Goal: Task Accomplishment & Management: Complete application form

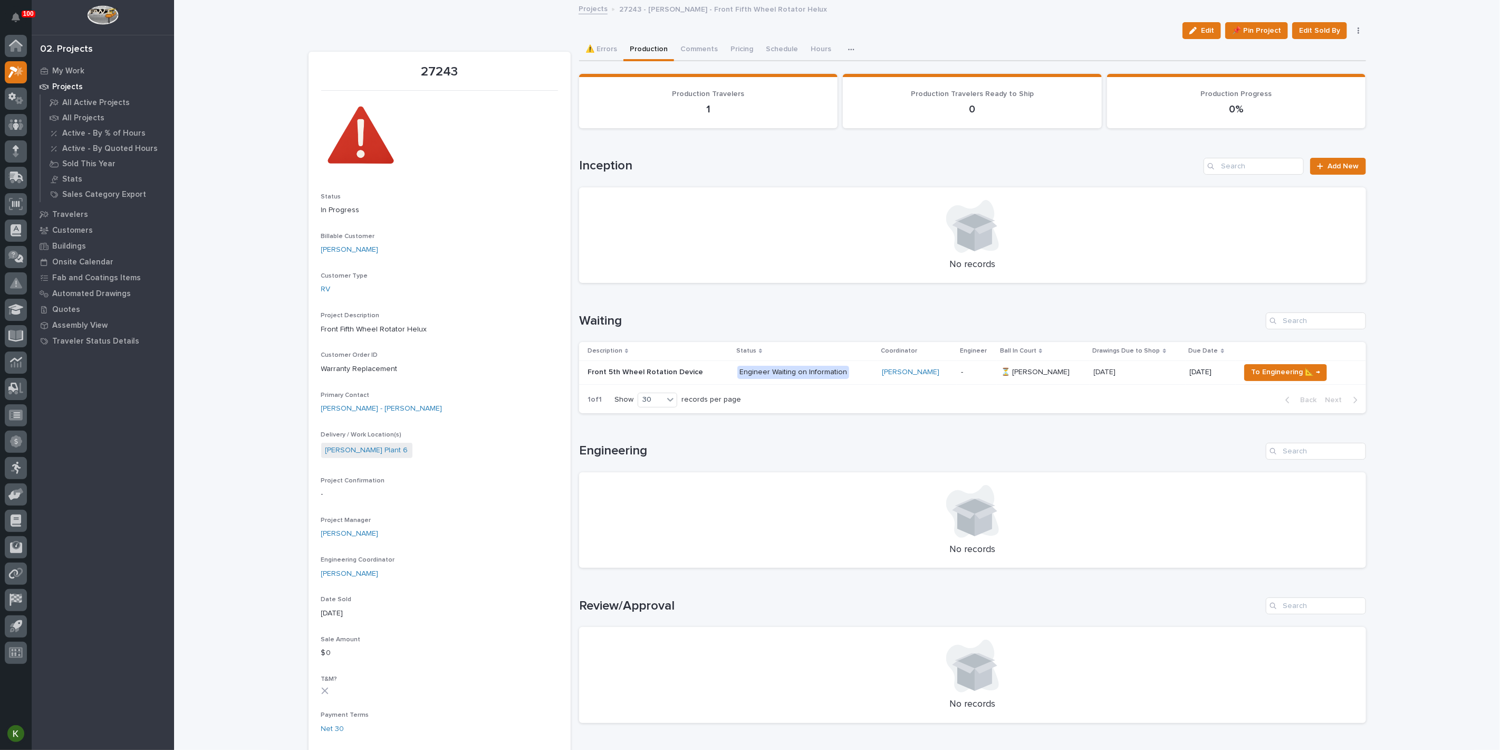
click at [1476, 680] on div "Loading... Saving… Loading... Saving… 27243 Edit 📌 Pin Project Edit Sold By Can…" at bounding box center [837, 701] width 1326 height 1400
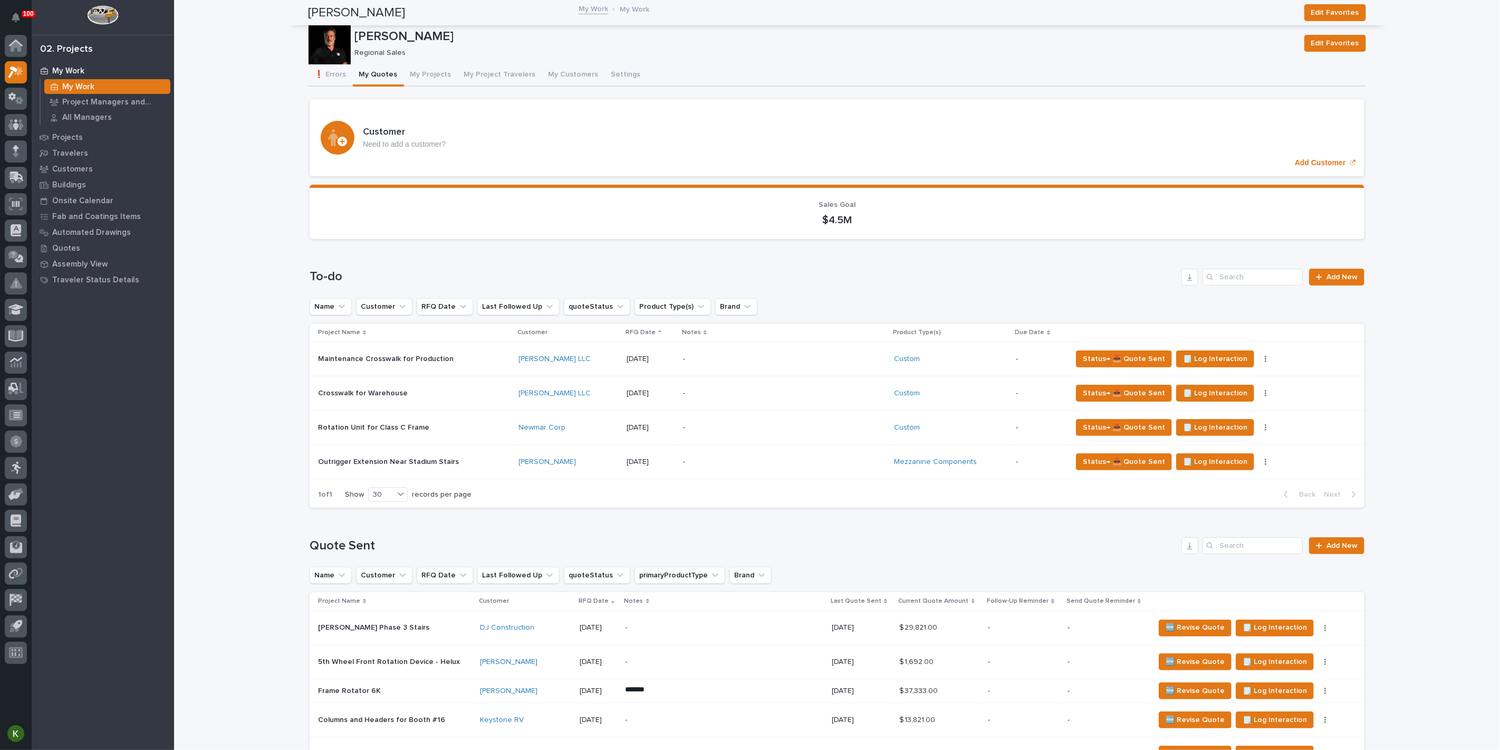
scroll to position [410, 0]
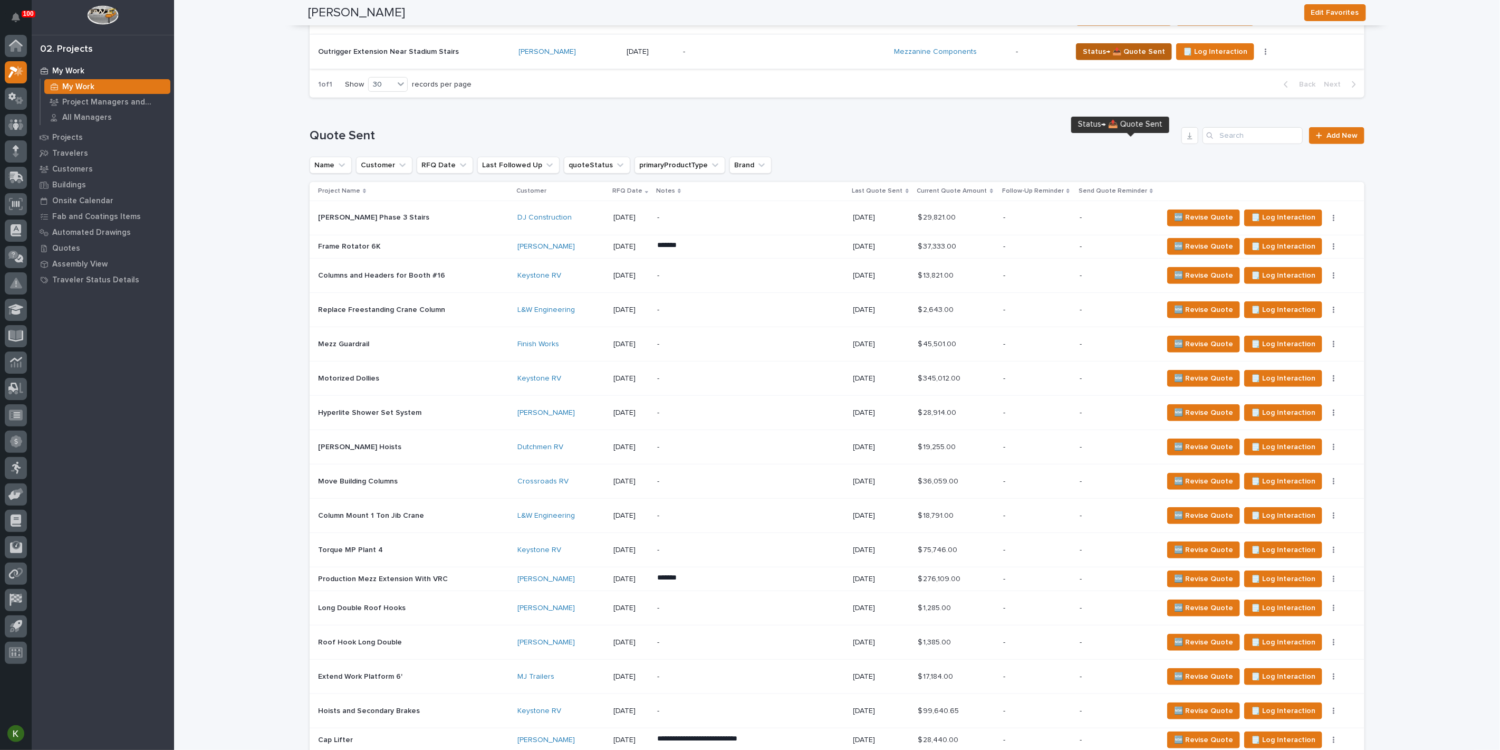
click at [1112, 58] on span "Status→ 📤 Quote Sent" at bounding box center [1124, 51] width 82 height 13
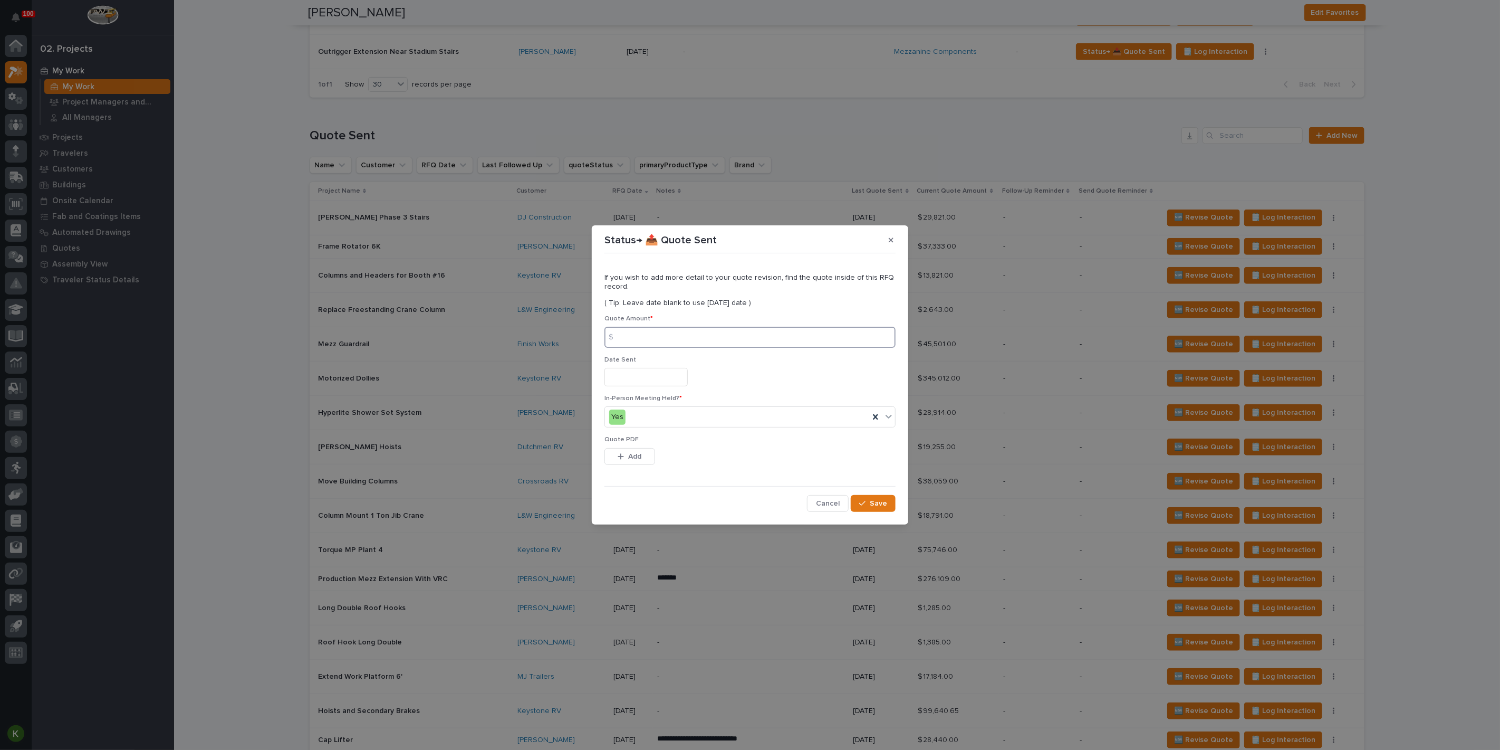
click at [636, 330] on input at bounding box center [750, 337] width 291 height 21
click at [632, 461] on span "Add" at bounding box center [635, 456] width 13 height 9
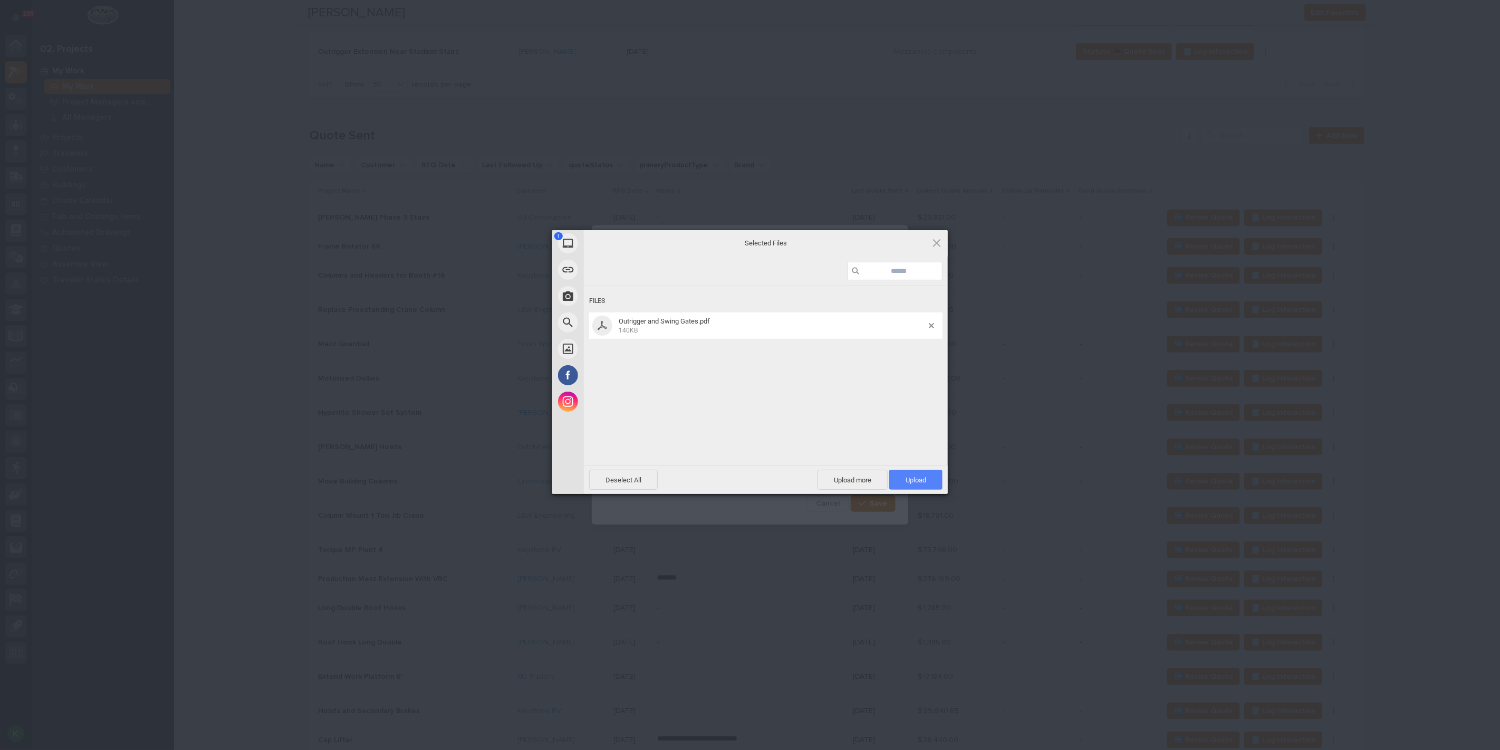
click at [923, 481] on span "Upload 1" at bounding box center [916, 480] width 21 height 8
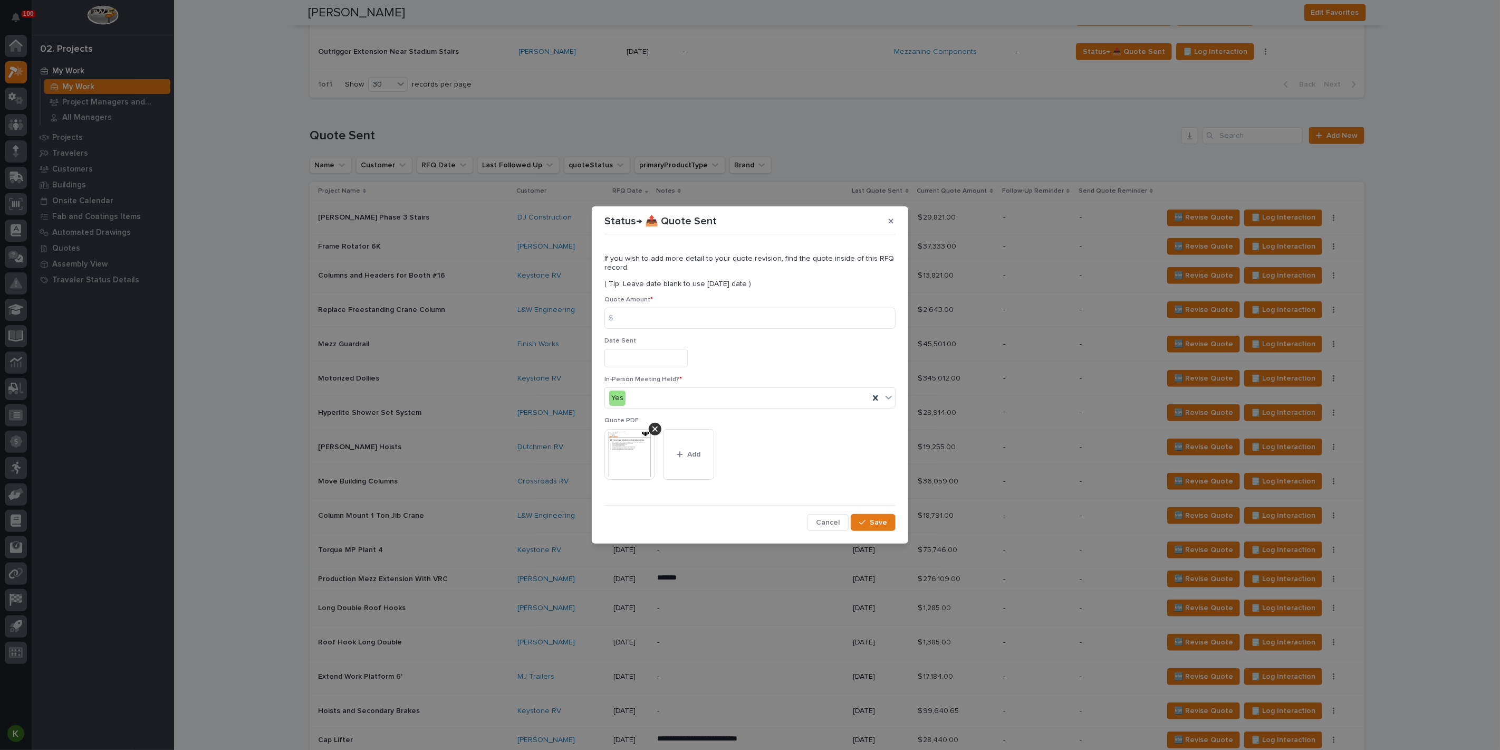
click at [655, 367] on input "text" at bounding box center [646, 358] width 83 height 18
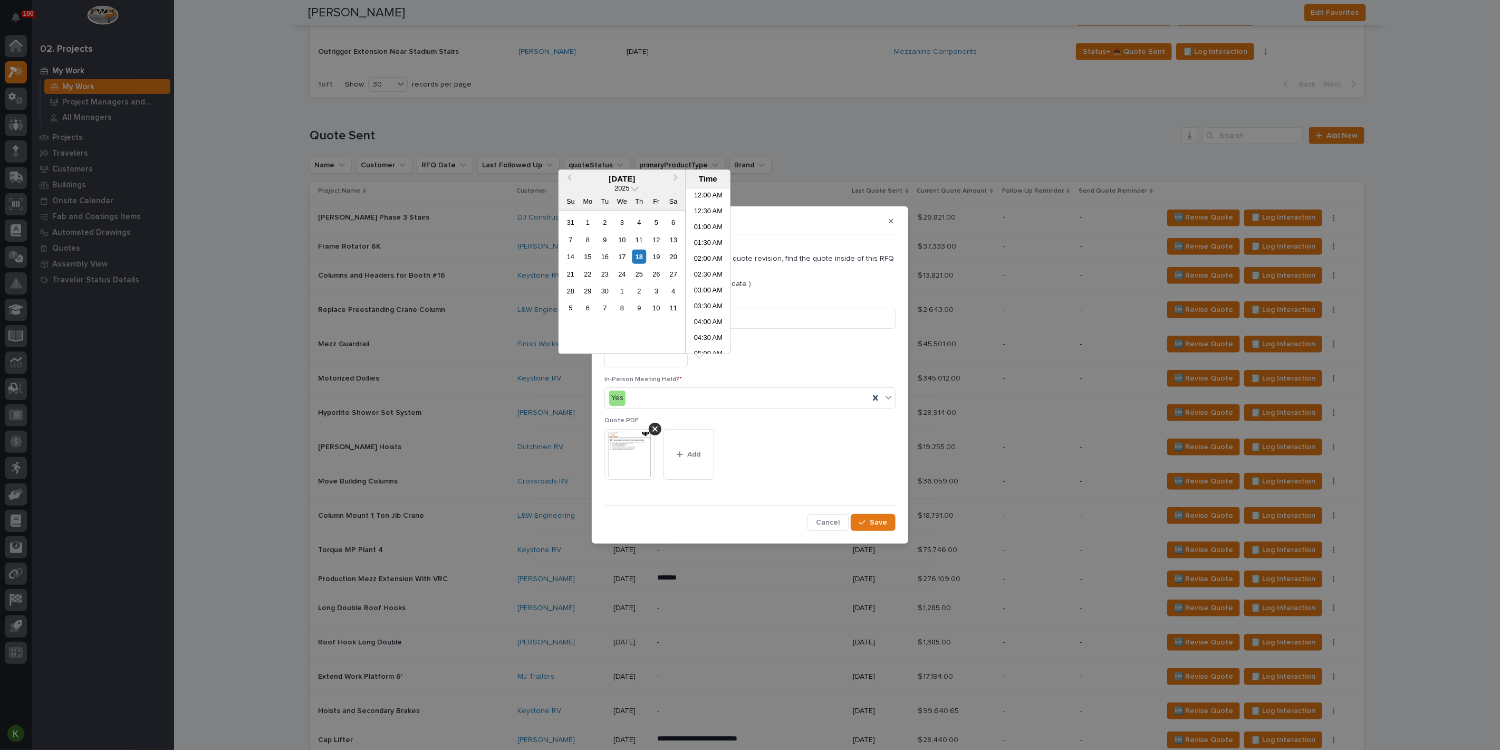
scroll to position [400, 0]
click at [632, 264] on div "18" at bounding box center [639, 257] width 14 height 14
click at [711, 275] on li "03:00 PM" at bounding box center [708, 271] width 45 height 16
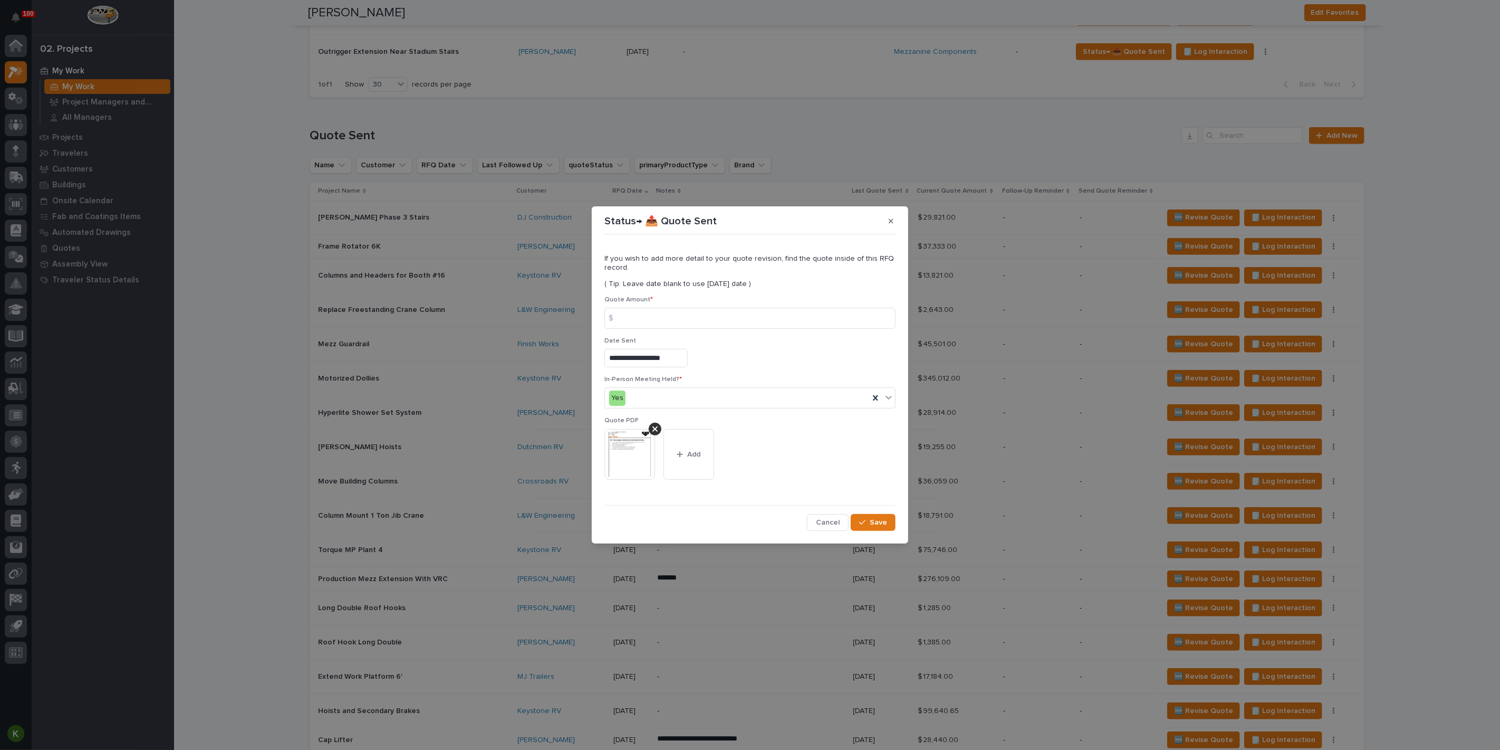
type input "**********"
click at [656, 324] on input at bounding box center [750, 318] width 291 height 21
type input "9792"
click at [870, 527] on span "Save" at bounding box center [878, 522] width 17 height 9
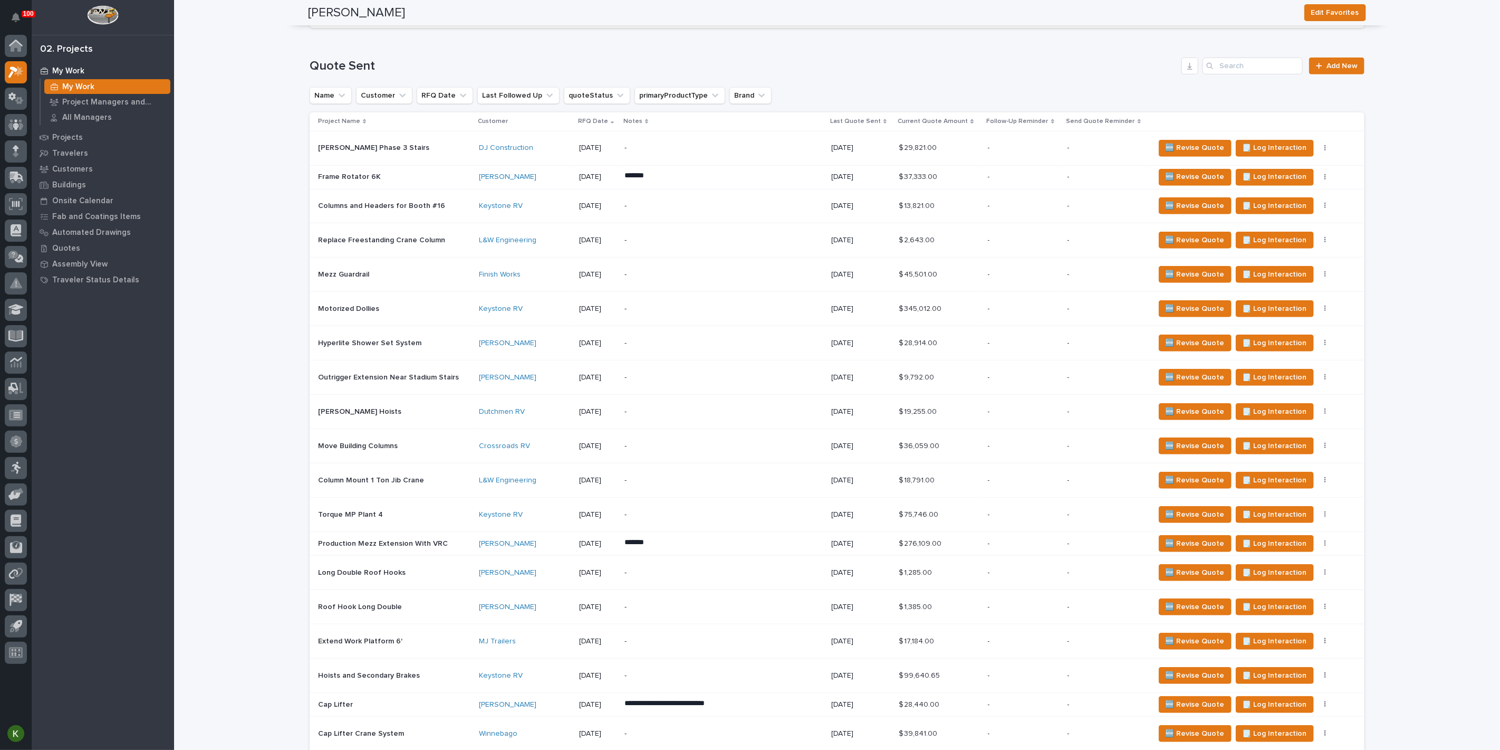
scroll to position [468, 0]
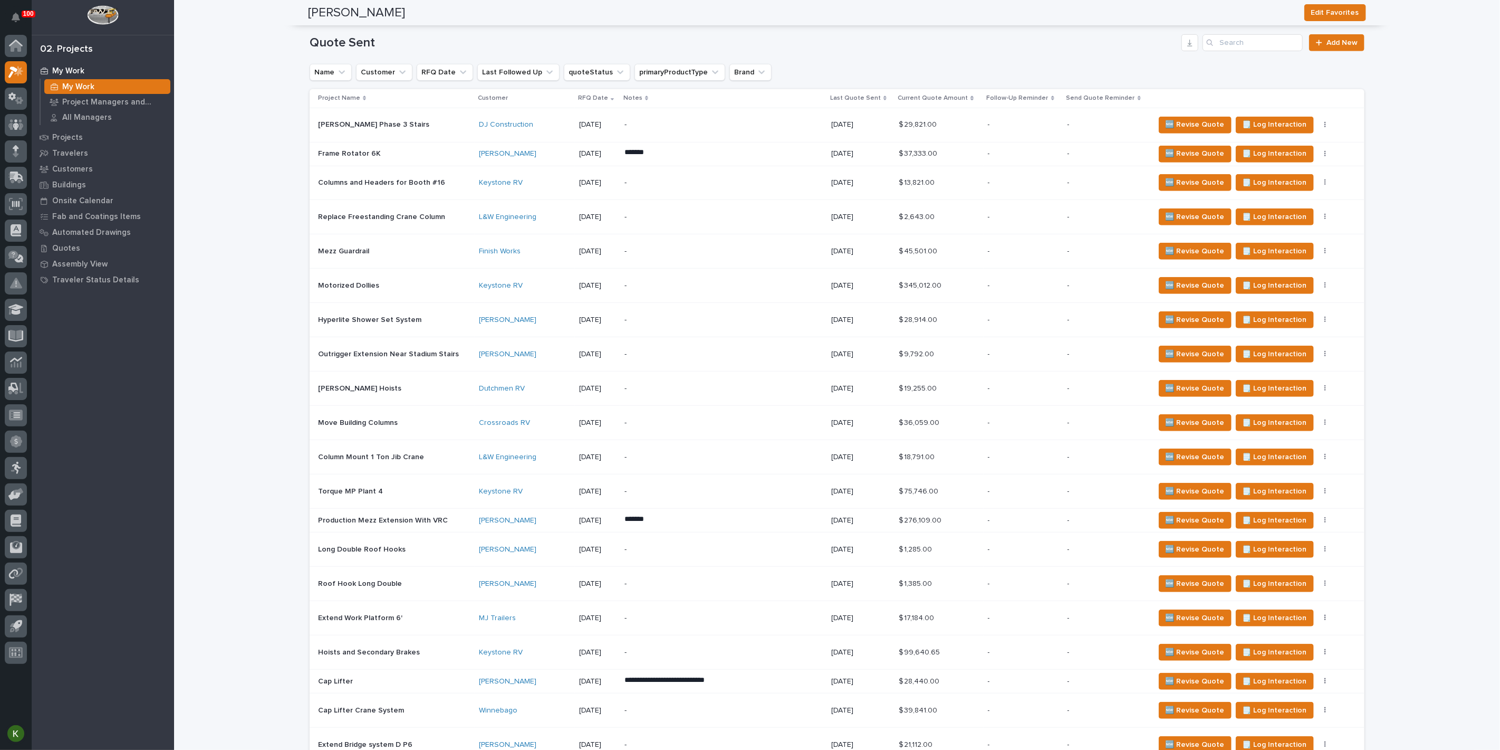
click at [1001, 158] on p "-" at bounding box center [1023, 153] width 71 height 9
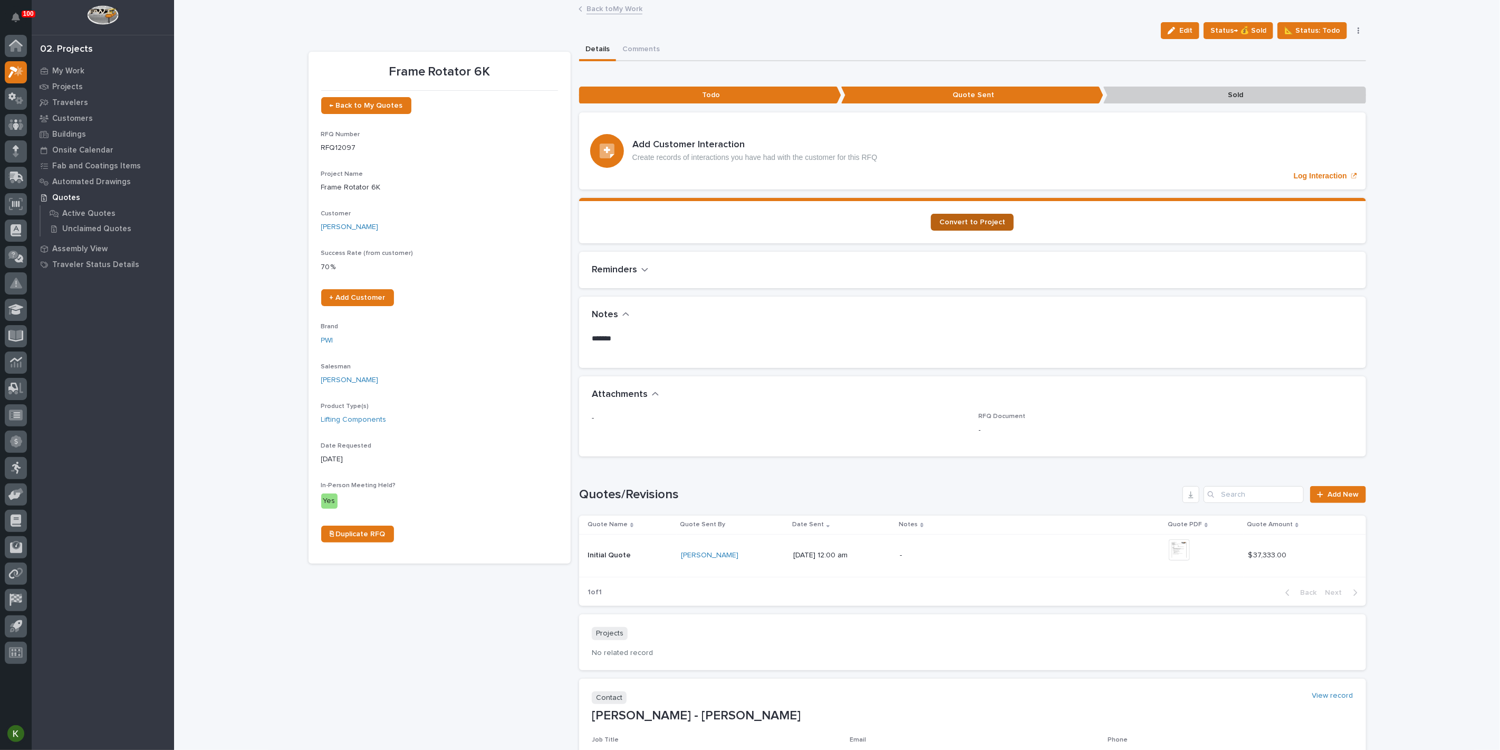
click at [948, 226] on span "Convert to Project" at bounding box center [973, 221] width 66 height 7
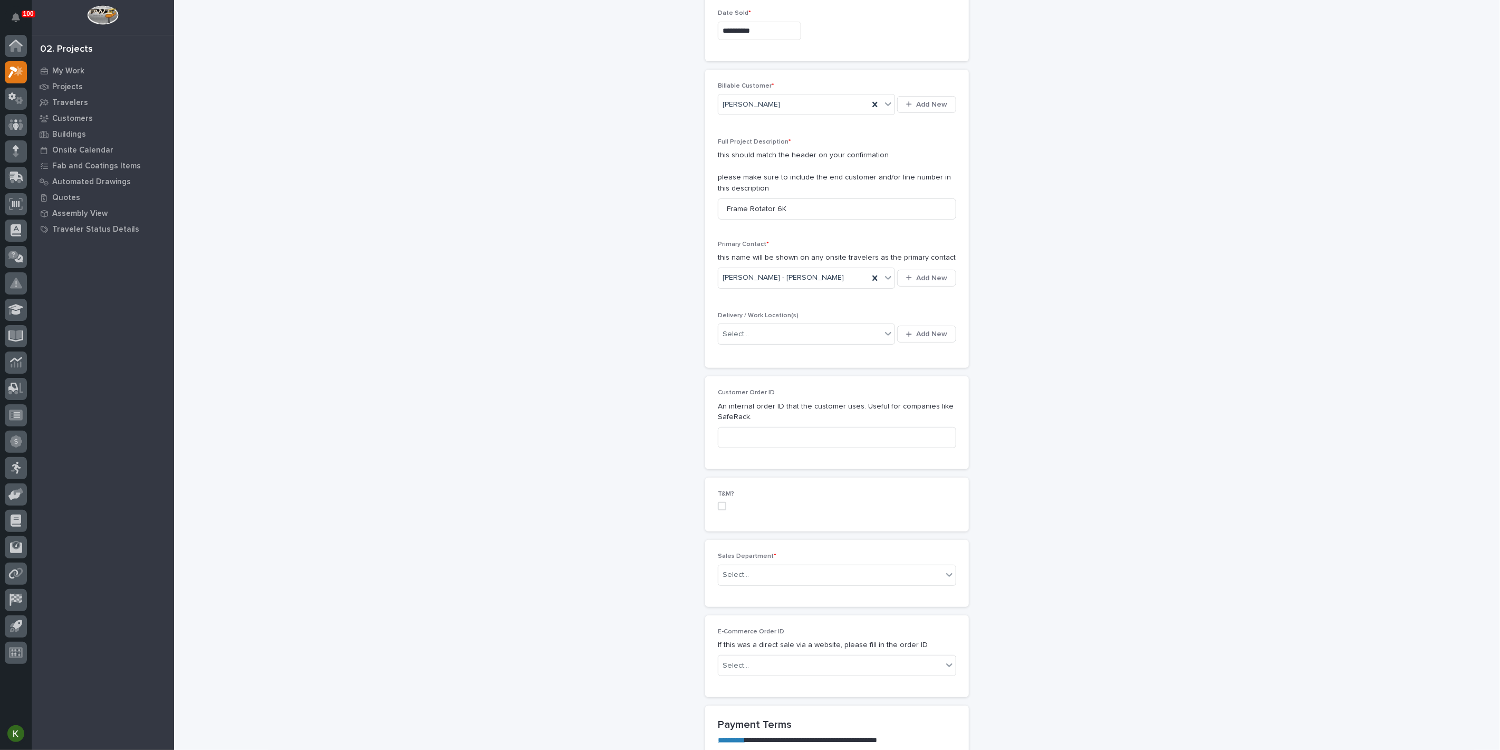
scroll to position [176, 0]
click at [771, 339] on div "Select..." at bounding box center [800, 329] width 163 height 17
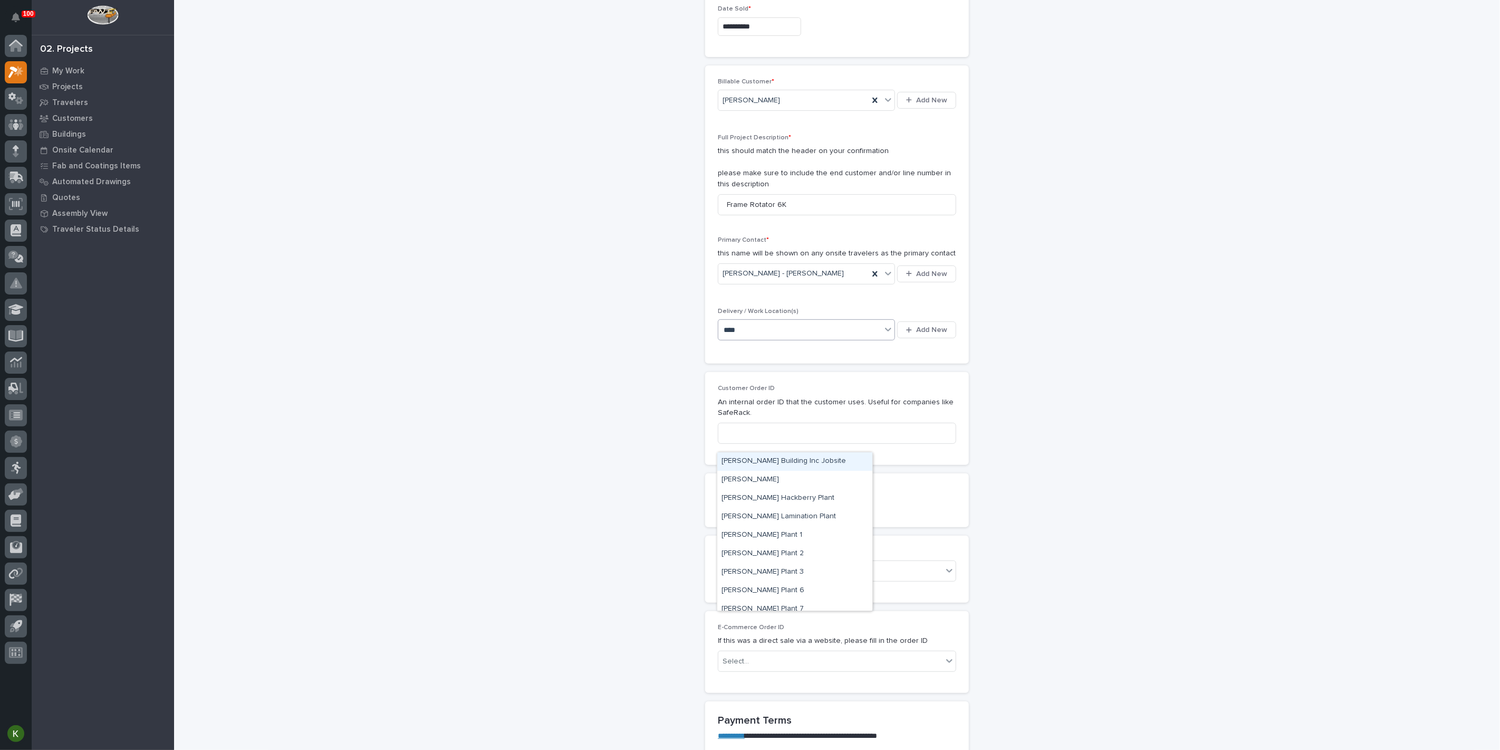
type input "*****"
click at [772, 531] on div "[PERSON_NAME] Plant 2" at bounding box center [794, 535] width 155 height 18
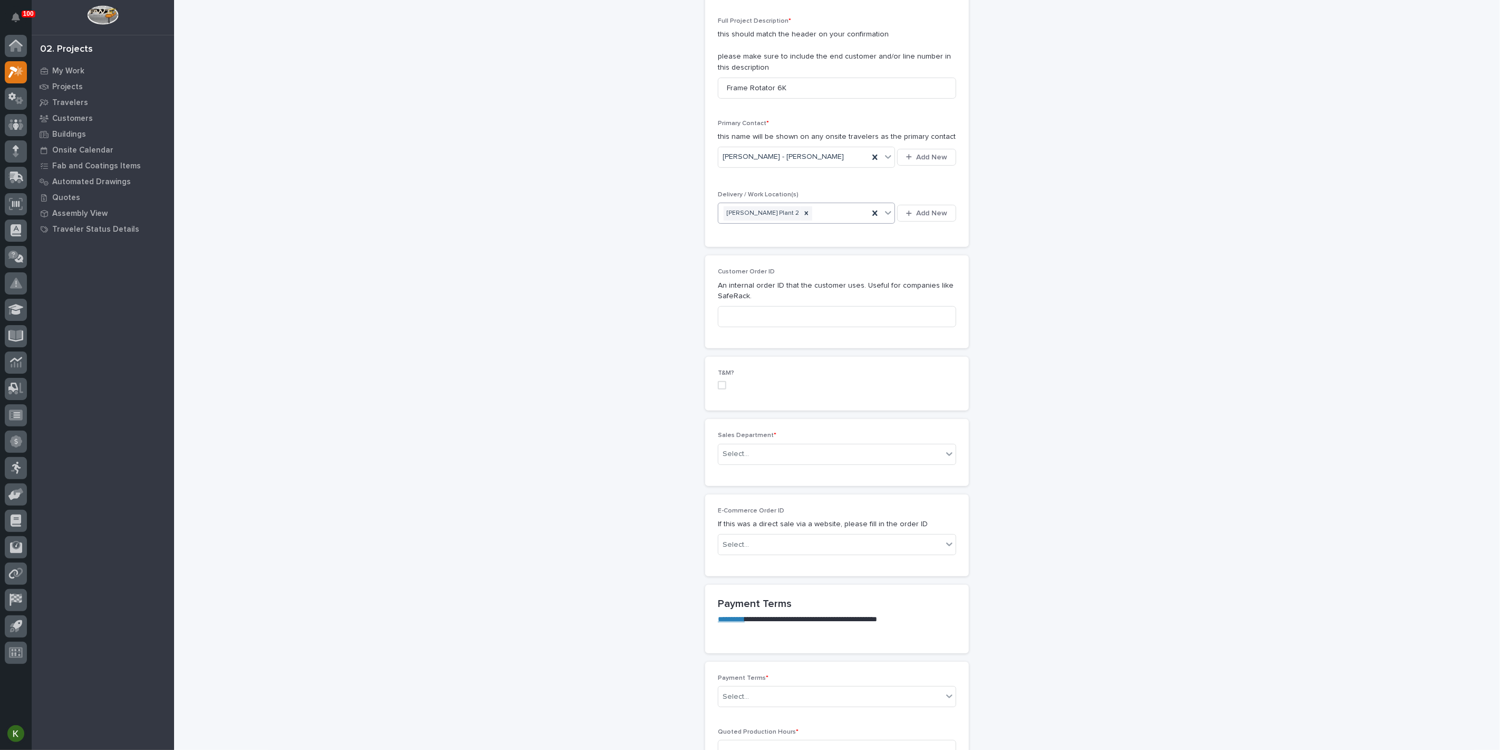
scroll to position [293, 0]
click at [763, 327] on input at bounding box center [837, 315] width 238 height 21
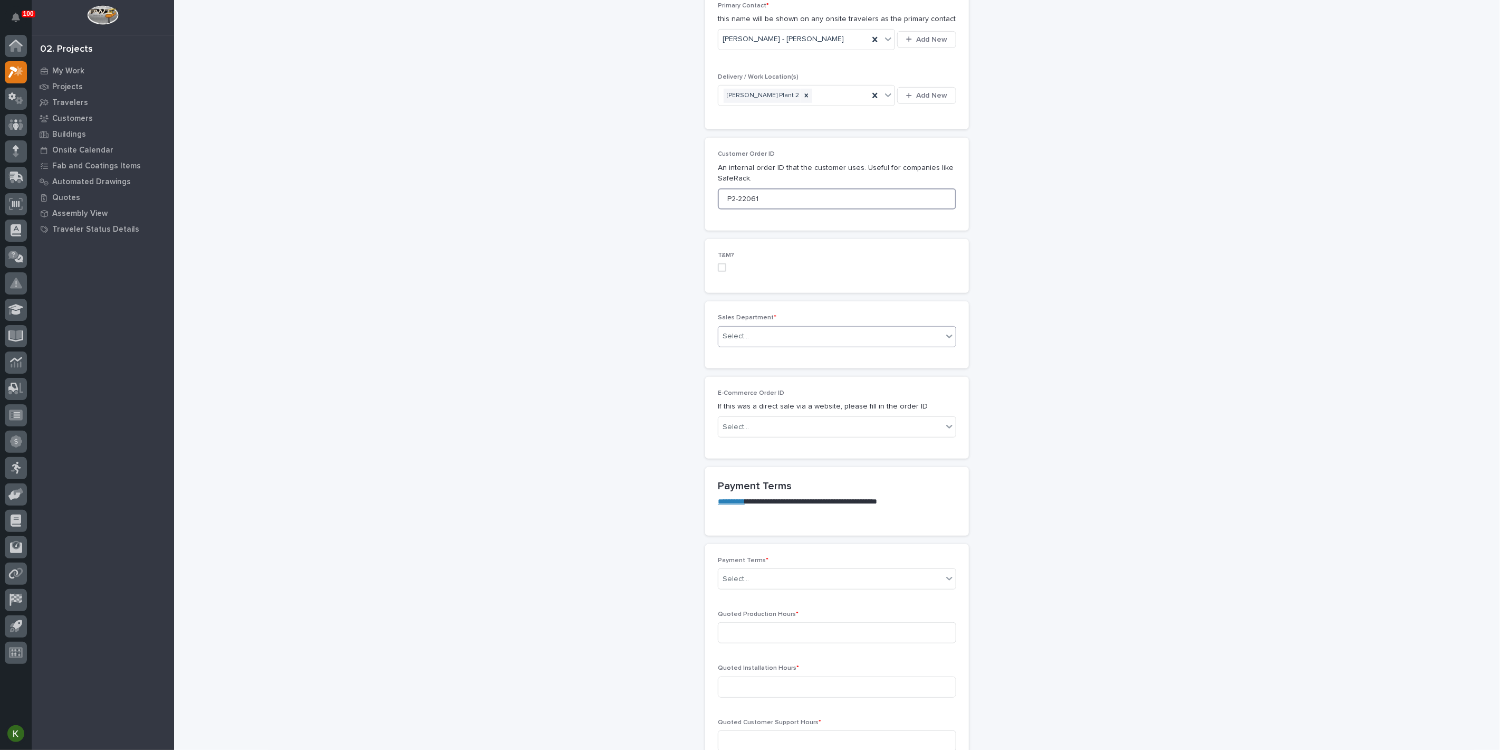
type input "P2-22061"
click at [765, 345] on div "Select..." at bounding box center [831, 336] width 224 height 17
click at [765, 544] on span "Regional Sales" at bounding box center [749, 541] width 55 height 12
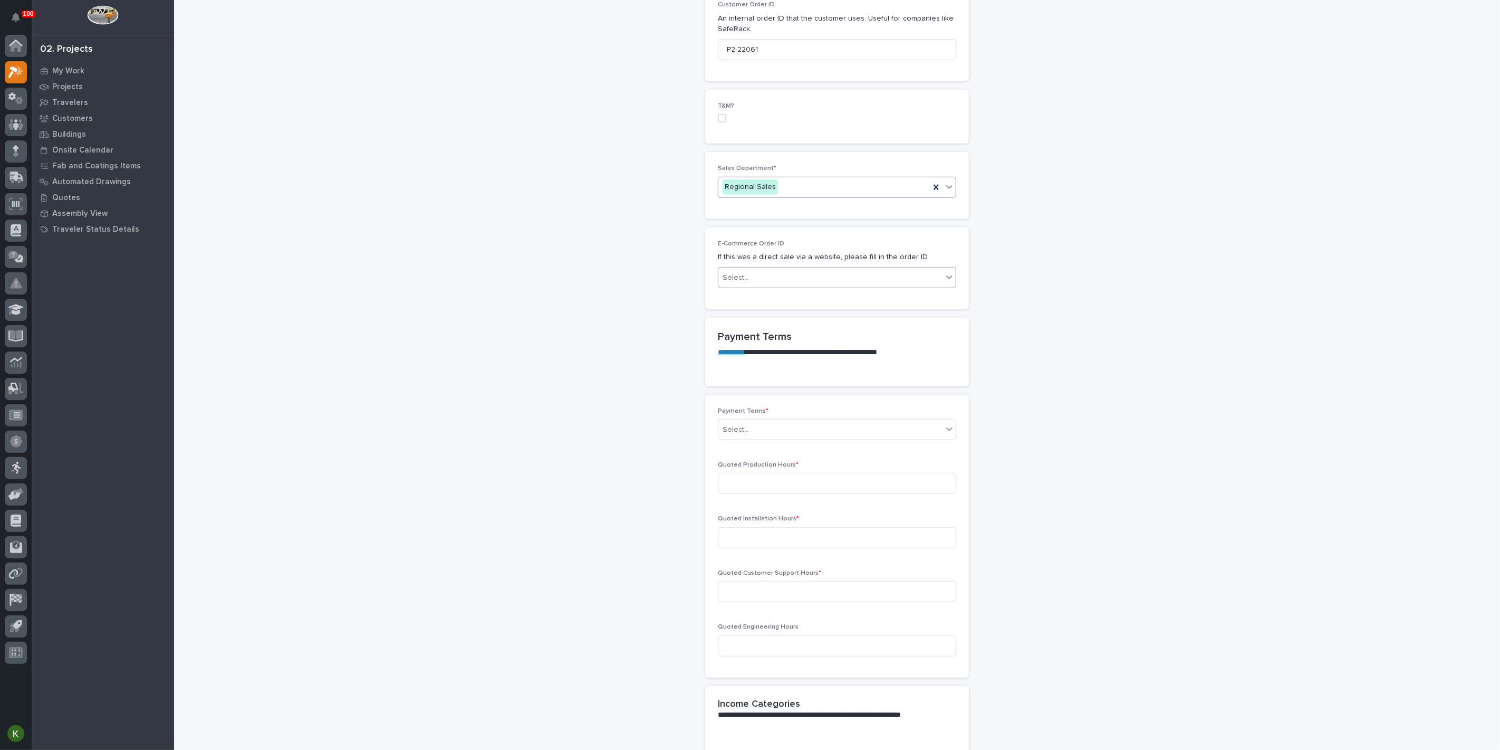
scroll to position [586, 0]
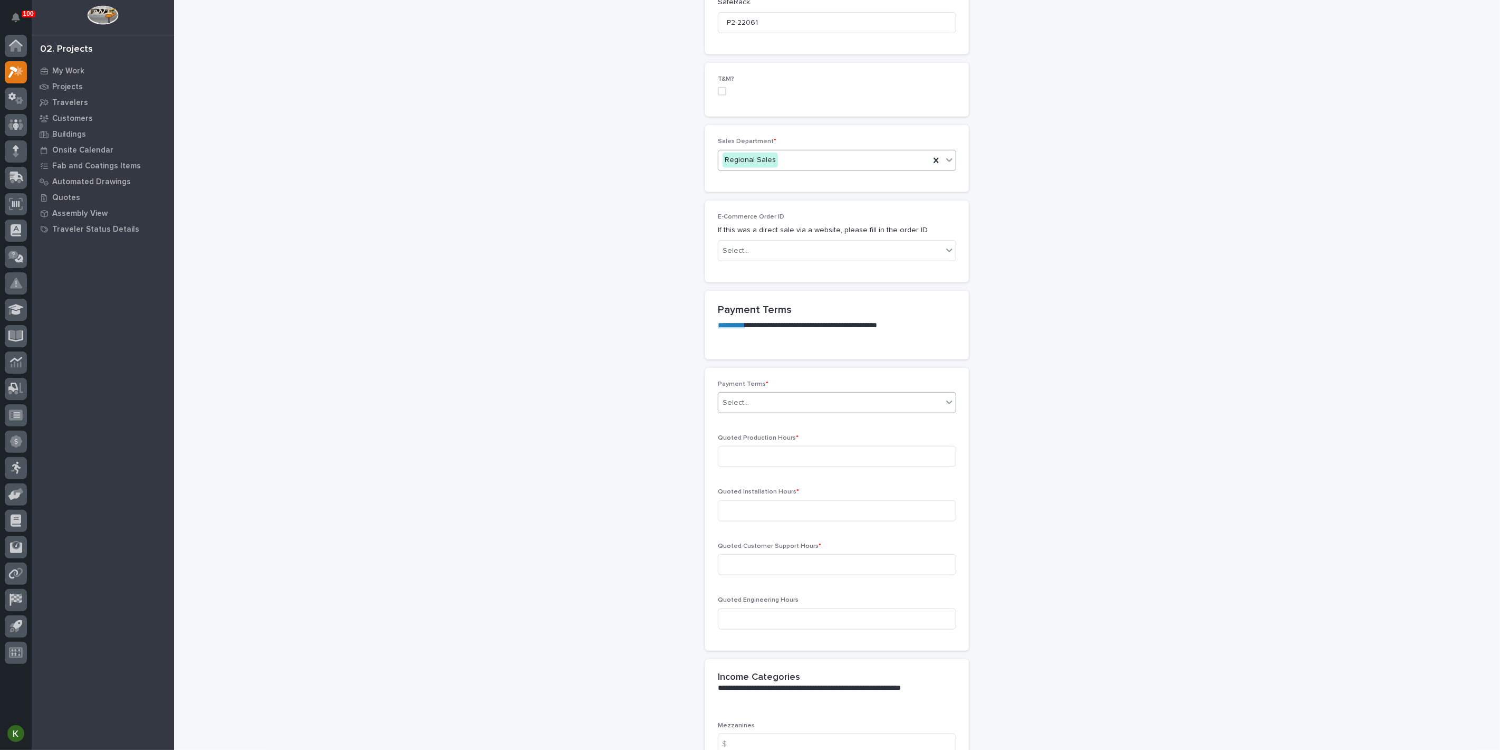
click at [771, 412] on div "Select..." at bounding box center [831, 402] width 224 height 17
click at [769, 690] on div "35/65" at bounding box center [832, 684] width 231 height 18
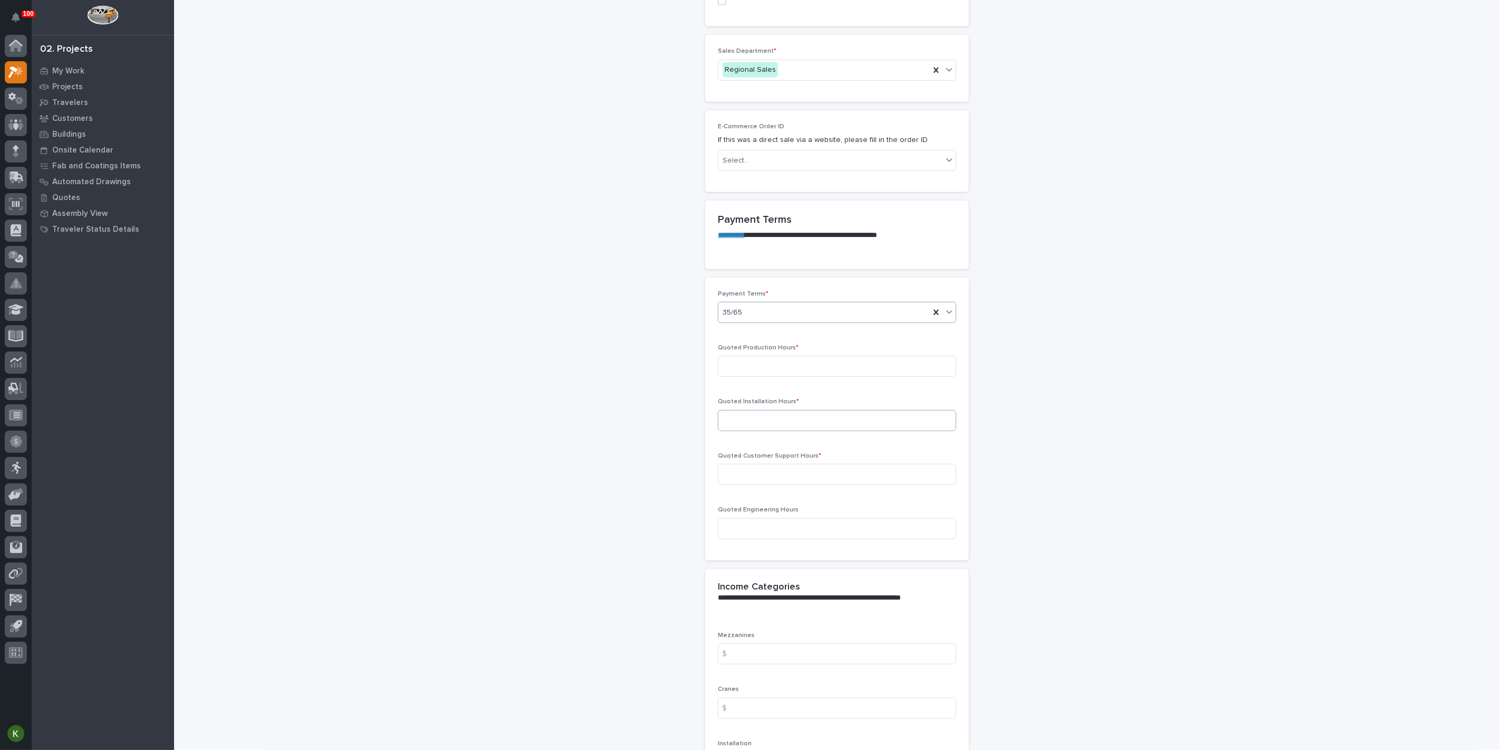
scroll to position [703, 0]
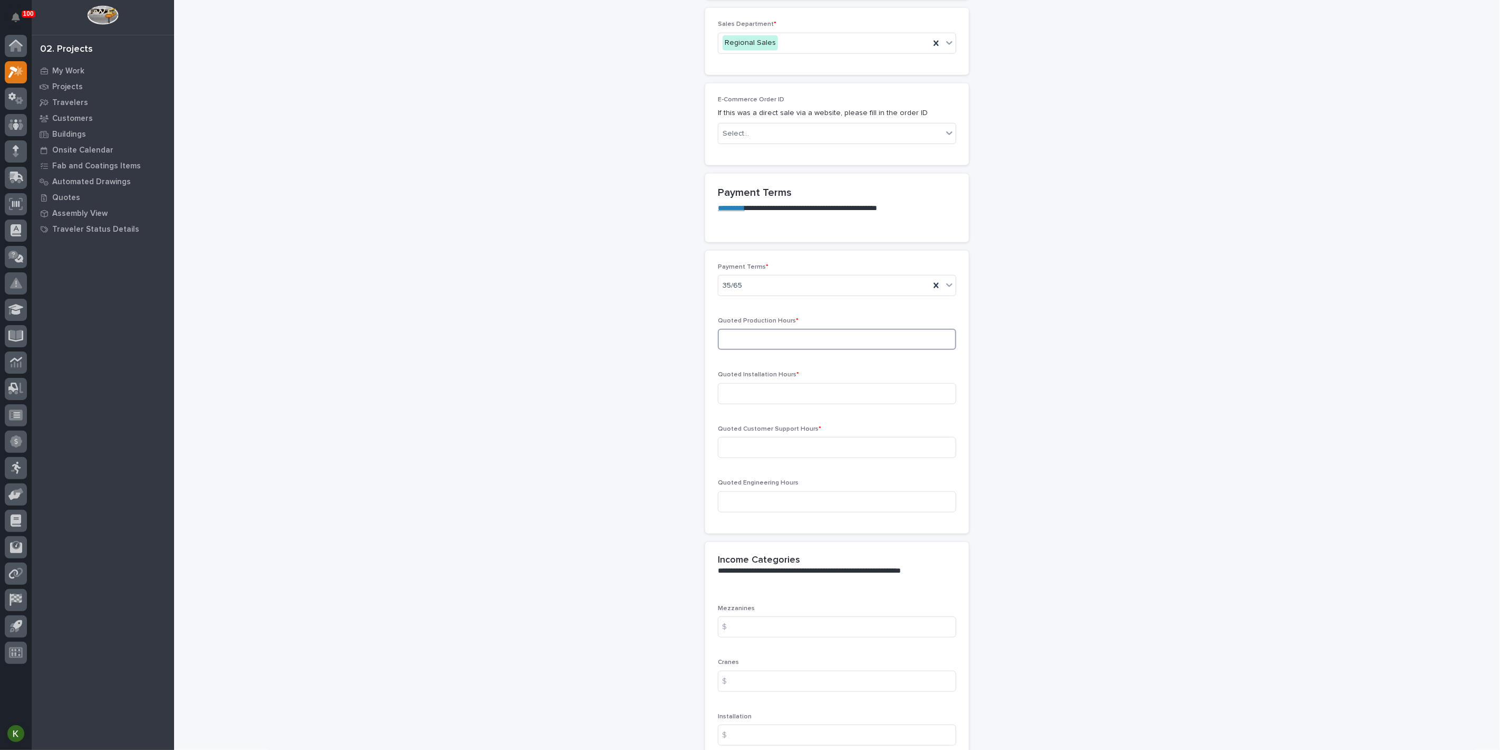
click at [771, 350] on input at bounding box center [837, 339] width 238 height 21
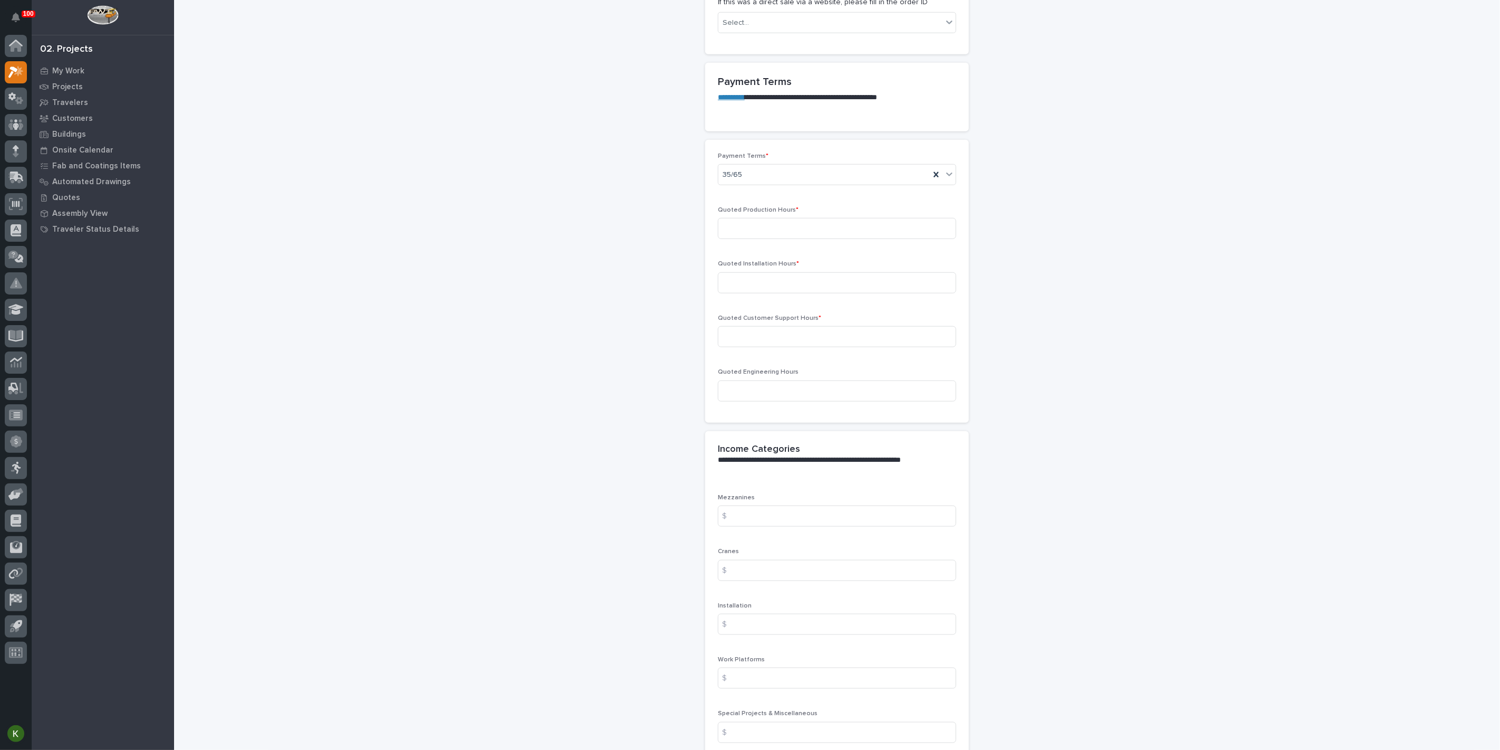
scroll to position [820, 0]
click at [760, 233] on input at bounding box center [837, 222] width 238 height 21
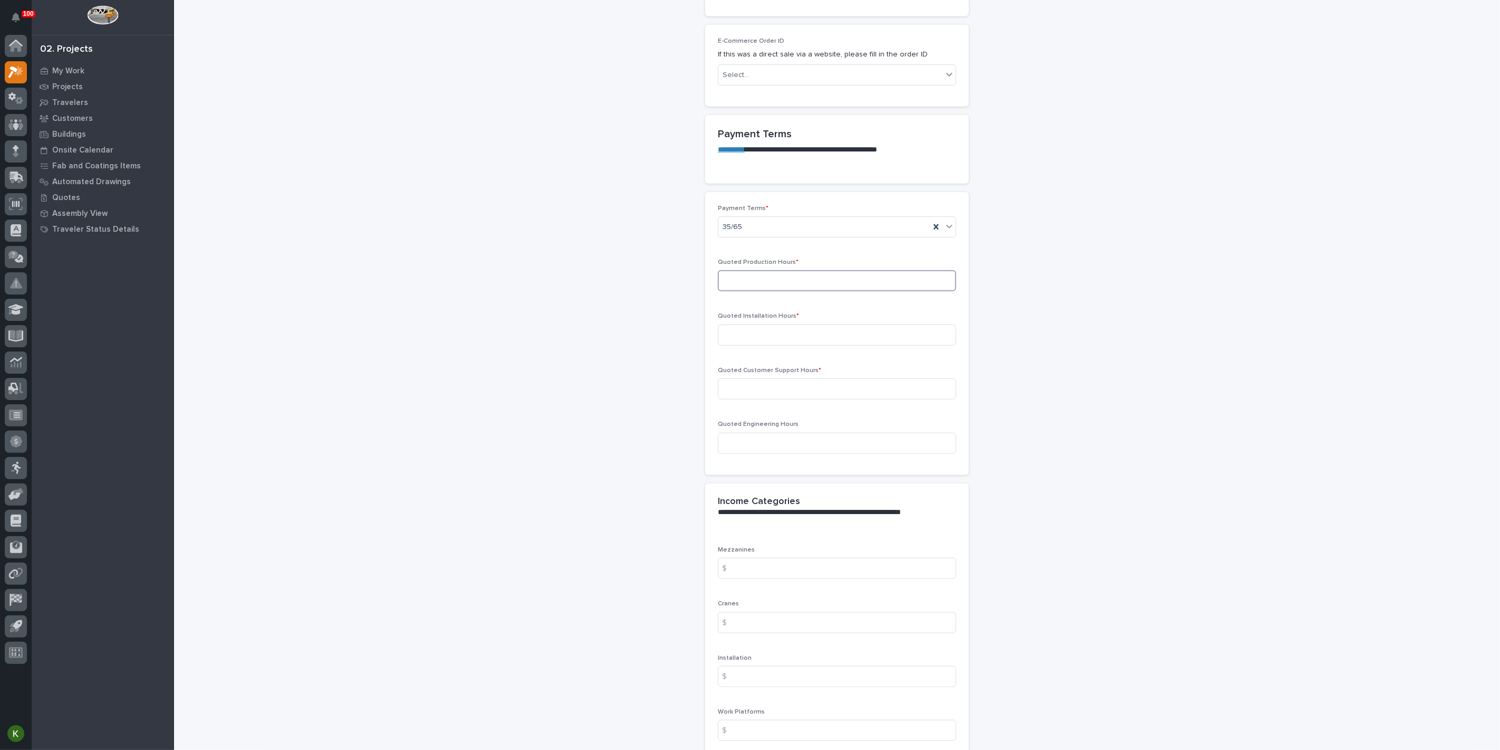
click at [748, 291] on input at bounding box center [837, 280] width 238 height 21
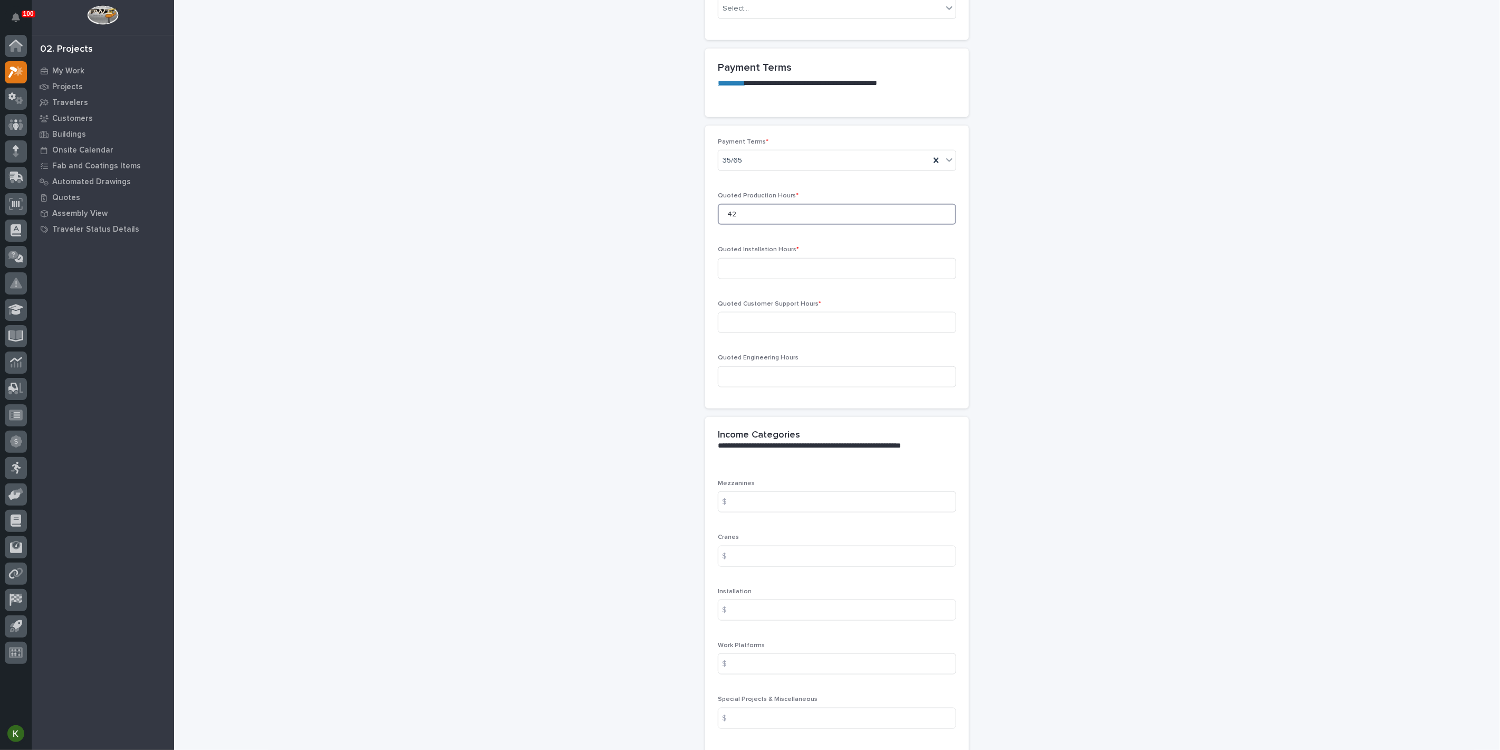
scroll to position [879, 0]
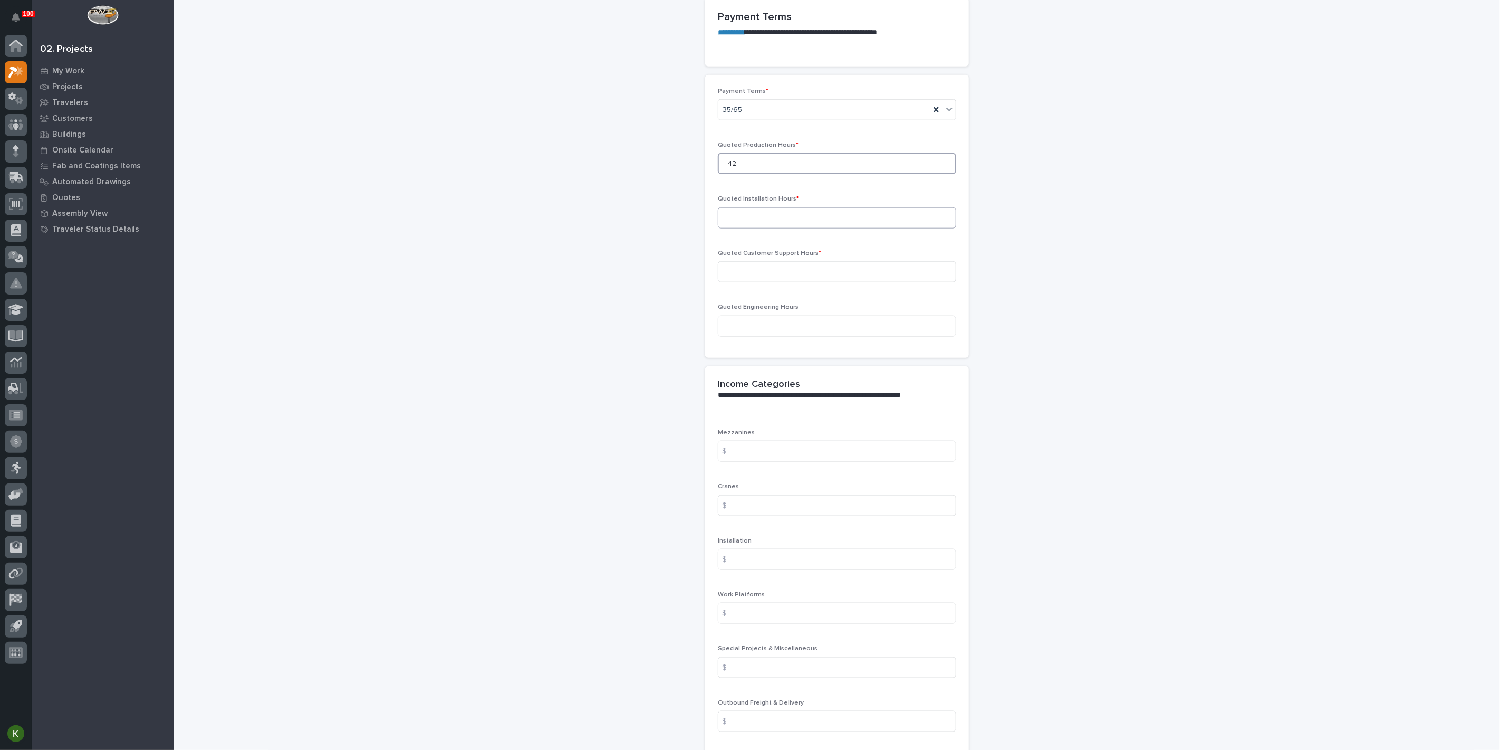
type input "42"
click at [759, 228] on input at bounding box center [837, 217] width 238 height 21
type input "8"
click at [759, 224] on input at bounding box center [837, 213] width 238 height 21
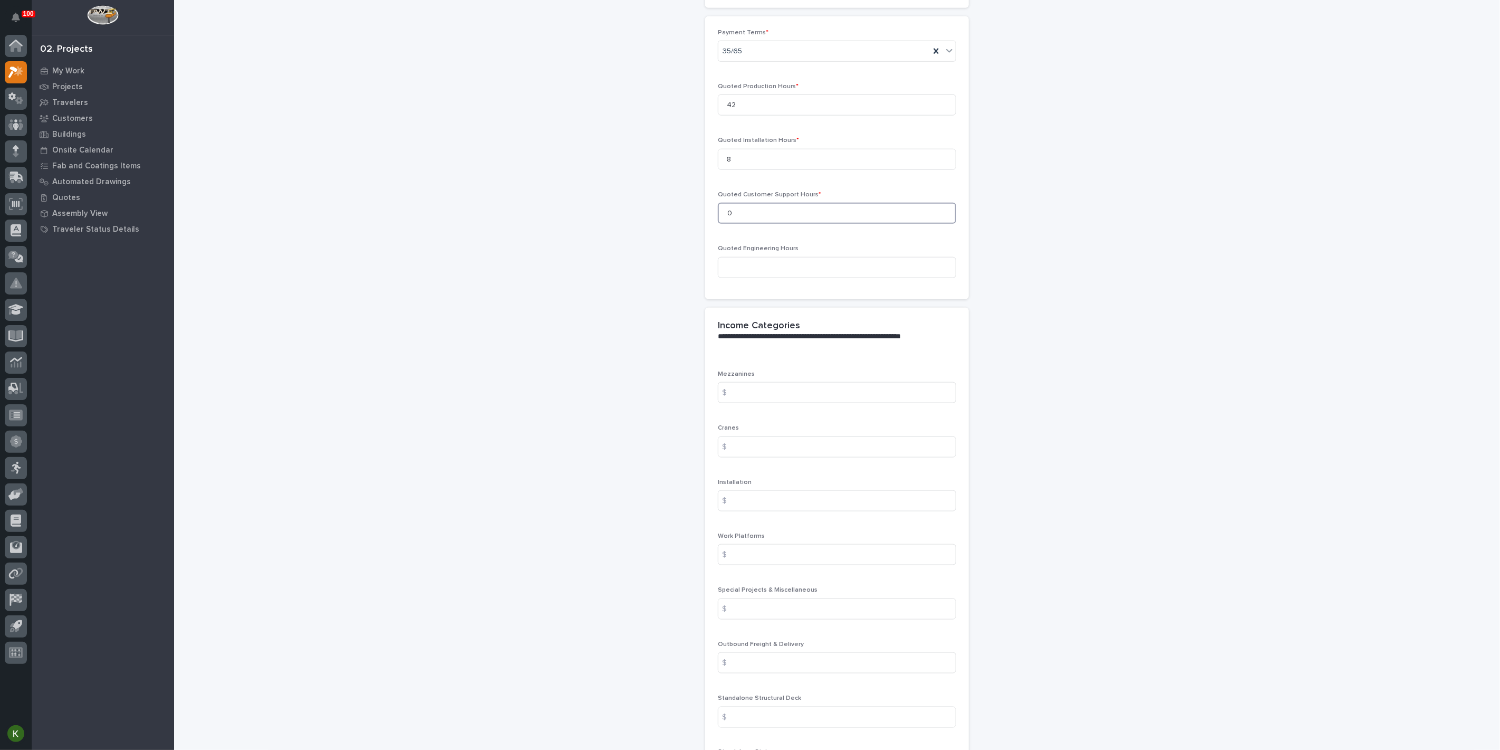
type input "0"
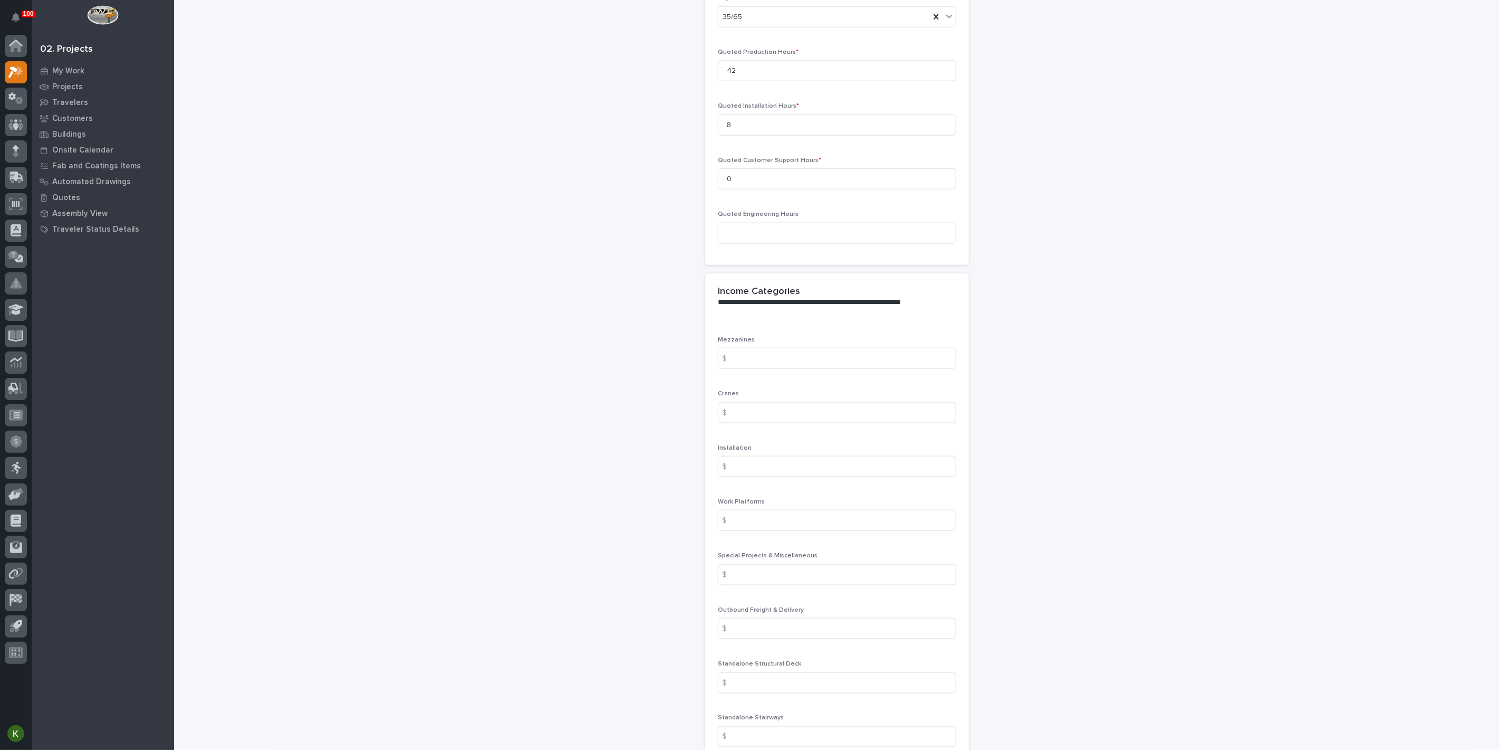
scroll to position [1055, 0]
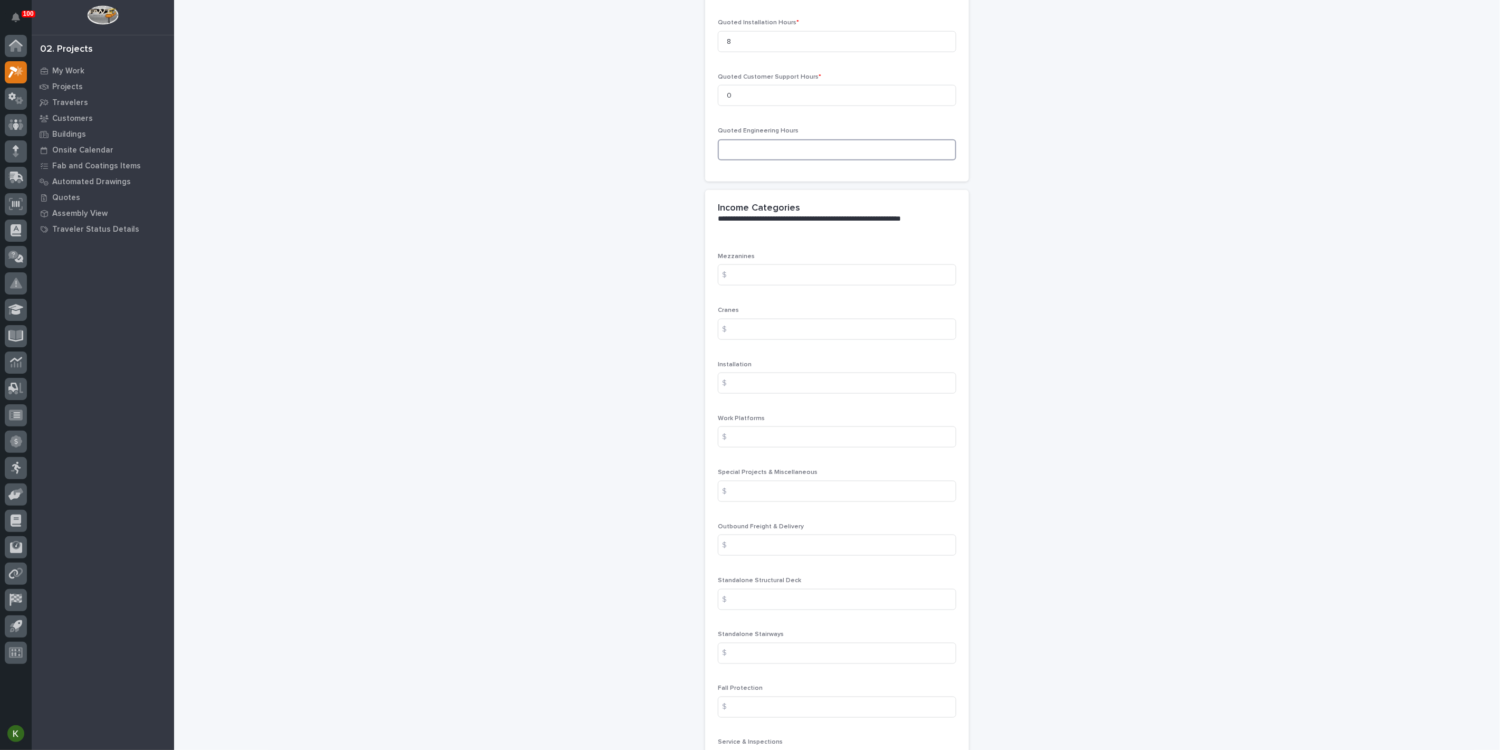
click at [756, 160] on input at bounding box center [837, 149] width 238 height 21
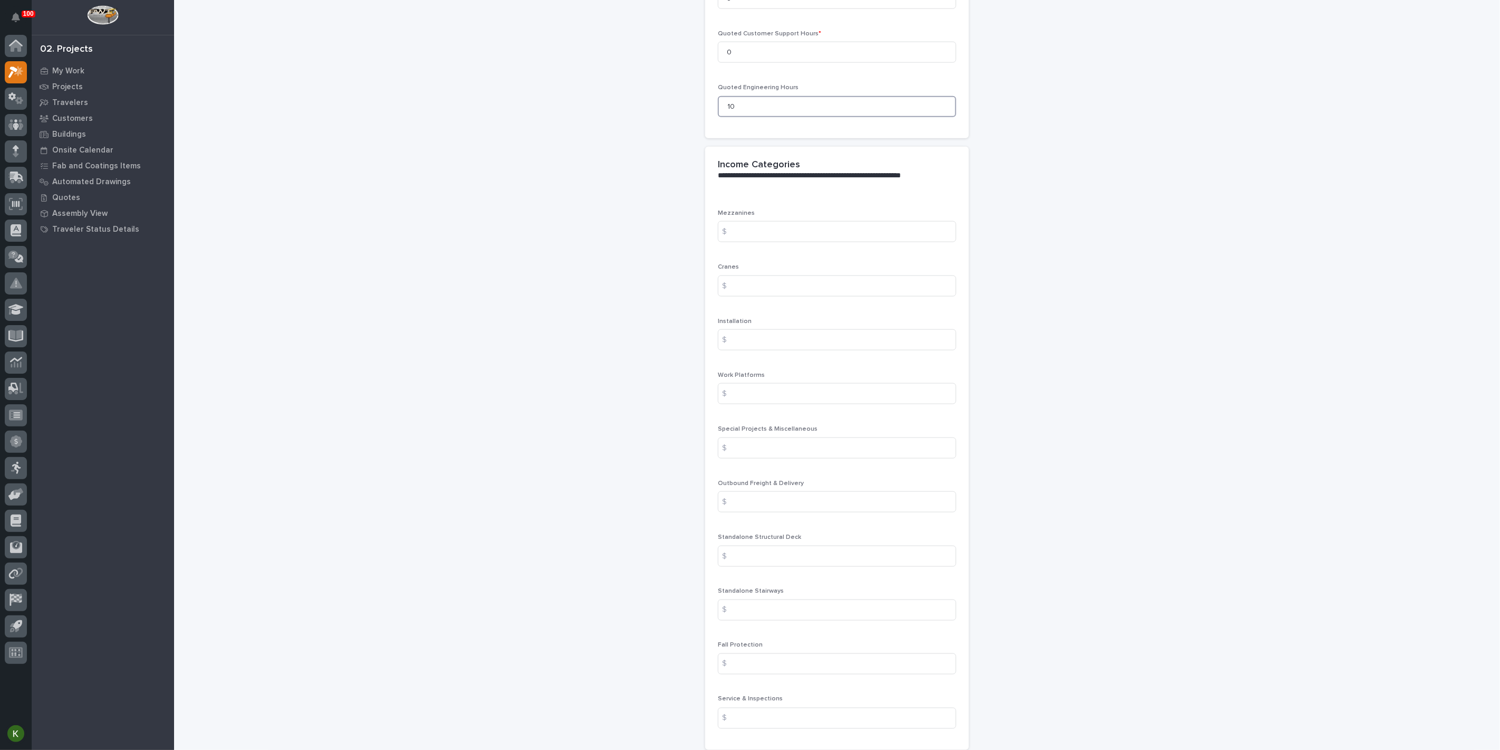
scroll to position [1172, 0]
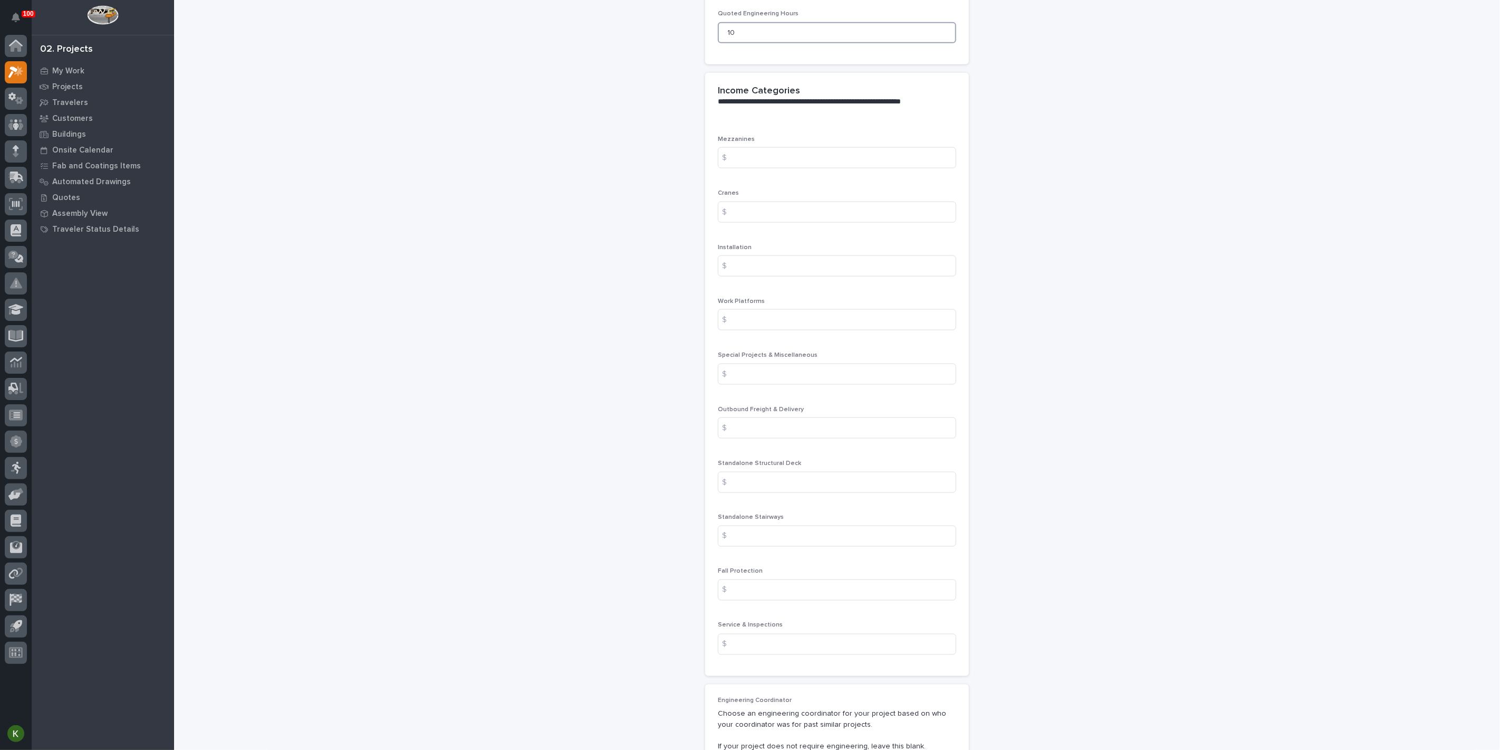
type input "1"
type input "0"
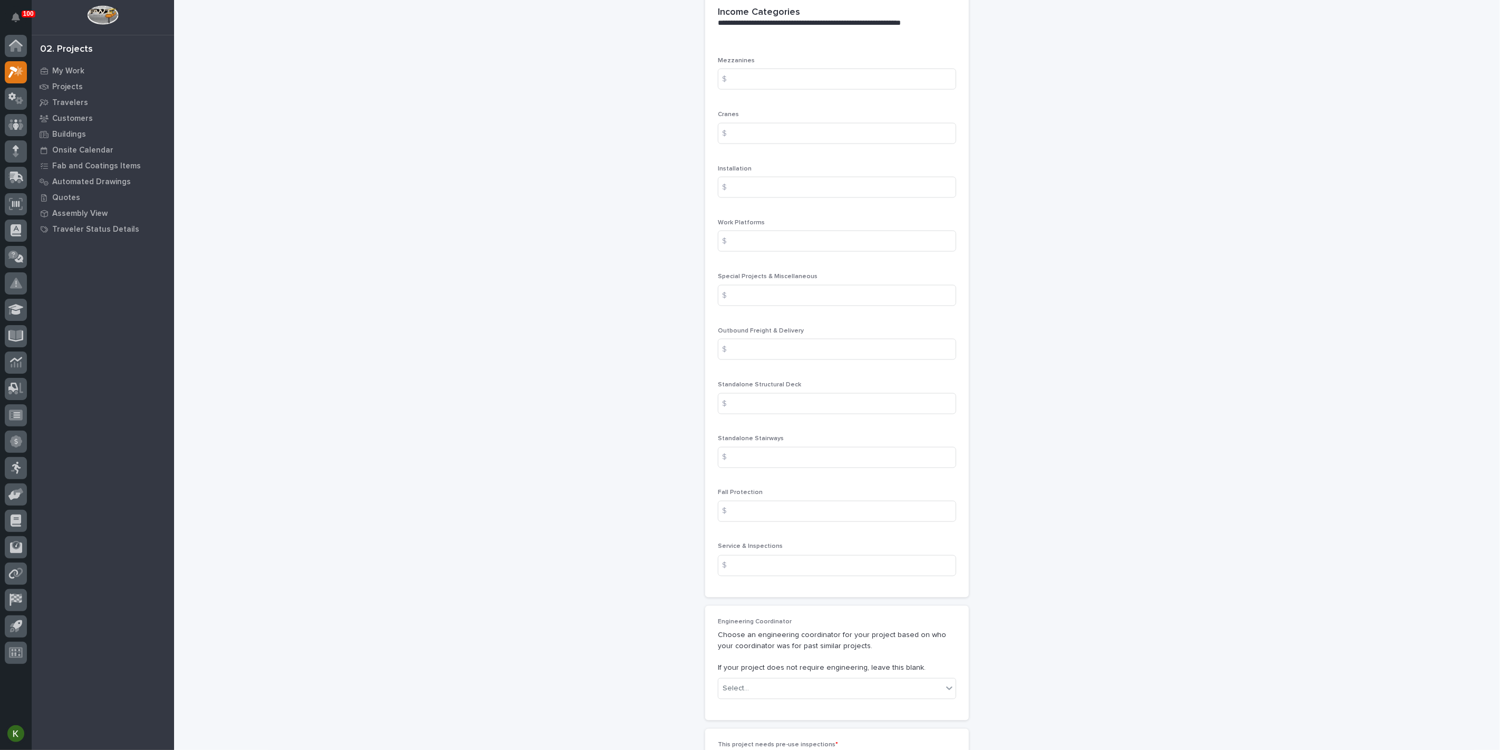
scroll to position [1289, 0]
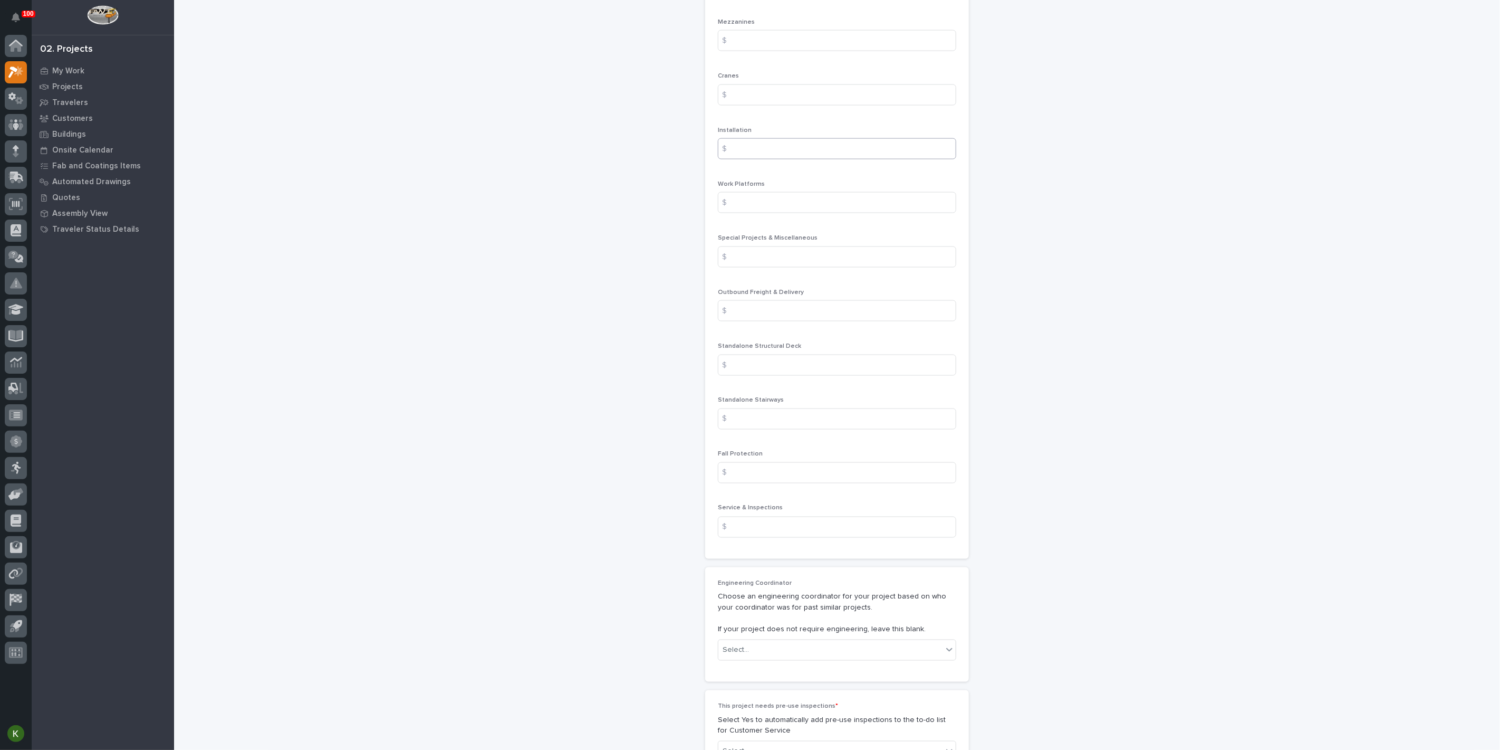
type input "5"
click at [779, 159] on input at bounding box center [837, 148] width 238 height 21
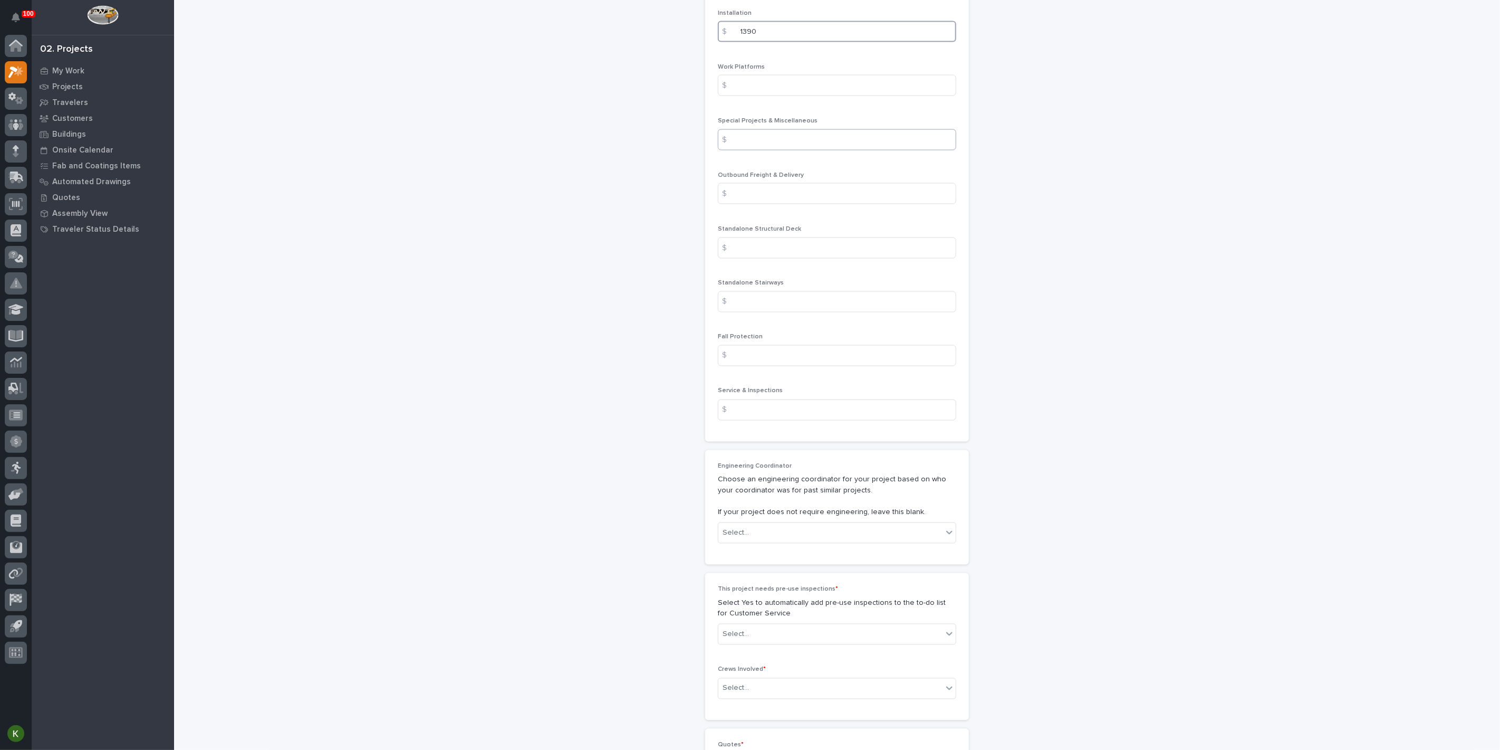
type input "1390"
click at [754, 150] on input at bounding box center [837, 139] width 238 height 21
type input "35400"
click at [743, 204] on input at bounding box center [837, 193] width 238 height 21
type input "175"
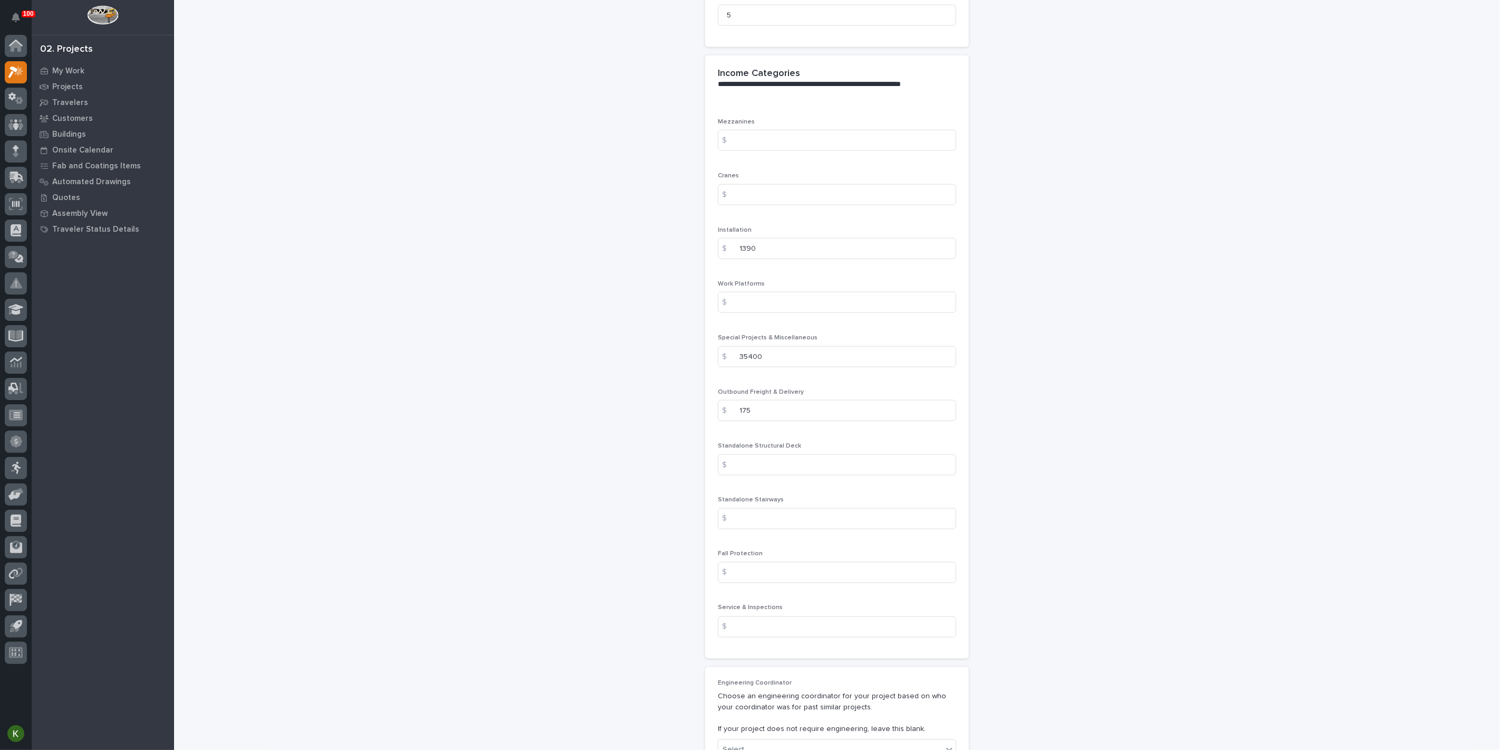
scroll to position [1172, 0]
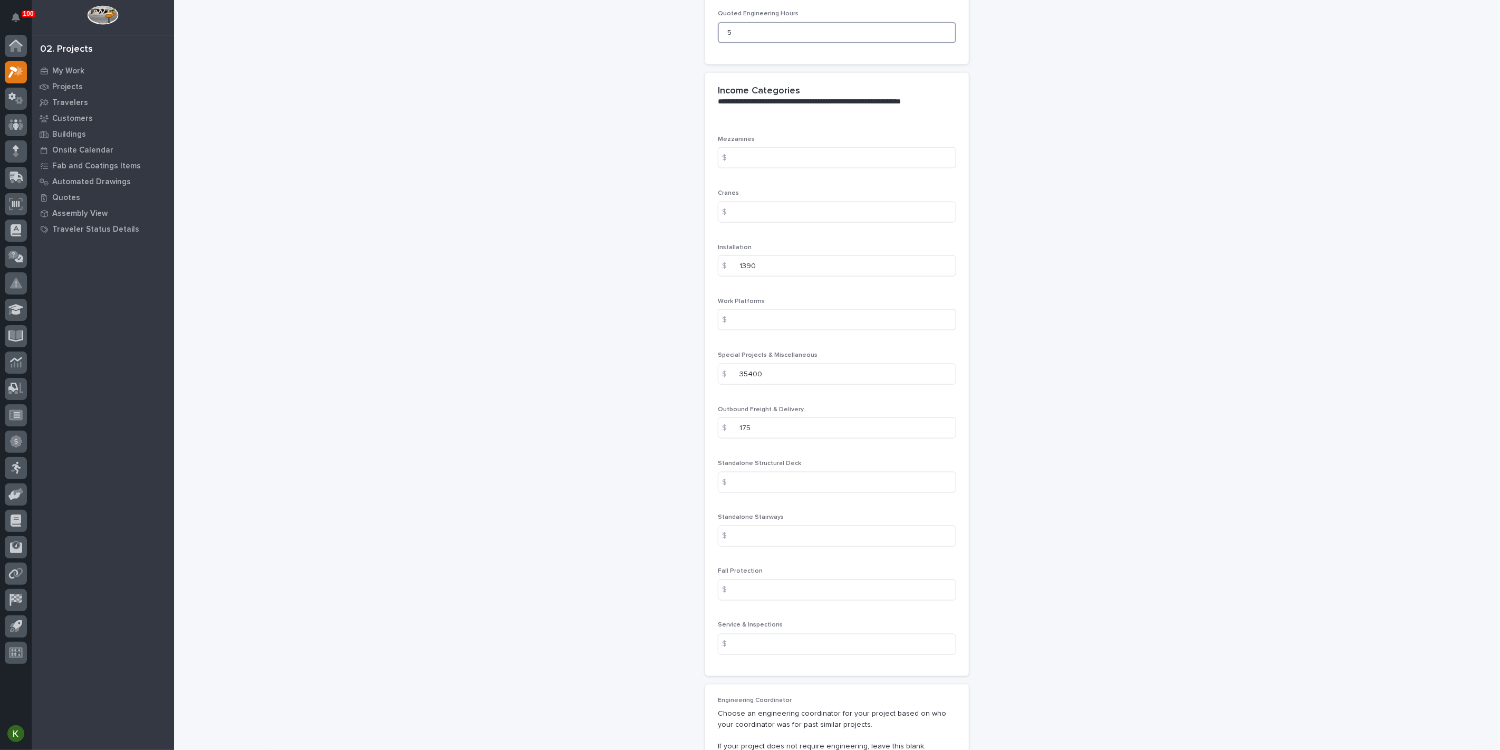
click at [737, 43] on input "5" at bounding box center [837, 32] width 238 height 21
type input "15"
click at [805, 143] on p "Mezzanines" at bounding box center [837, 139] width 238 height 7
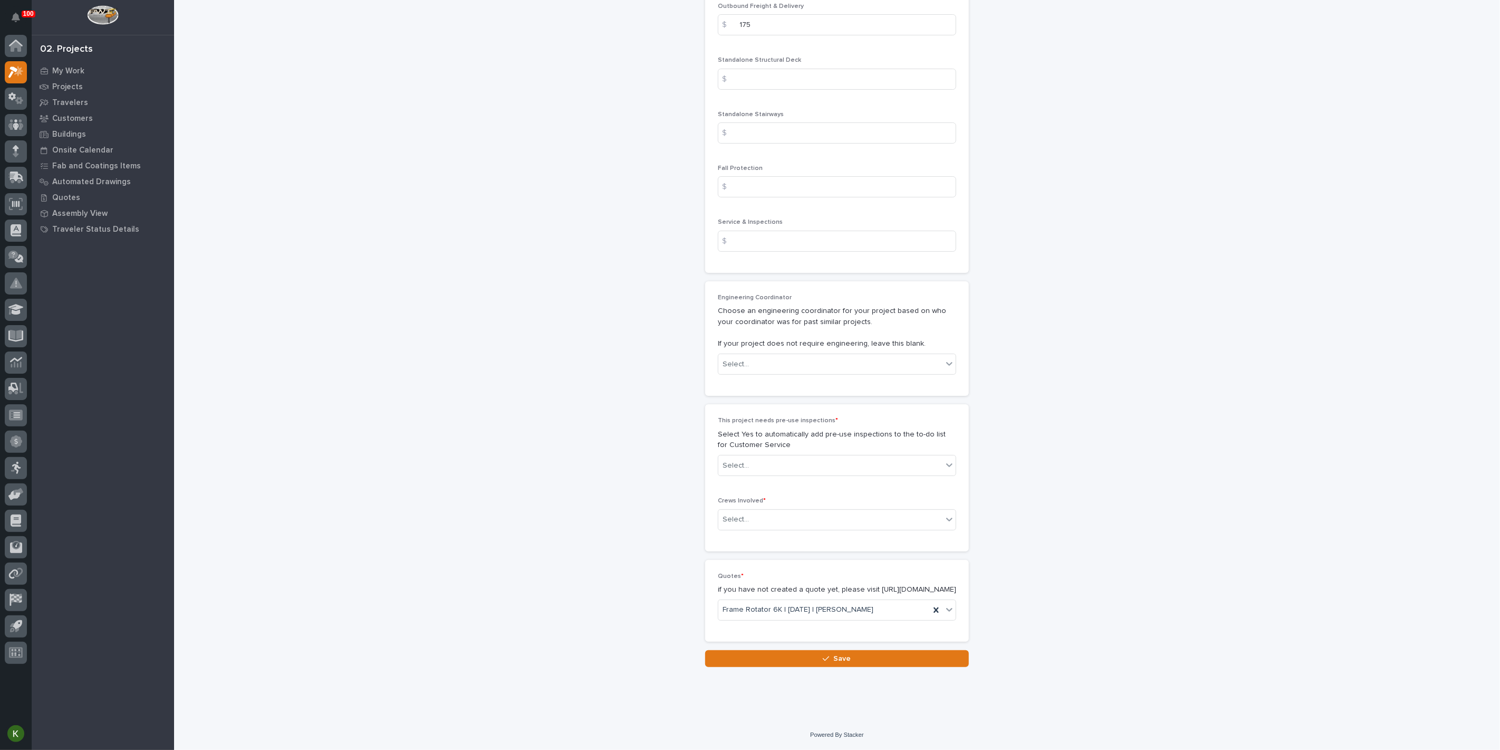
scroll to position [1993, 0]
click at [822, 373] on div "Select..." at bounding box center [831, 364] width 224 height 17
click at [790, 549] on div "Wynne Hochstetler" at bounding box center [832, 555] width 231 height 18
click at [810, 457] on div "Select..." at bounding box center [831, 465] width 224 height 17
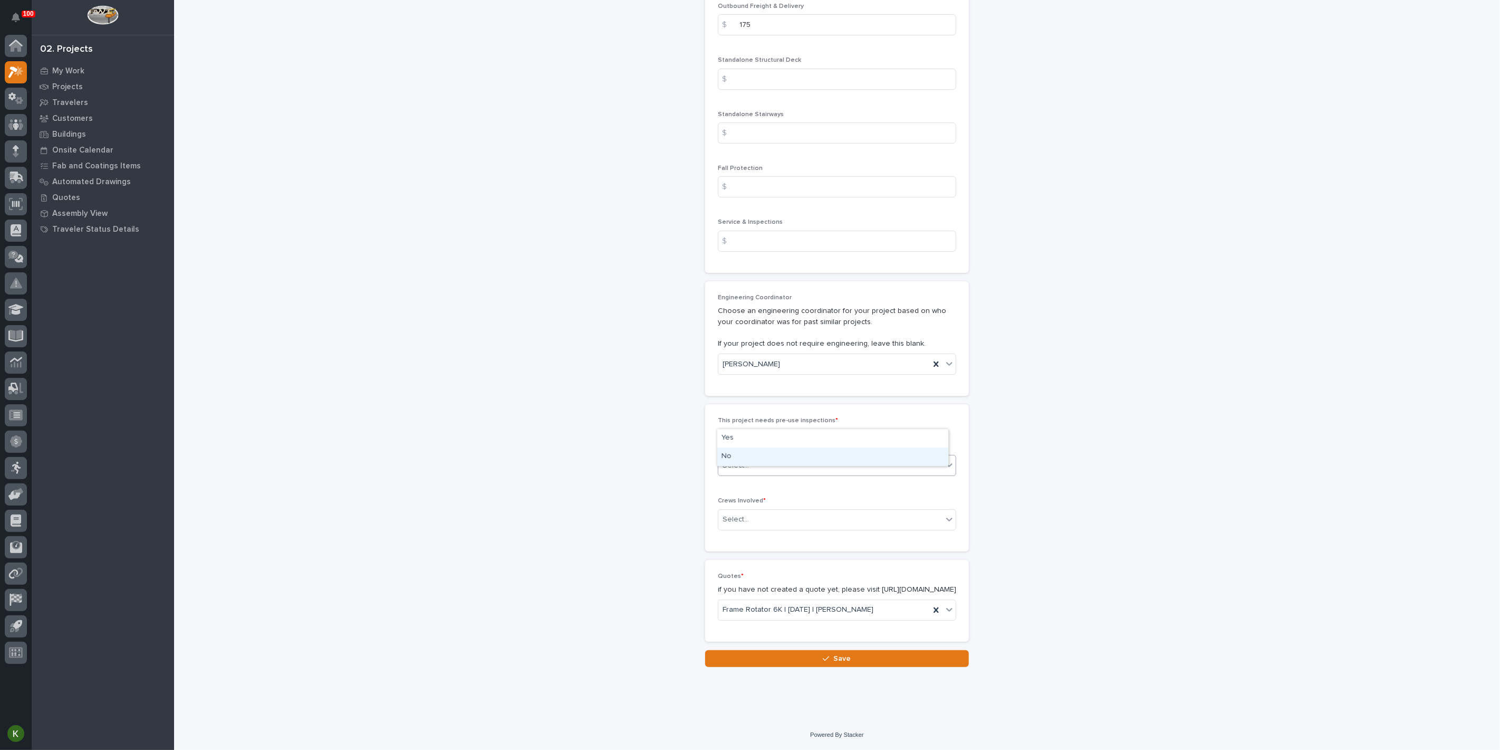
click at [806, 453] on div "No" at bounding box center [832, 456] width 231 height 18
click at [809, 511] on div "Select..." at bounding box center [831, 519] width 224 height 17
click at [812, 508] on div "Production" at bounding box center [832, 500] width 231 height 18
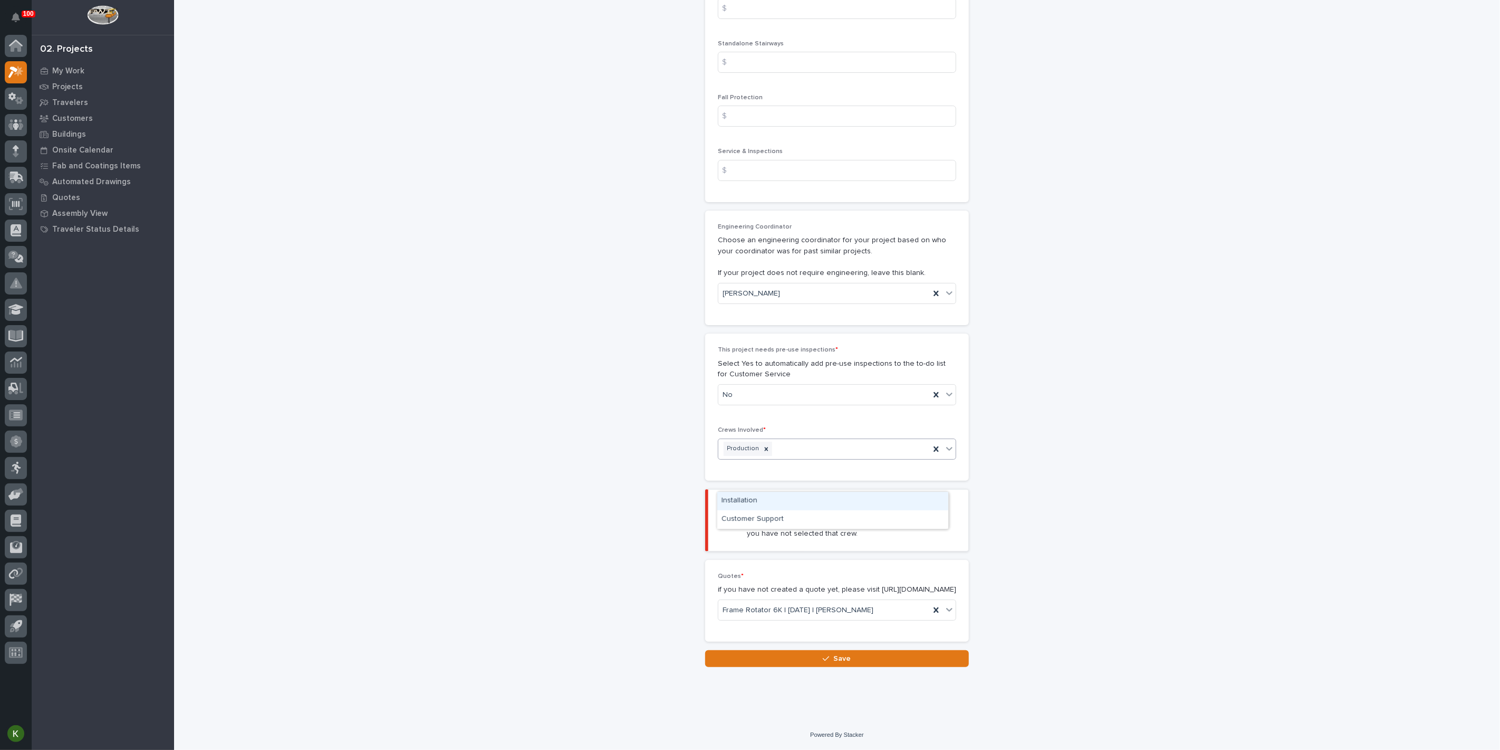
click at [837, 458] on div "Production" at bounding box center [825, 448] width 212 height 18
click at [815, 497] on div "Installation" at bounding box center [832, 501] width 231 height 18
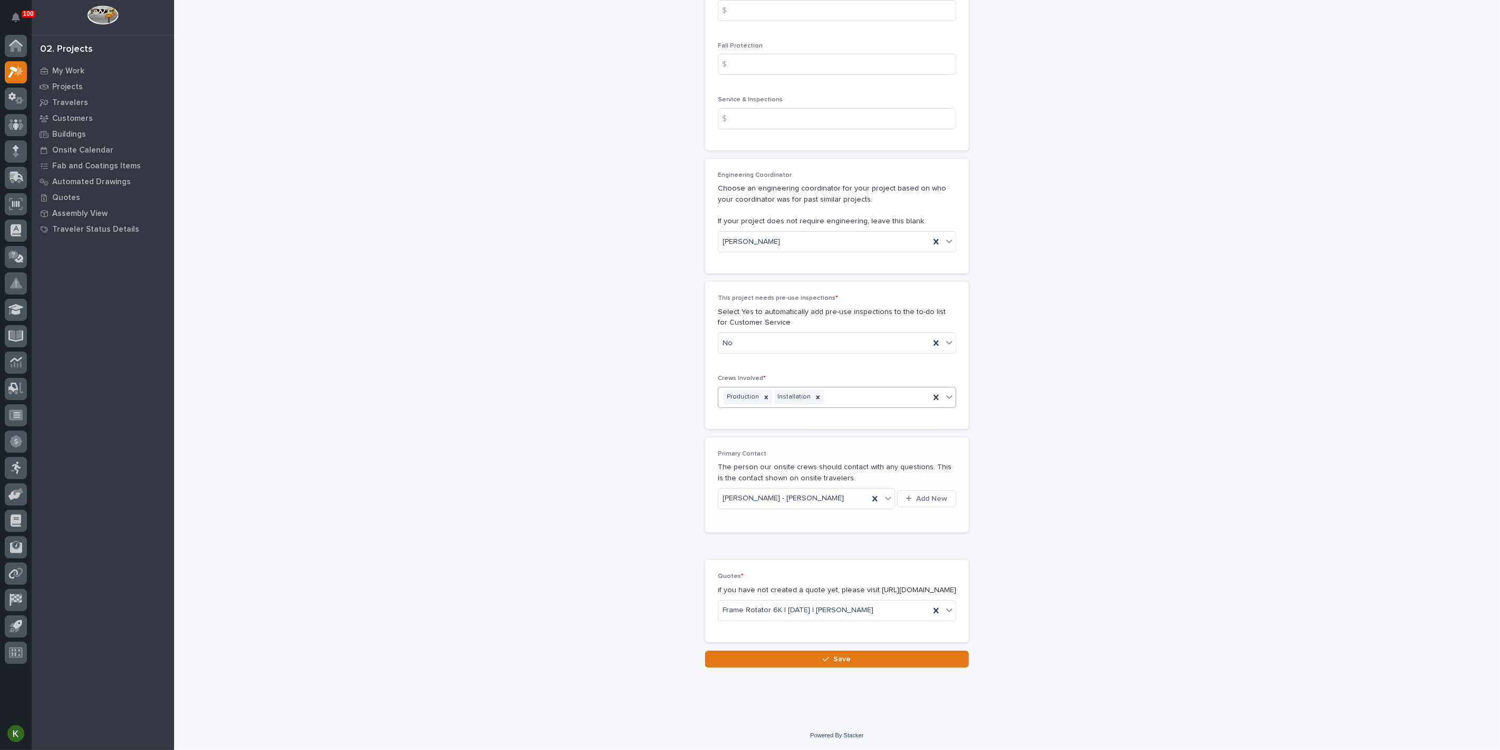
scroll to position [2244, 0]
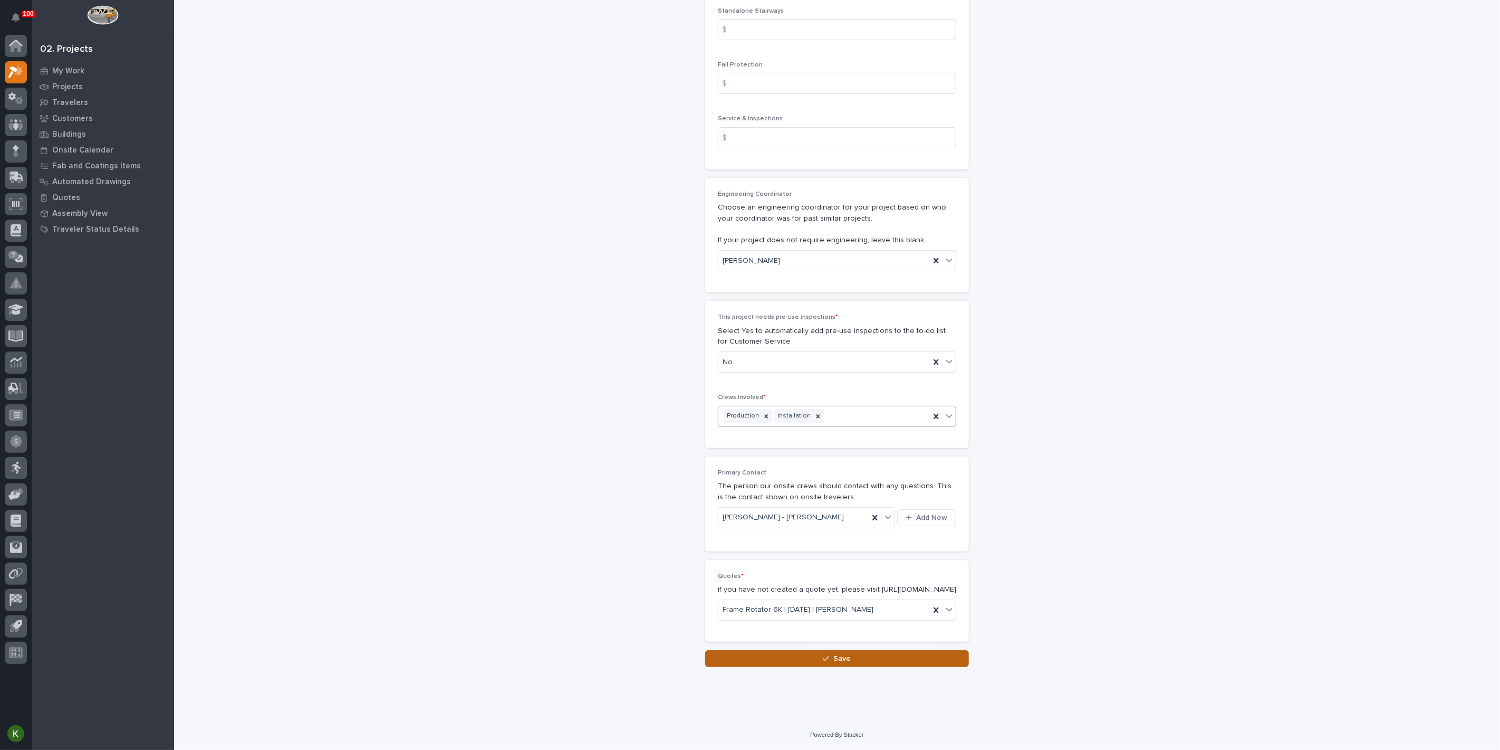
click at [839, 658] on span "Save" at bounding box center [842, 658] width 17 height 9
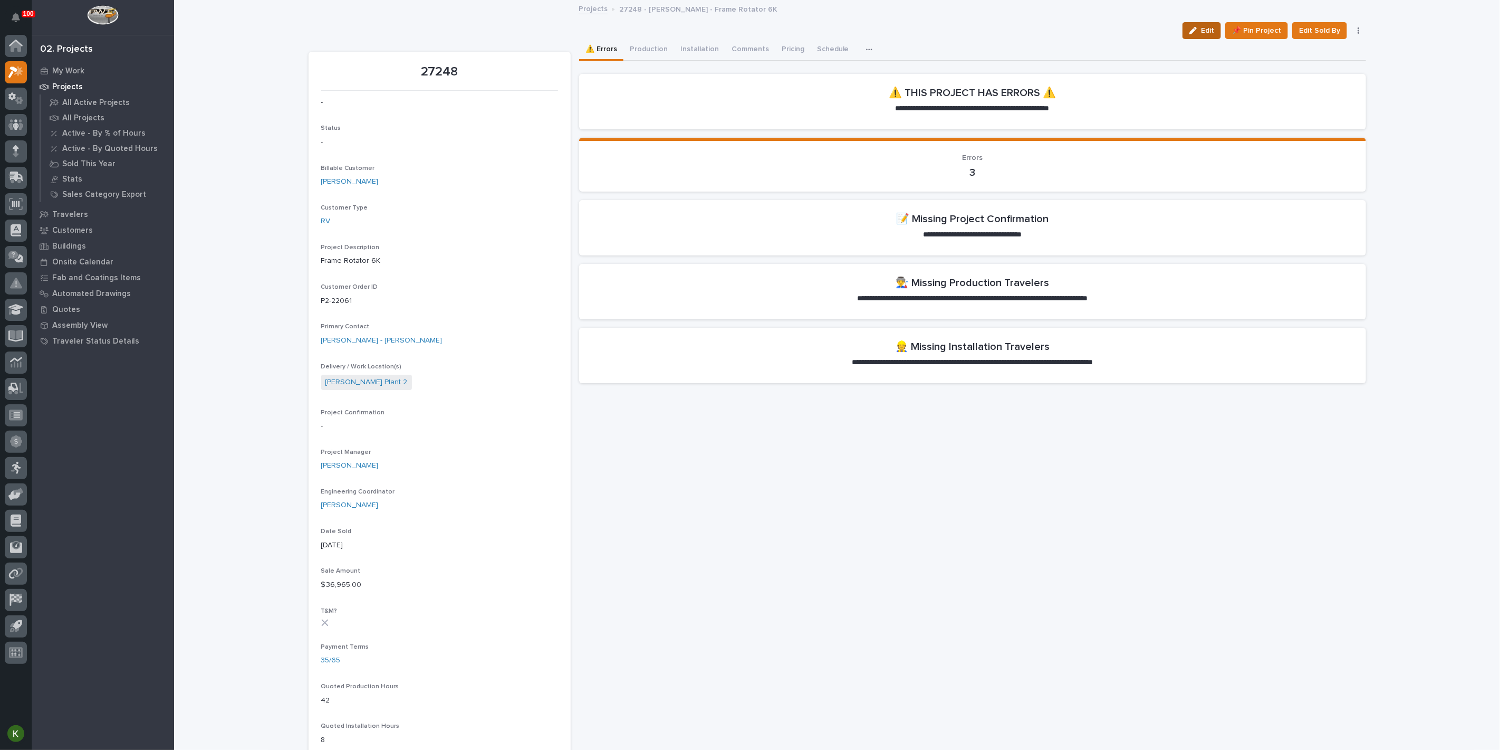
drag, startPoint x: 1182, startPoint y: 37, endPoint x: 583, endPoint y: 236, distance: 631.3
click at [1190, 34] on div "button" at bounding box center [1196, 30] width 12 height 7
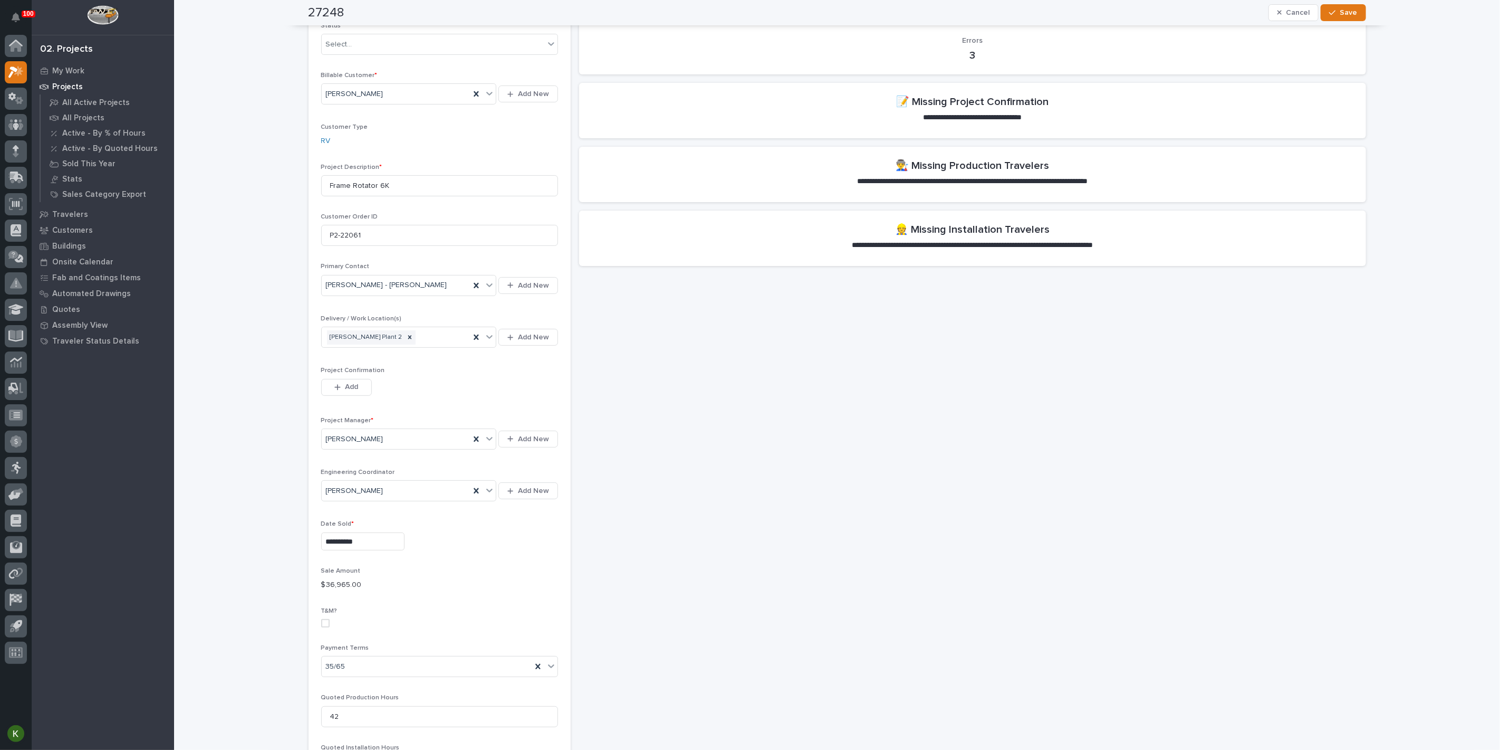
scroll to position [176, 0]
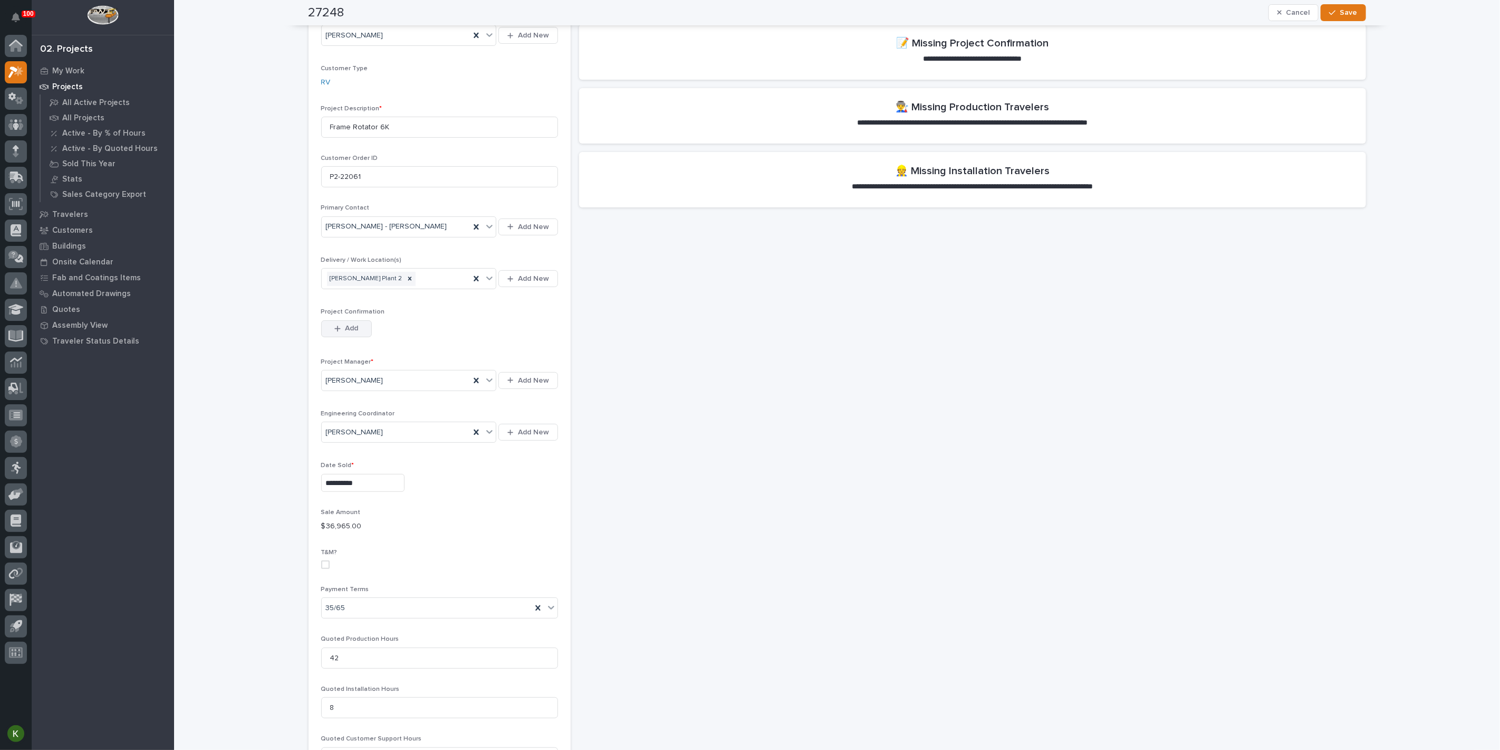
click at [357, 333] on span "Add" at bounding box center [351, 327] width 13 height 9
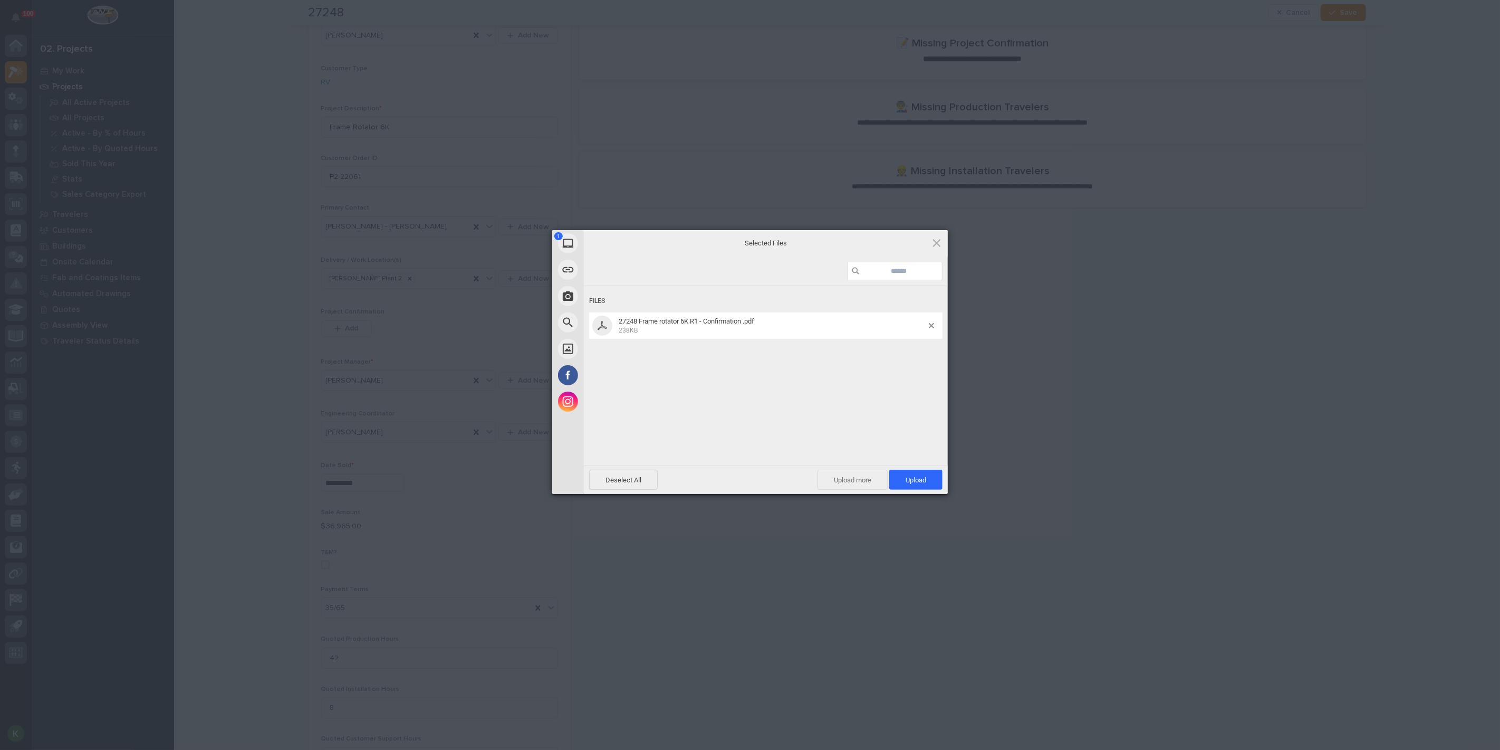
click at [851, 480] on span "Upload more" at bounding box center [853, 480] width 70 height 20
click at [891, 473] on span "View/Edit Selected" at bounding box center [898, 480] width 89 height 20
click at [915, 477] on span "Upload 1" at bounding box center [916, 480] width 21 height 8
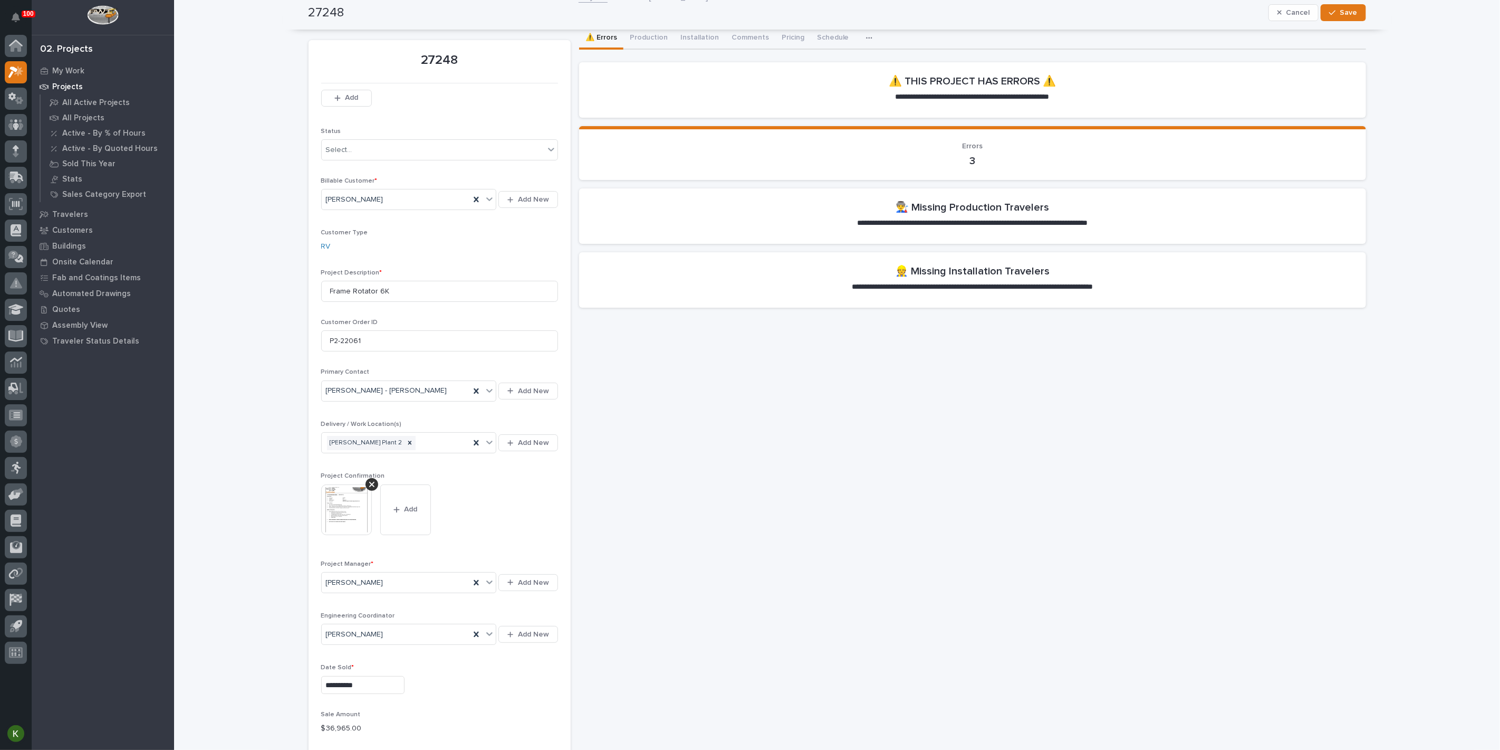
scroll to position [0, 0]
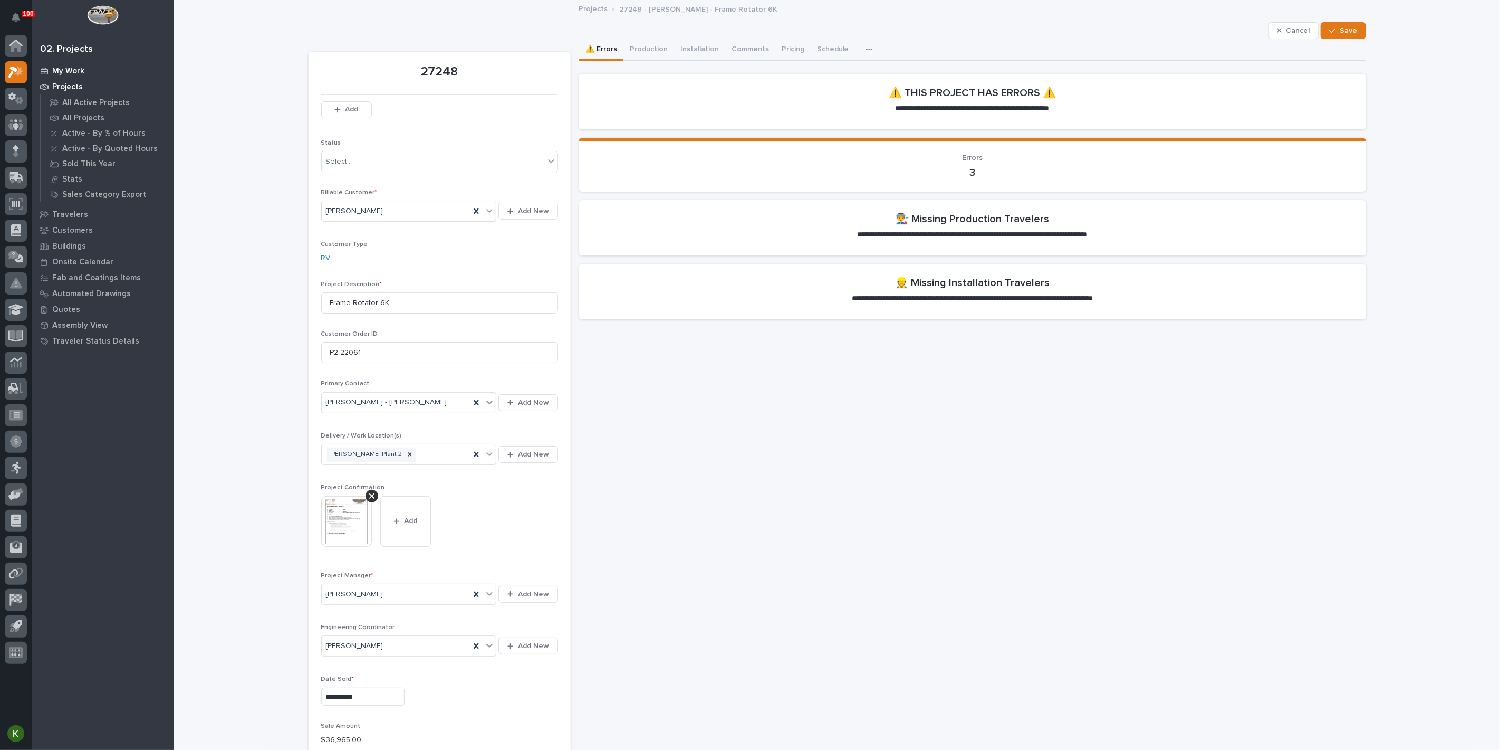
click at [72, 71] on p "My Work" at bounding box center [68, 70] width 32 height 9
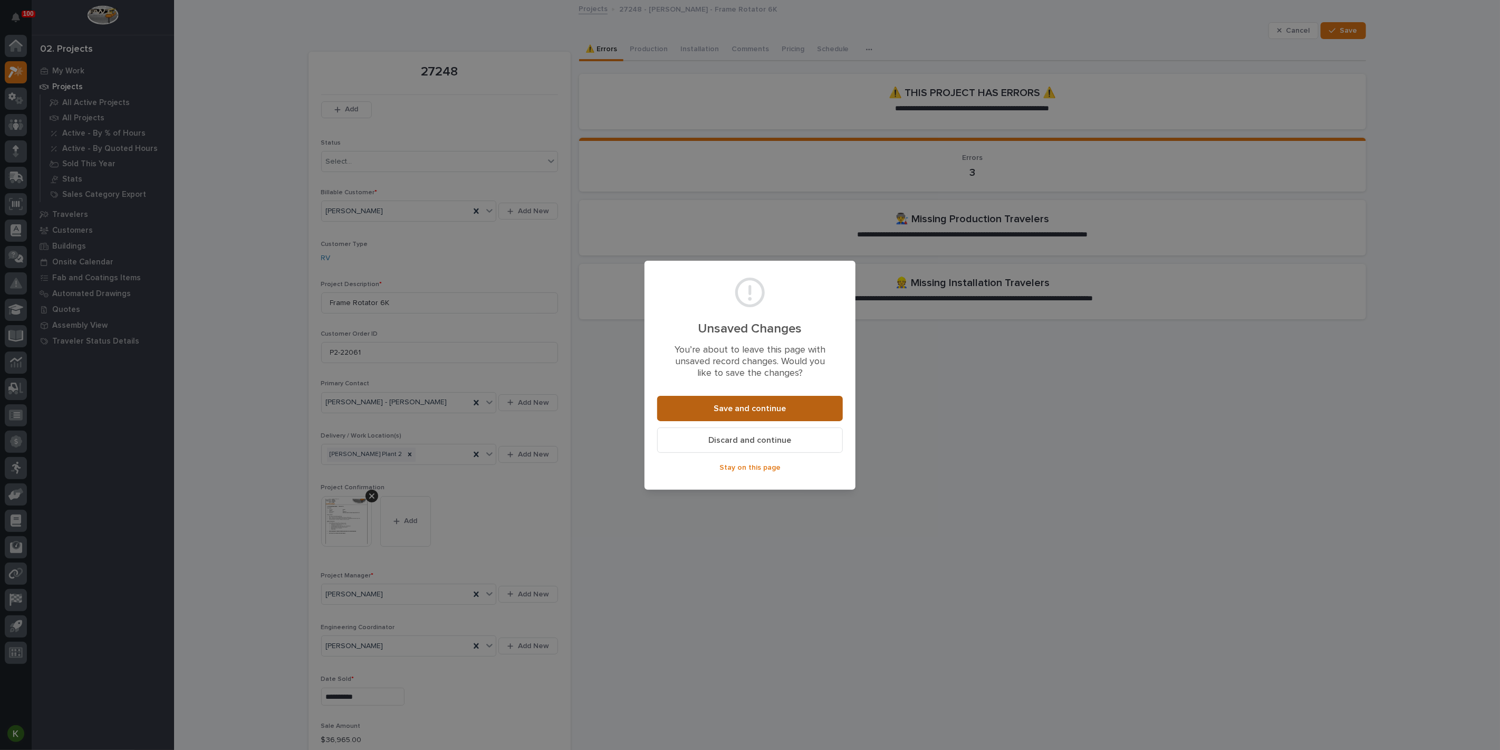
click at [736, 414] on span "Save and continue" at bounding box center [750, 408] width 72 height 11
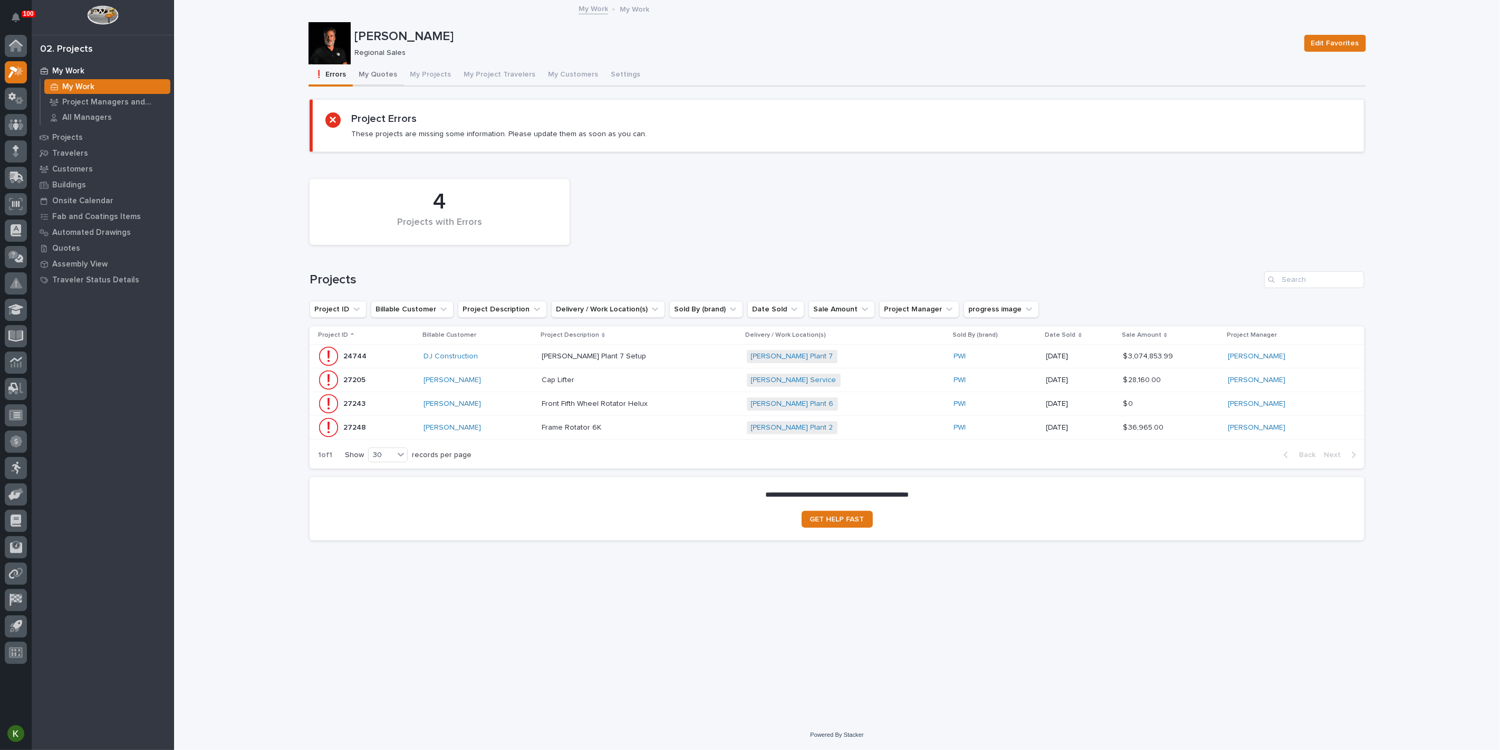
click at [390, 82] on button "My Quotes" at bounding box center [378, 75] width 51 height 22
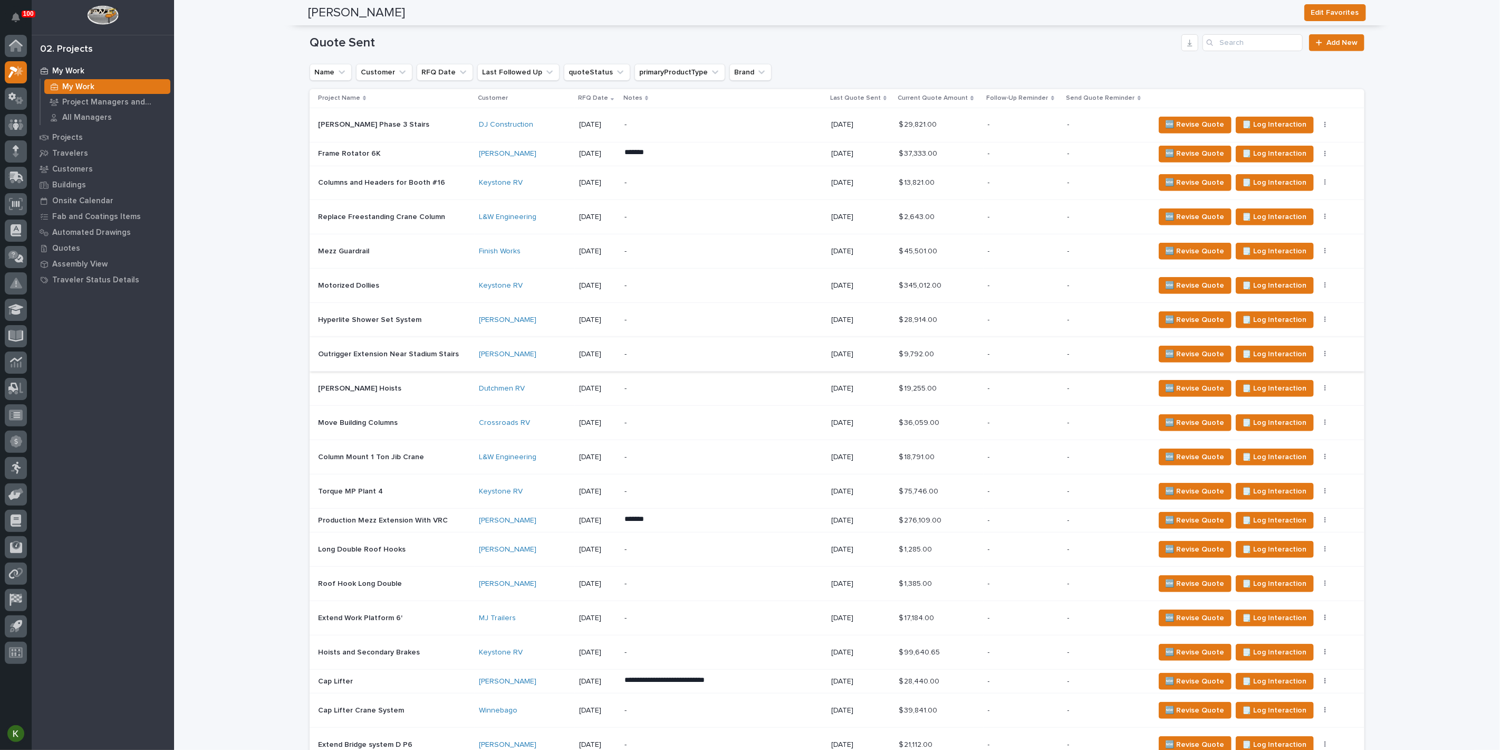
scroll to position [528, 0]
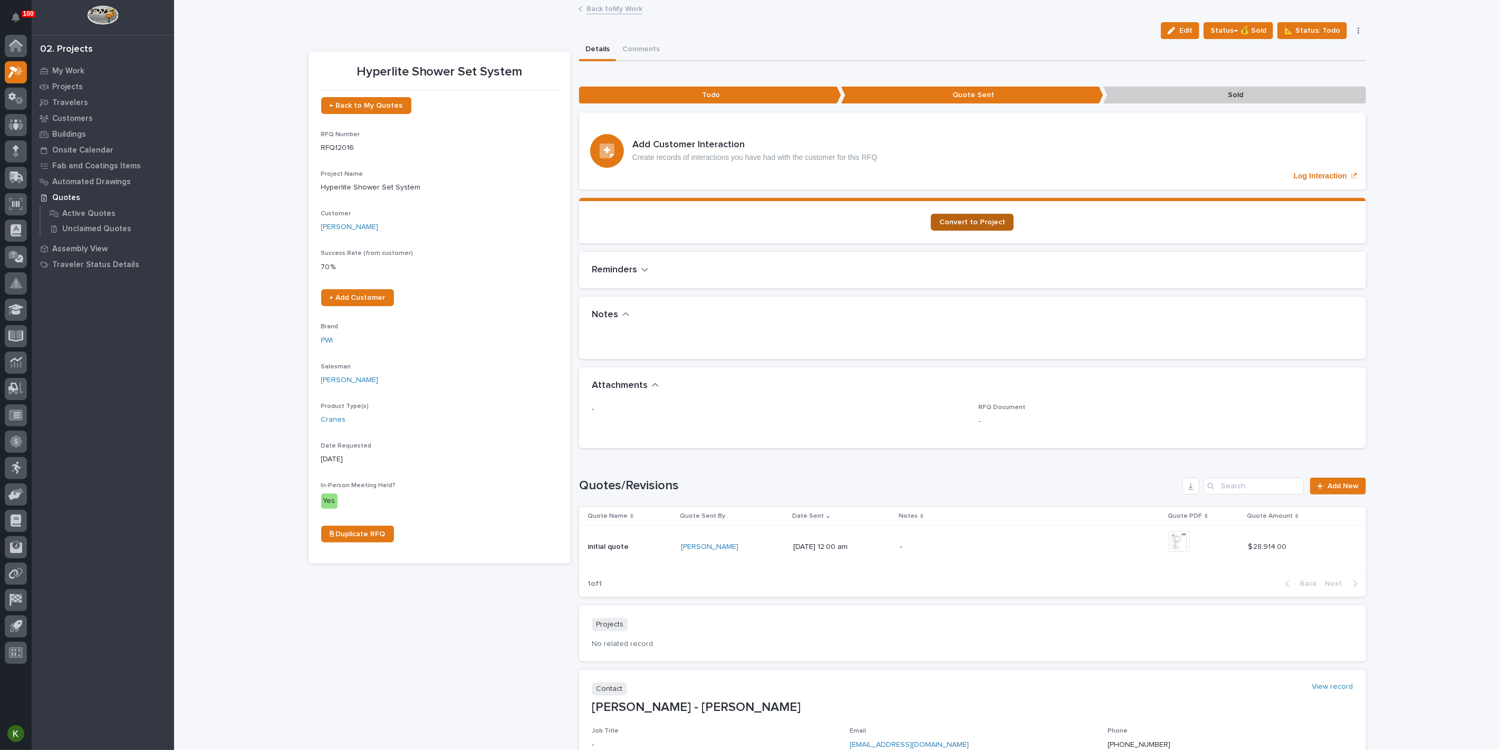
click at [969, 226] on span "Convert to Project" at bounding box center [973, 221] width 66 height 7
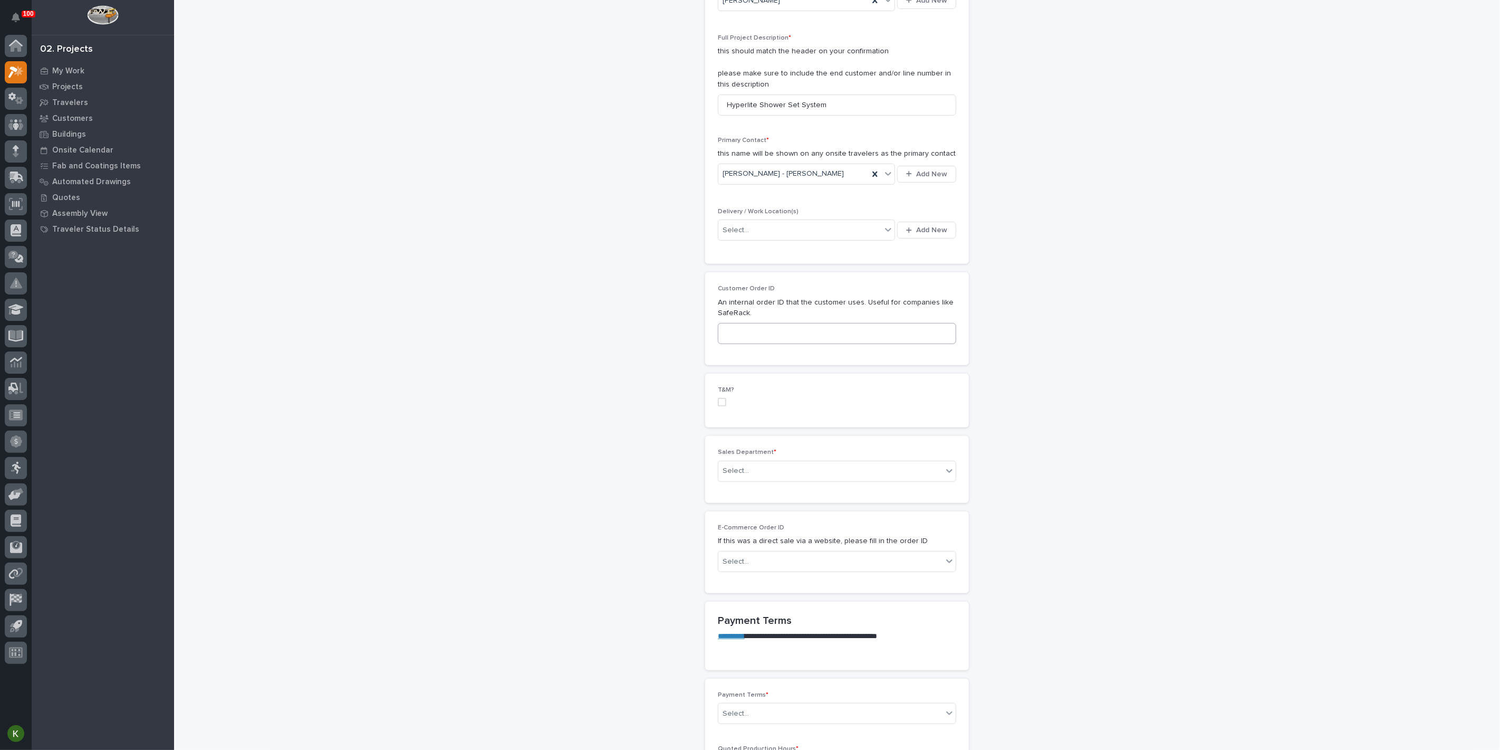
scroll to position [351, 0]
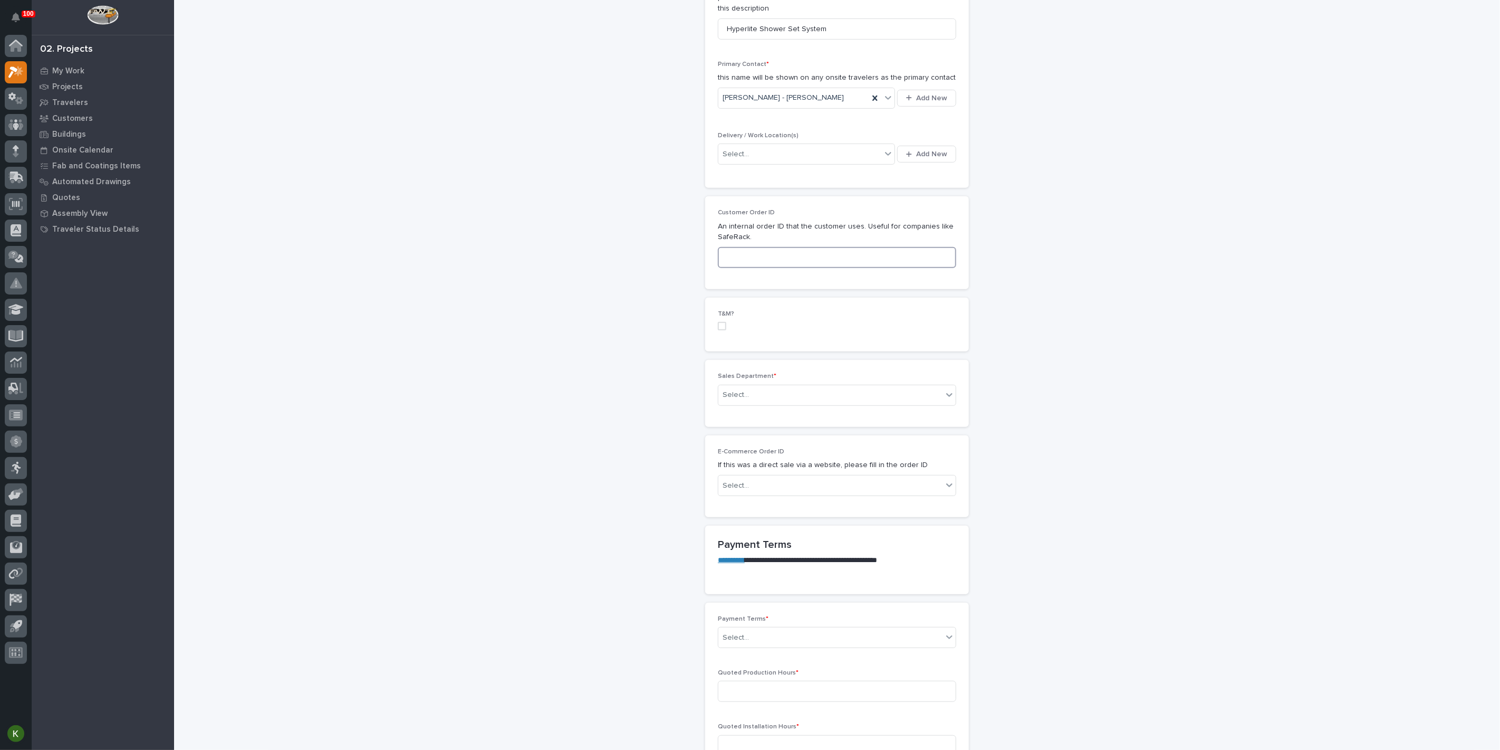
click at [755, 268] on input at bounding box center [837, 257] width 238 height 21
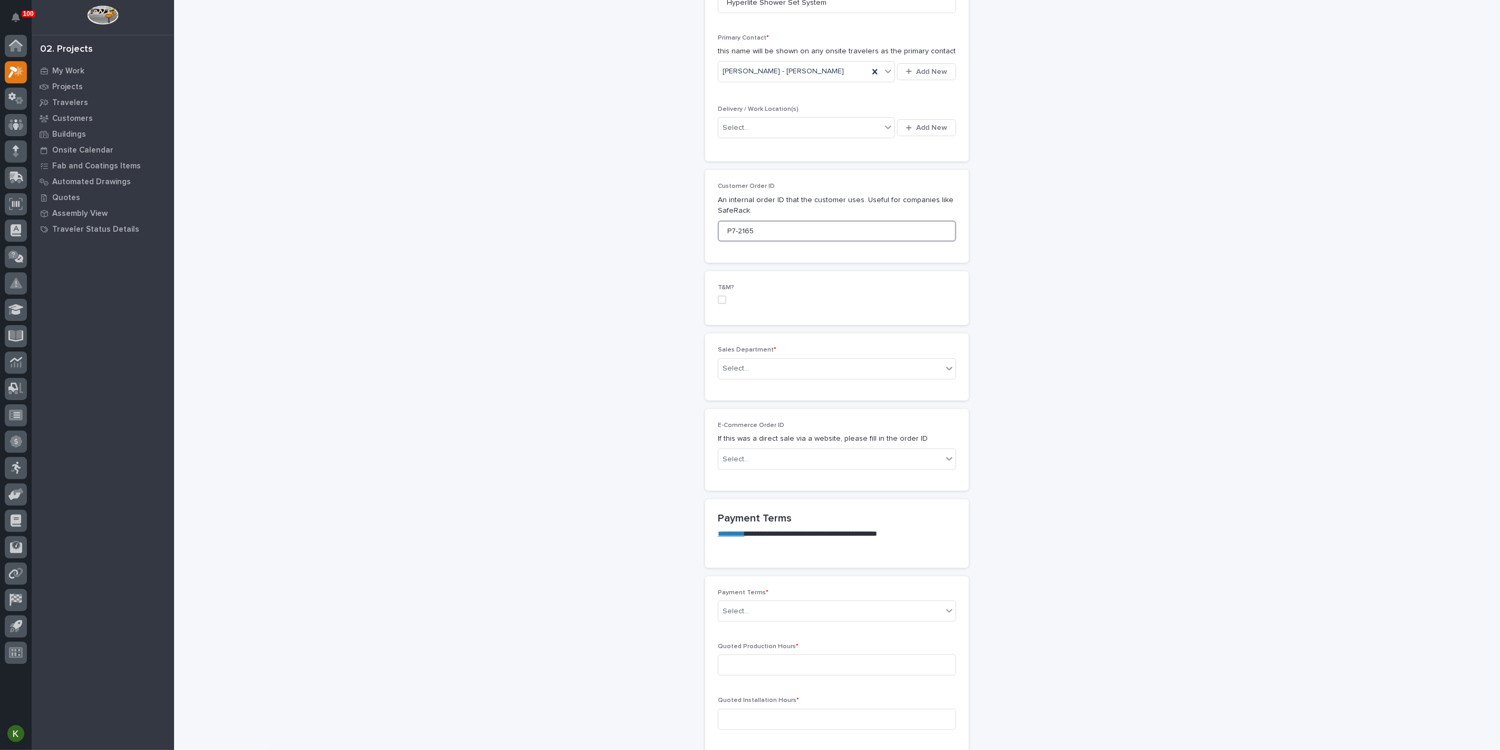
scroll to position [410, 0]
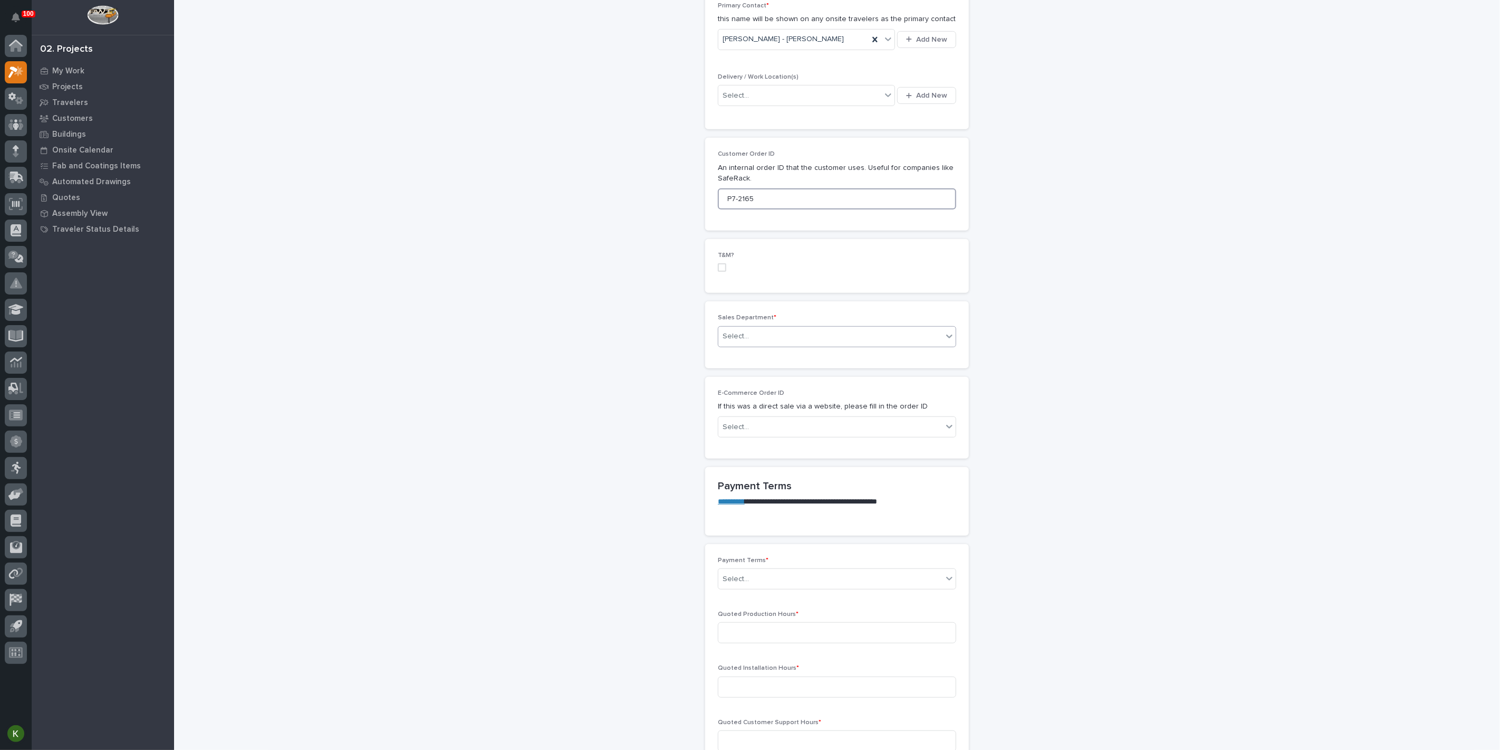
type input "P7-2165"
click at [777, 345] on div "Select..." at bounding box center [831, 336] width 224 height 17
click at [777, 535] on span "Regional Sales" at bounding box center [749, 540] width 55 height 12
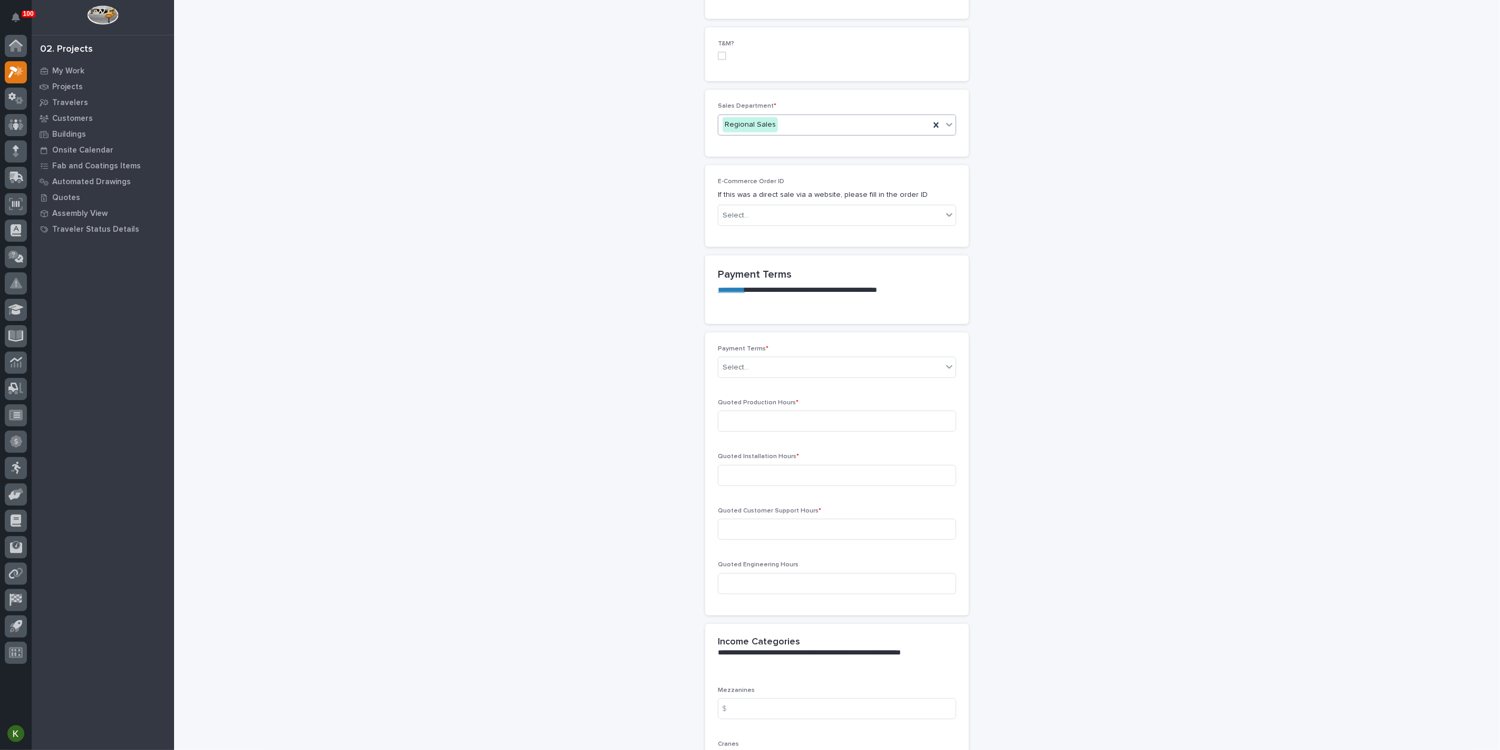
scroll to position [645, 0]
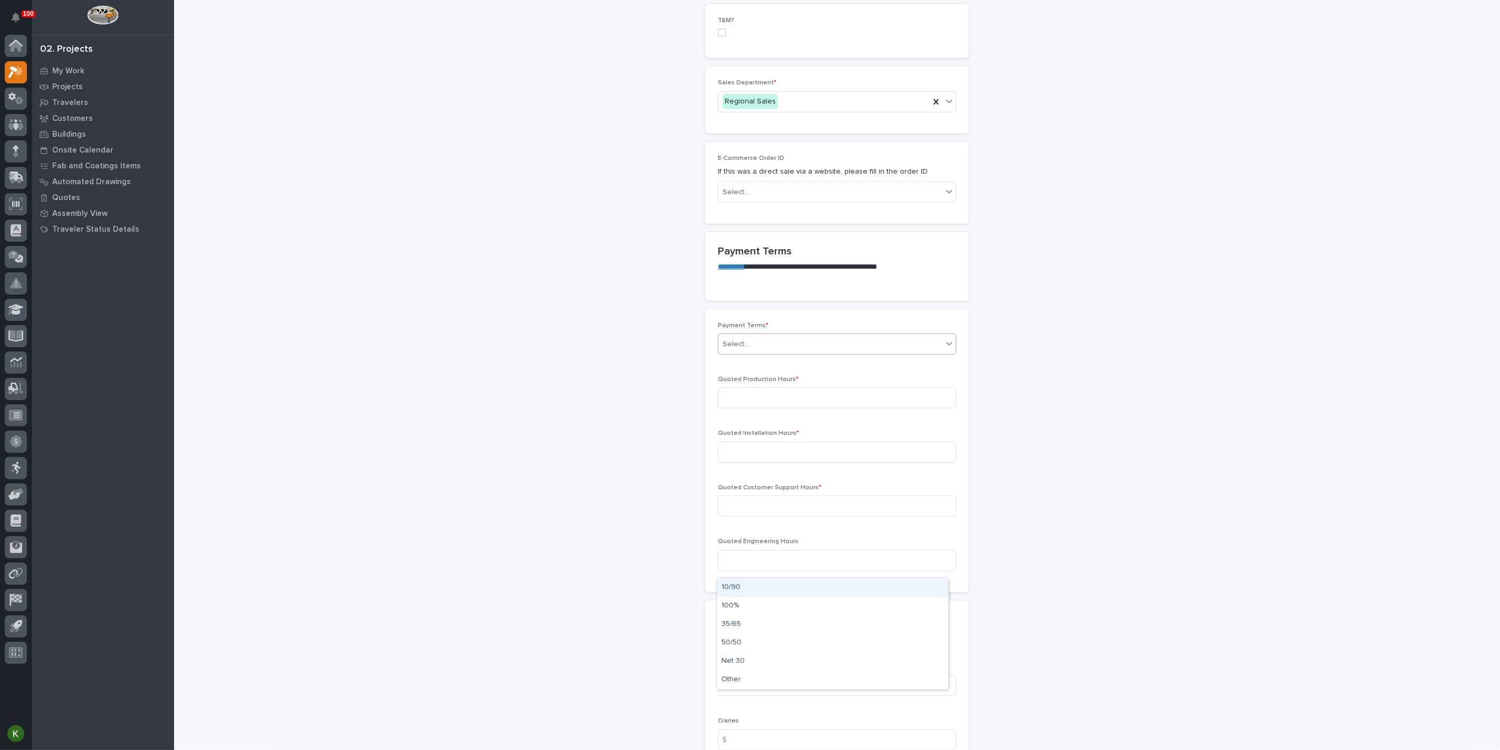
click at [790, 353] on div "Select..." at bounding box center [831, 344] width 224 height 17
click at [788, 629] on div "35/65" at bounding box center [832, 624] width 231 height 18
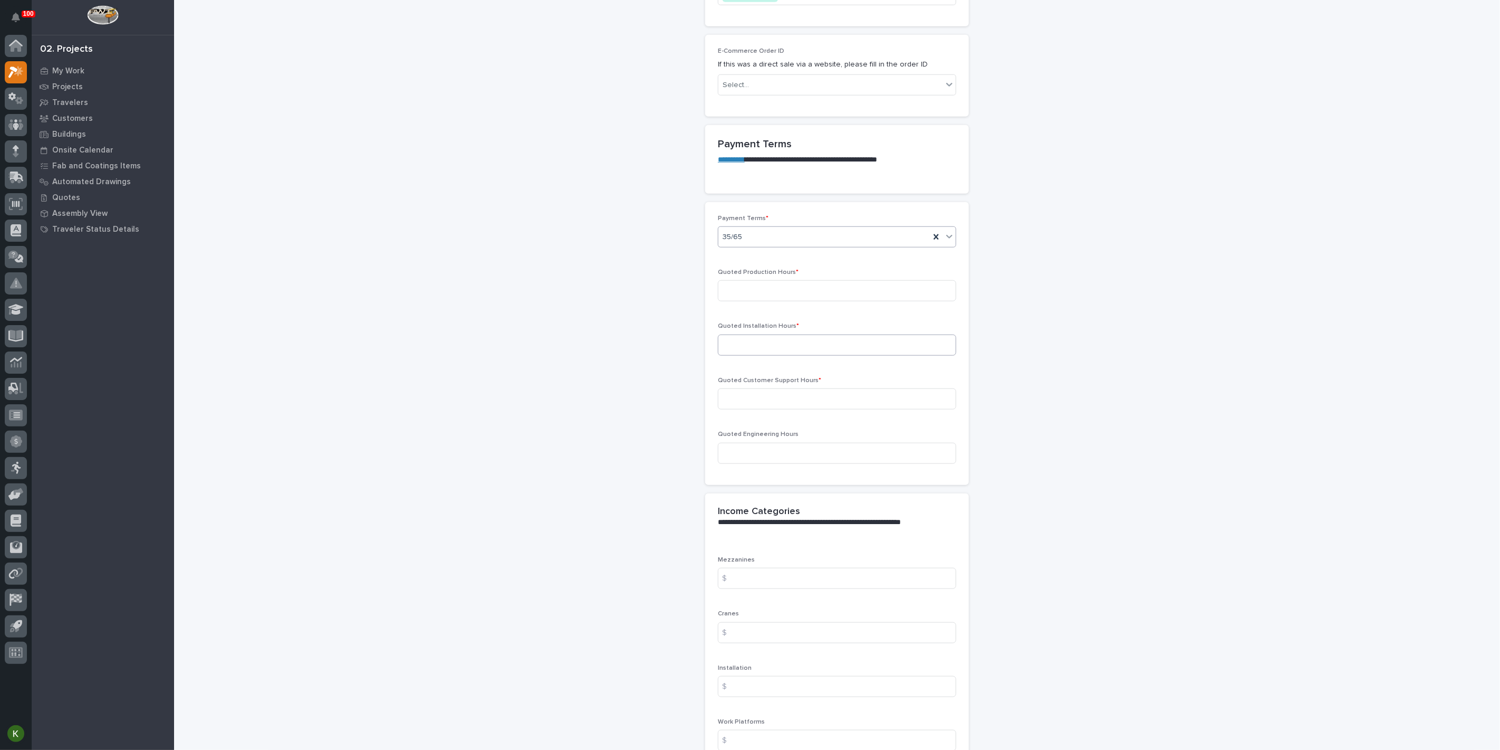
scroll to position [762, 0]
click at [787, 291] on input at bounding box center [837, 280] width 238 height 21
click at [755, 291] on input at bounding box center [837, 280] width 238 height 21
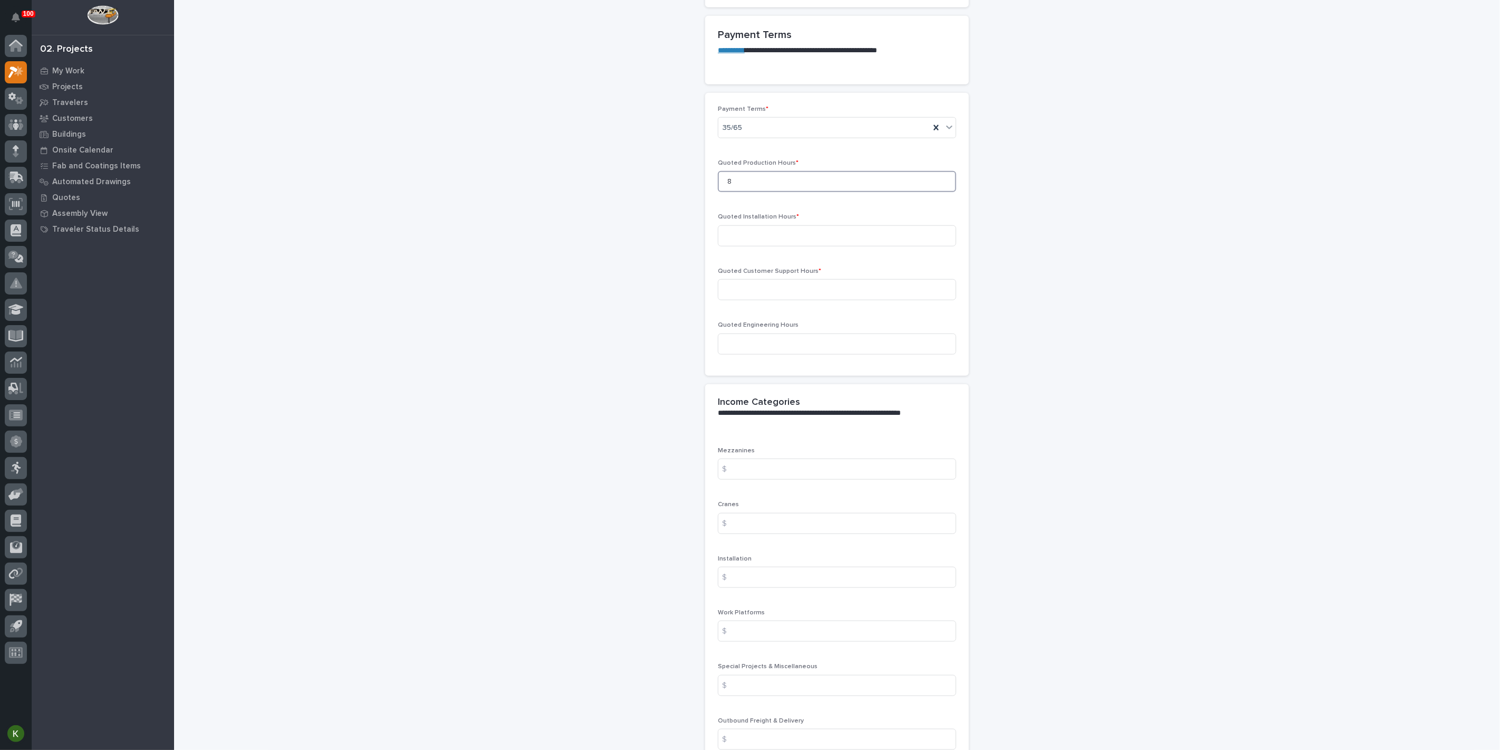
scroll to position [879, 0]
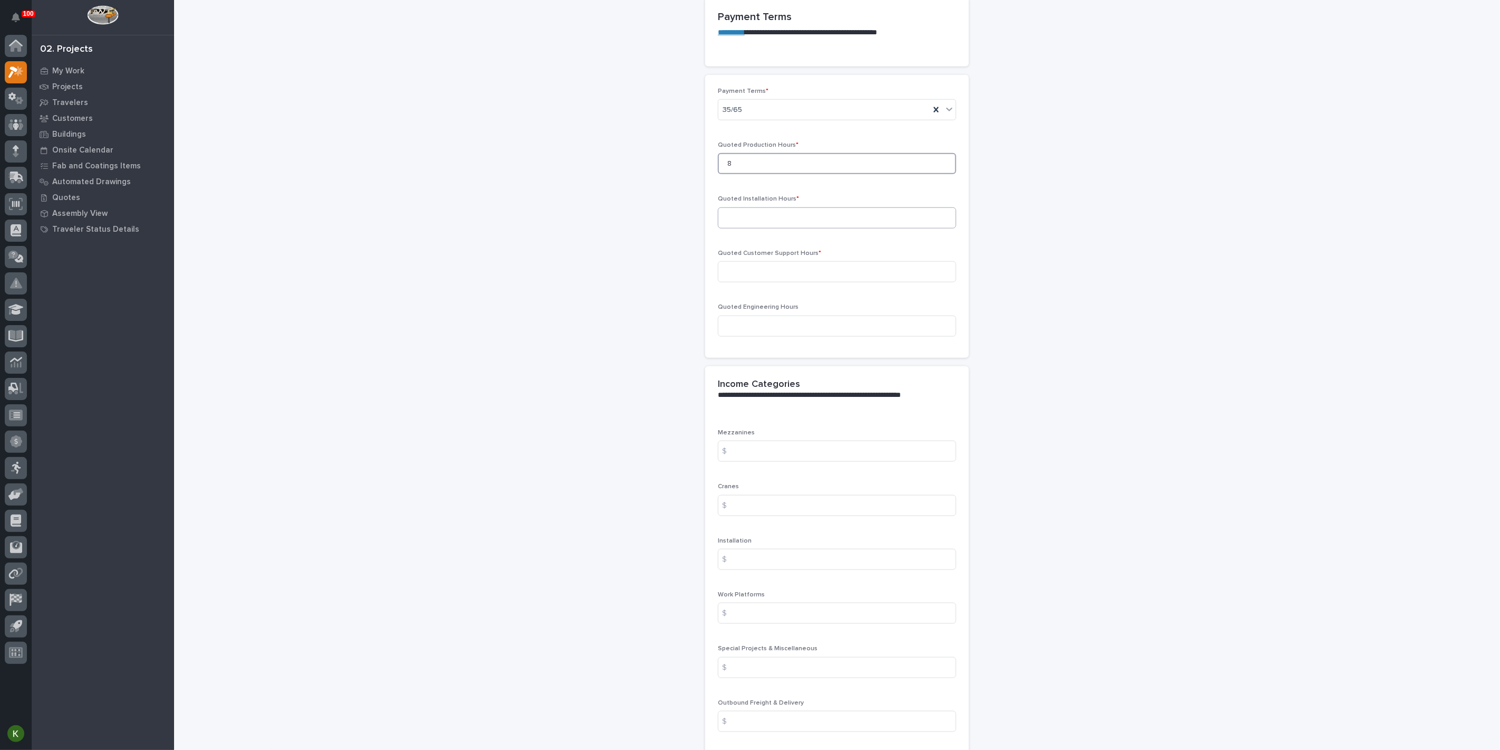
type input "8"
click at [765, 228] on input at bounding box center [837, 217] width 238 height 21
type input "33"
click at [754, 282] on input at bounding box center [837, 271] width 238 height 21
click at [744, 282] on input at bounding box center [837, 271] width 238 height 21
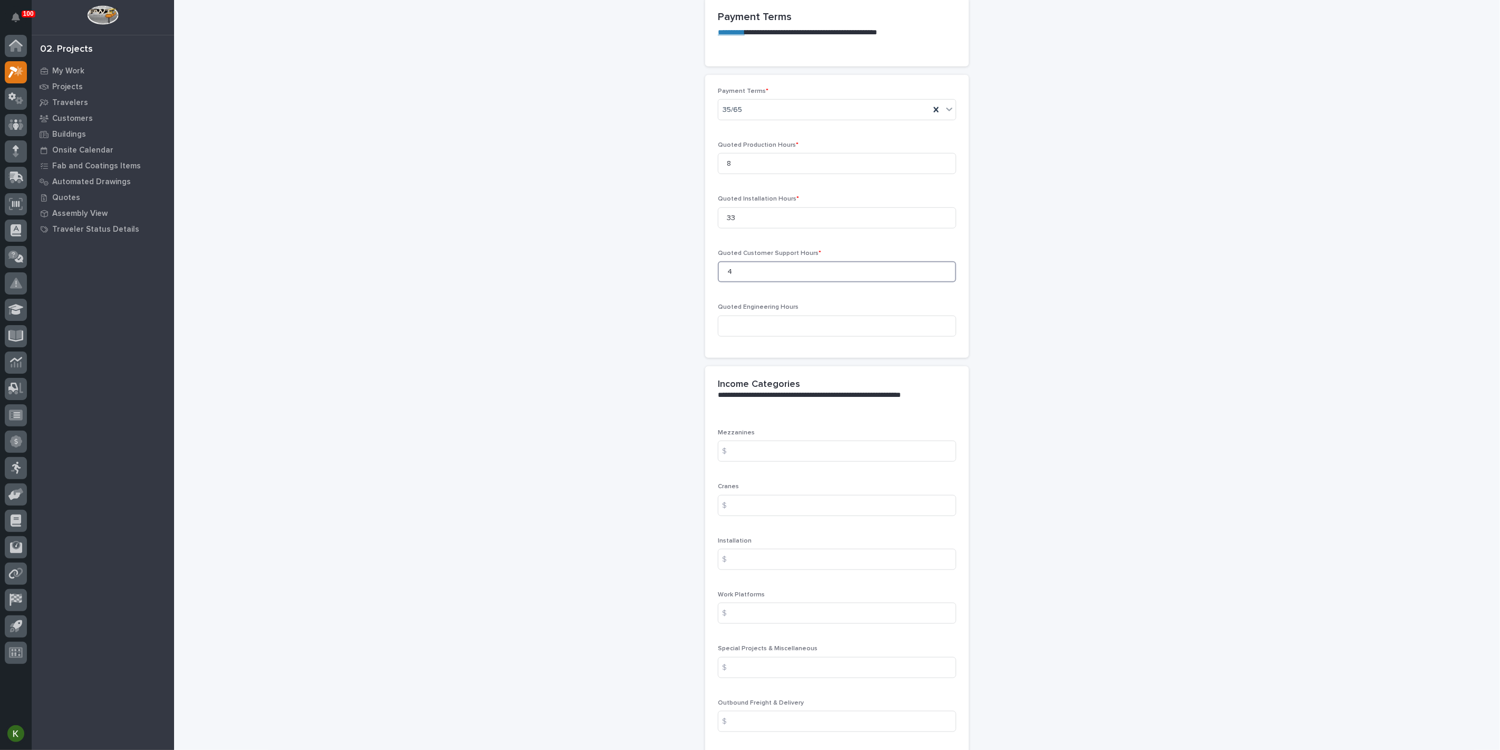
type input "4"
click at [752, 337] on input at bounding box center [837, 325] width 238 height 21
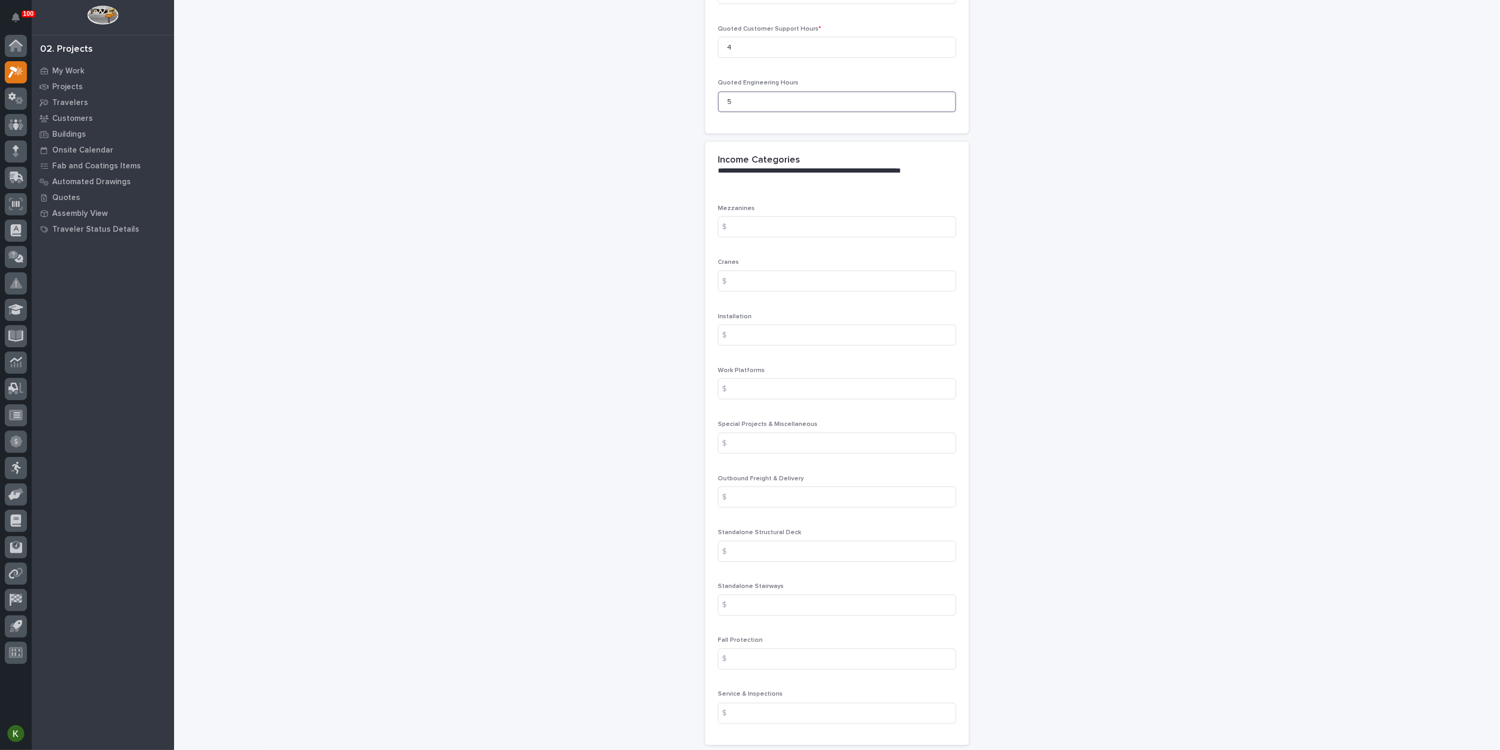
scroll to position [1114, 0]
type input "5"
click at [764, 281] on input at bounding box center [837, 270] width 238 height 21
type input "15737.77"
click at [766, 335] on input at bounding box center [837, 324] width 238 height 21
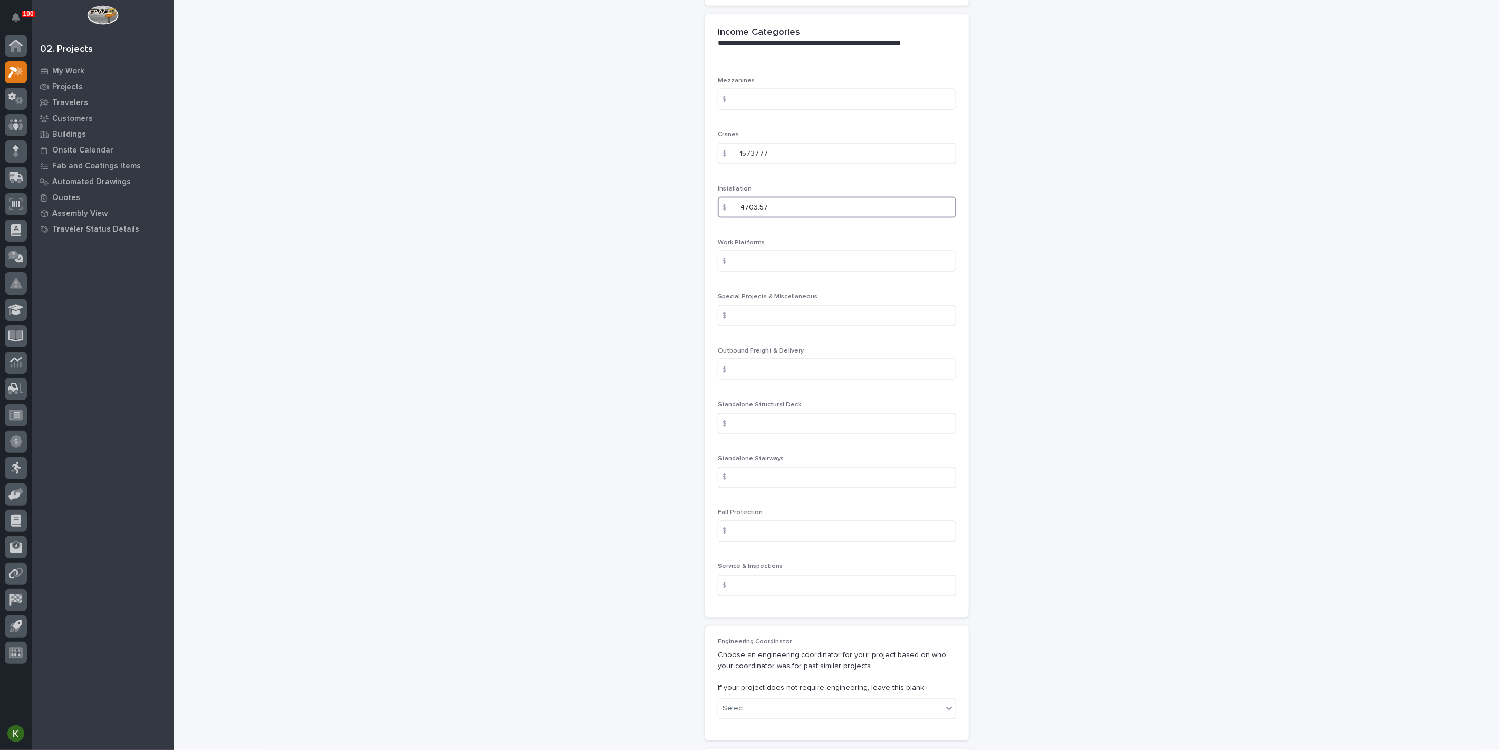
scroll to position [1289, 0]
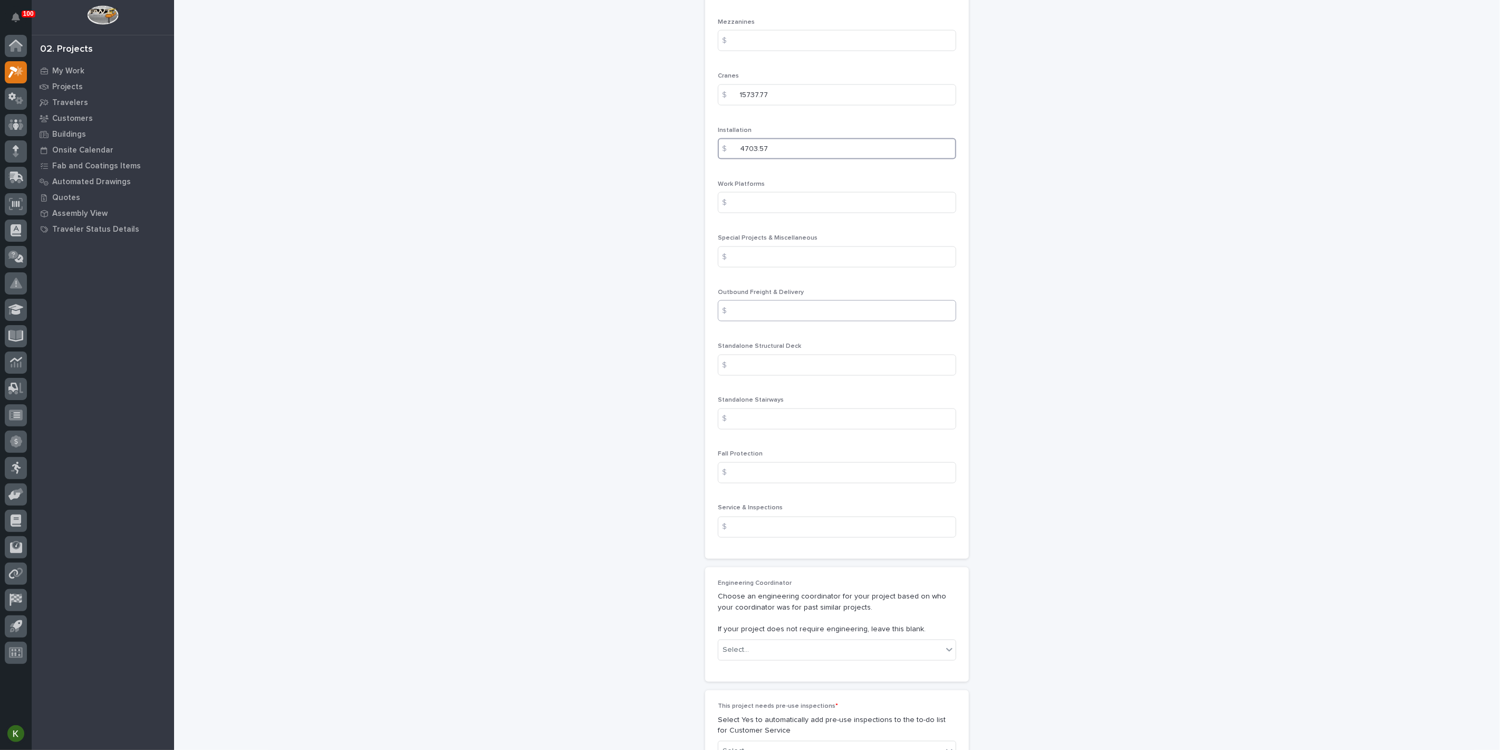
type input "4703.57"
click at [764, 321] on input at bounding box center [837, 310] width 238 height 21
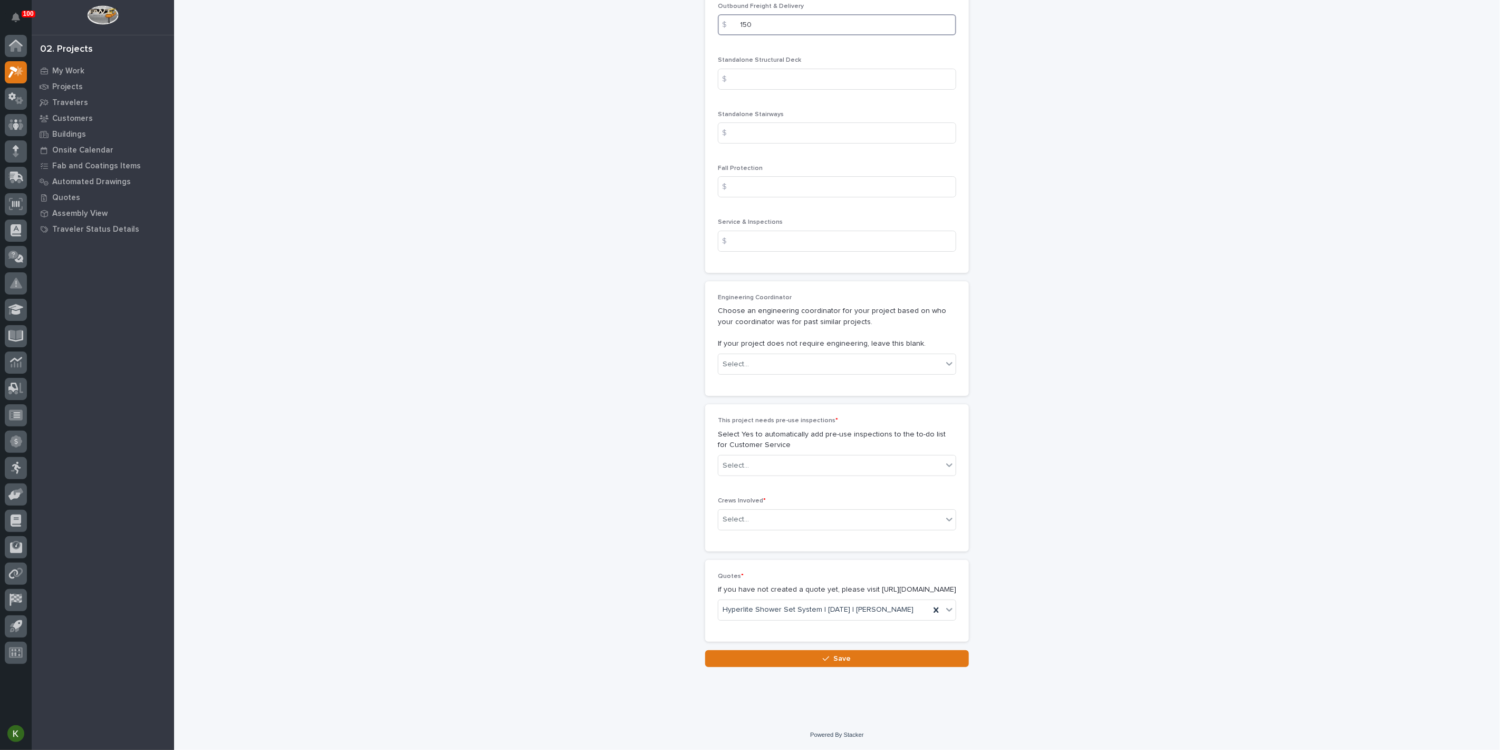
scroll to position [1641, 0]
type input "150"
click at [750, 252] on input at bounding box center [837, 241] width 238 height 21
click at [748, 197] on input at bounding box center [837, 186] width 238 height 21
type input "1009.02"
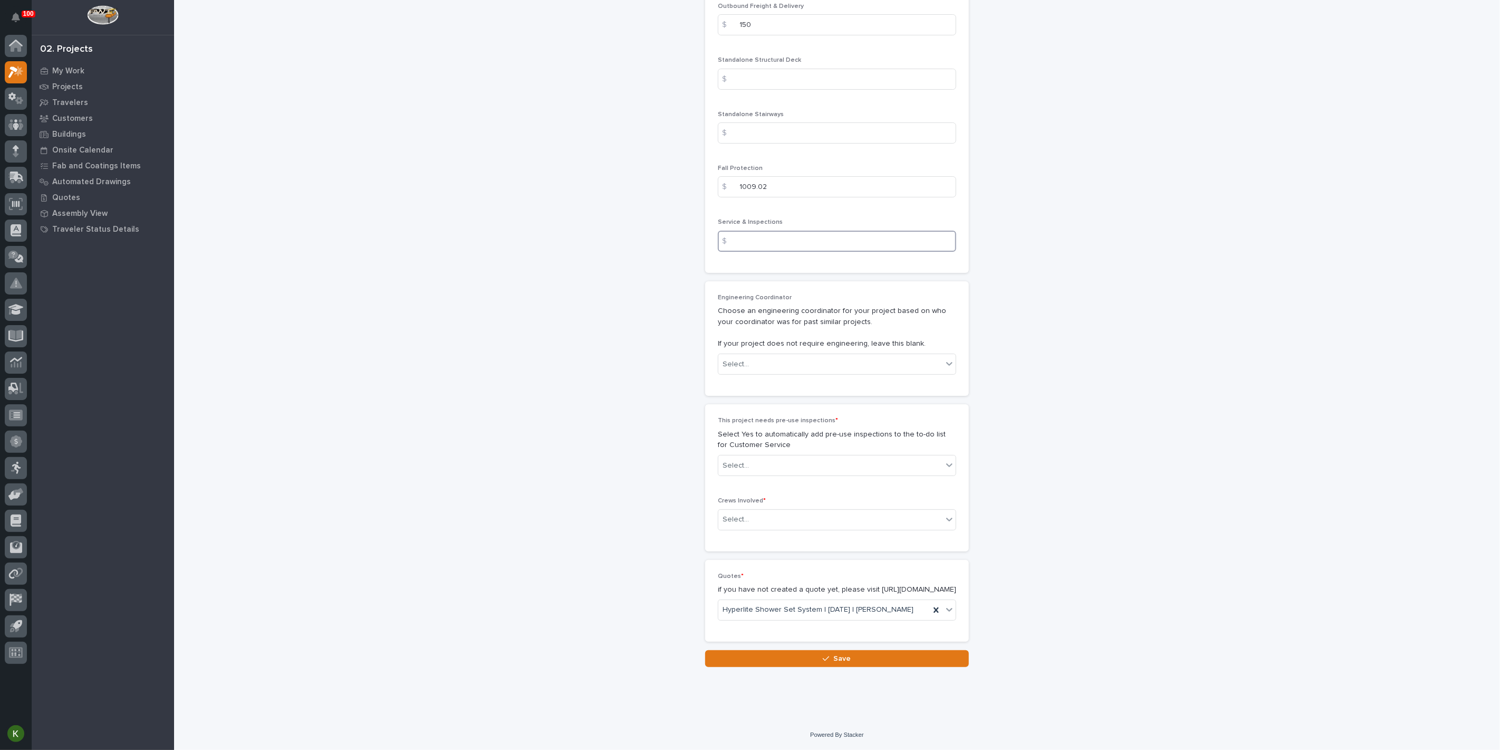
click at [747, 252] on input at bounding box center [837, 241] width 238 height 21
type input "1310.00"
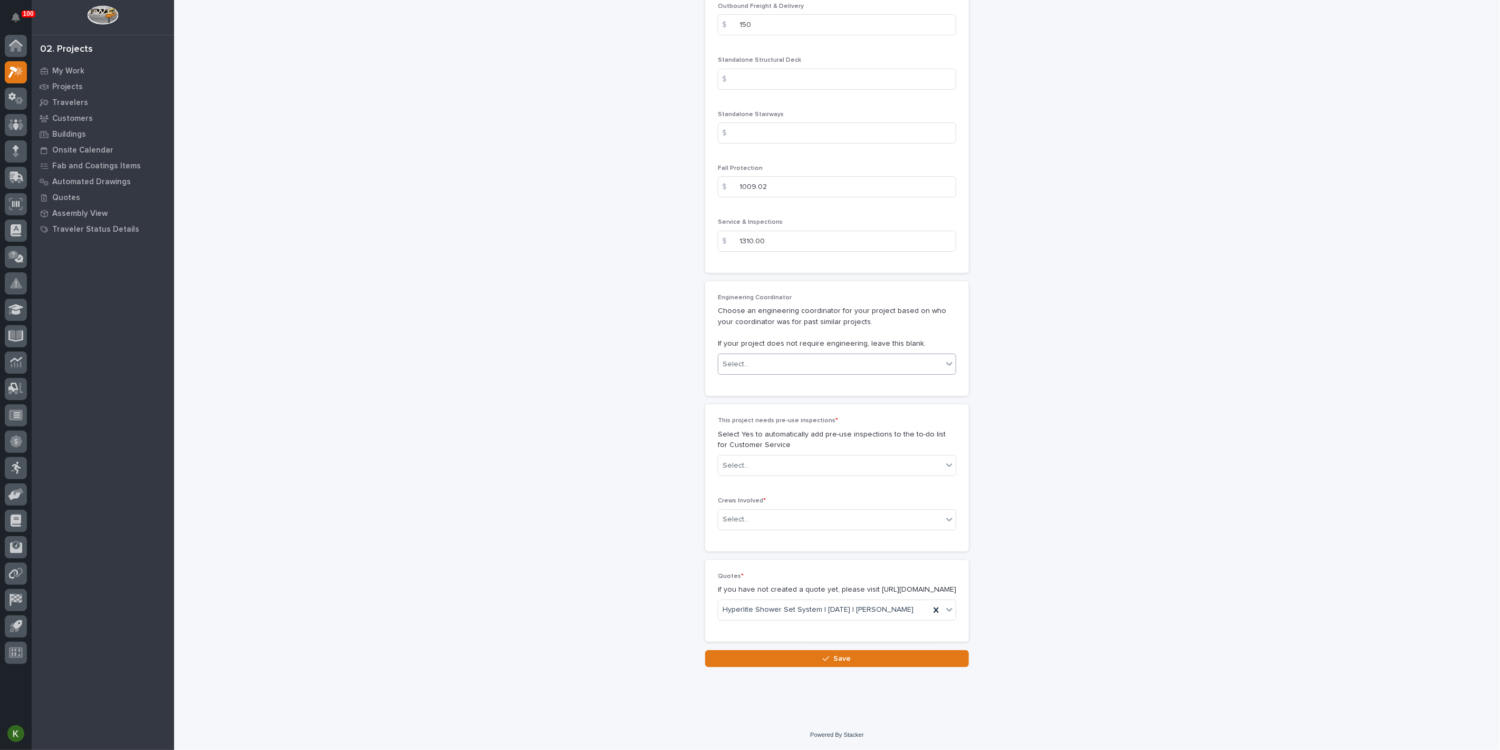
type input "6003.54"
click at [797, 373] on div "Select..." at bounding box center [831, 364] width 224 height 17
click at [796, 610] on div "Wynne Hochstetler" at bounding box center [832, 612] width 231 height 18
click at [841, 474] on div "Select..." at bounding box center [831, 465] width 224 height 17
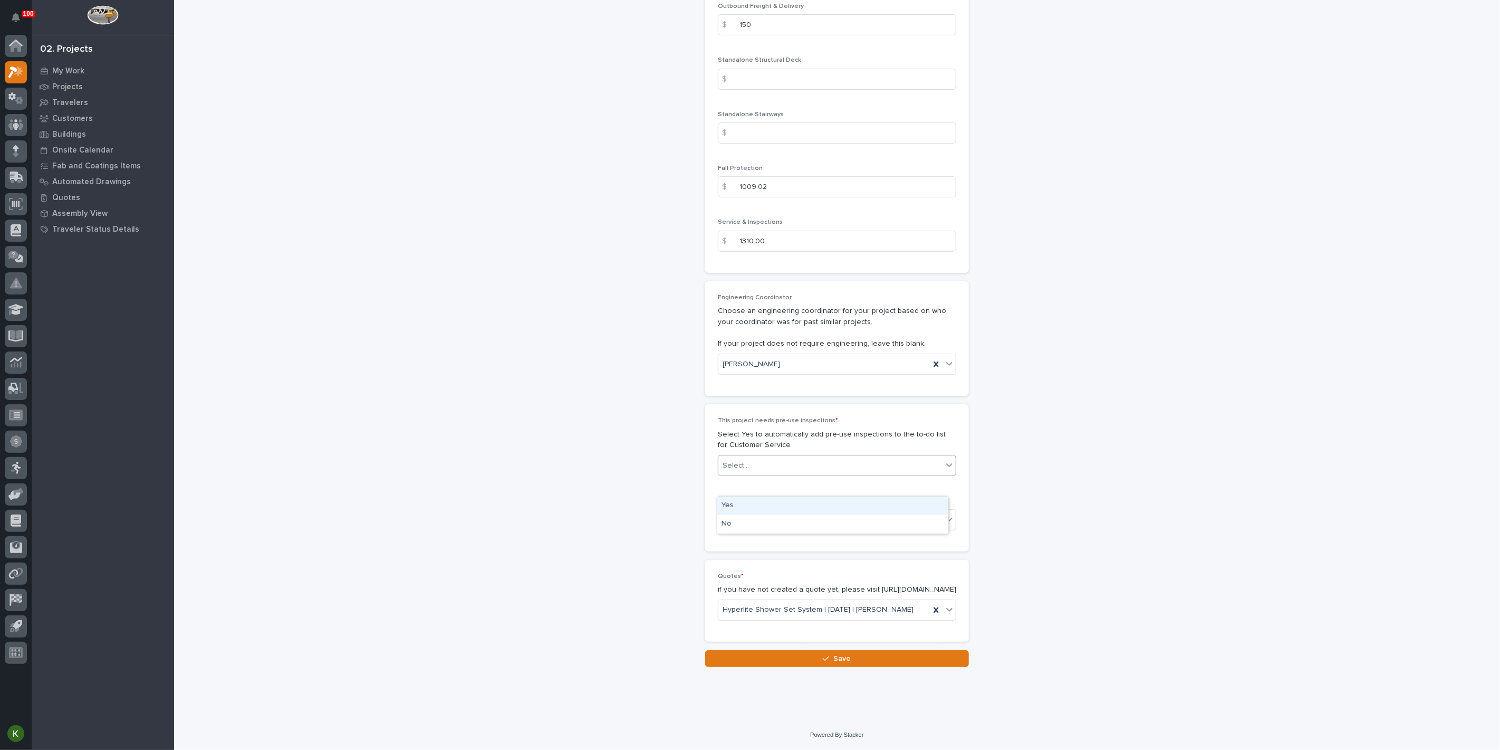
click at [843, 506] on div "Yes" at bounding box center [832, 505] width 231 height 18
click at [839, 511] on div "Select..." at bounding box center [831, 519] width 224 height 17
click at [837, 509] on div "Production" at bounding box center [832, 509] width 231 height 18
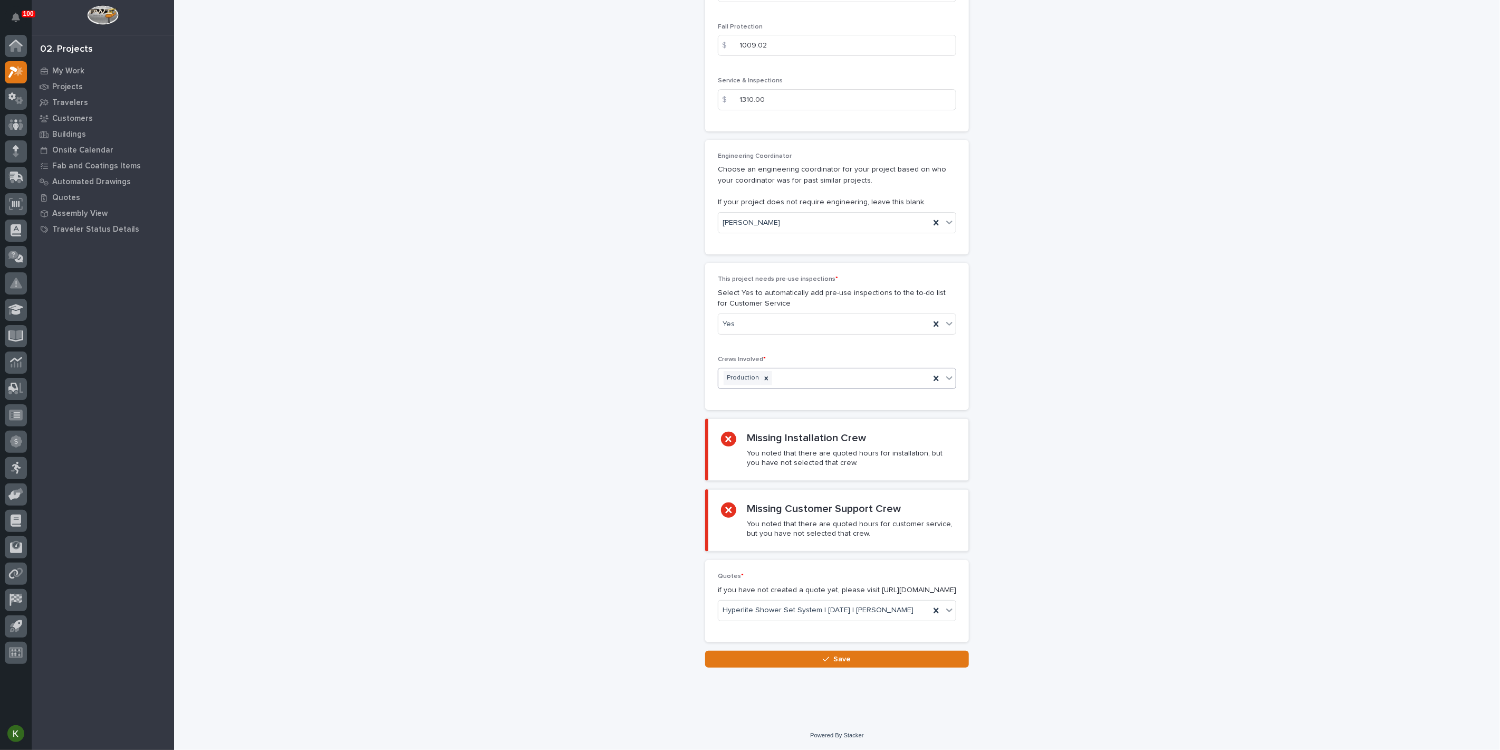
click at [843, 387] on div "Production" at bounding box center [825, 378] width 212 height 18
click at [833, 508] on div "Installation" at bounding box center [832, 510] width 231 height 18
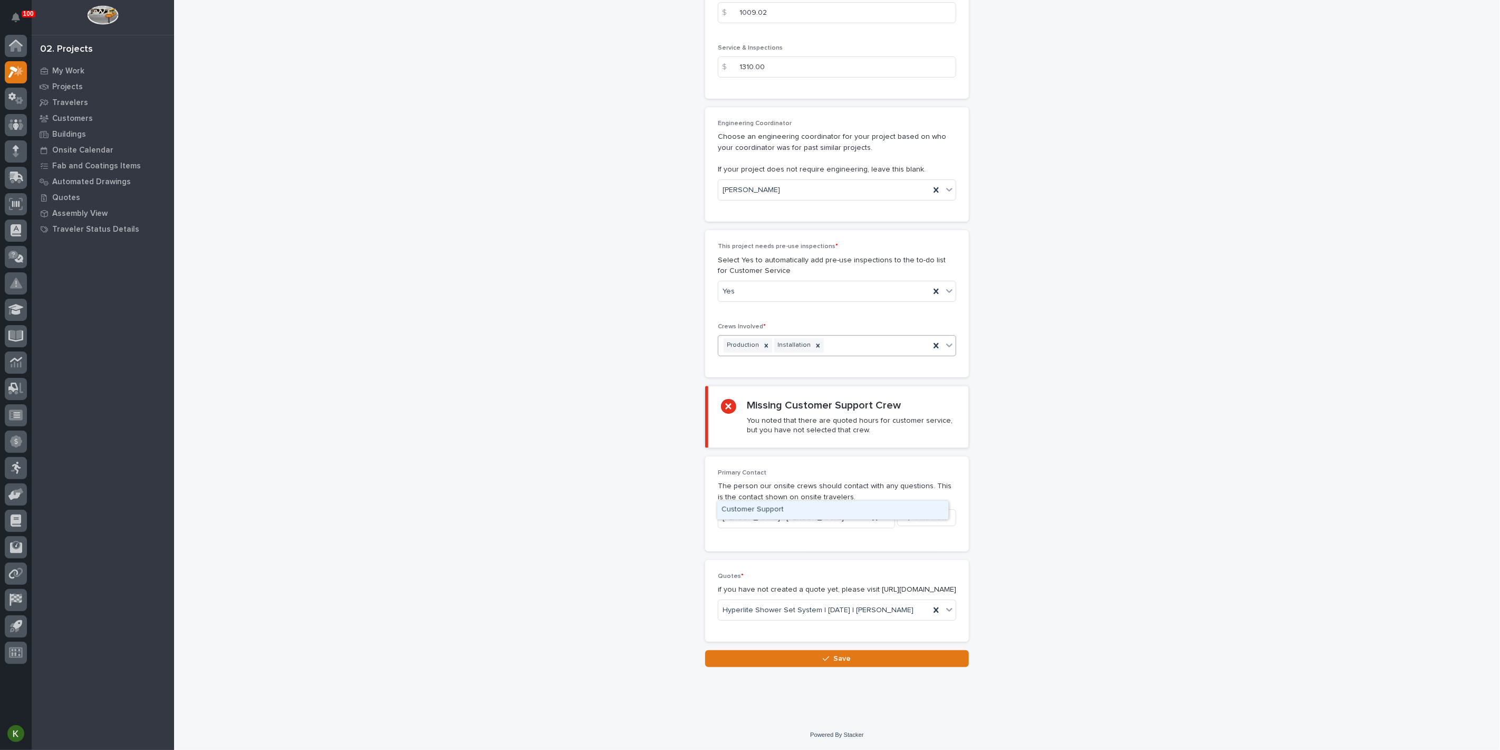
click at [857, 355] on div "Production Installation" at bounding box center [825, 345] width 212 height 18
click at [844, 513] on div "Customer Support" at bounding box center [832, 510] width 231 height 18
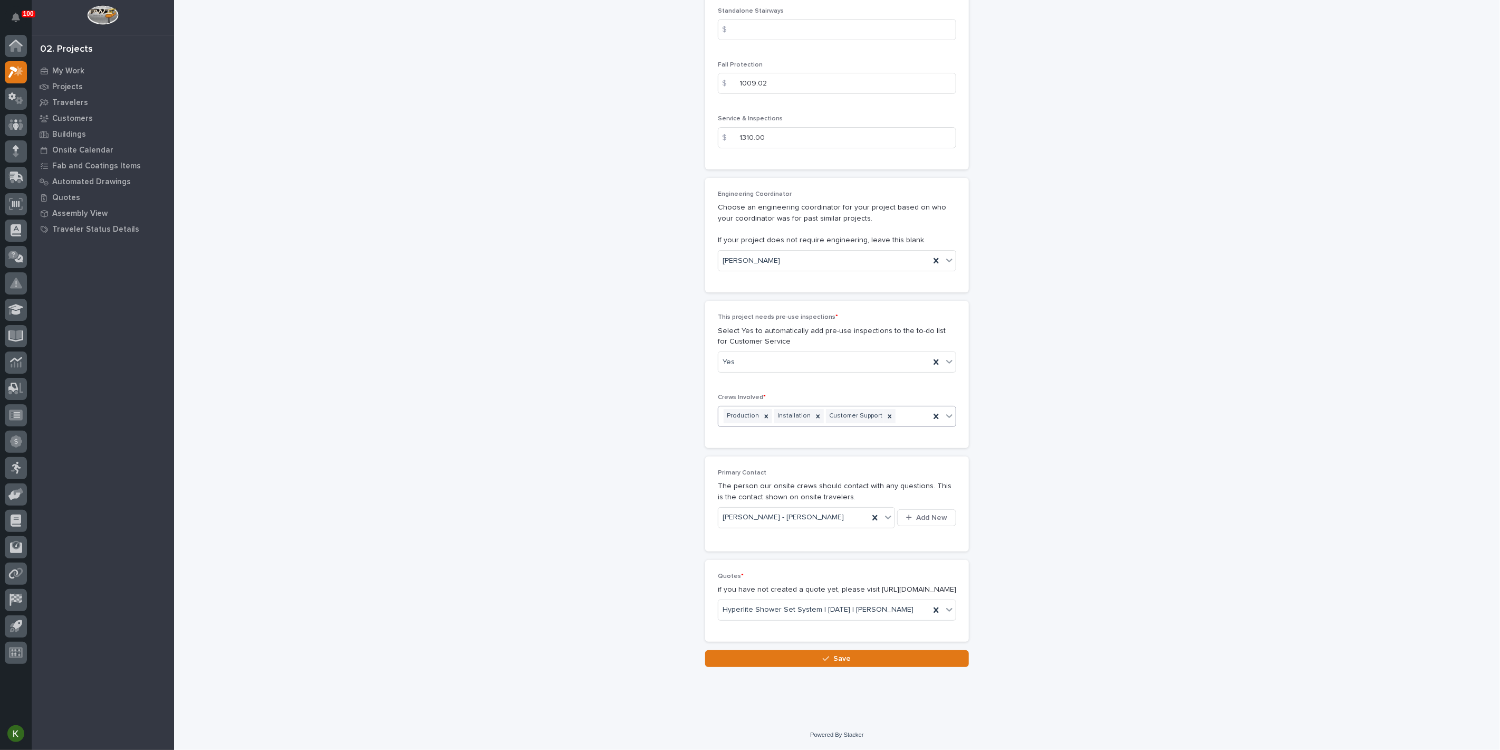
scroll to position [2271, 0]
click at [823, 655] on icon "button" at bounding box center [826, 658] width 6 height 7
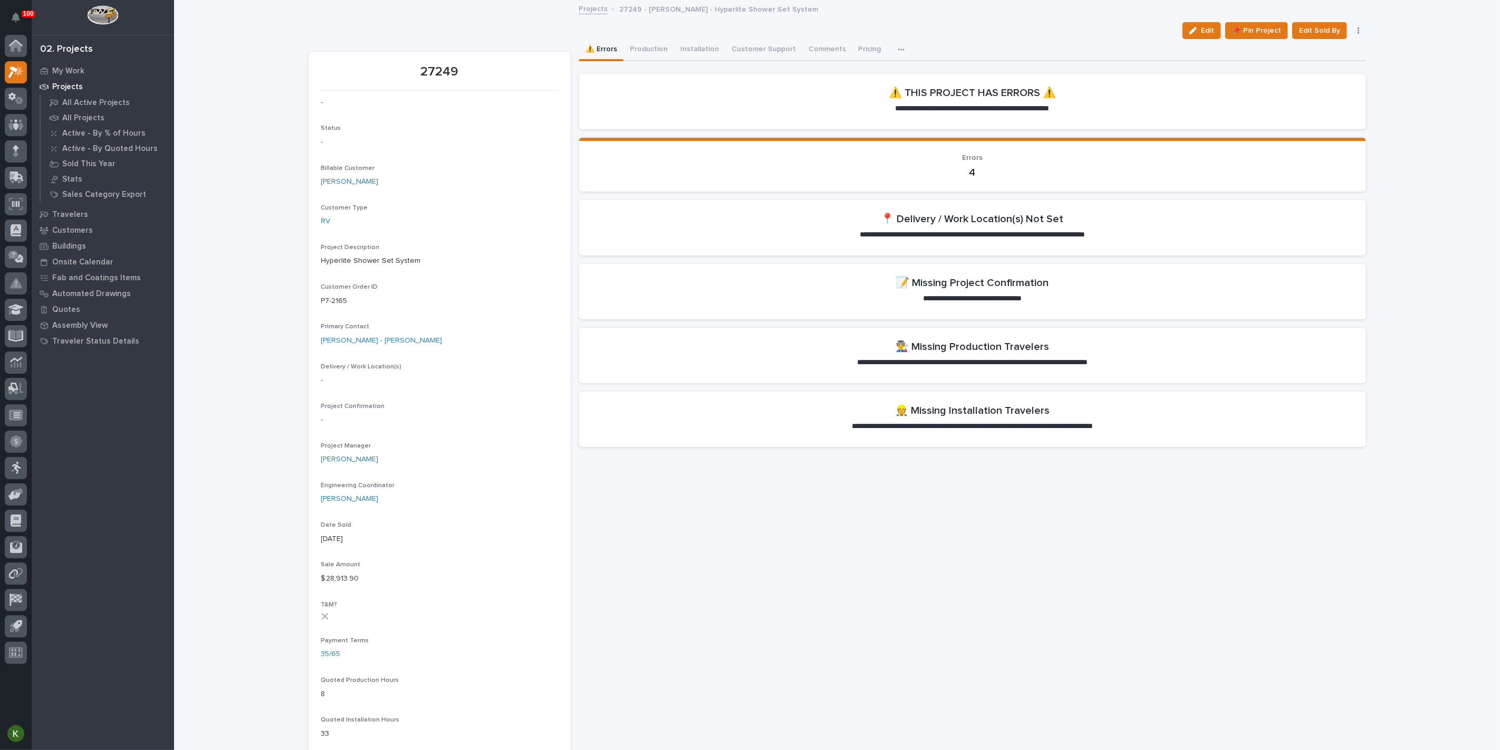
drag, startPoint x: 1185, startPoint y: 41, endPoint x: 654, endPoint y: 215, distance: 559.1
click at [1185, 39] on button "Edit" at bounding box center [1202, 30] width 39 height 17
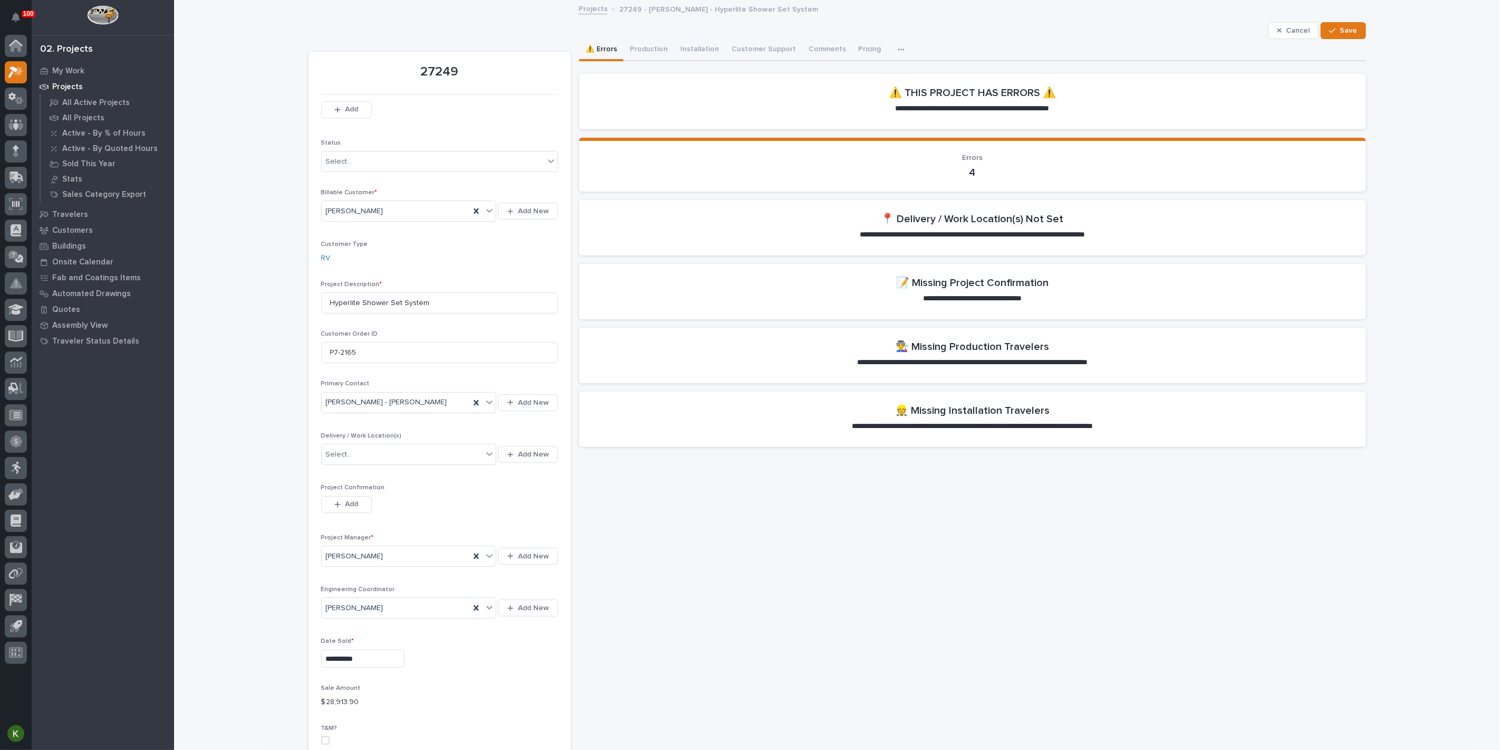
scroll to position [59, 0]
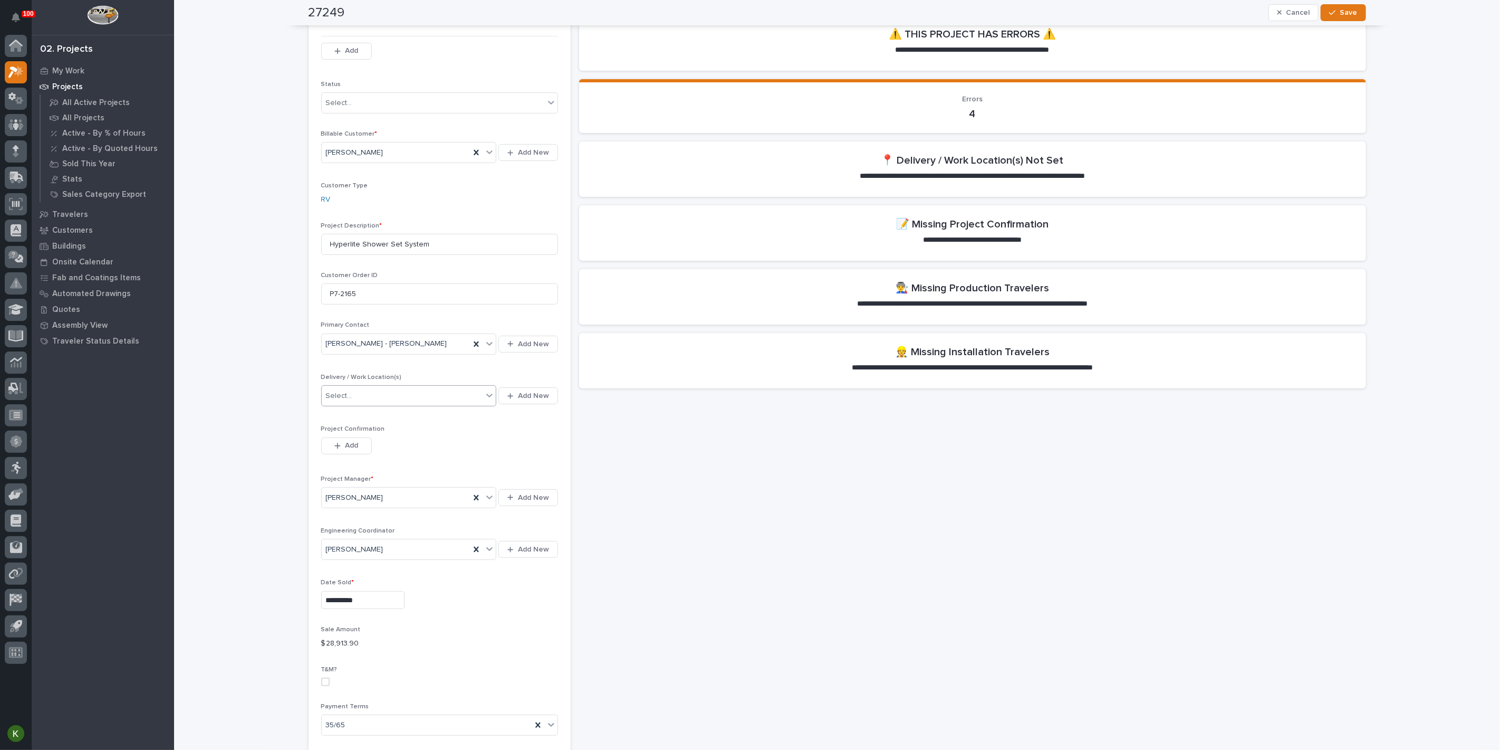
click at [484, 400] on icon at bounding box center [489, 395] width 11 height 11
type input "*****"
click at [378, 636] on div "[PERSON_NAME] Plant 7" at bounding box center [396, 632] width 153 height 18
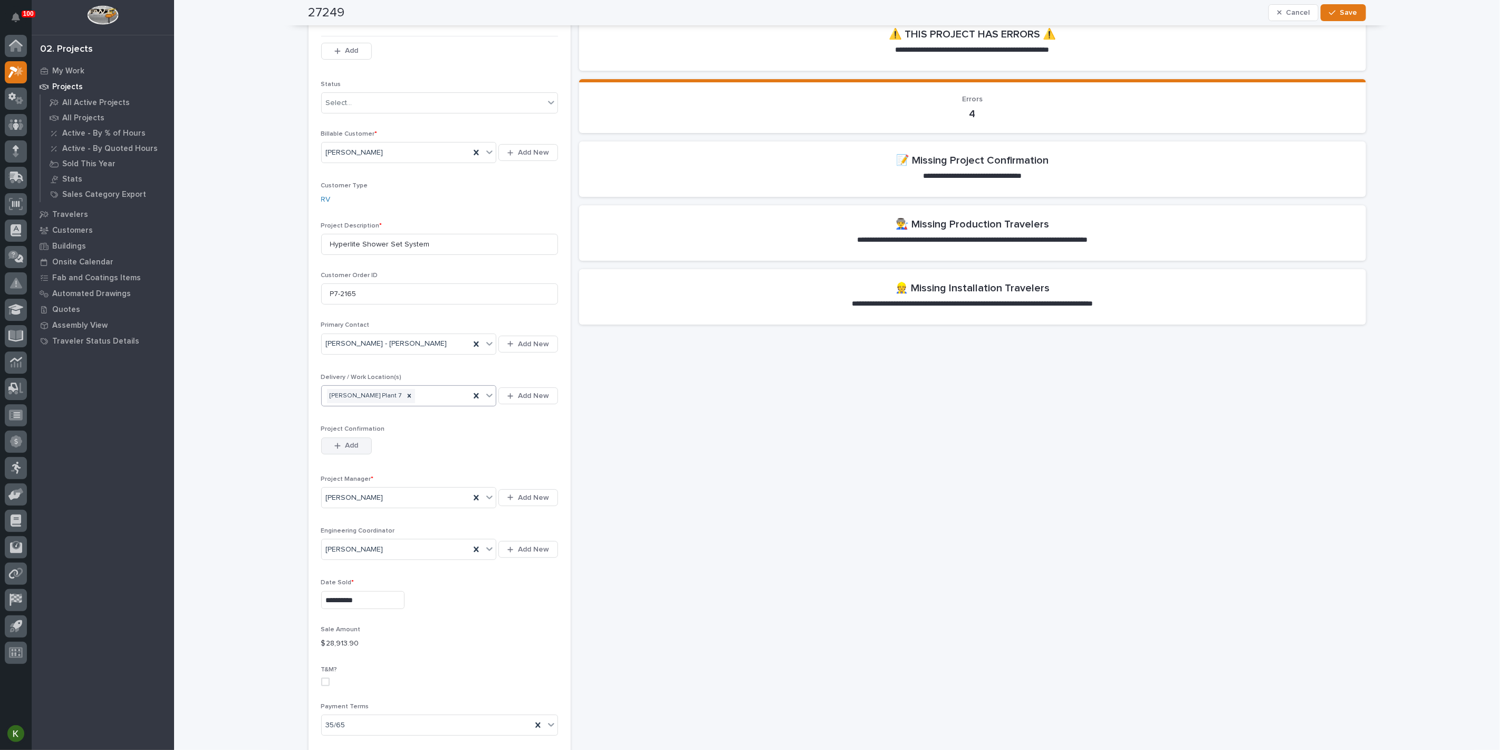
click at [352, 450] on span "Add" at bounding box center [351, 445] width 13 height 9
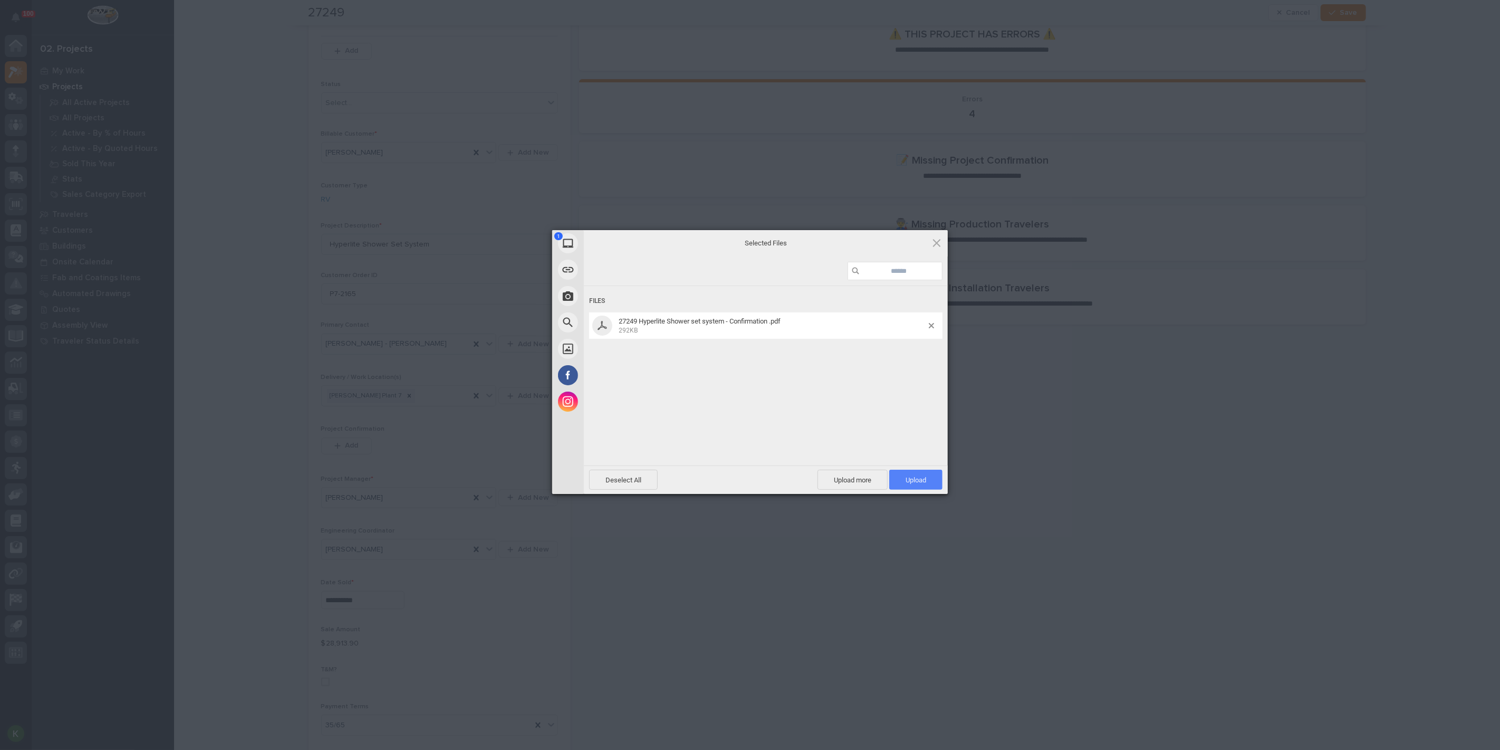
click at [905, 474] on span "Upload 1" at bounding box center [915, 480] width 53 height 20
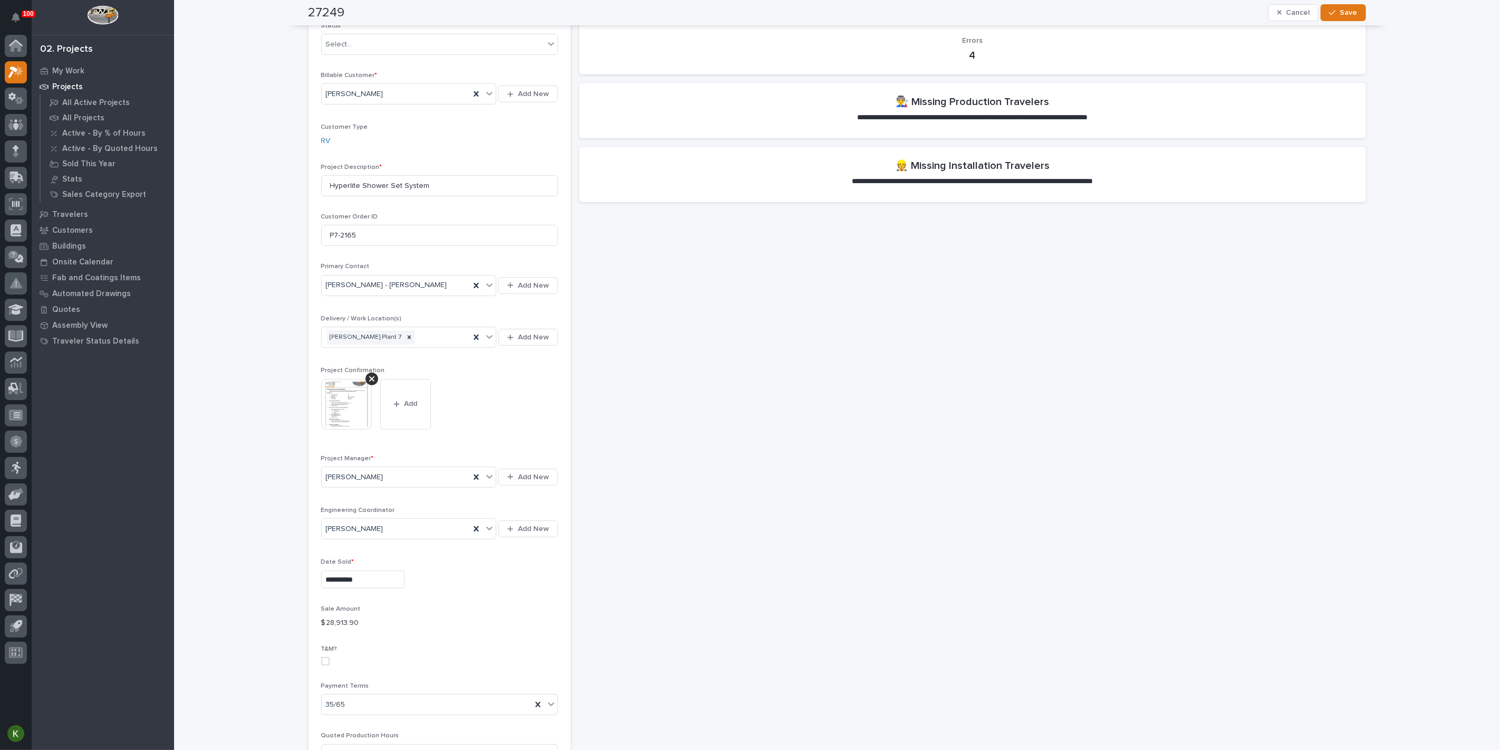
scroll to position [176, 0]
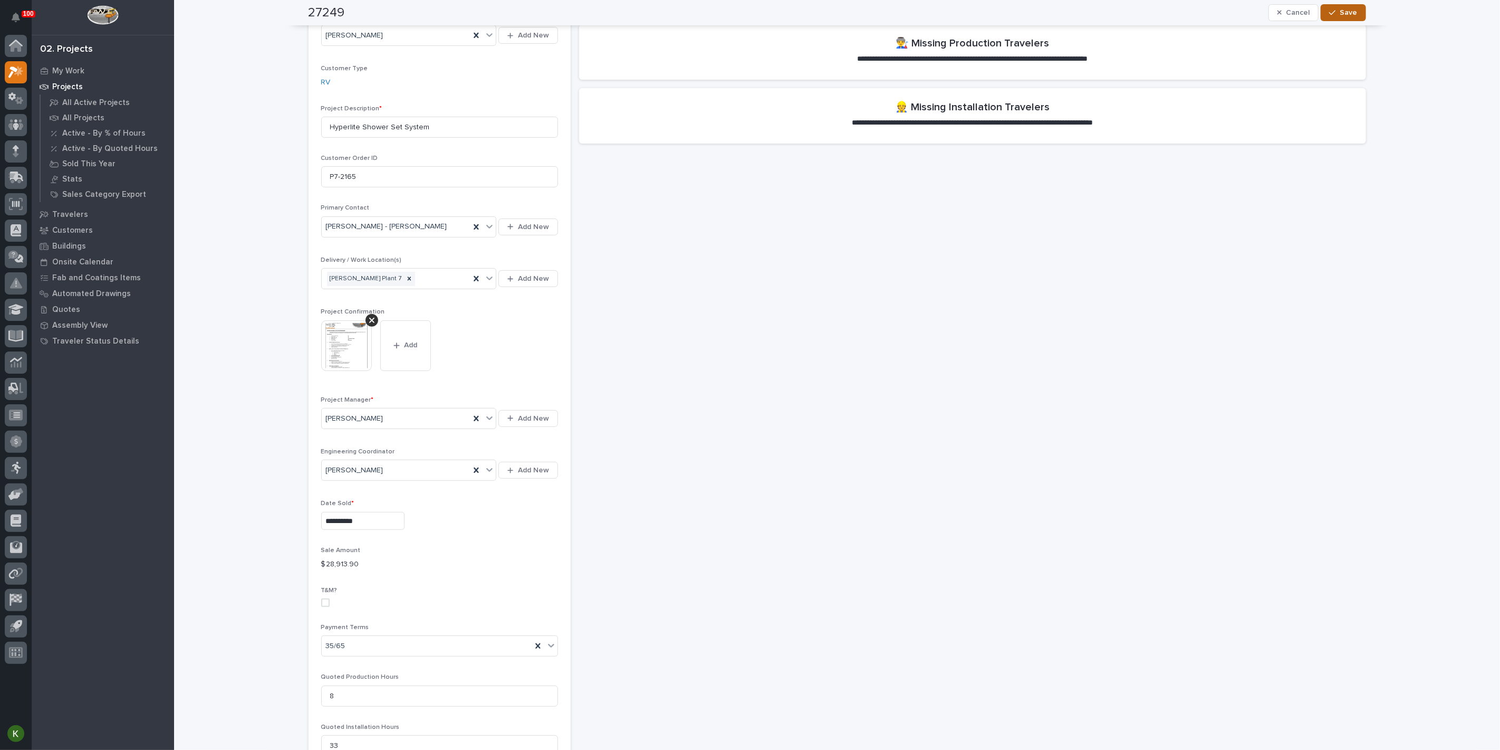
click at [1341, 8] on span "Save" at bounding box center [1349, 12] width 17 height 9
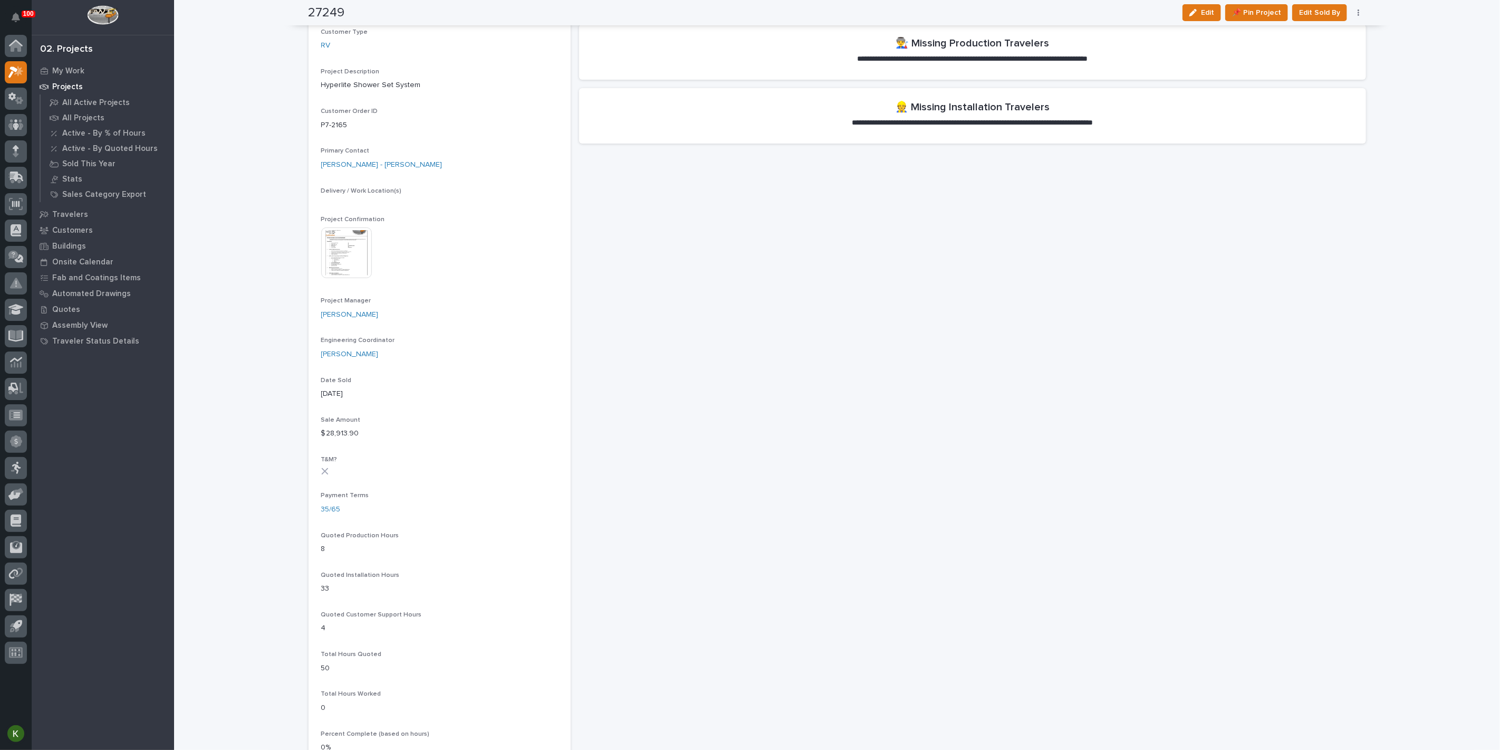
scroll to position [0, 0]
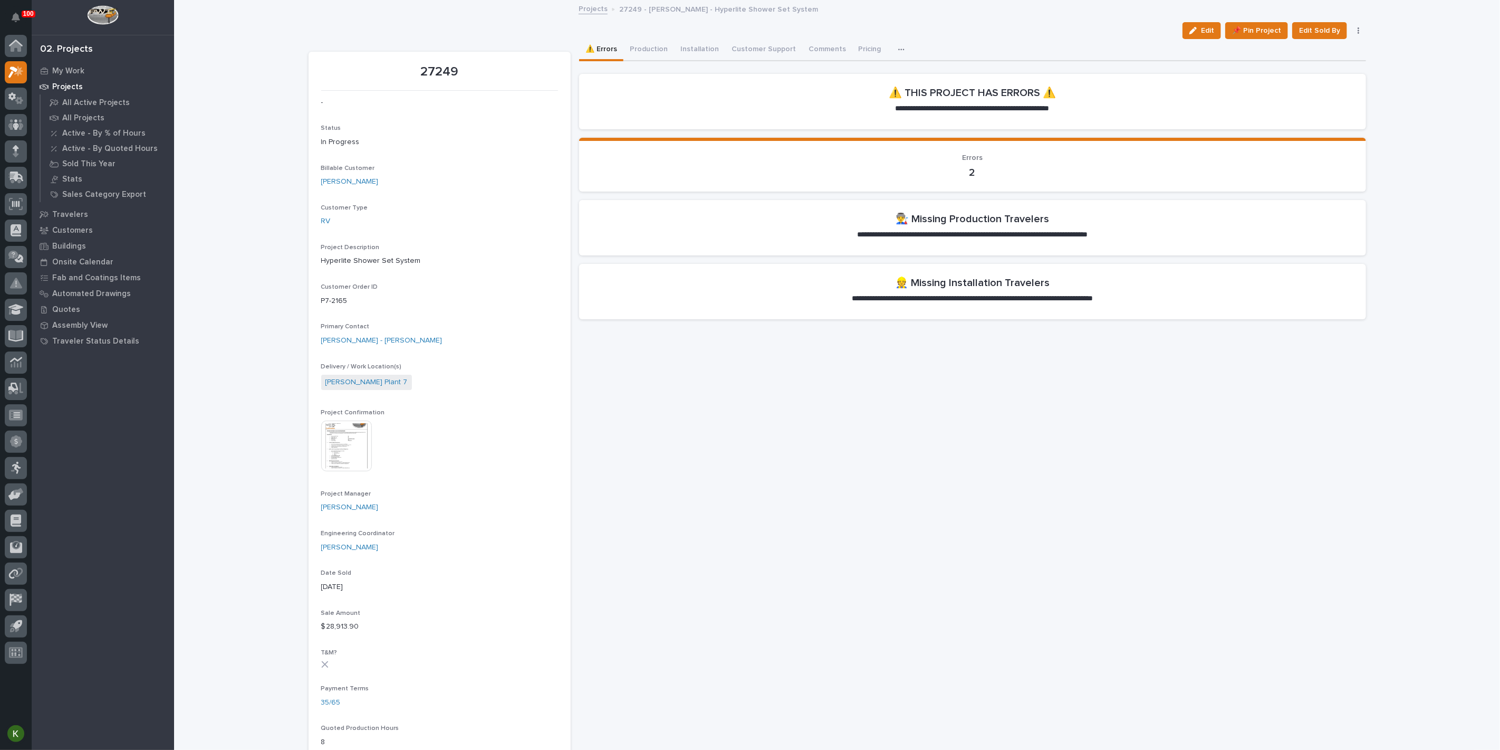
drag, startPoint x: 1184, startPoint y: 40, endPoint x: 1173, endPoint y: 50, distance: 14.9
click at [1190, 34] on div "button" at bounding box center [1196, 30] width 12 height 7
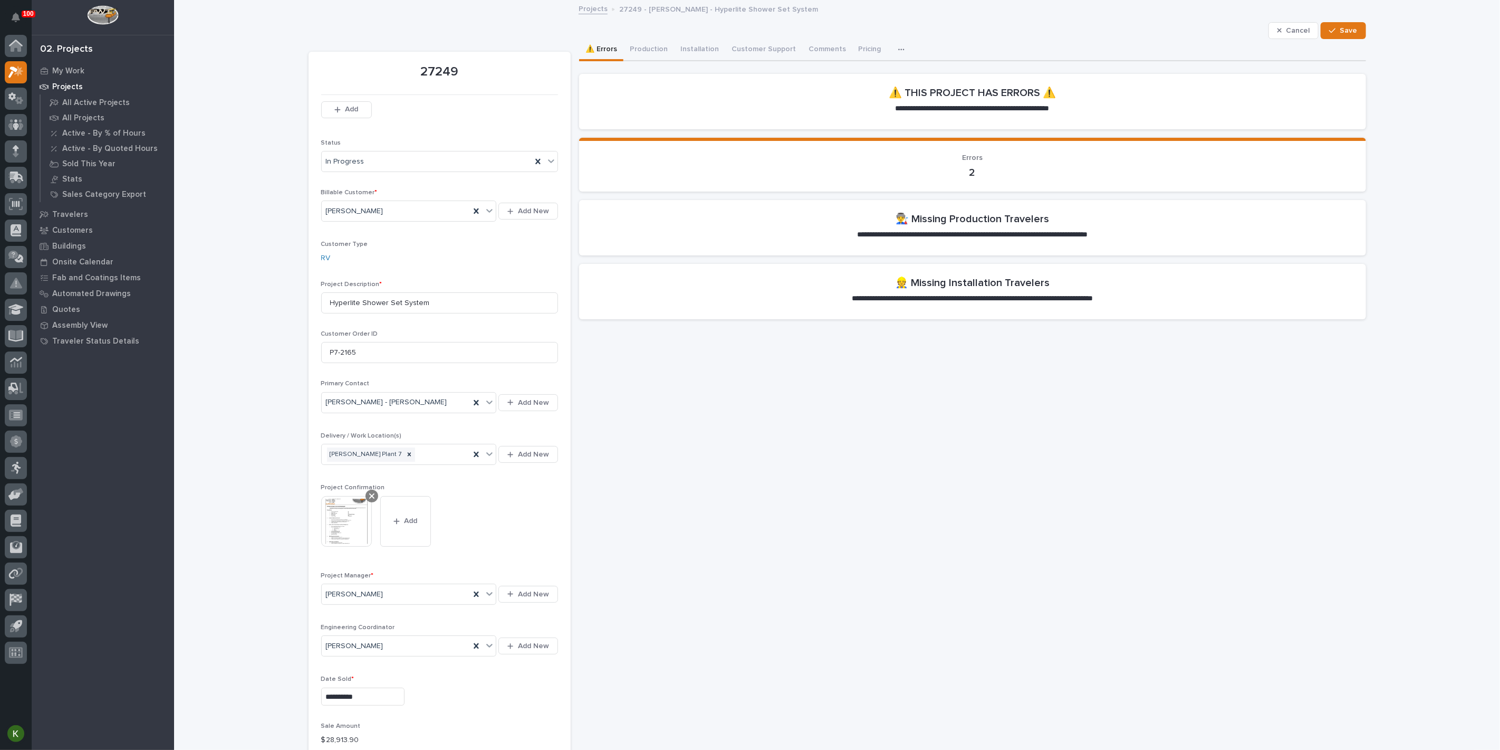
click at [369, 500] on icon at bounding box center [371, 496] width 5 height 8
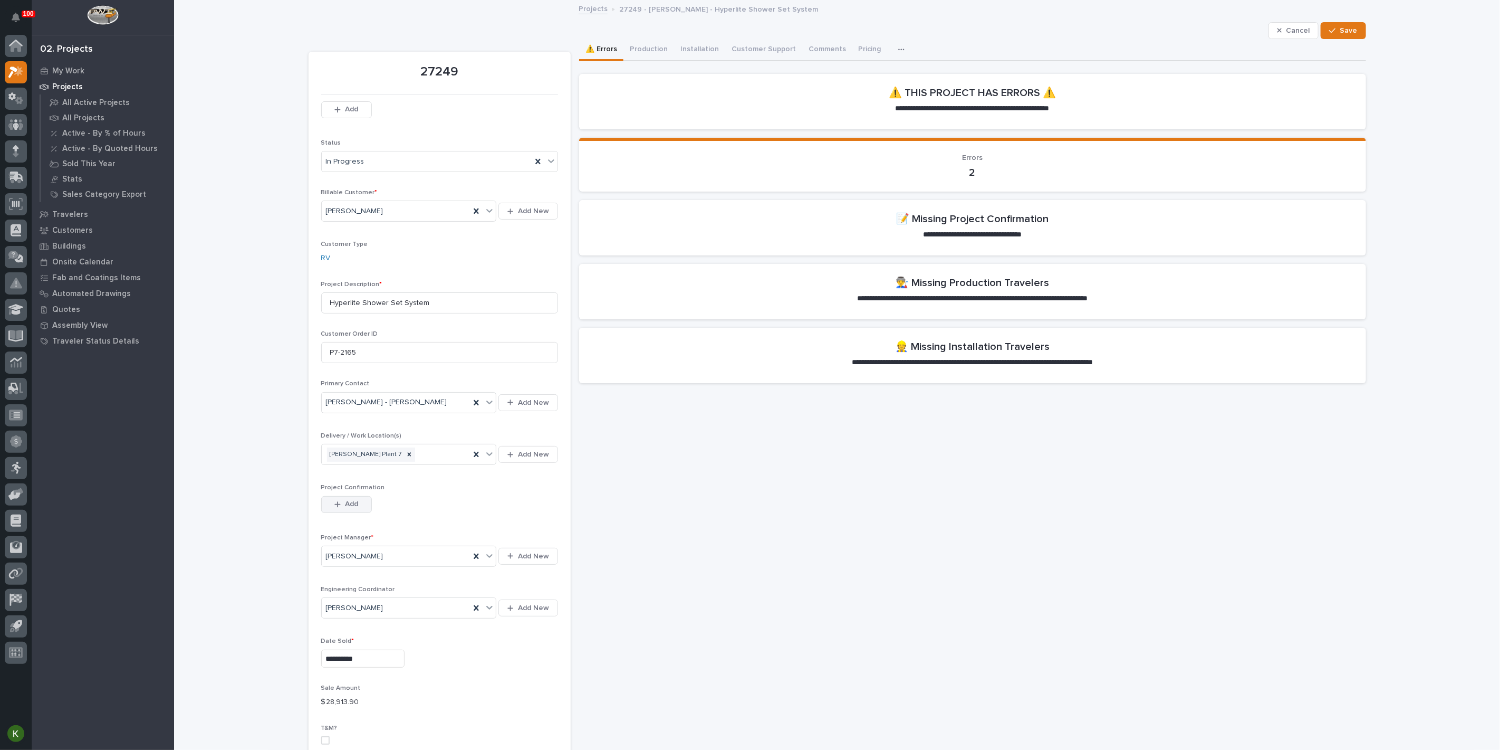
click at [357, 509] on span "Add" at bounding box center [351, 503] width 13 height 9
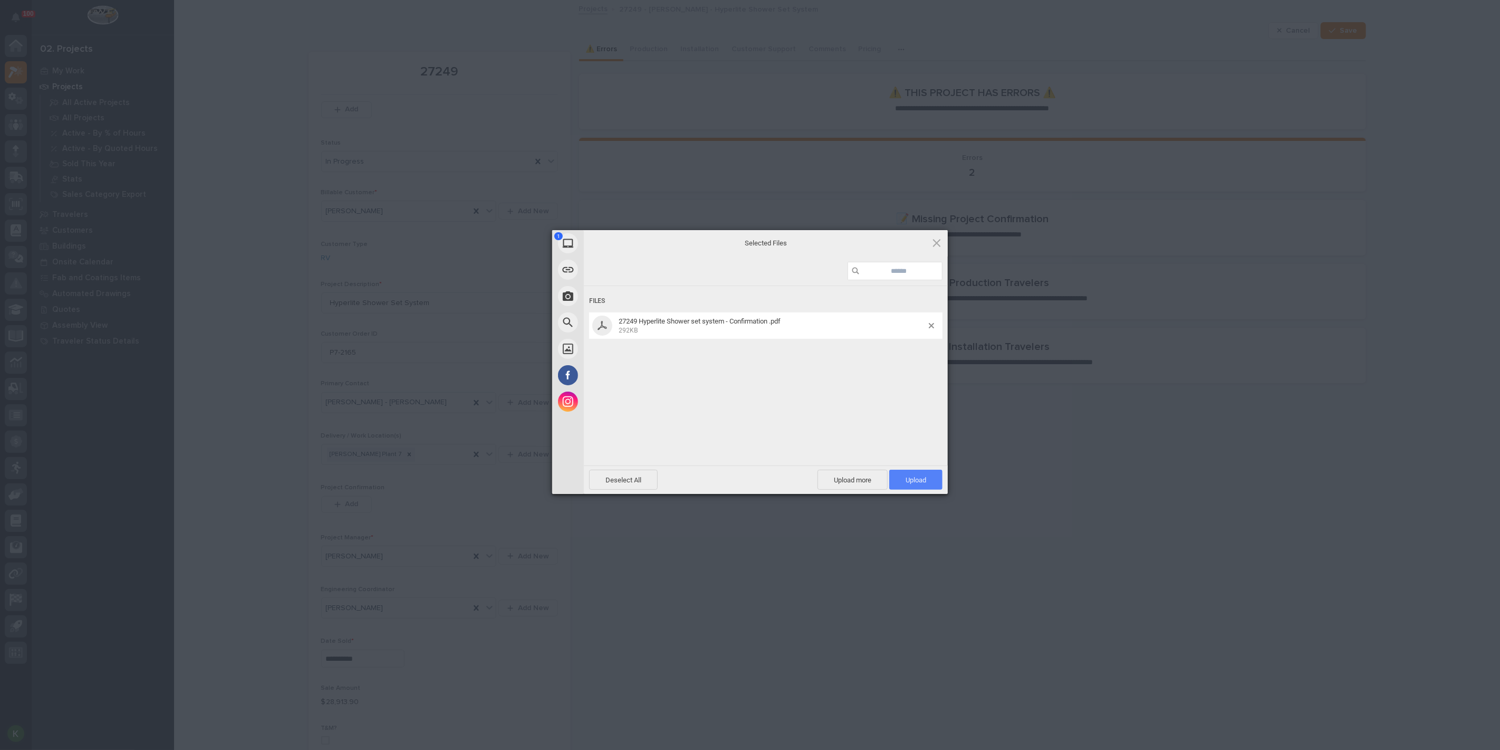
drag, startPoint x: 915, startPoint y: 480, endPoint x: 1186, endPoint y: 311, distance: 319.7
click at [915, 480] on span "Upload 1" at bounding box center [916, 480] width 21 height 8
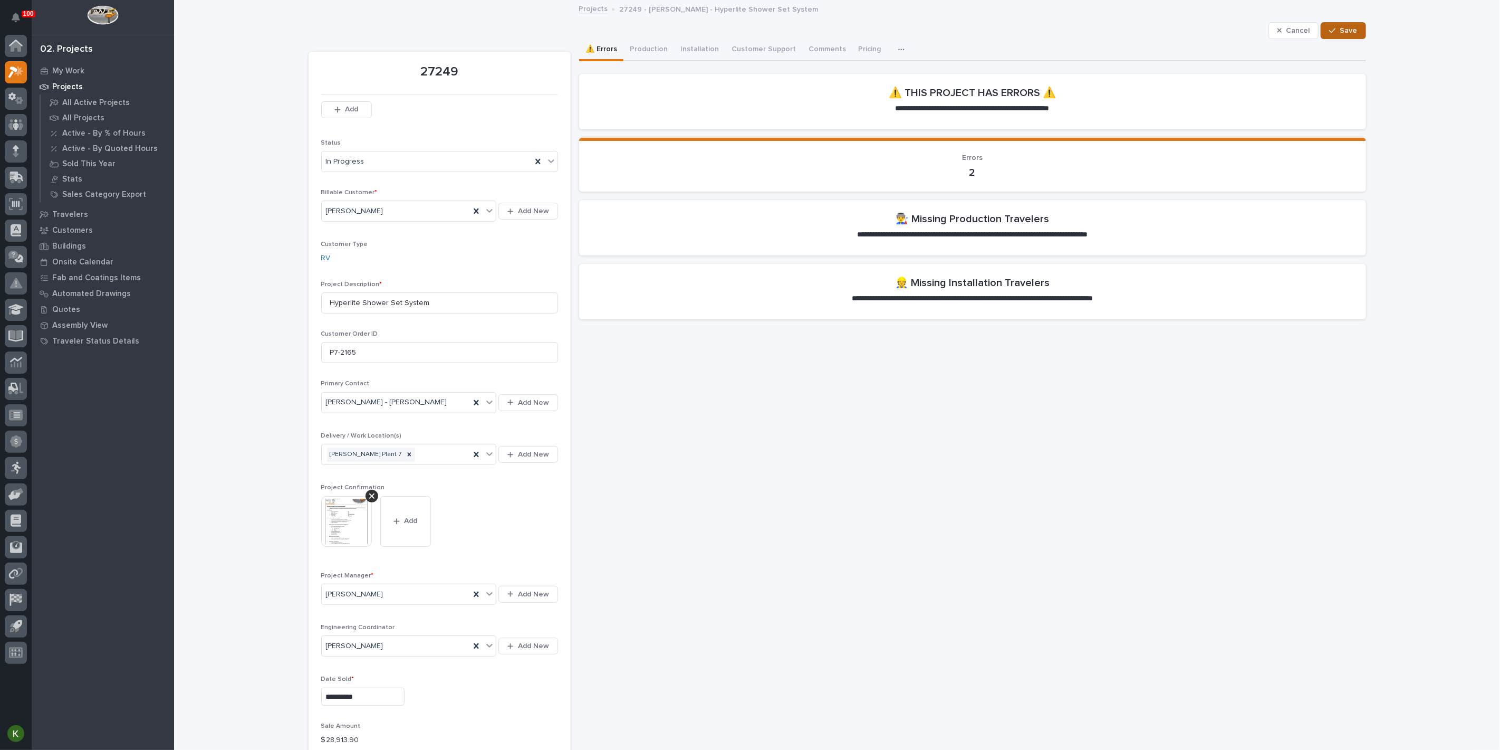
drag, startPoint x: 1336, startPoint y: 37, endPoint x: 1317, endPoint y: 56, distance: 27.2
click at [1341, 35] on span "Save" at bounding box center [1349, 30] width 17 height 9
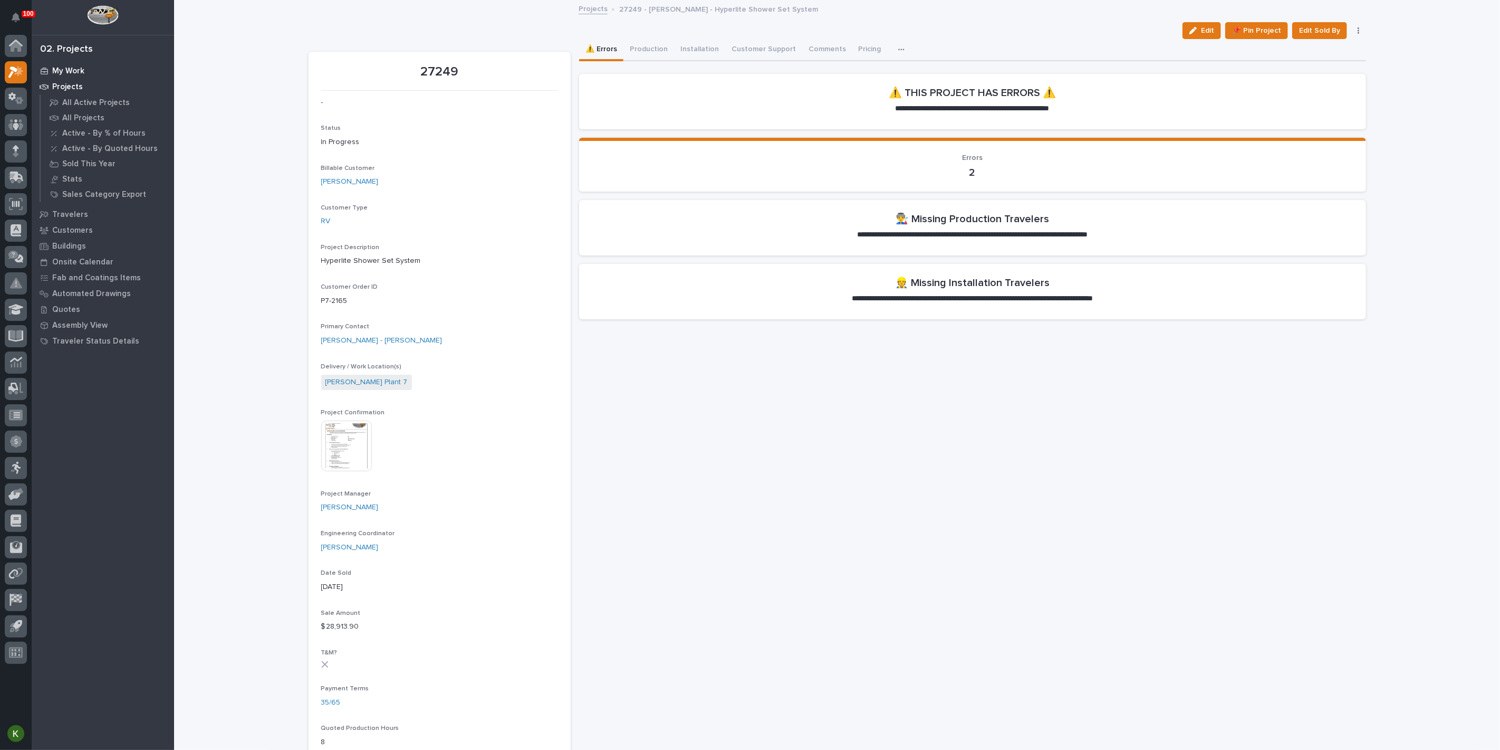
click at [71, 69] on p "My Work" at bounding box center [68, 70] width 32 height 9
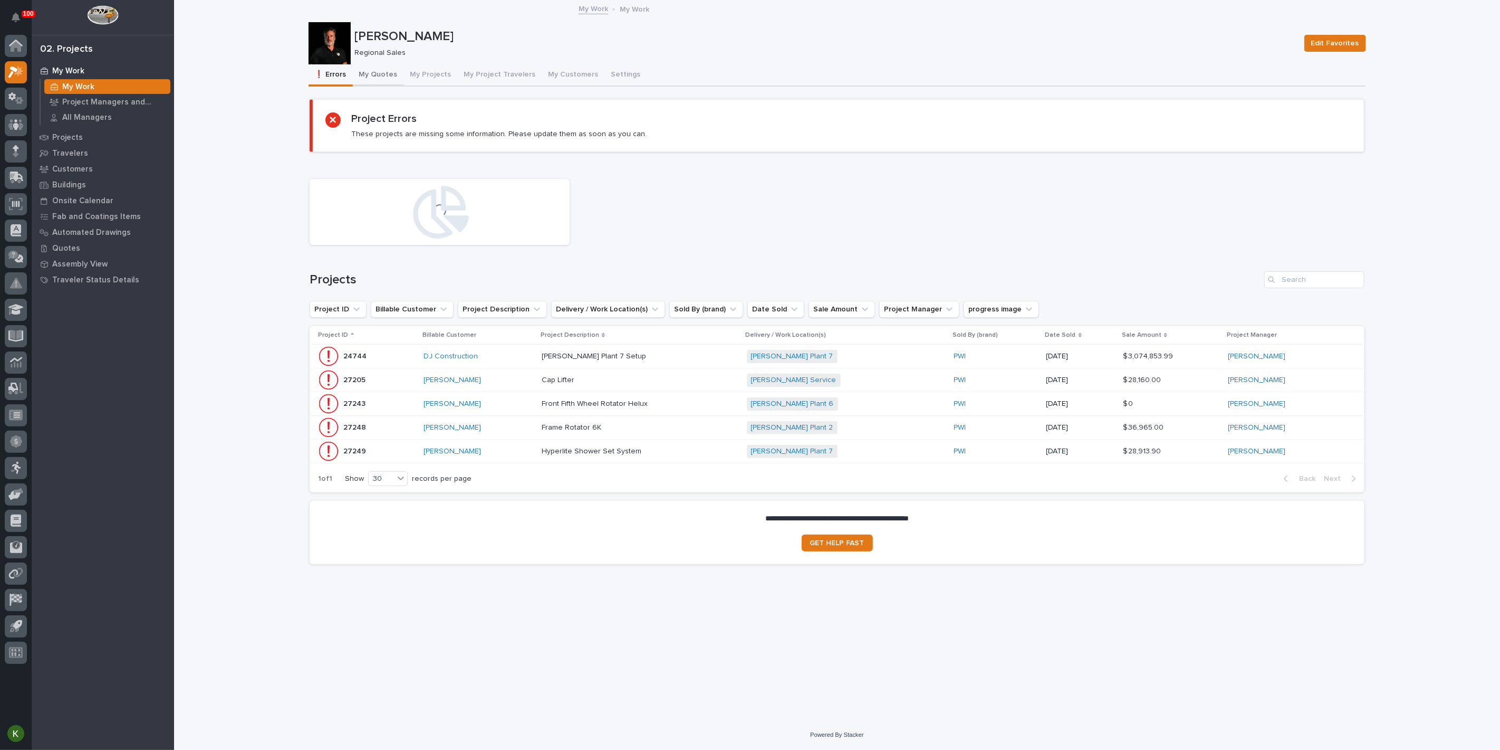
click at [385, 83] on button "My Quotes" at bounding box center [378, 75] width 51 height 22
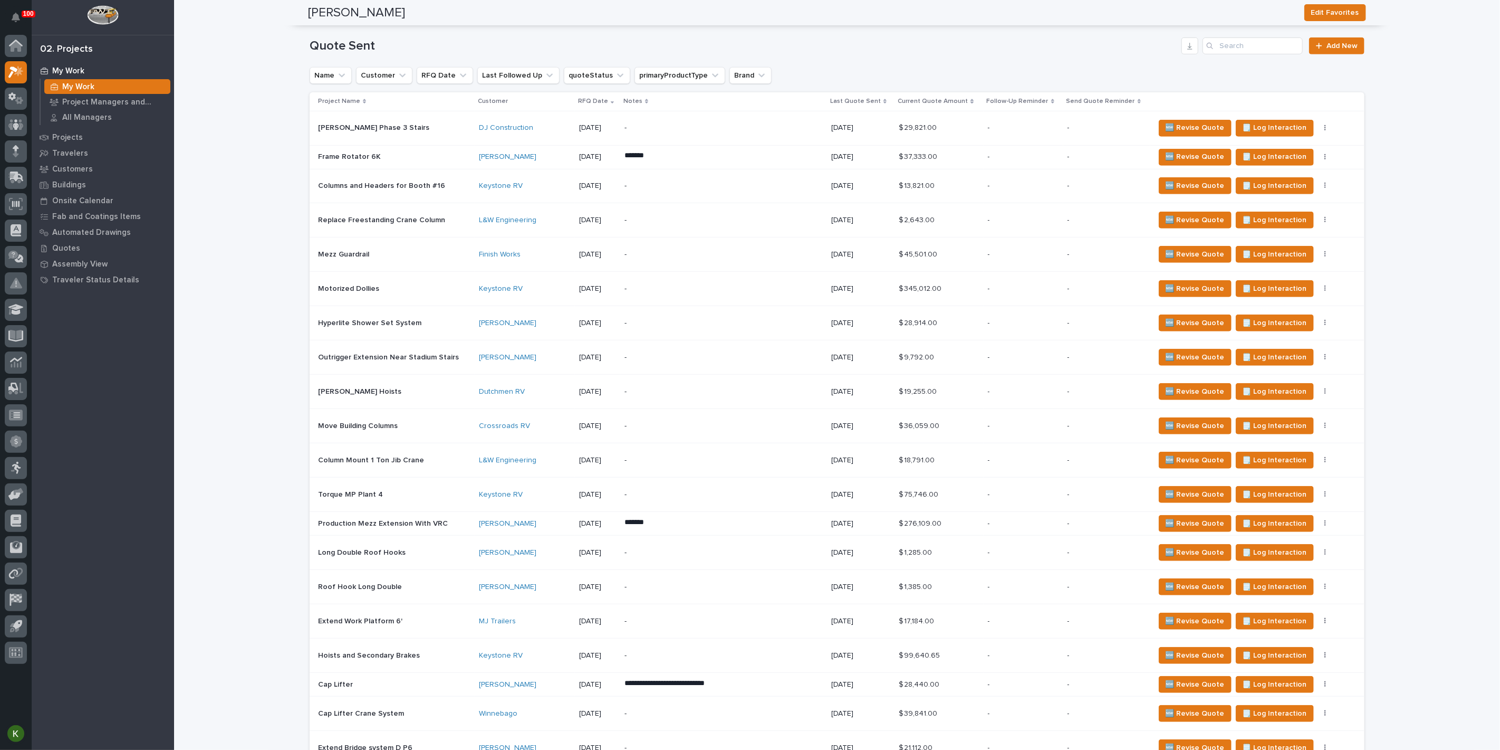
scroll to position [410, 0]
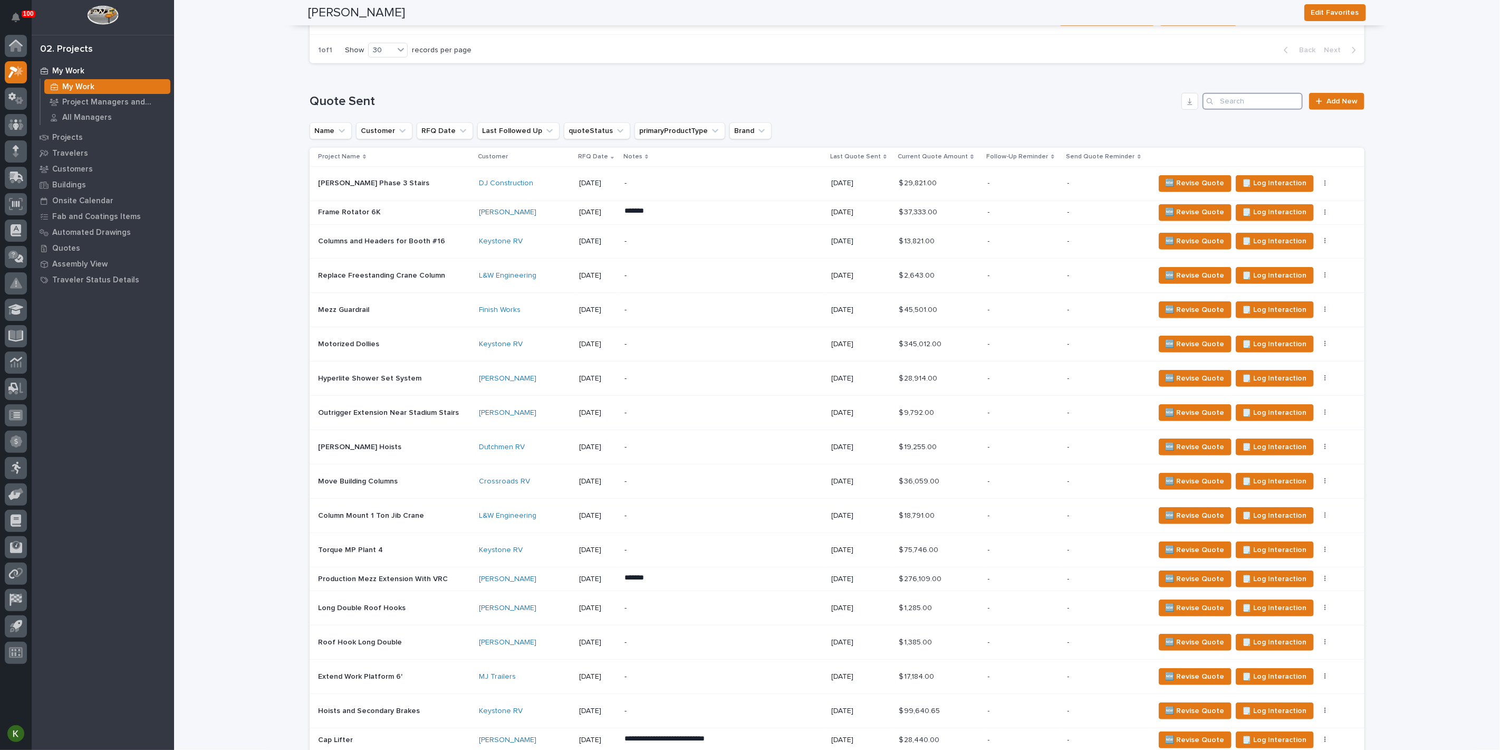
click at [1251, 110] on input "Search" at bounding box center [1253, 101] width 100 height 17
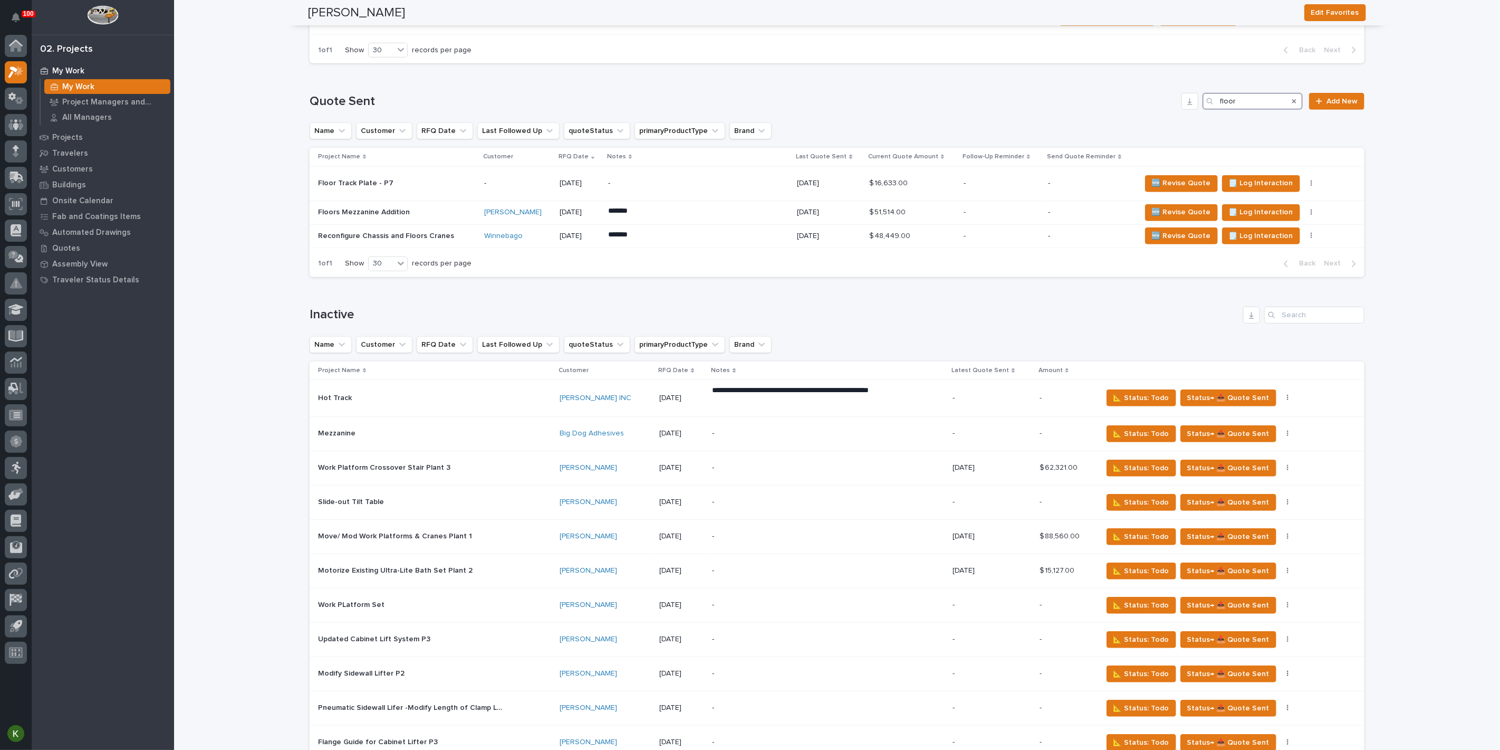
type input "floor"
click at [78, 73] on p "My Work" at bounding box center [68, 70] width 32 height 9
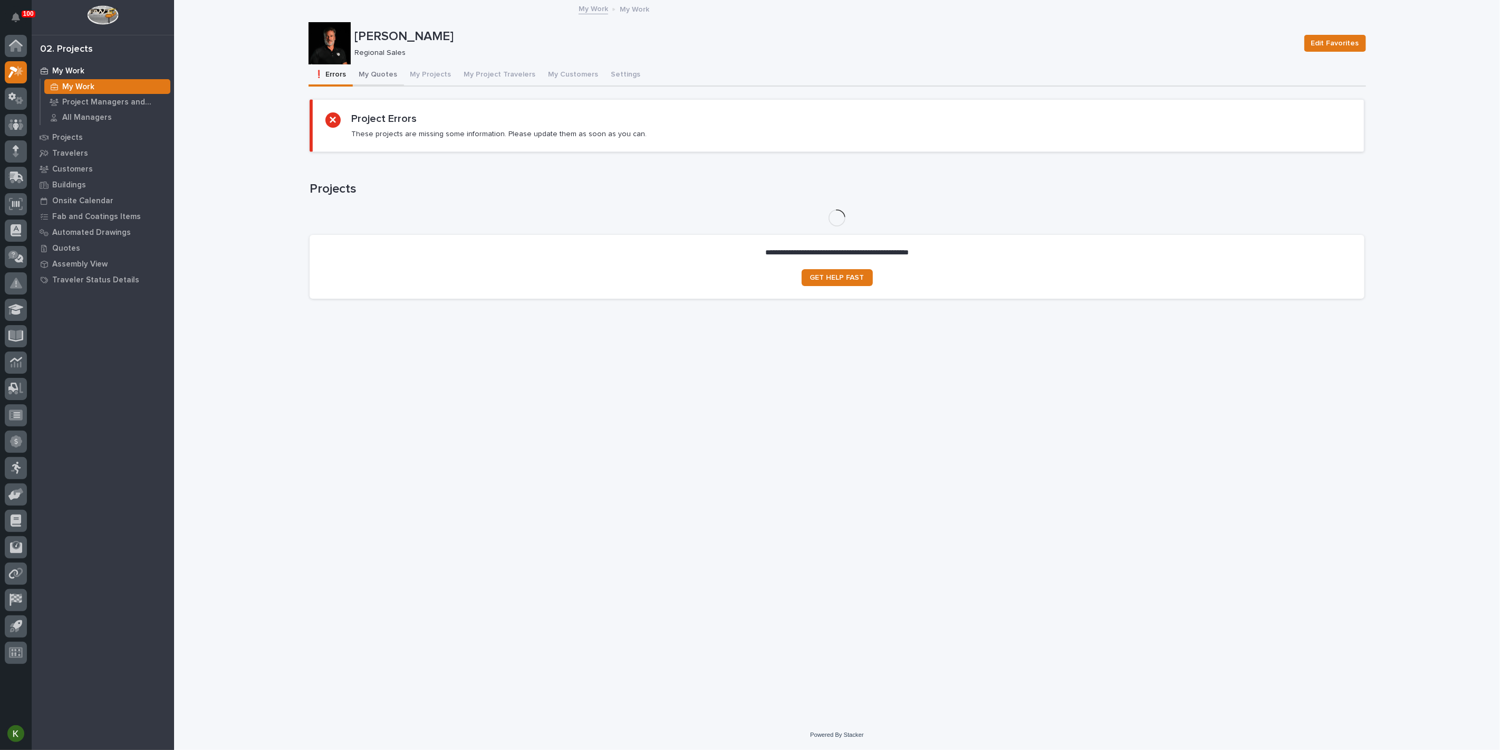
click at [396, 85] on button "My Quotes" at bounding box center [378, 75] width 51 height 22
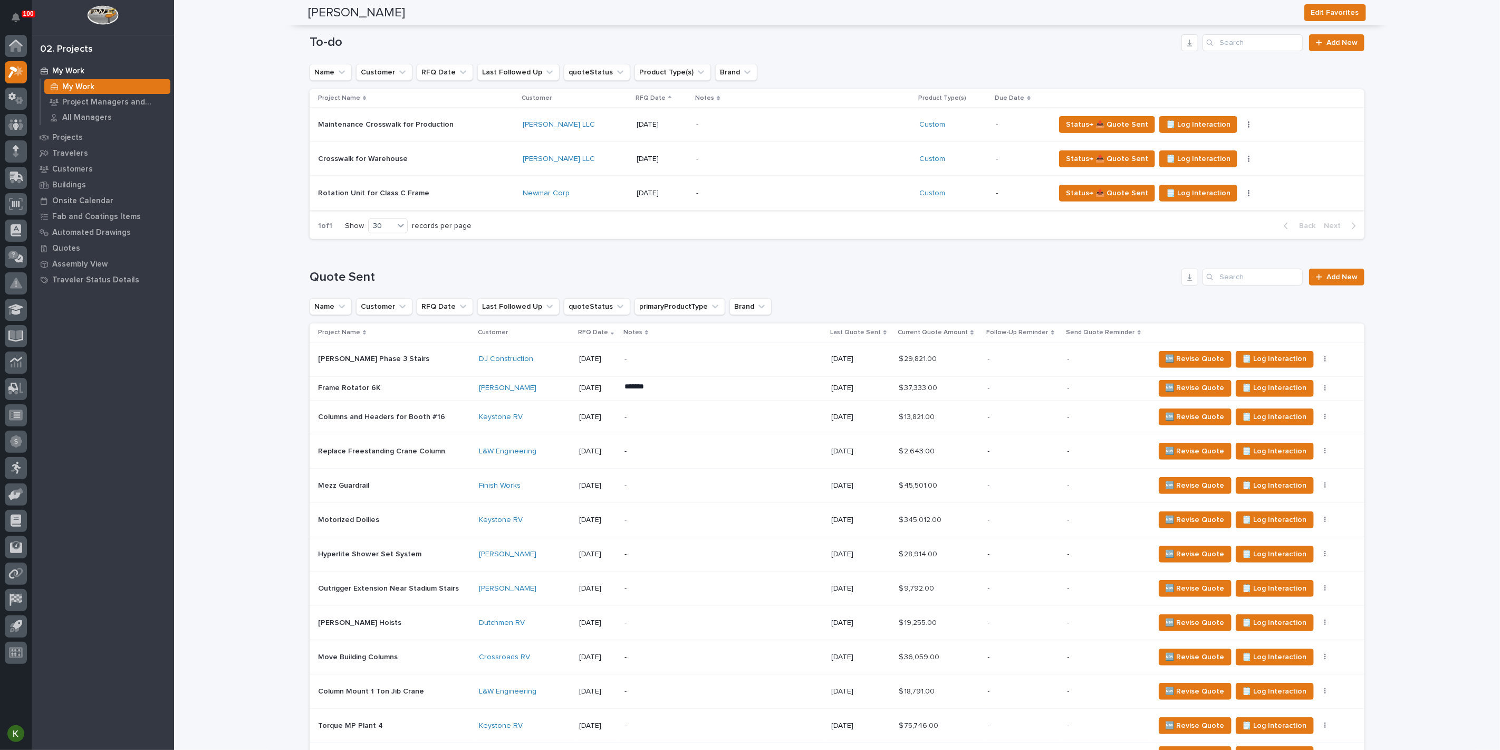
scroll to position [293, 0]
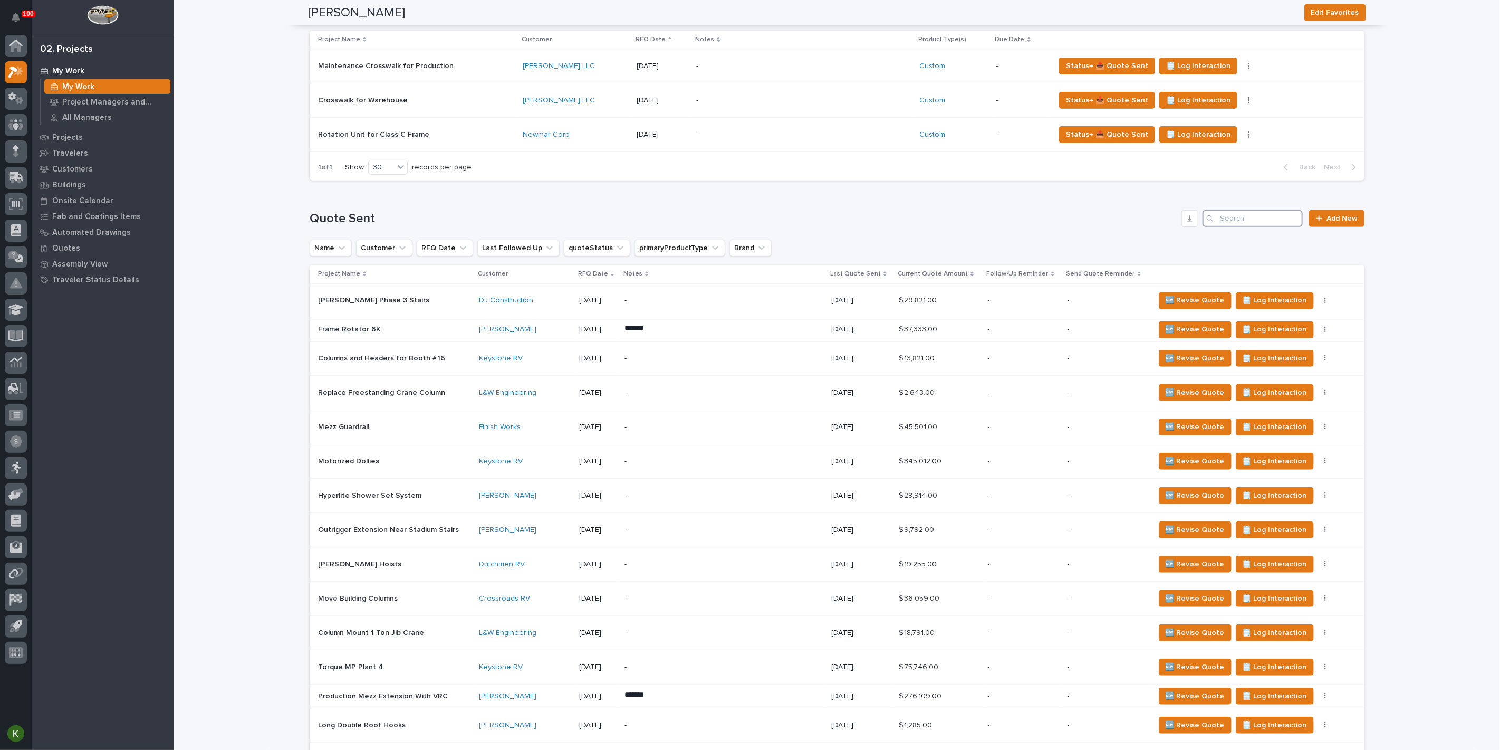
click at [1228, 227] on input "Search" at bounding box center [1253, 218] width 100 height 17
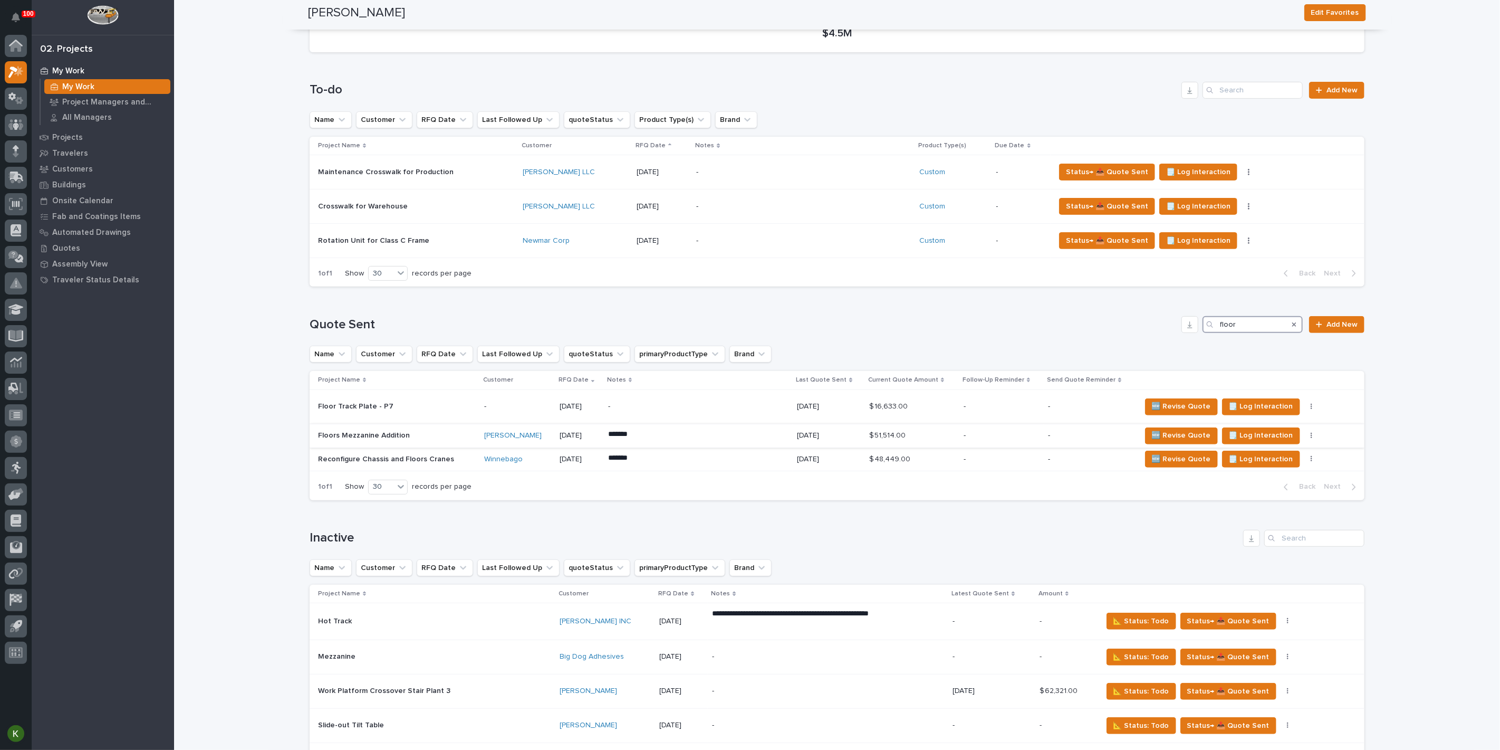
scroll to position [59, 0]
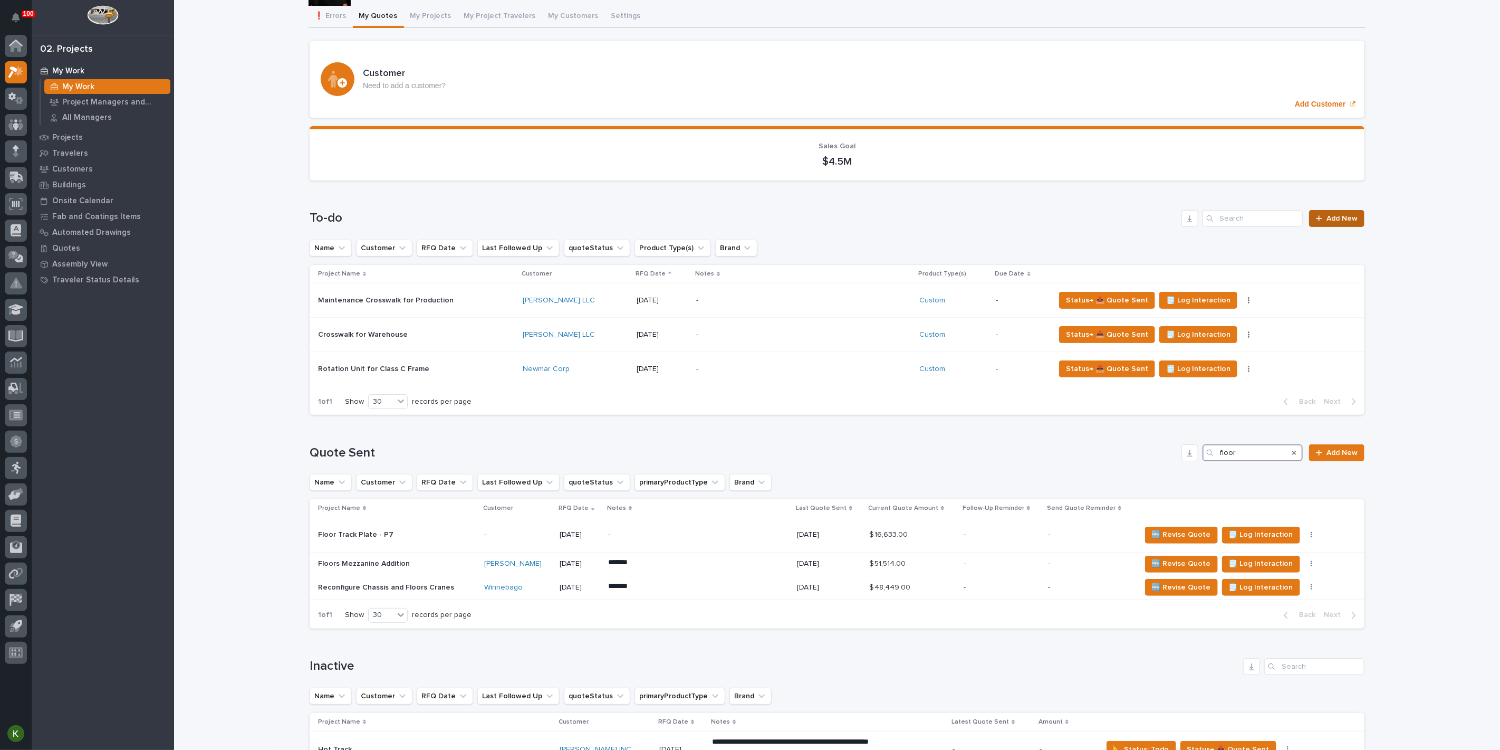
type input "floor"
click at [1327, 222] on span "Add New" at bounding box center [1342, 218] width 31 height 7
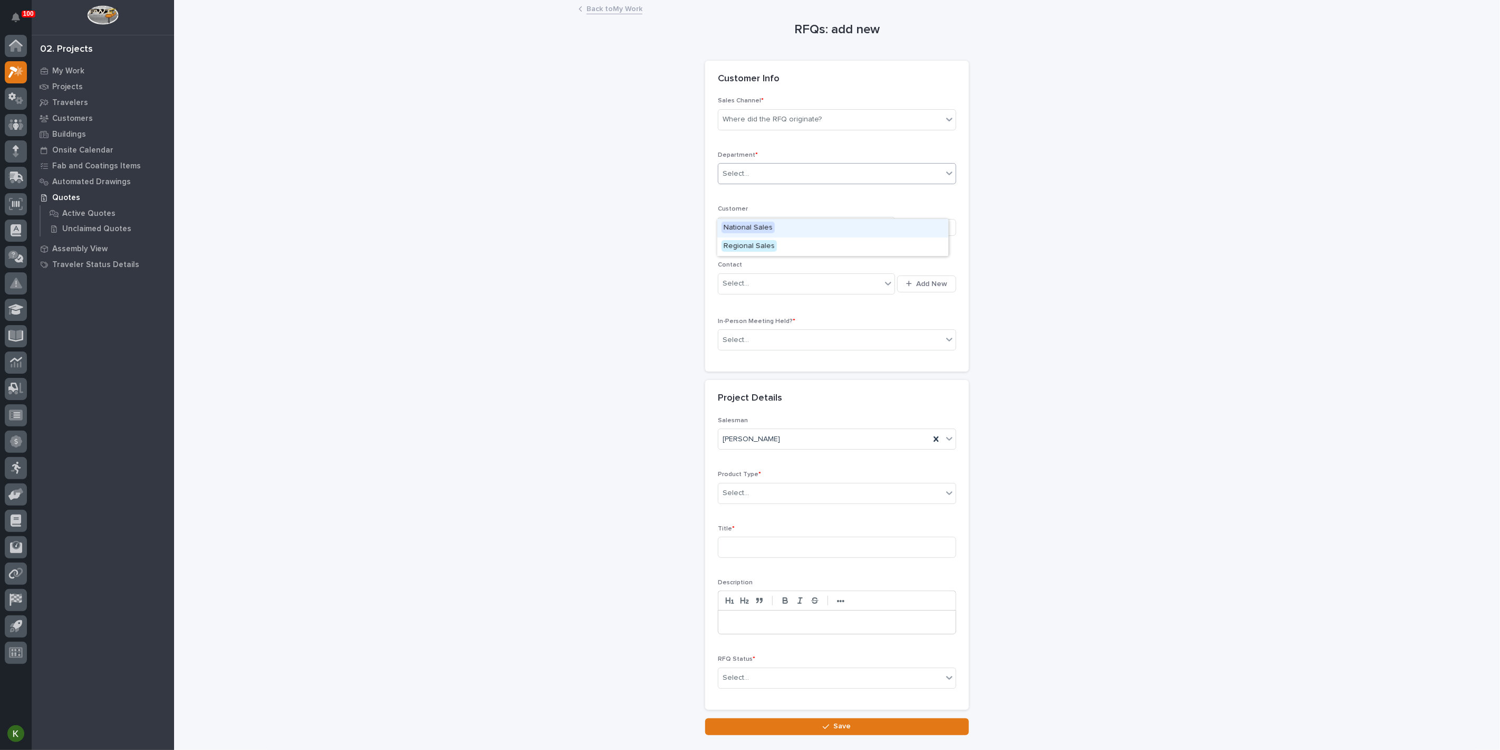
click at [774, 183] on div "Select..." at bounding box center [831, 173] width 224 height 17
click at [772, 245] on span "Regional Sales" at bounding box center [749, 246] width 55 height 12
click at [804, 125] on div "Where did the RFQ originate?" at bounding box center [772, 119] width 99 height 11
click at [786, 181] on div "PWI" at bounding box center [832, 184] width 231 height 18
click at [763, 292] on div "Select..." at bounding box center [800, 283] width 163 height 17
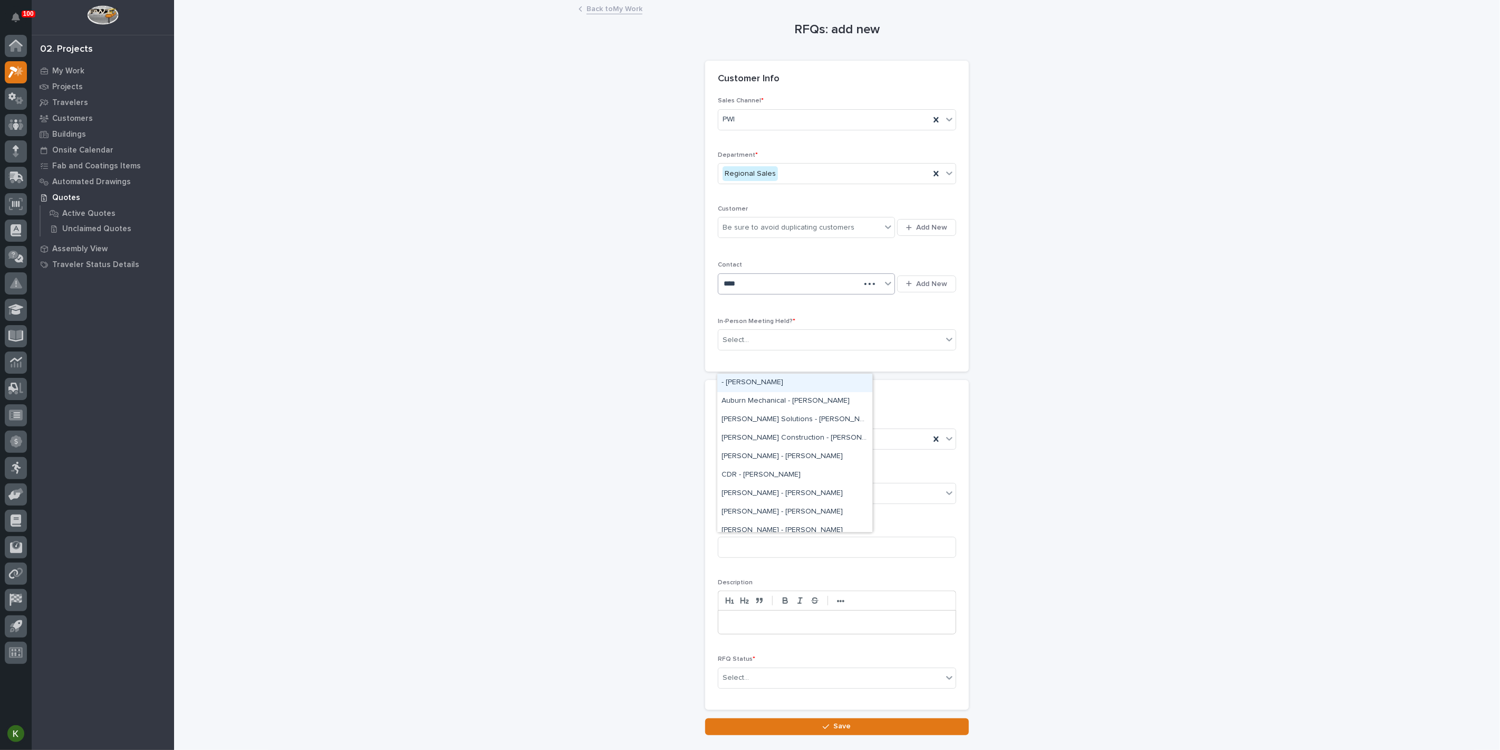
type input "*****"
click at [761, 417] on div "[PERSON_NAME] - [PERSON_NAME]" at bounding box center [794, 419] width 155 height 18
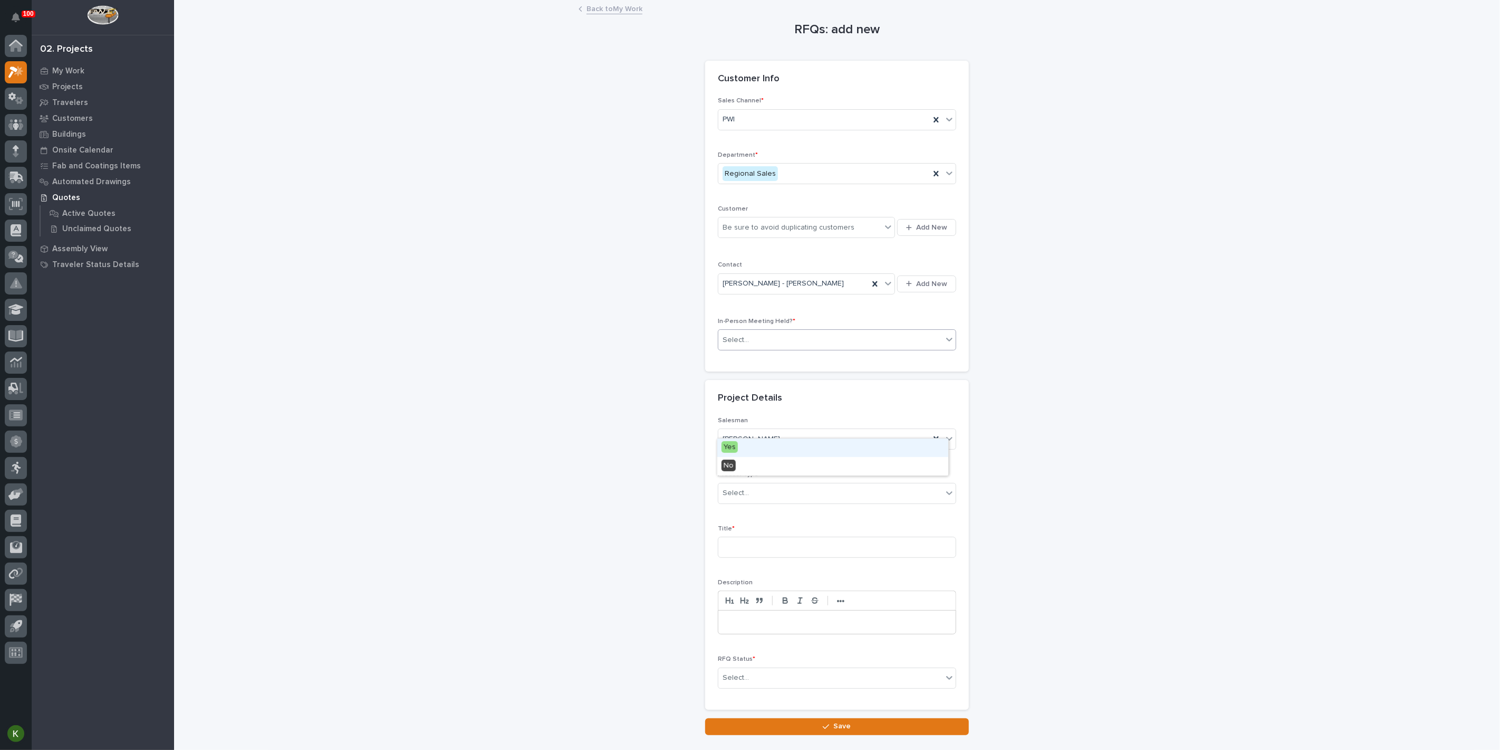
click at [774, 349] on div "Select..." at bounding box center [831, 339] width 224 height 17
click at [775, 446] on div "Yes" at bounding box center [832, 447] width 231 height 18
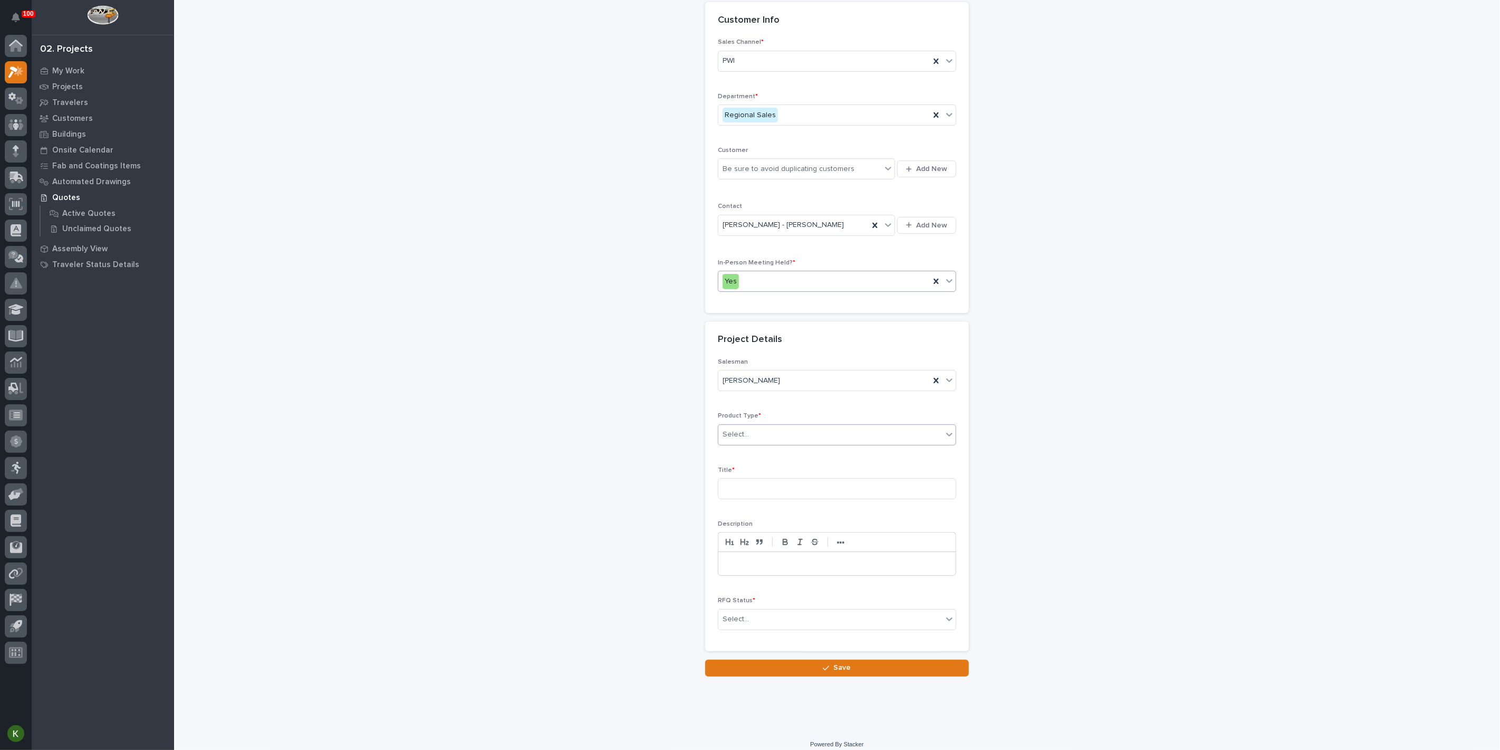
click at [778, 443] on div "Select..." at bounding box center [831, 434] width 224 height 17
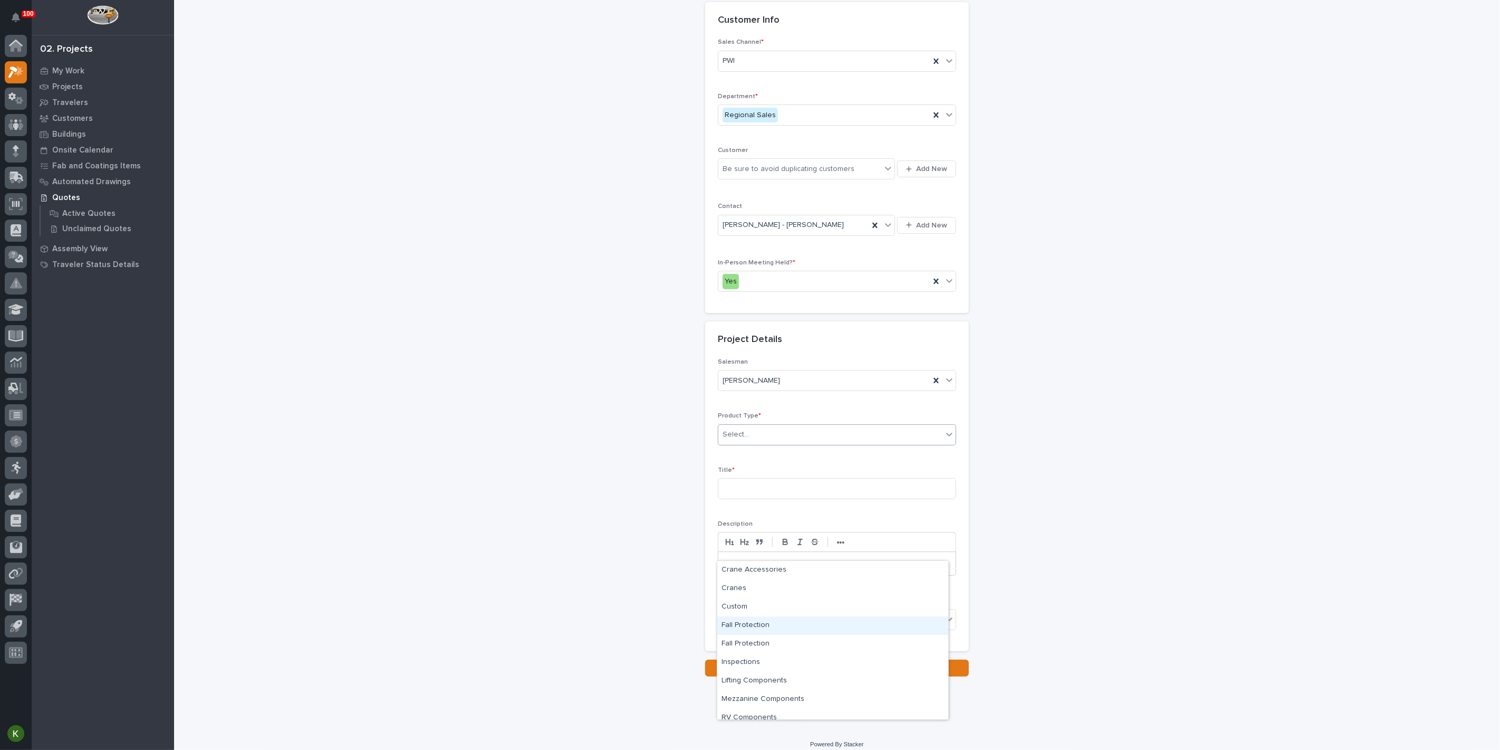
scroll to position [26, 0]
click at [783, 588] on div "Custom" at bounding box center [832, 581] width 231 height 18
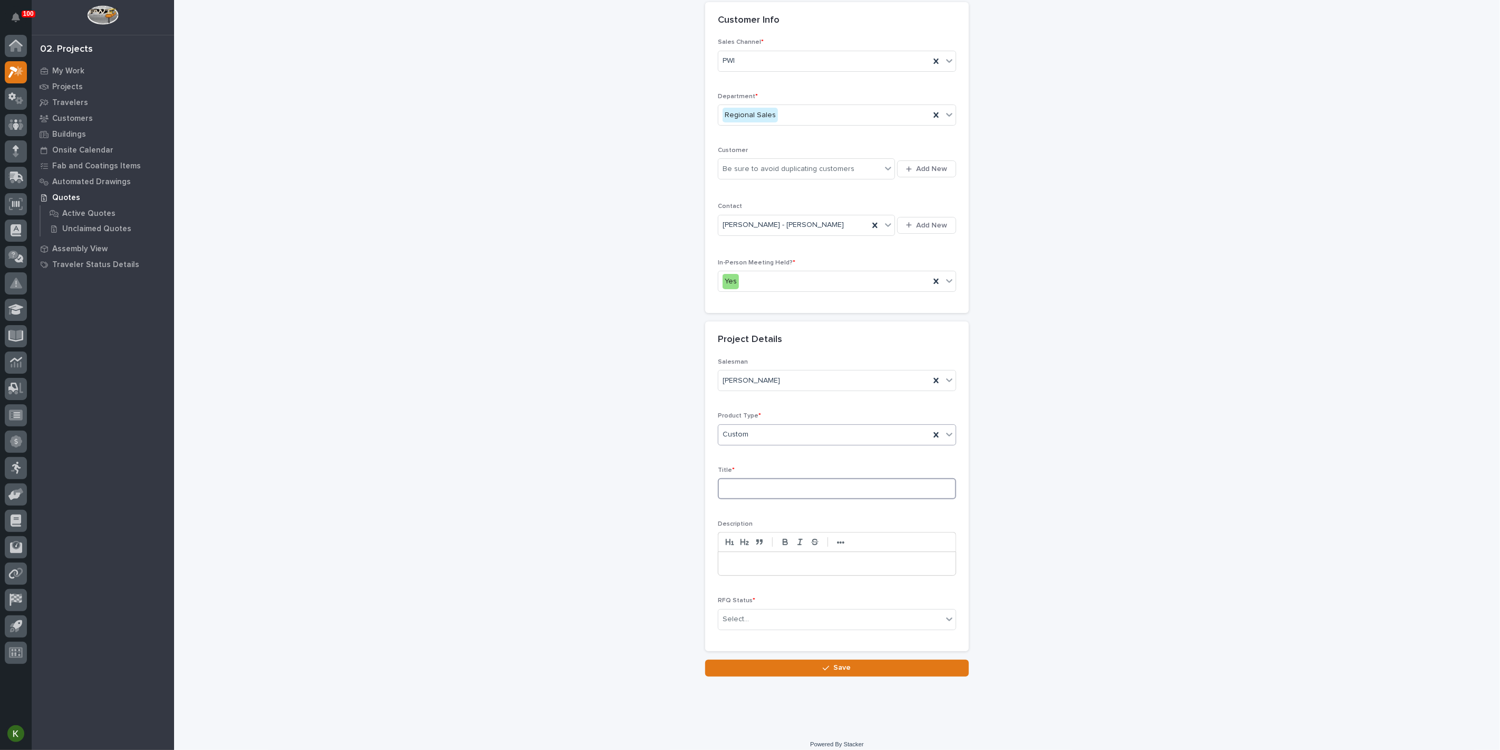
click at [771, 499] on input at bounding box center [837, 488] width 238 height 21
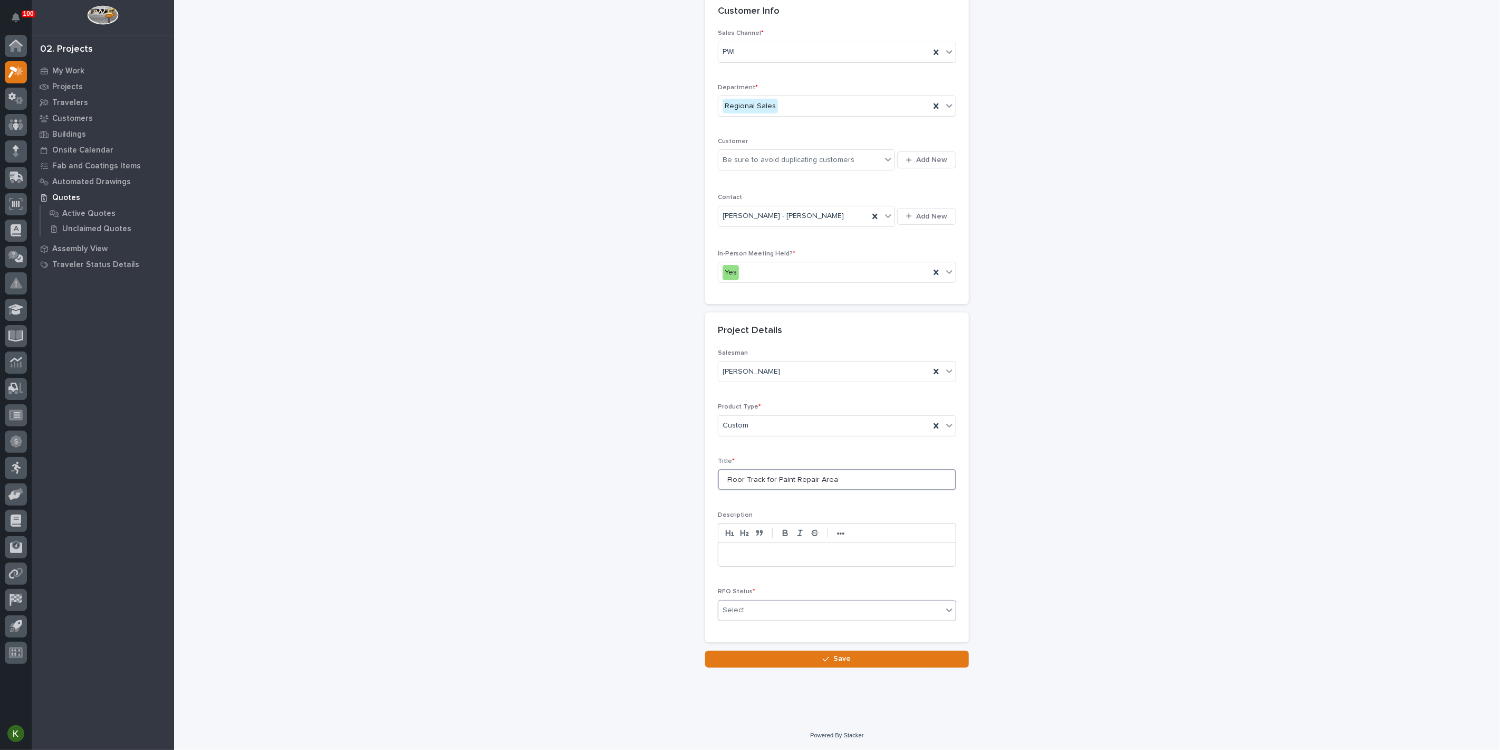
type input "Floor Track for Paint Repair Area"
click at [821, 619] on div "Select..." at bounding box center [831, 609] width 224 height 17
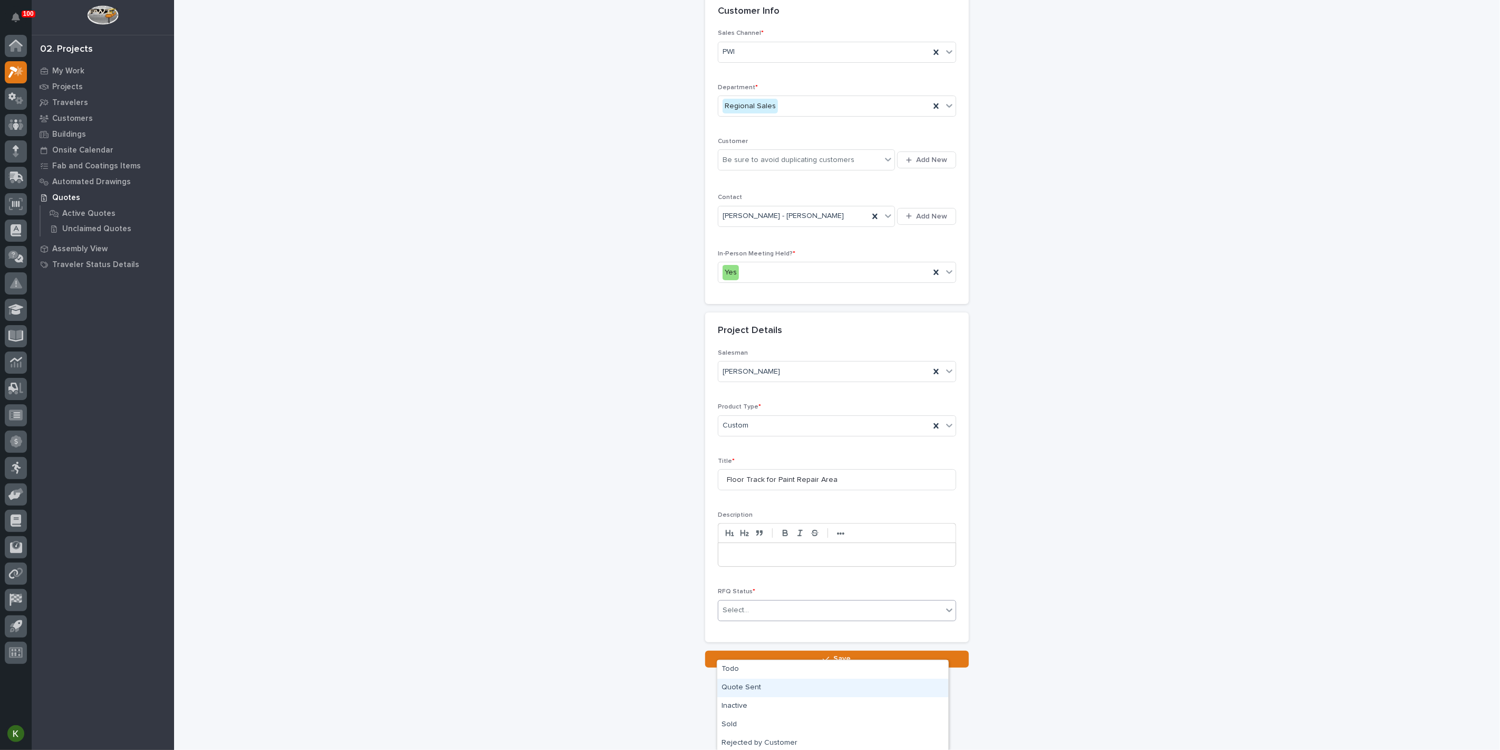
click at [806, 684] on div "Quote Sent" at bounding box center [832, 687] width 231 height 18
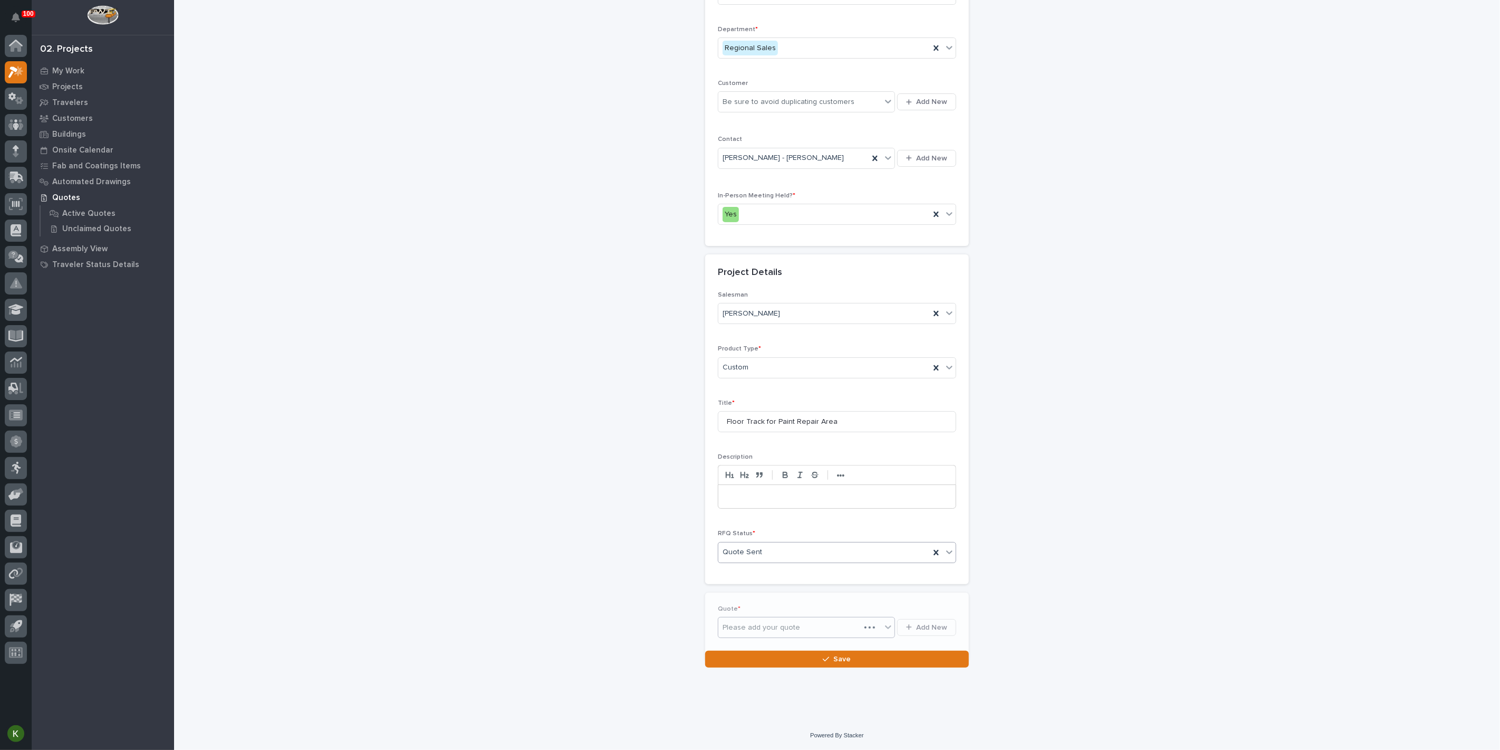
scroll to position [221, 0]
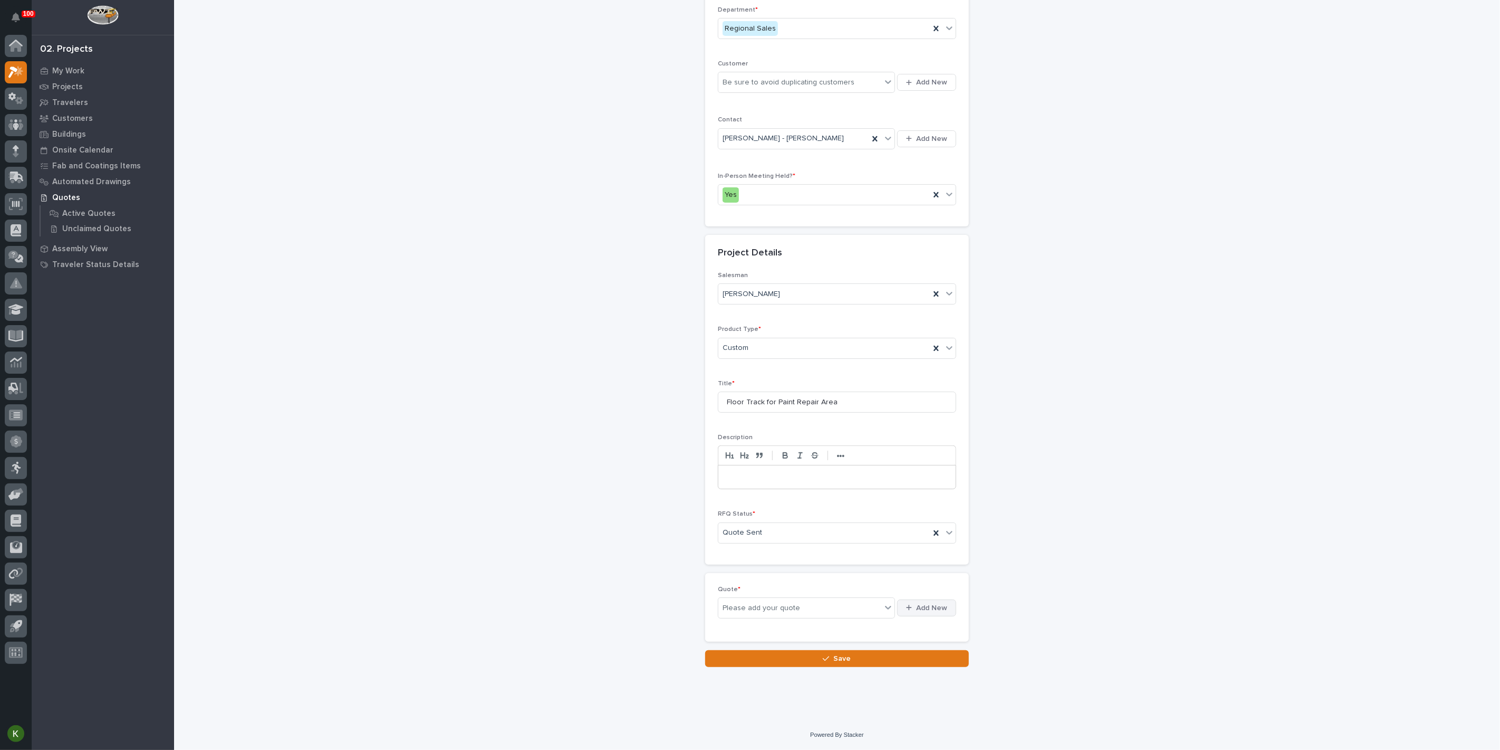
click at [916, 613] on span "Add New" at bounding box center [931, 607] width 31 height 9
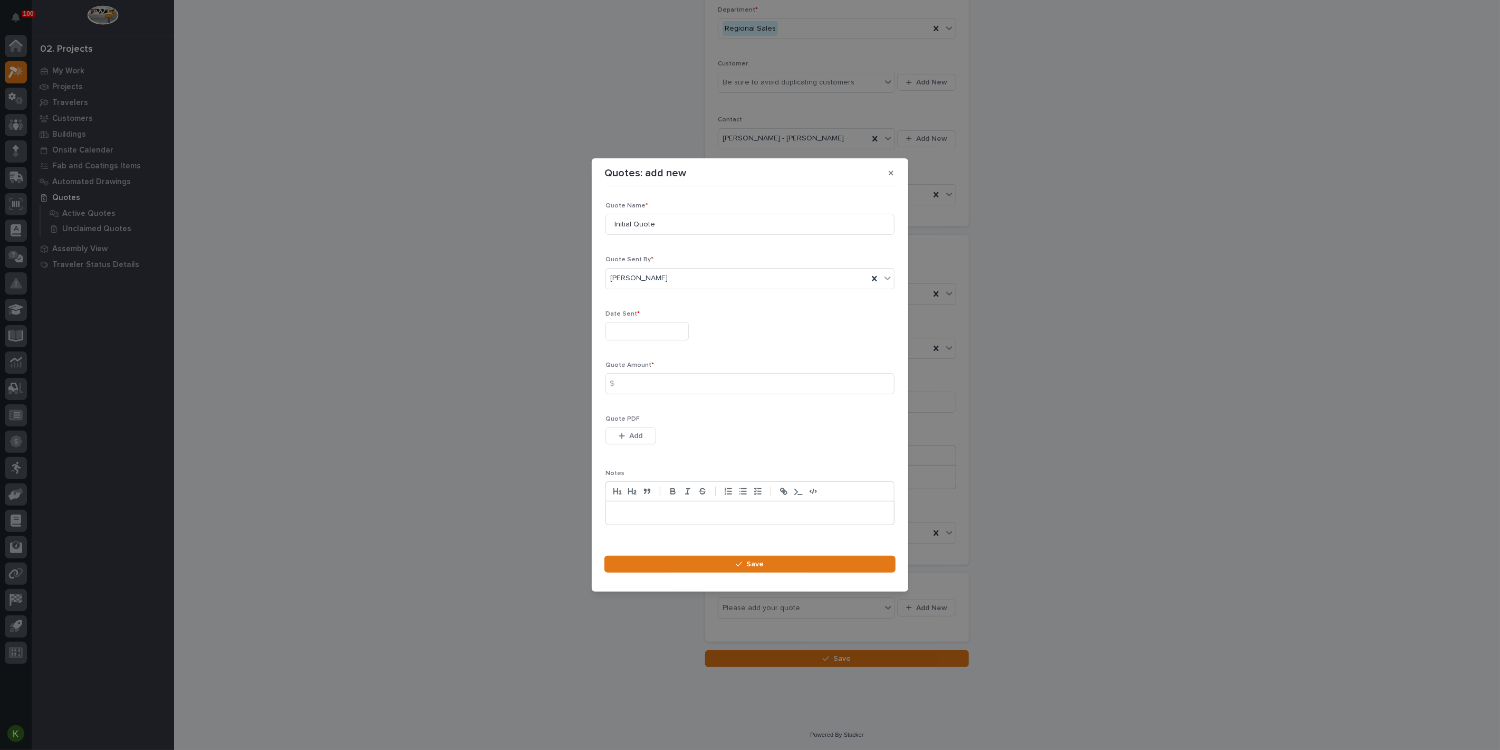
click at [631, 322] on input "text" at bounding box center [647, 331] width 83 height 18
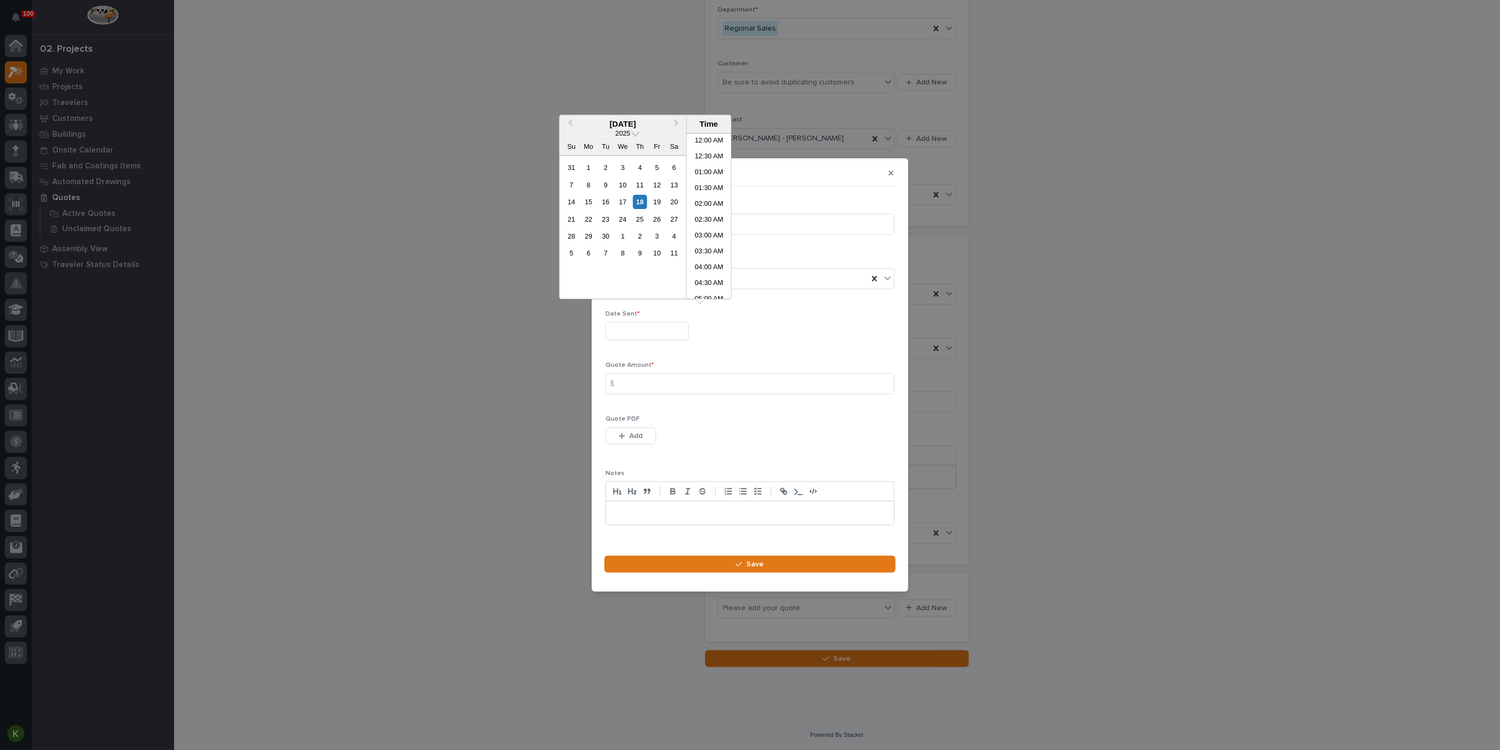
scroll to position [400, 0]
click at [616, 192] on div "10" at bounding box center [623, 185] width 14 height 14
click at [697, 217] on li "03:00 PM" at bounding box center [709, 216] width 45 height 16
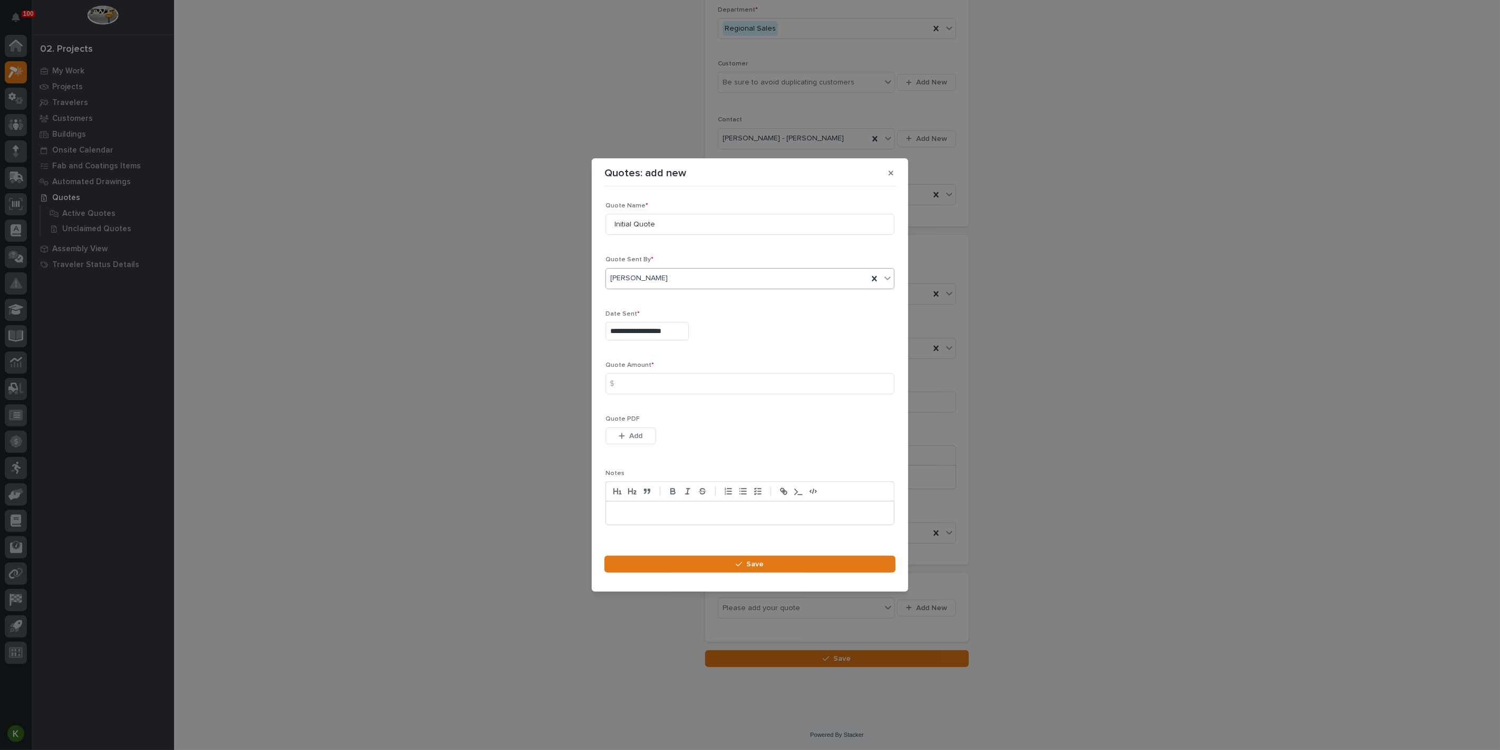
type input "**********"
click at [640, 384] on input at bounding box center [750, 383] width 289 height 21
type input "11167"
click at [635, 441] on span "Add" at bounding box center [636, 435] width 13 height 9
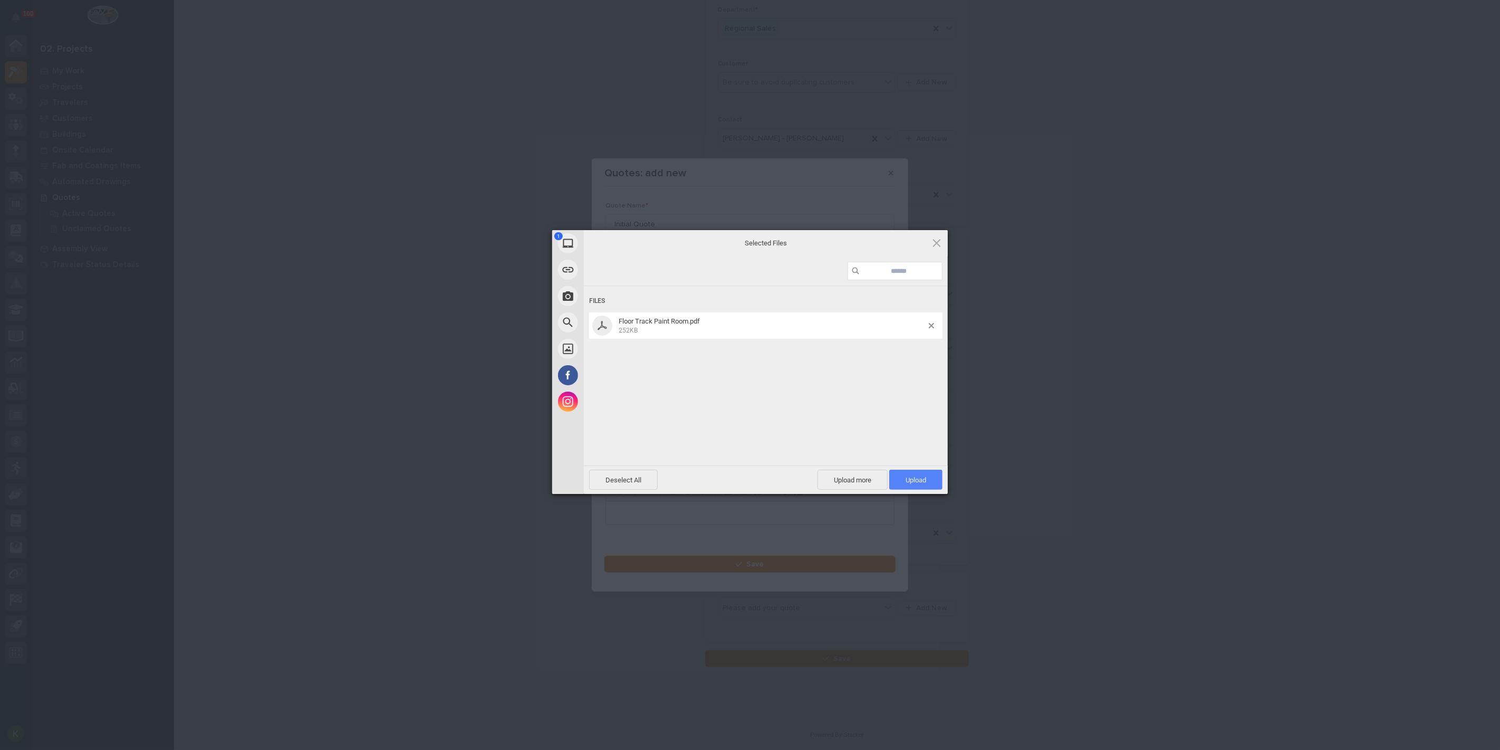
click at [913, 485] on span "Upload 1" at bounding box center [915, 480] width 53 height 20
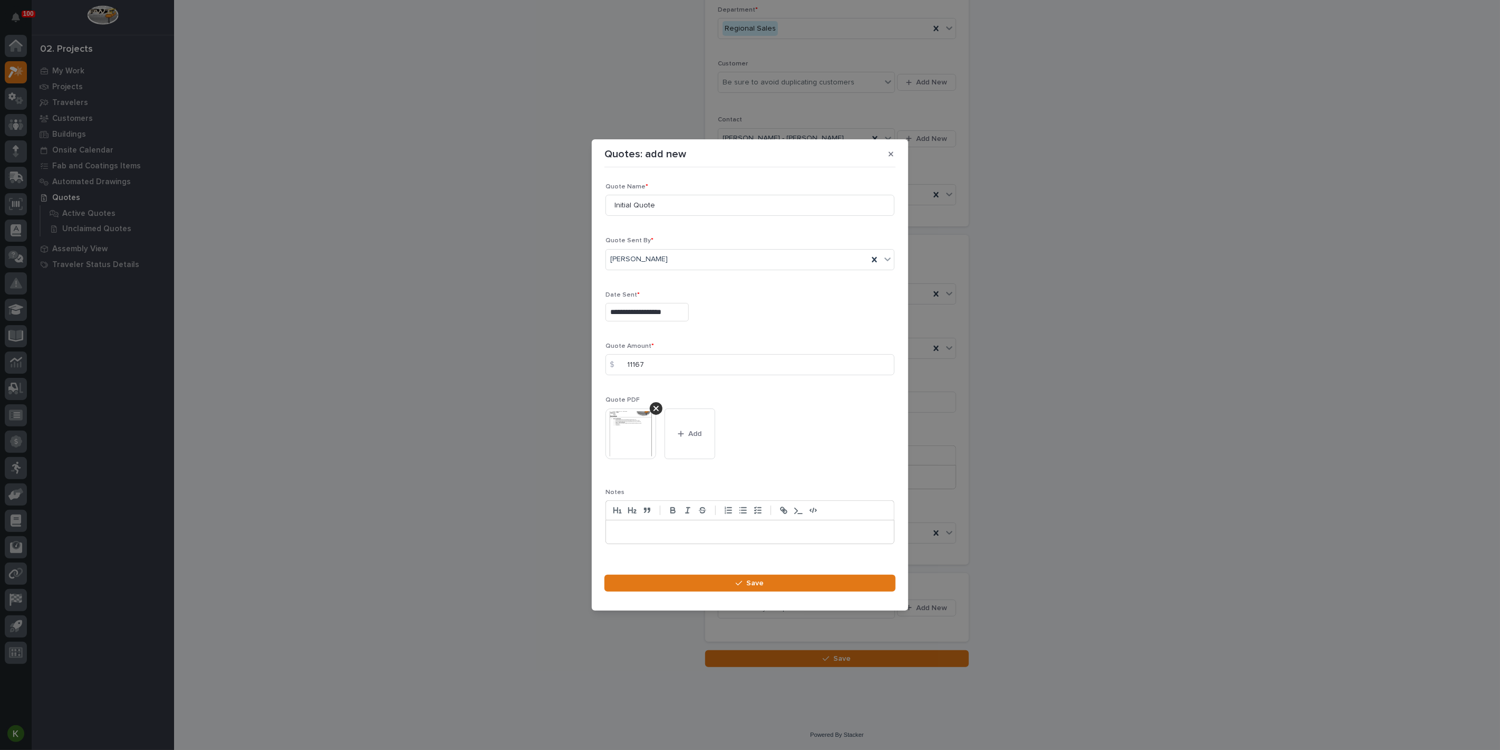
scroll to position [14, 0]
click at [736, 587] on icon "button" at bounding box center [739, 582] width 6 height 7
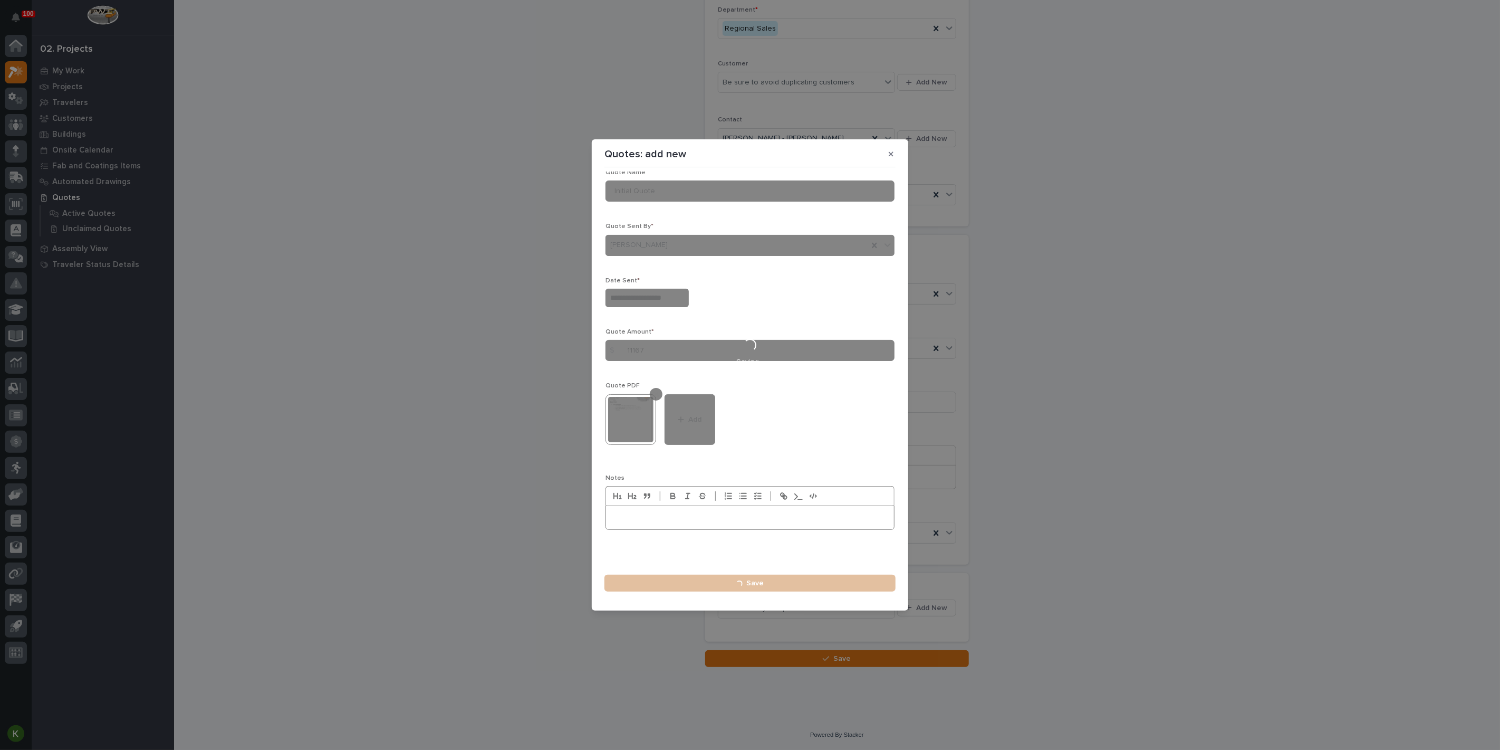
type input "**********"
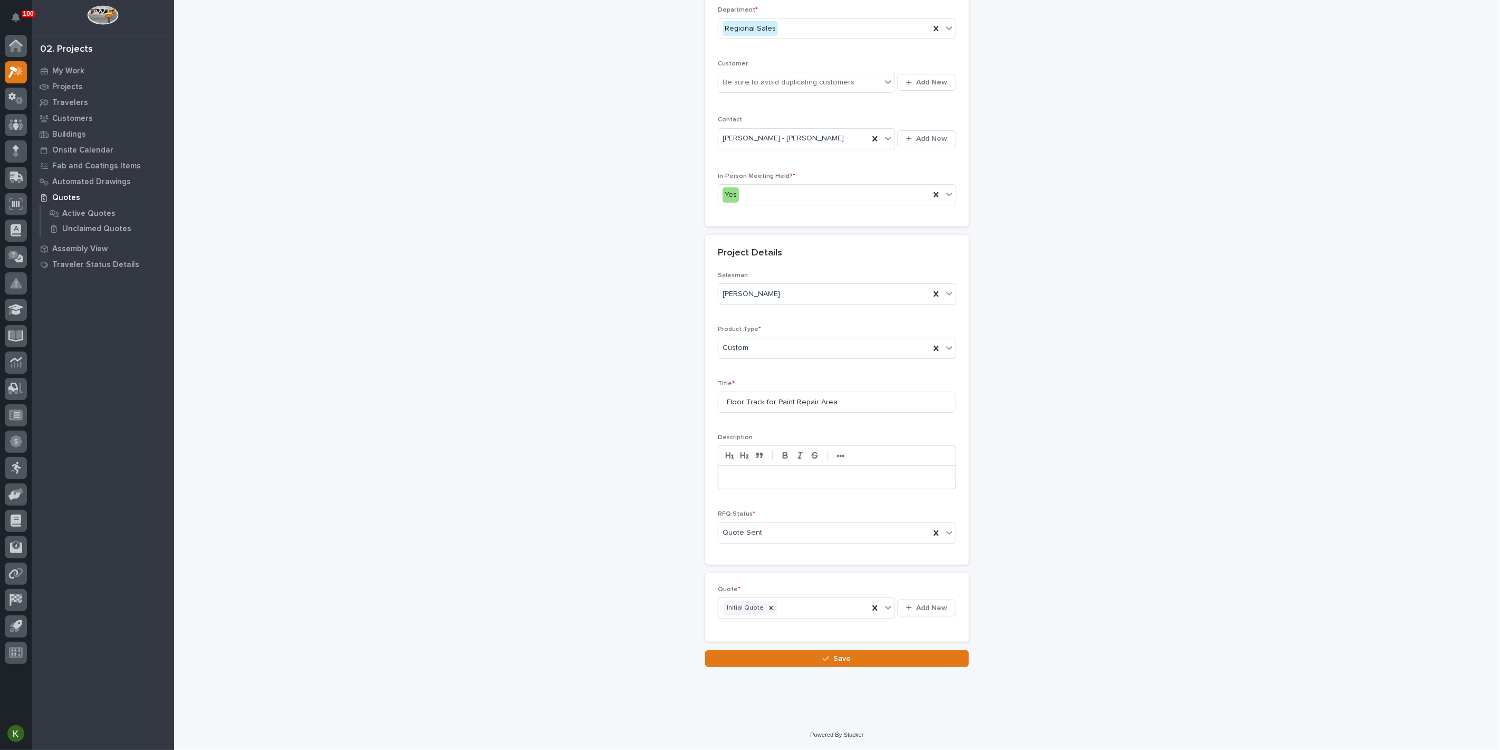
scroll to position [316, 0]
click at [823, 658] on icon "button" at bounding box center [826, 658] width 6 height 7
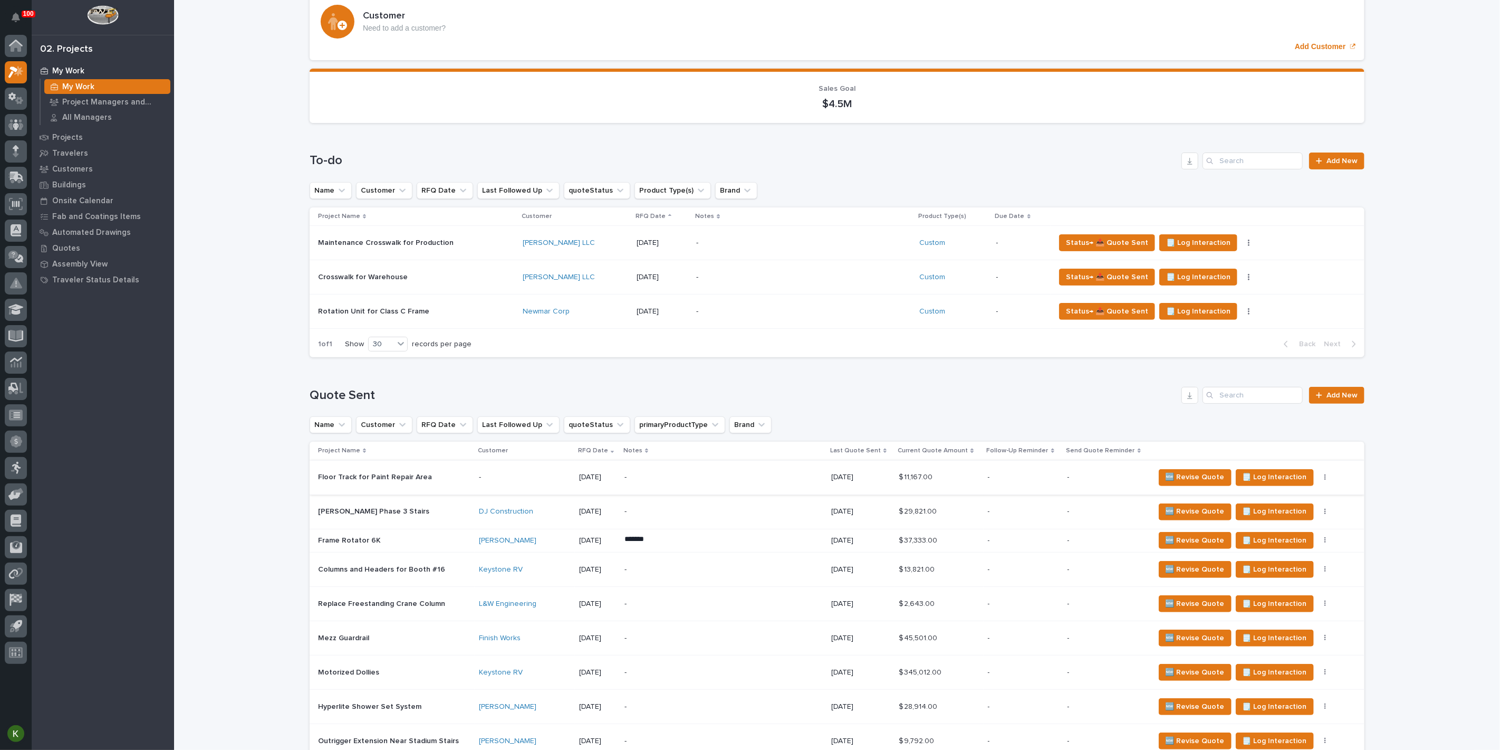
scroll to position [117, 0]
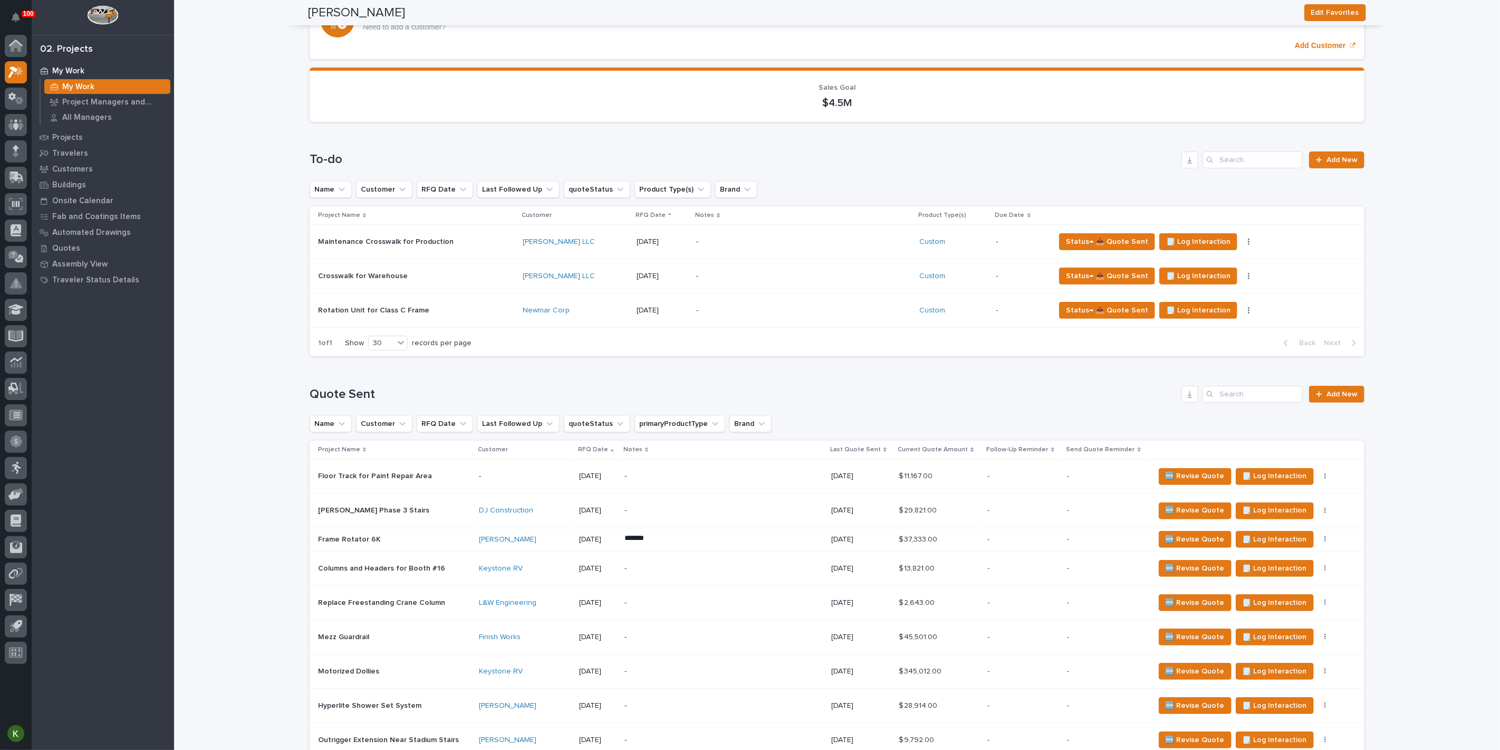
click at [762, 481] on p "-" at bounding box center [717, 476] width 185 height 9
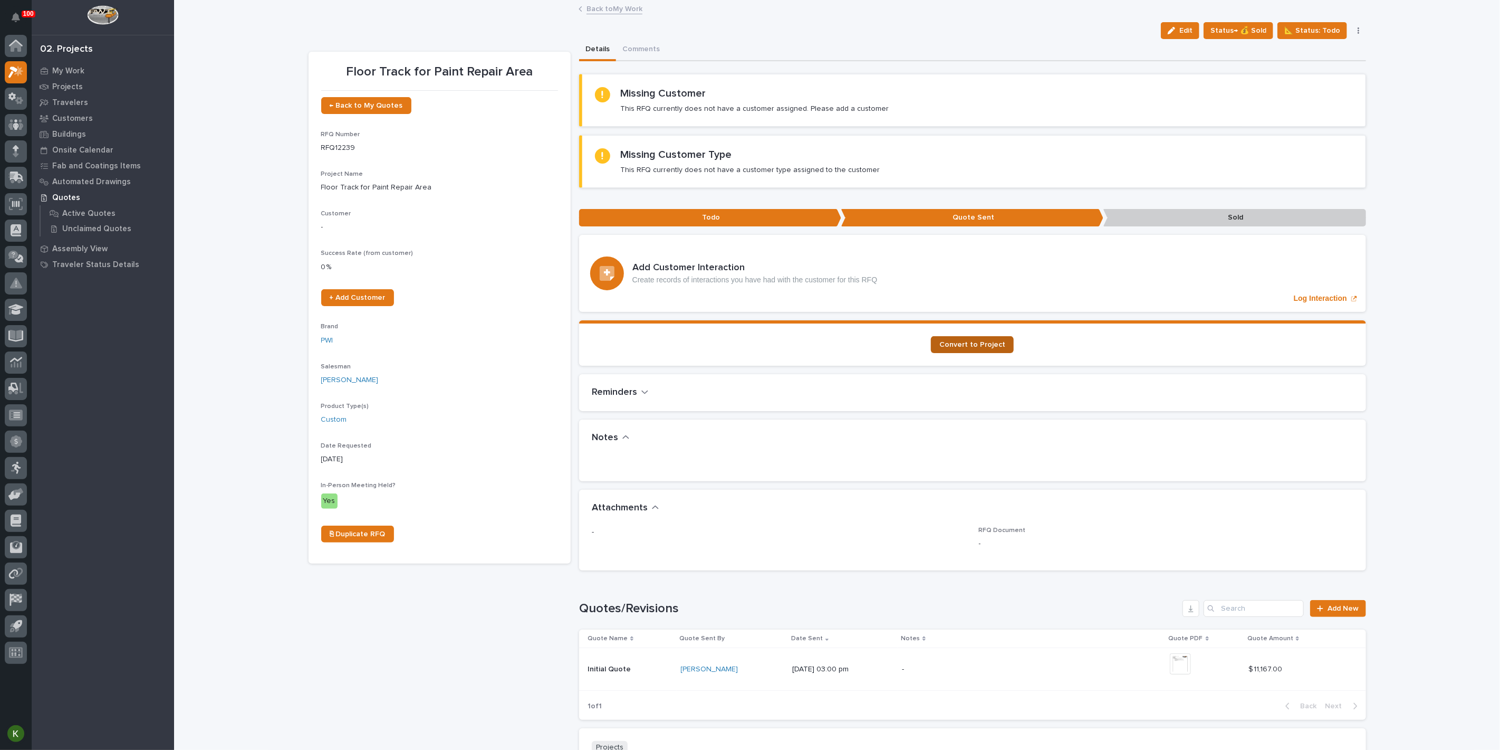
click at [955, 348] on span "Convert to Project" at bounding box center [973, 344] width 66 height 7
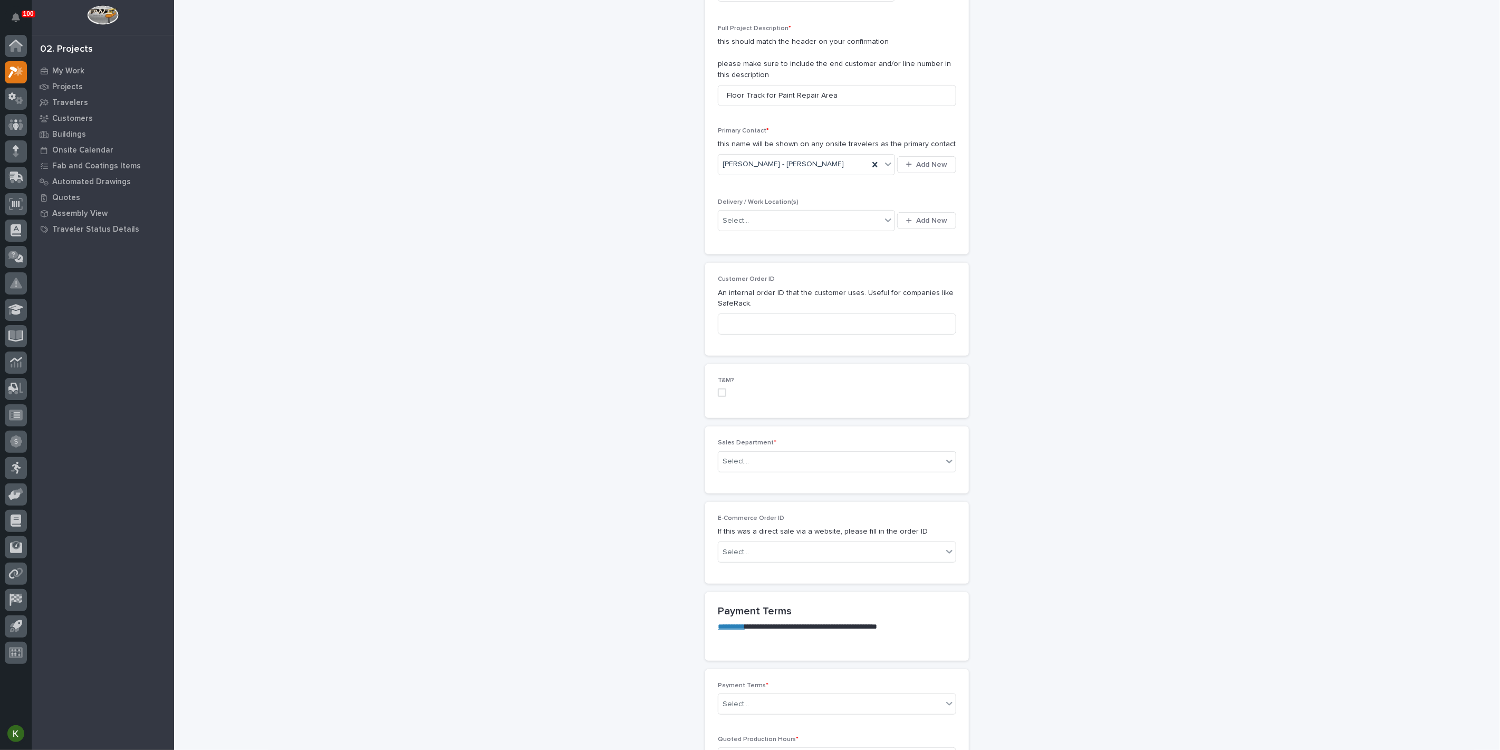
scroll to position [293, 0]
click at [777, 222] on div "Select..." at bounding box center [800, 212] width 163 height 17
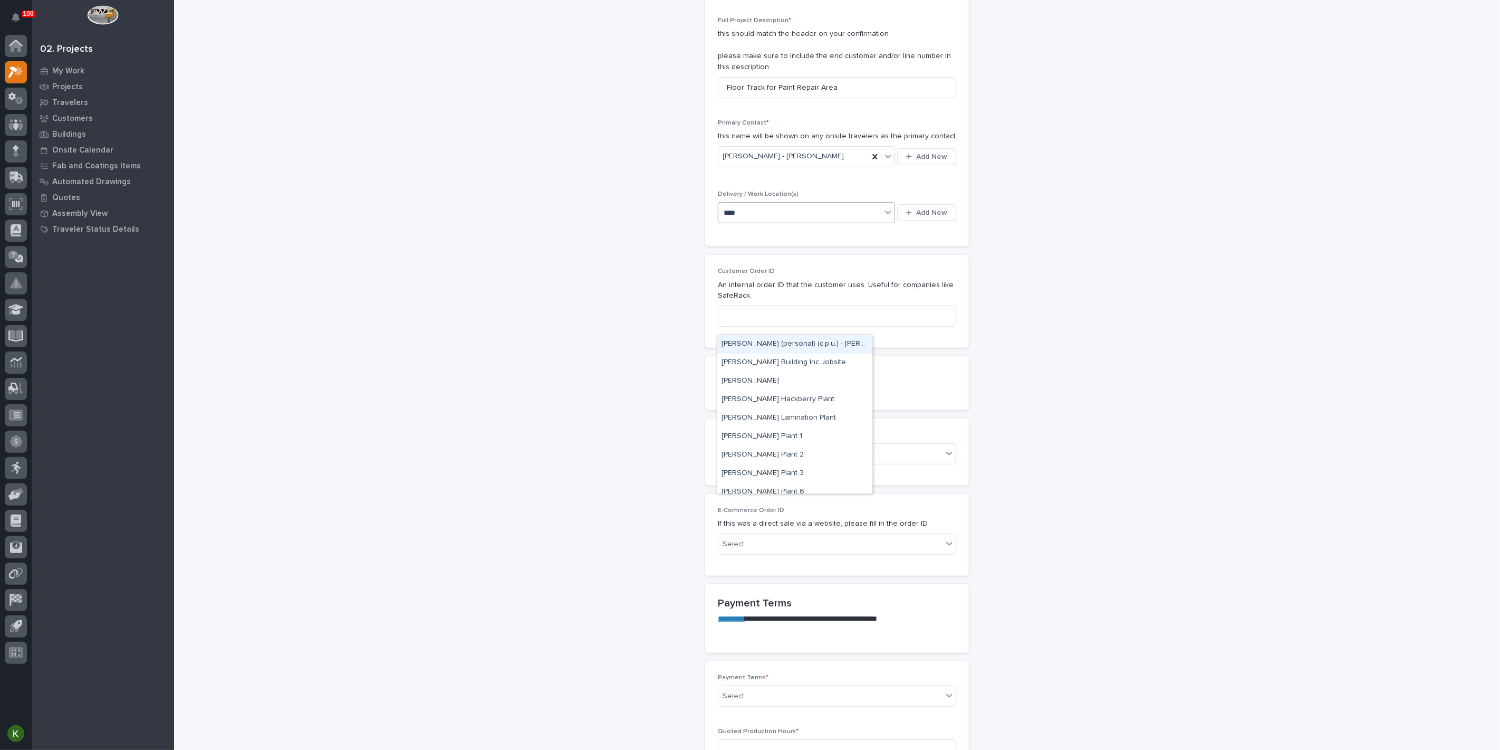
type input "*****"
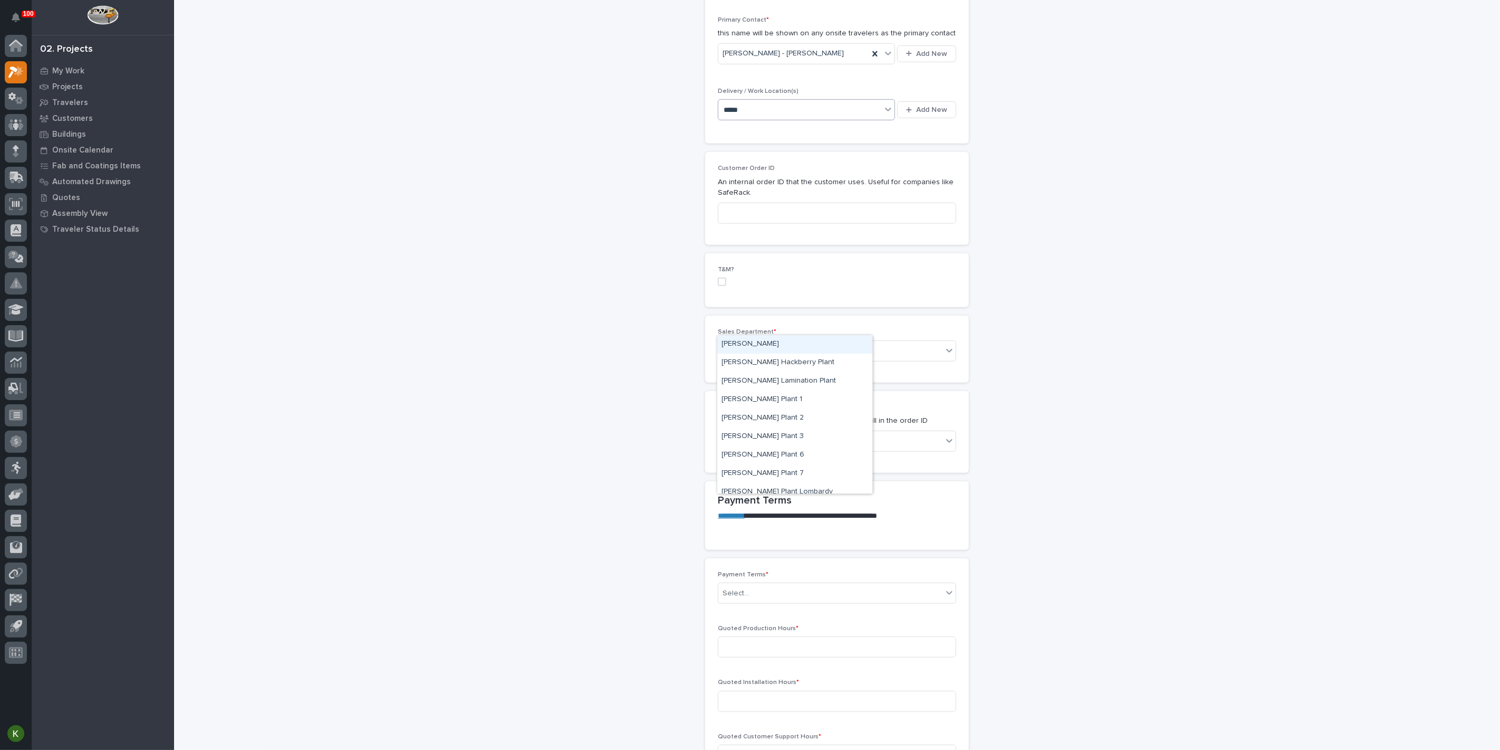
scroll to position [410, 0]
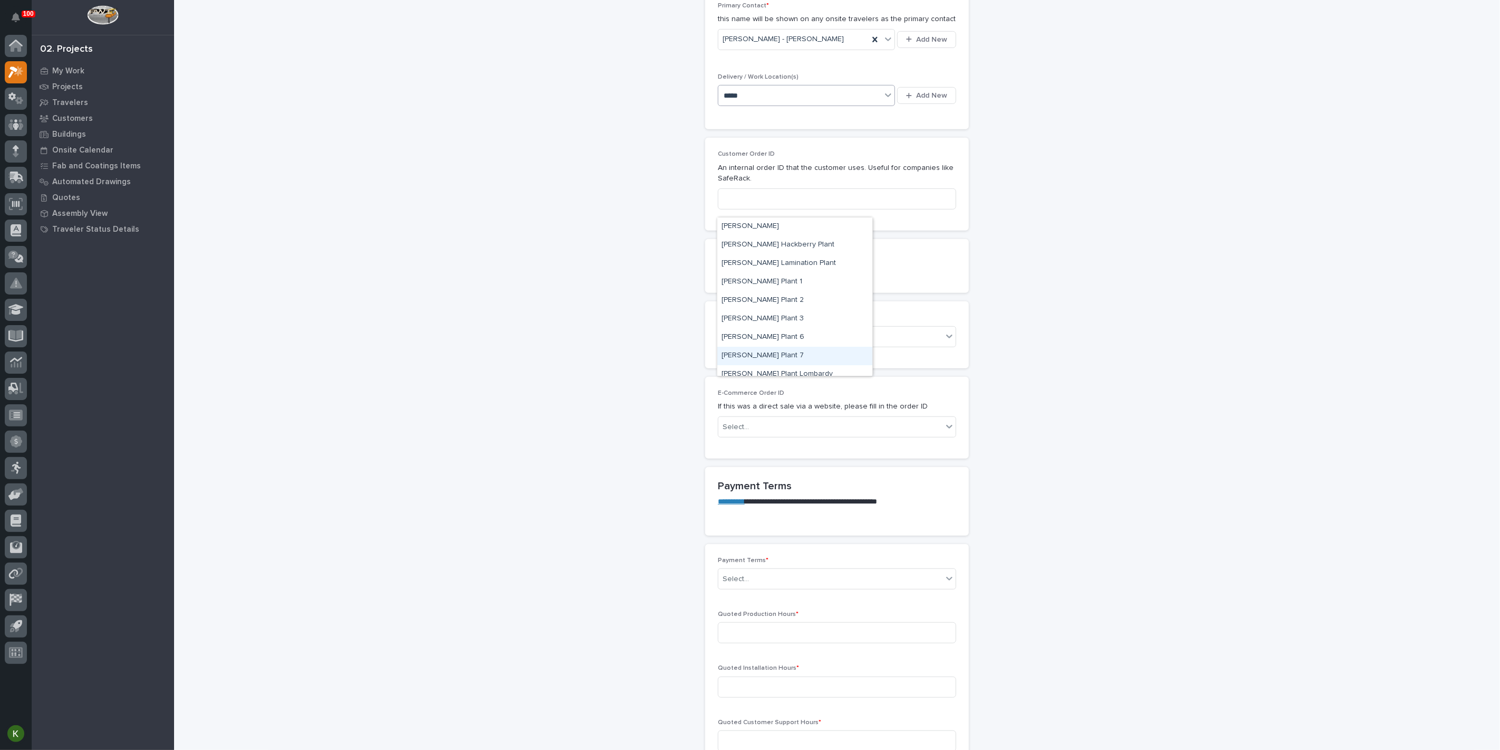
click at [755, 353] on div "[PERSON_NAME] Plant 7" at bounding box center [794, 356] width 155 height 18
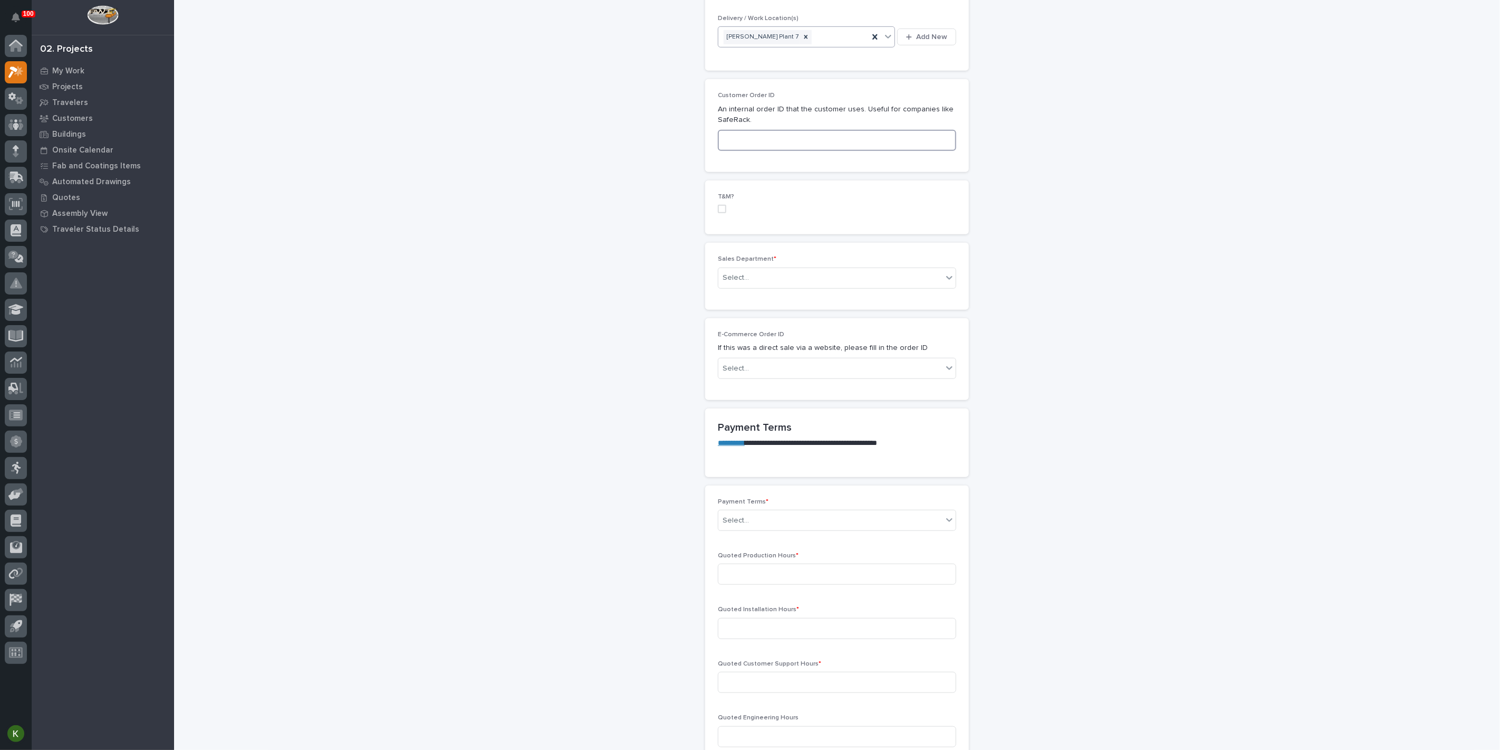
click at [755, 151] on input at bounding box center [837, 140] width 238 height 21
type input "P7-2167"
click at [770, 286] on div "Select..." at bounding box center [831, 277] width 224 height 17
click at [760, 487] on span "Regional Sales" at bounding box center [749, 482] width 55 height 12
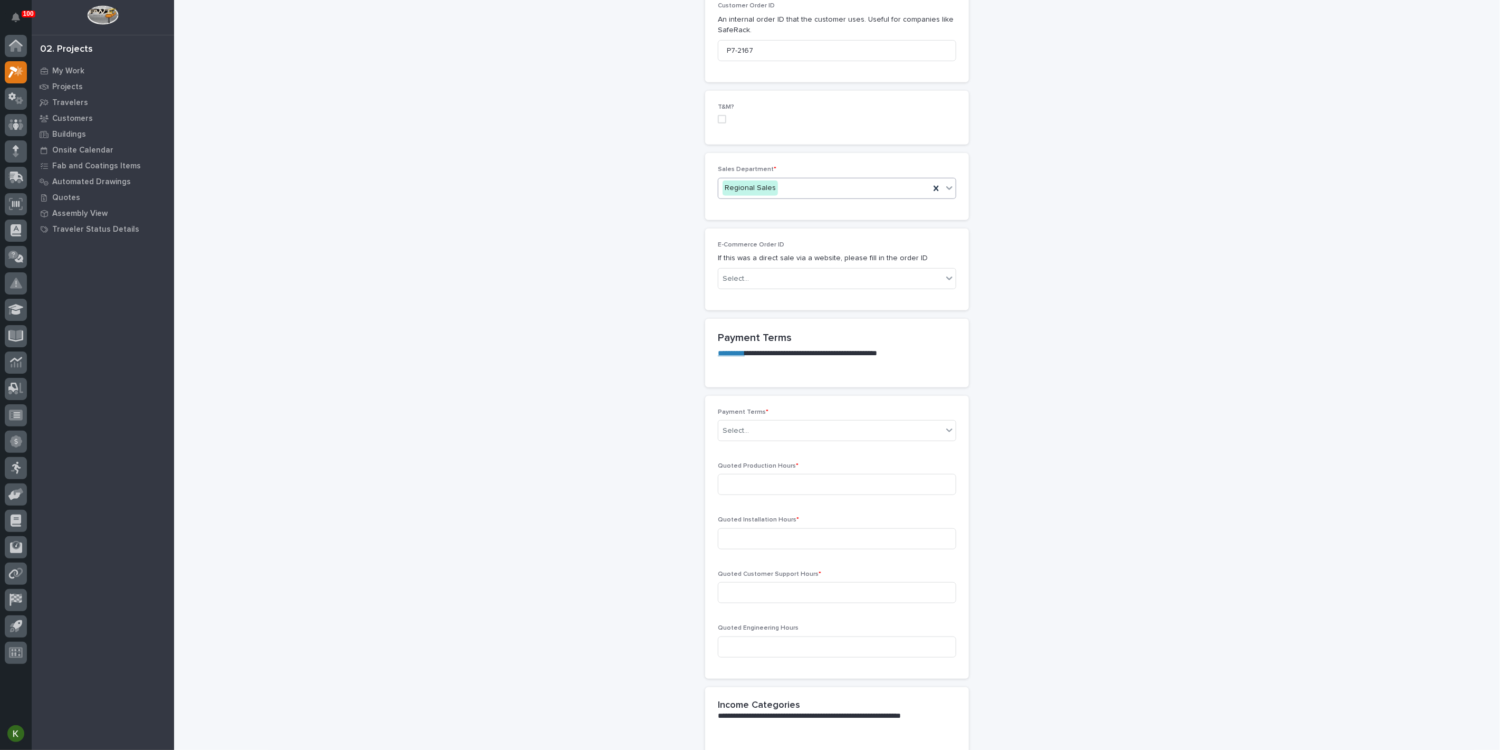
scroll to position [586, 0]
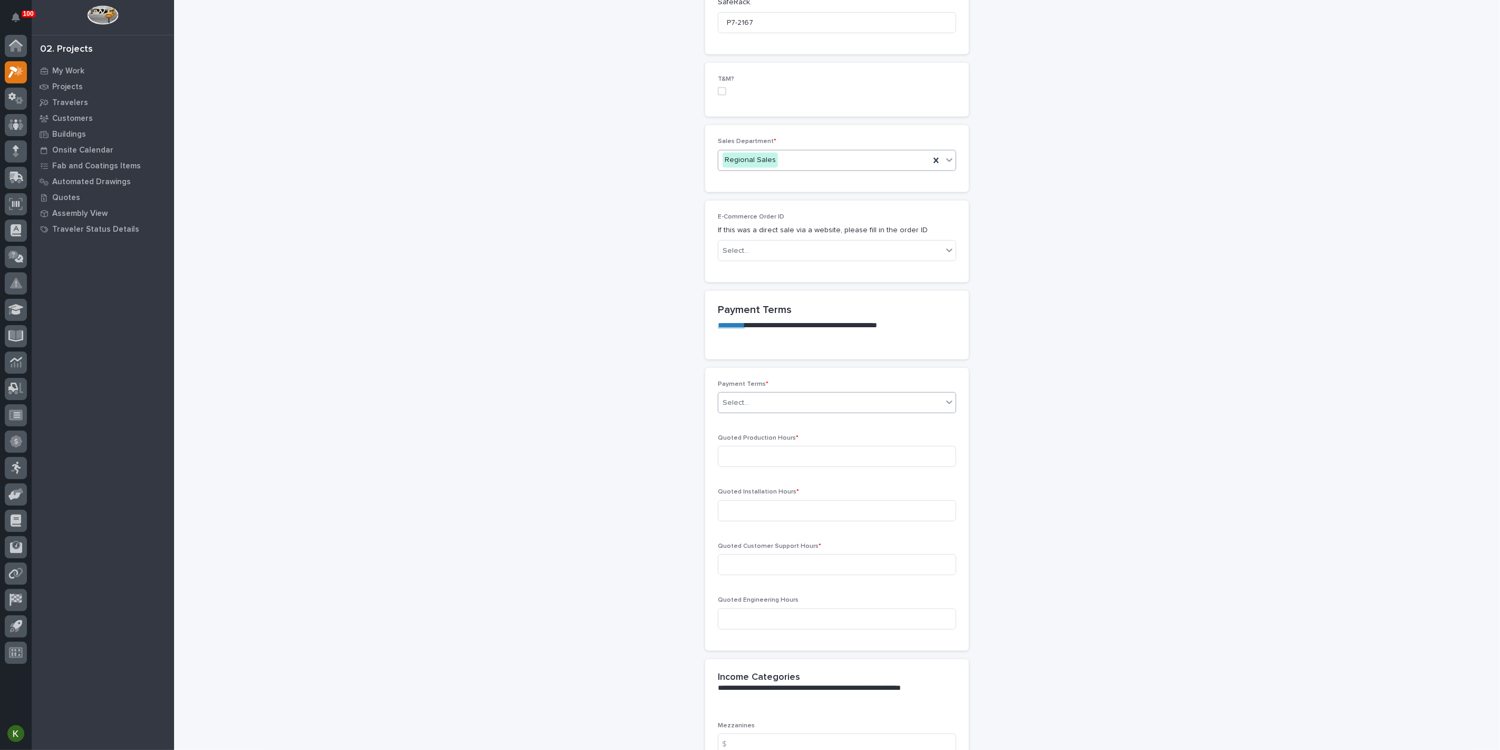
click at [801, 412] on div "Select..." at bounding box center [831, 402] width 224 height 17
click at [782, 715] on div "Net 30" at bounding box center [832, 721] width 231 height 18
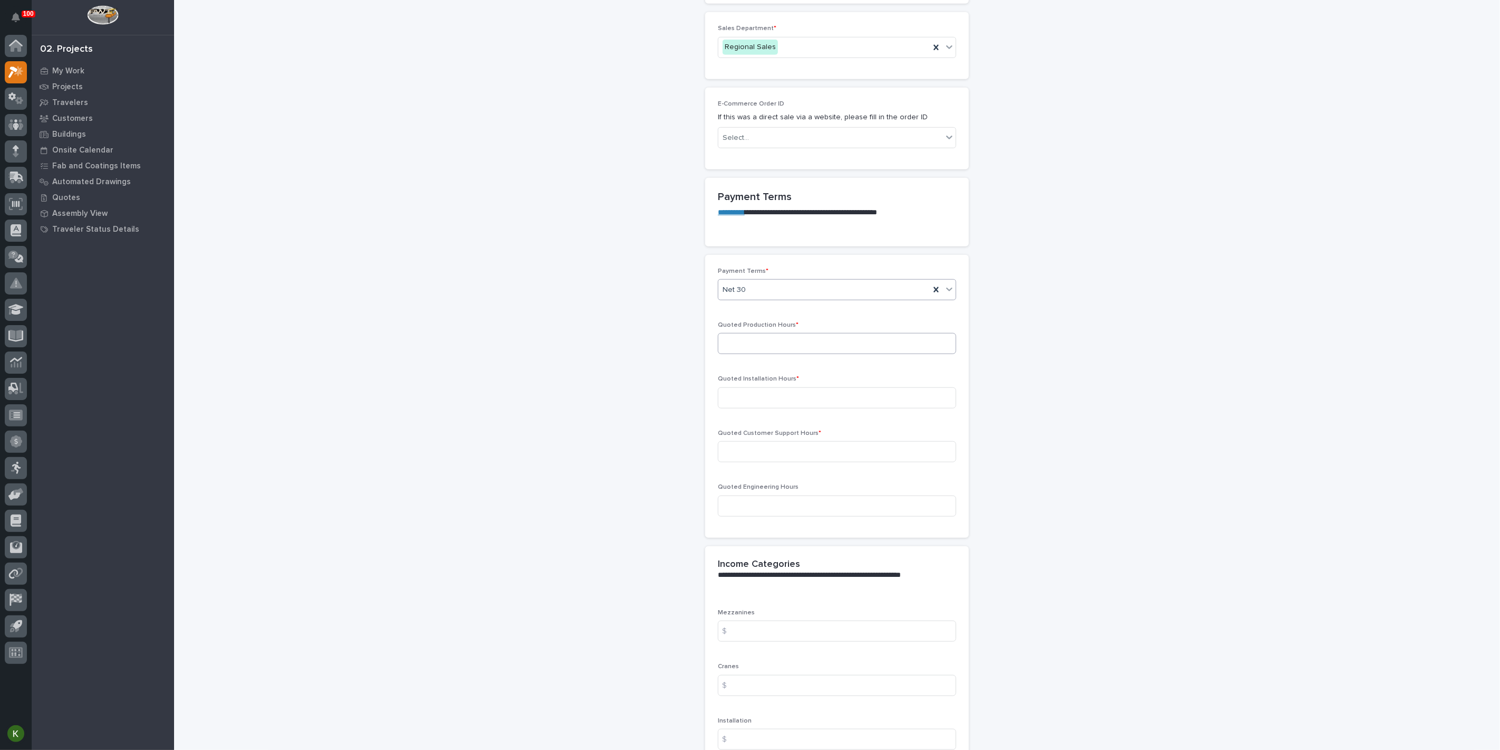
scroll to position [703, 0]
click at [769, 350] on input at bounding box center [837, 339] width 238 height 21
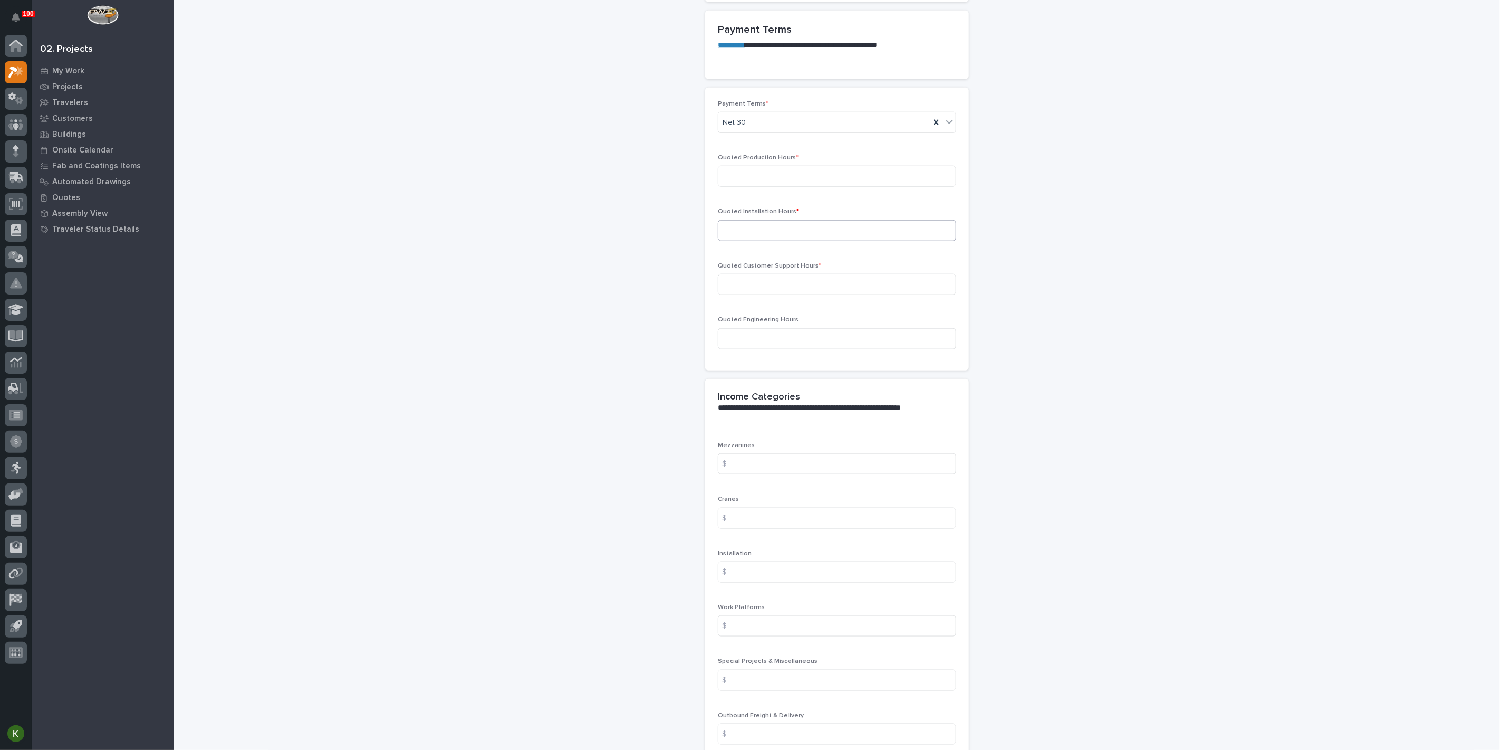
scroll to position [879, 0]
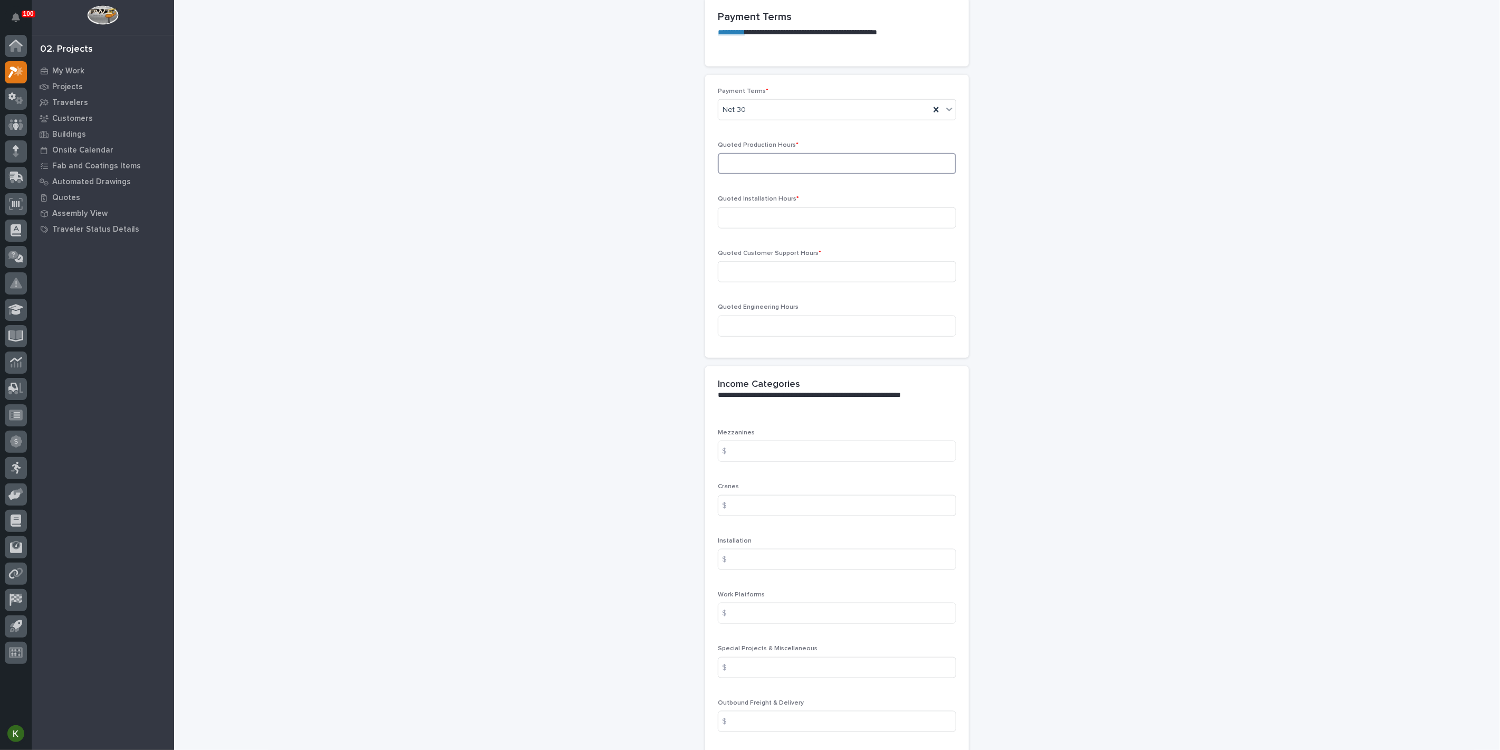
click at [756, 174] on input at bounding box center [837, 163] width 238 height 21
click at [742, 174] on input at bounding box center [837, 163] width 238 height 21
type input "16"
click at [738, 228] on input at bounding box center [837, 217] width 238 height 21
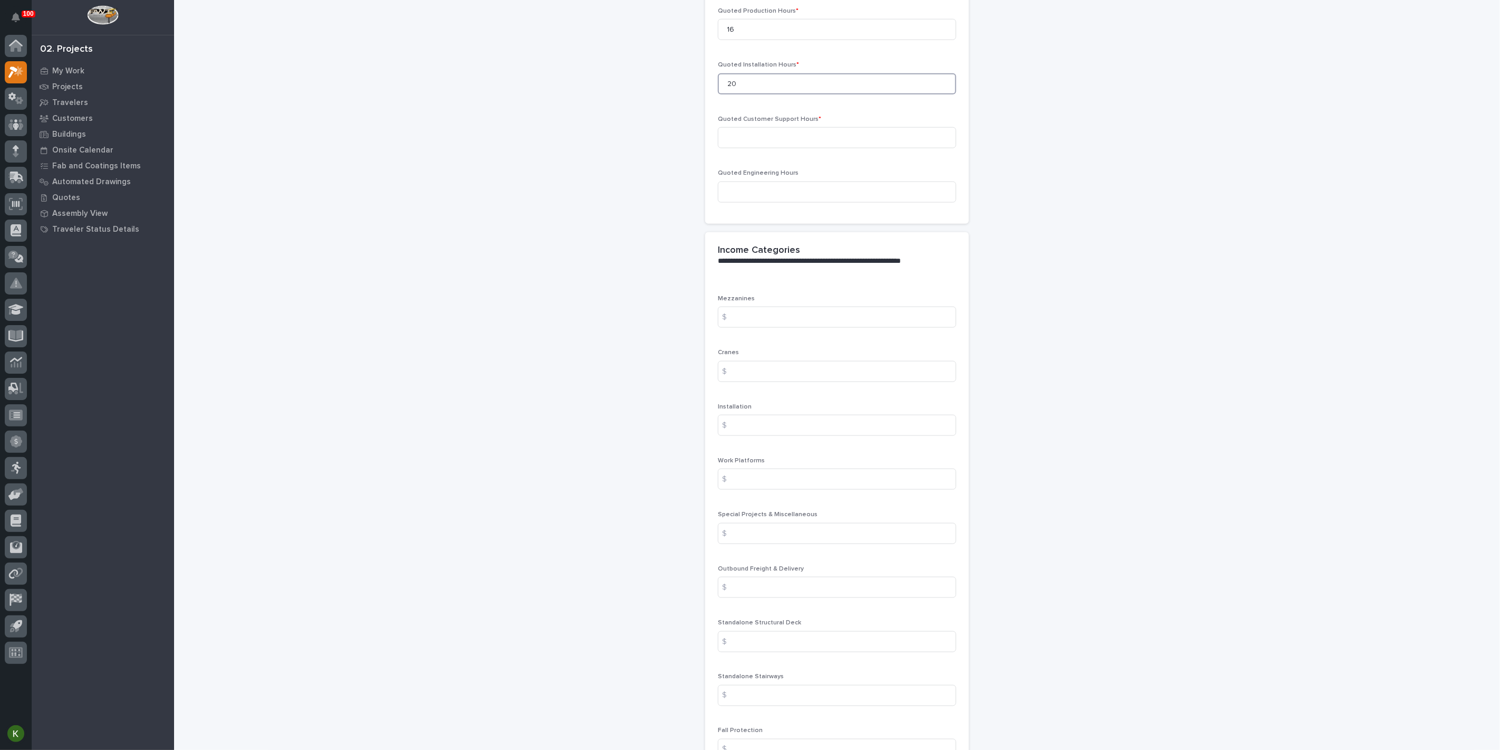
scroll to position [996, 0]
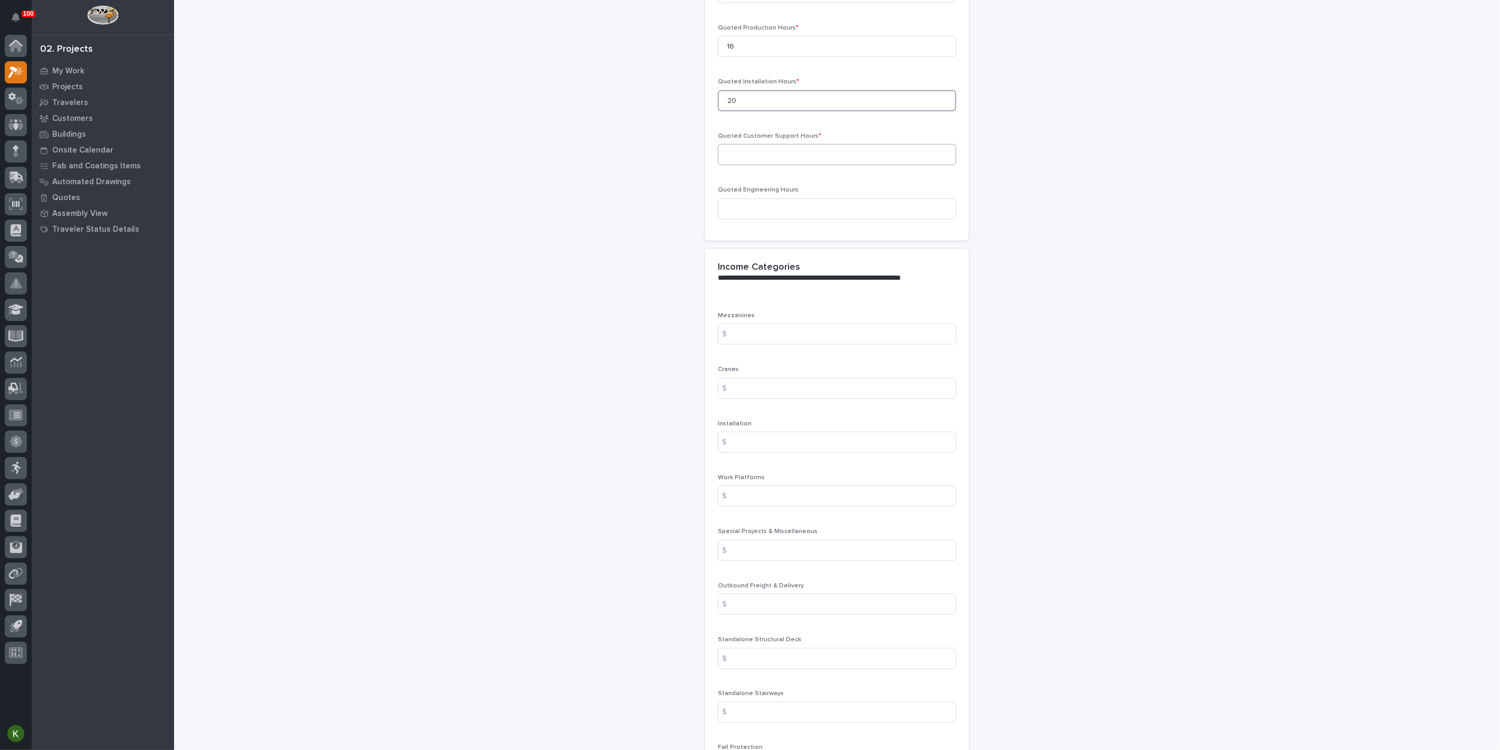
type input "20"
click at [776, 165] on input at bounding box center [837, 154] width 238 height 21
type input "0"
click at [750, 219] on input at bounding box center [837, 208] width 238 height 21
click at [736, 219] on input at bounding box center [837, 208] width 238 height 21
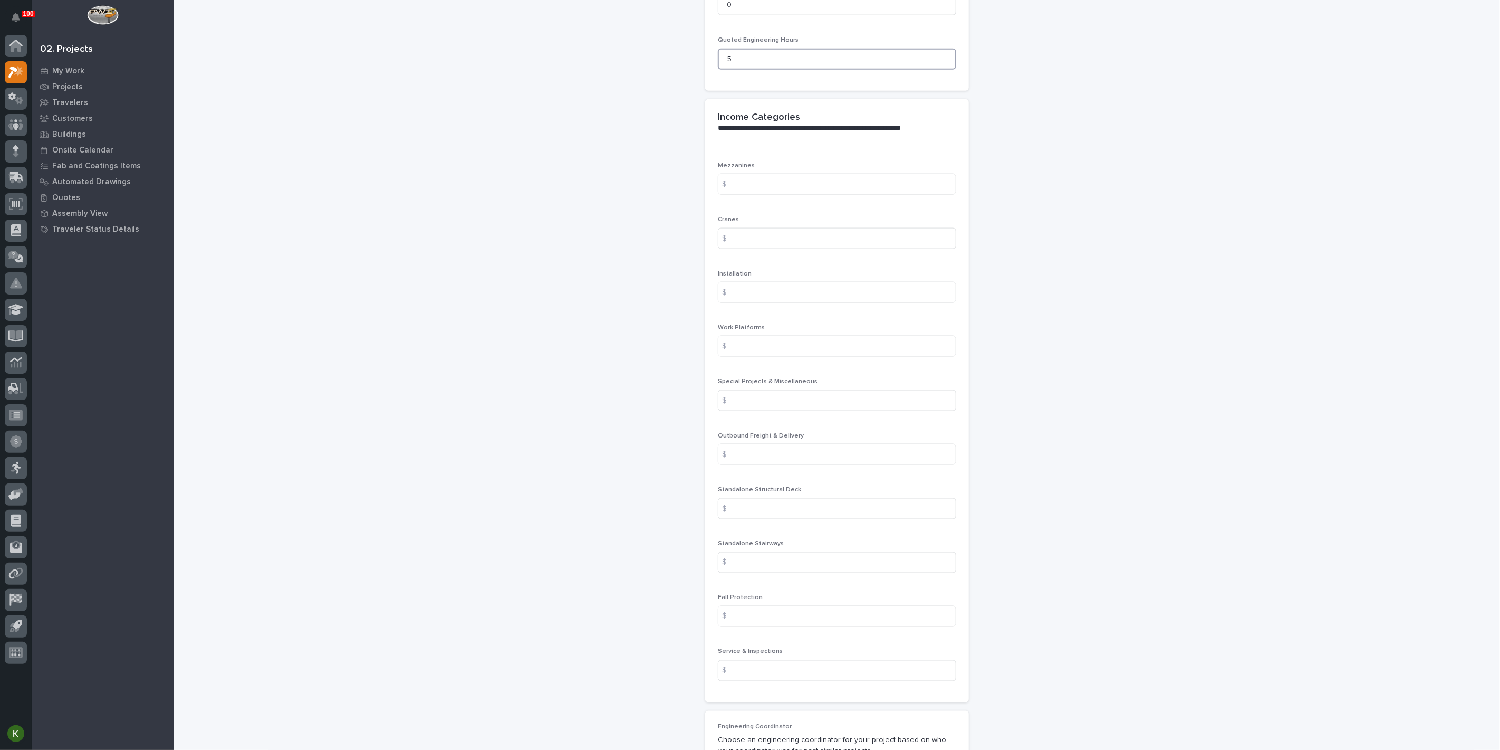
scroll to position [1172, 0]
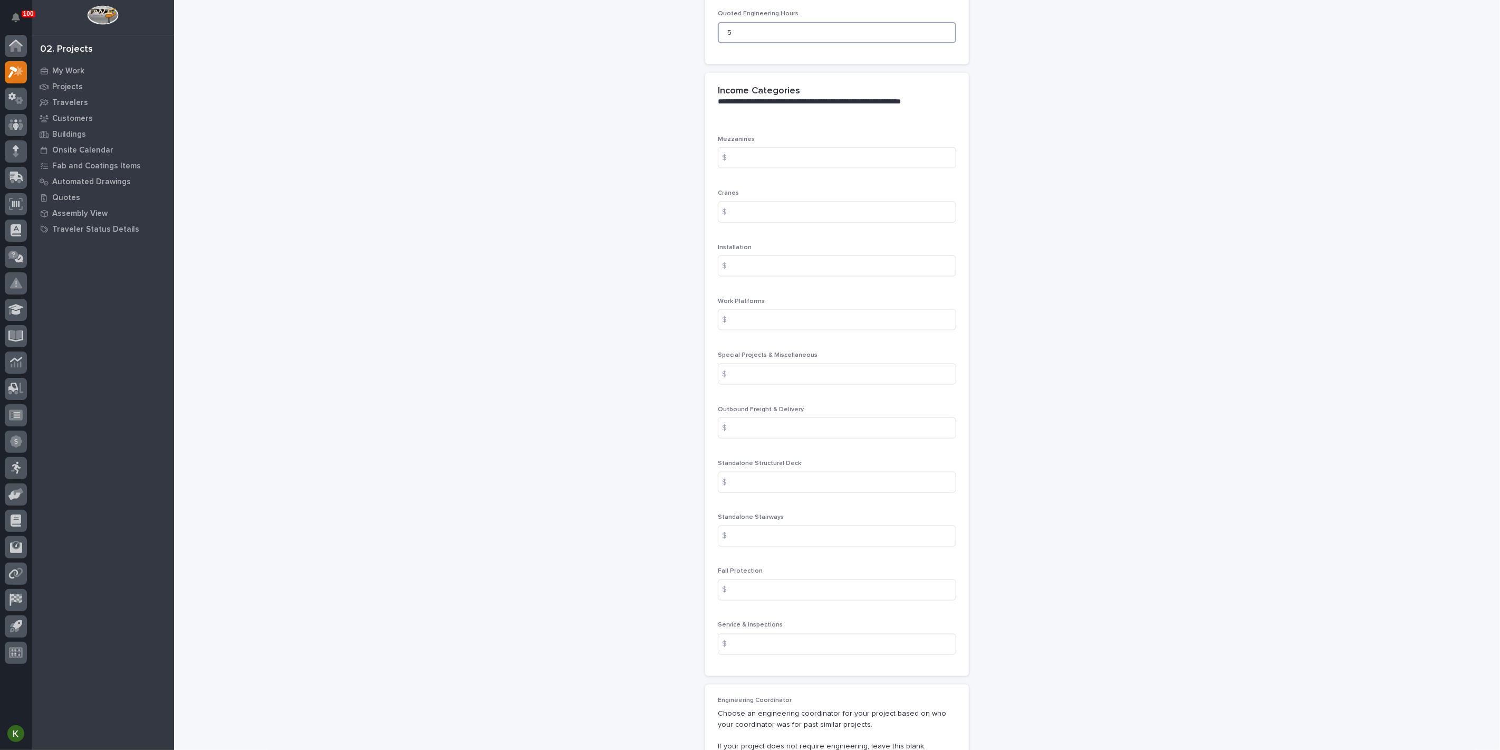
type input "5"
click at [749, 168] on input at bounding box center [837, 157] width 238 height 21
type input "3344.81"
click at [752, 276] on input at bounding box center [837, 265] width 238 height 21
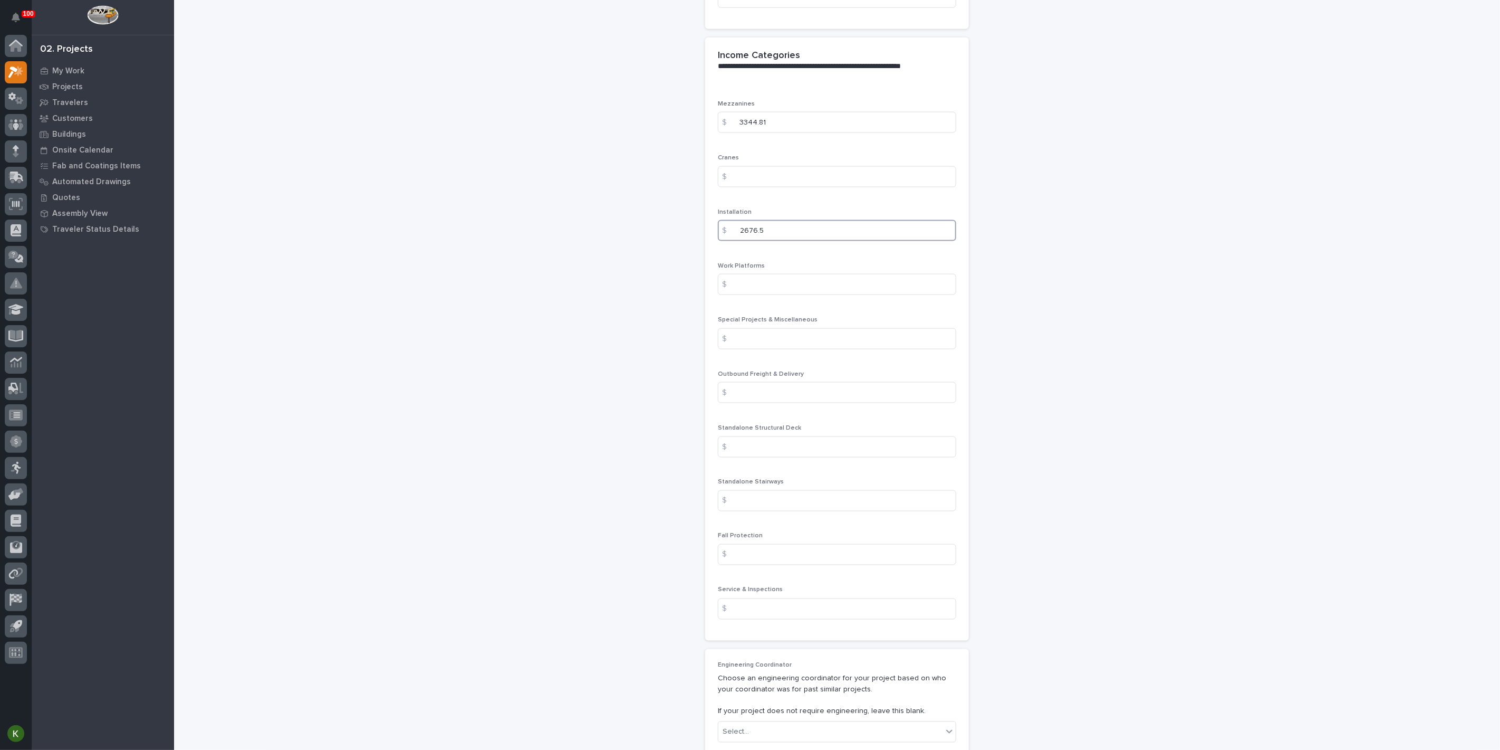
scroll to position [1231, 0]
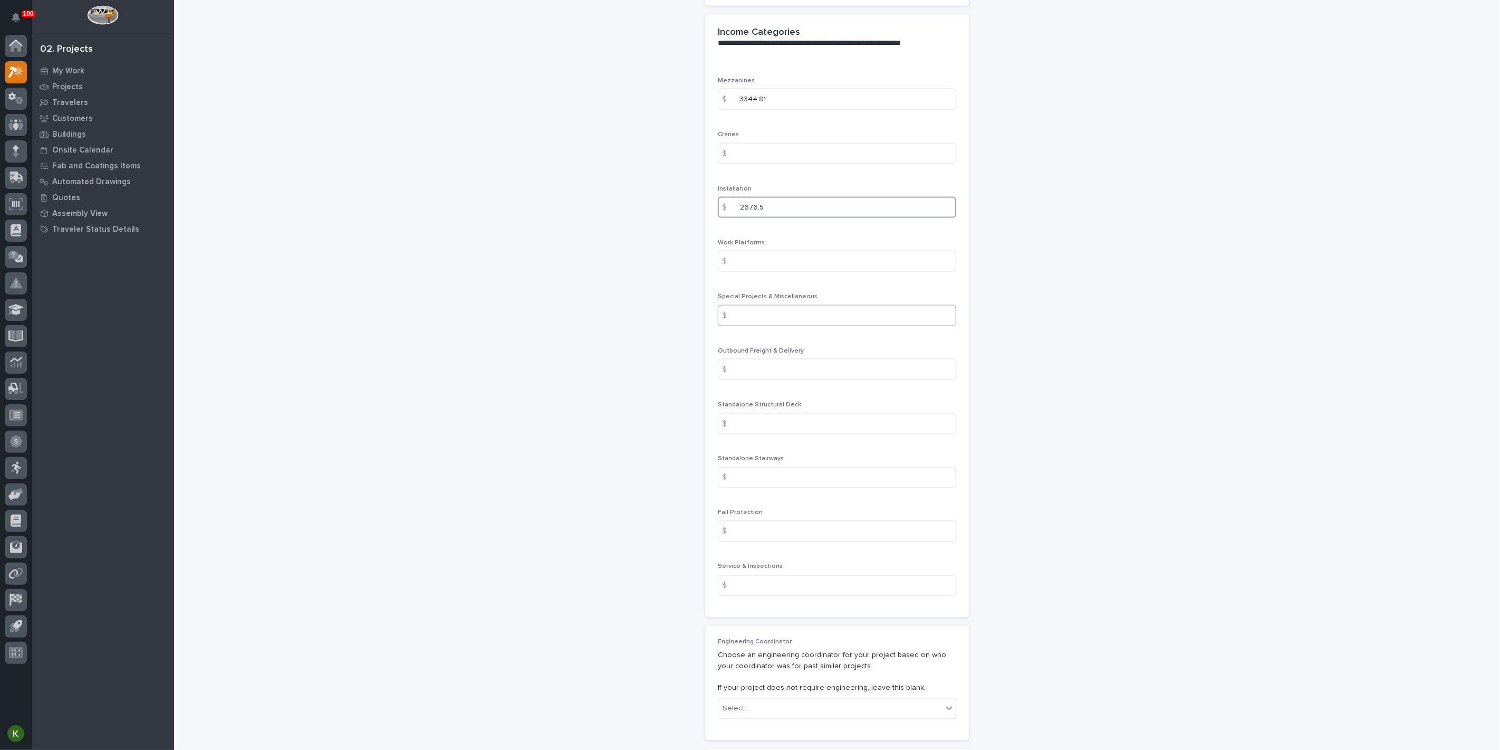
type input "2676.5"
click at [754, 326] on input at bounding box center [837, 315] width 238 height 21
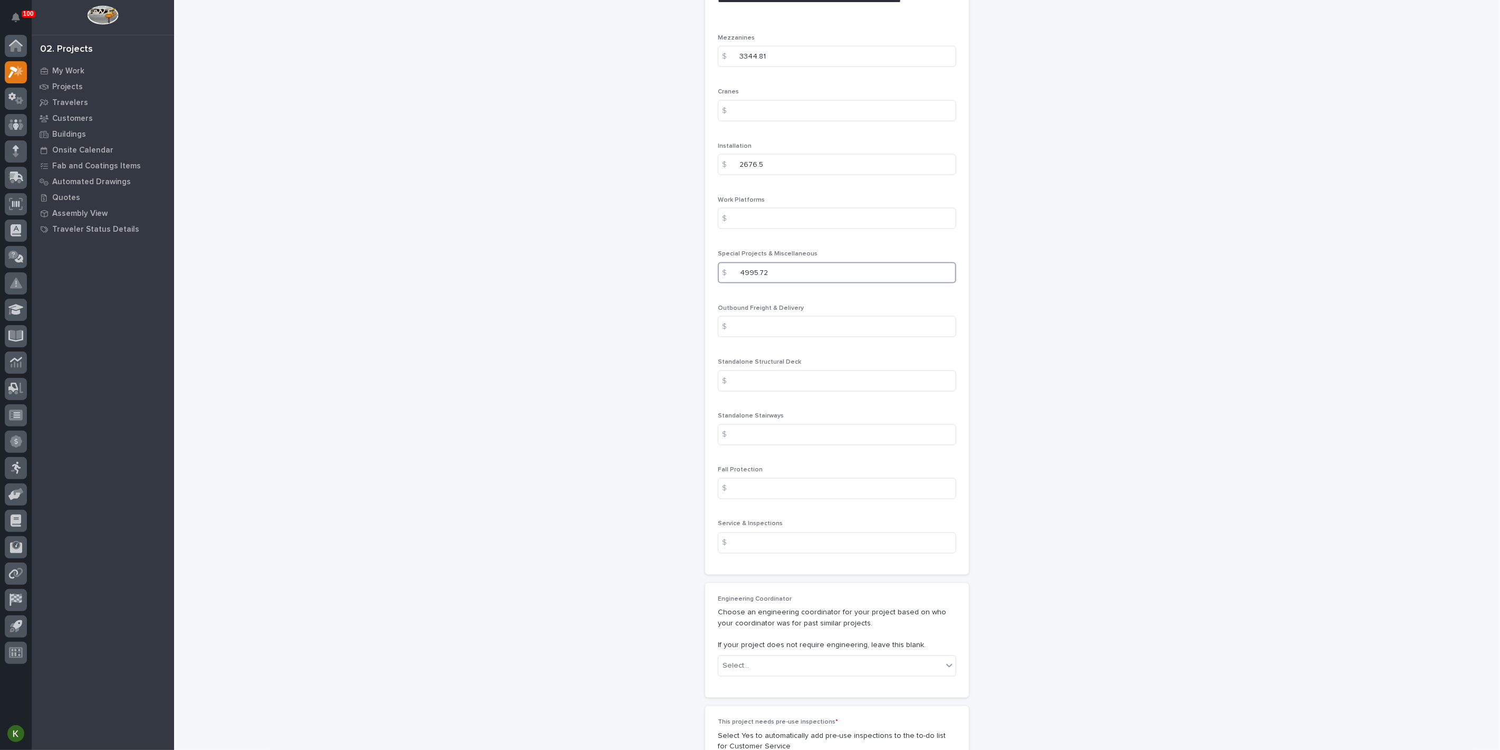
scroll to position [1289, 0]
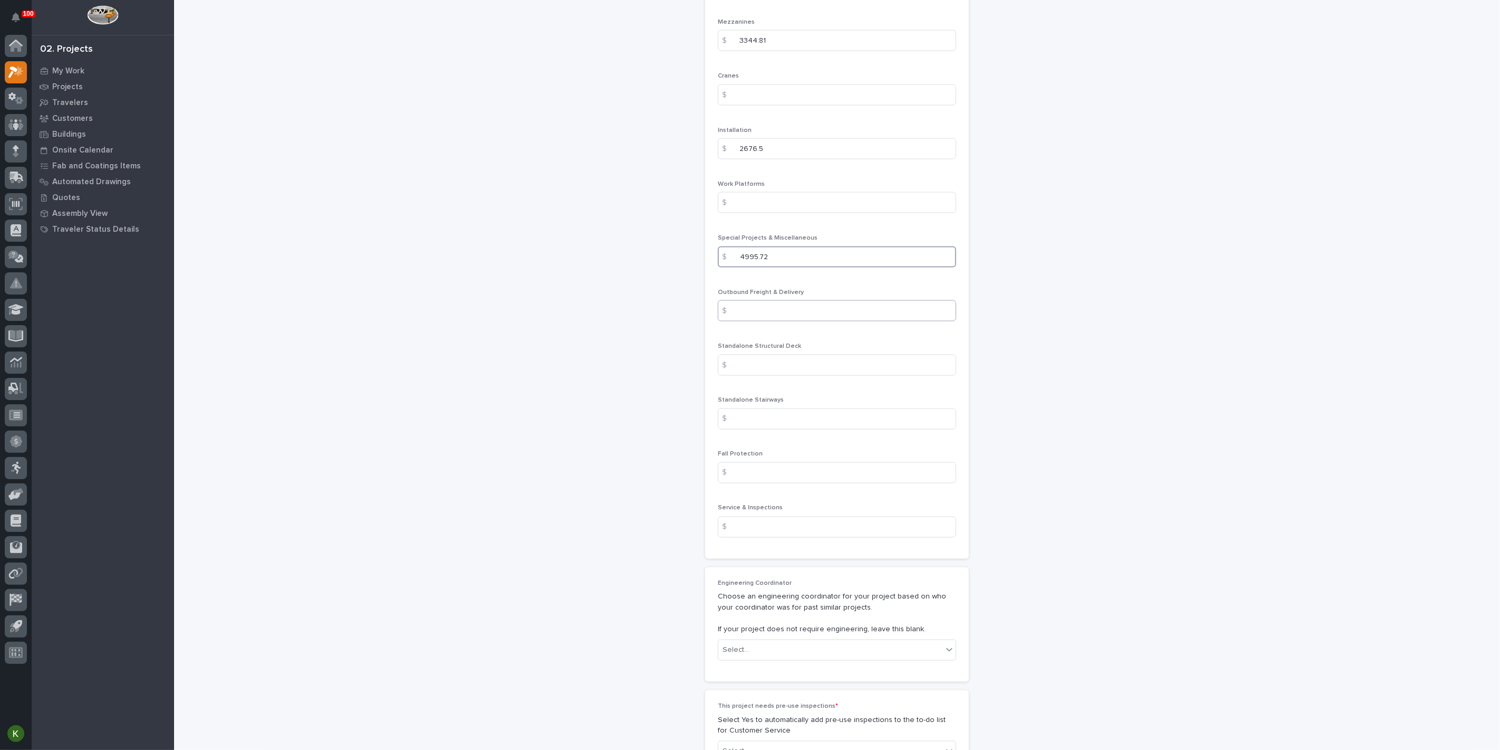
type input "4995.72"
click at [770, 321] on input at bounding box center [837, 310] width 238 height 21
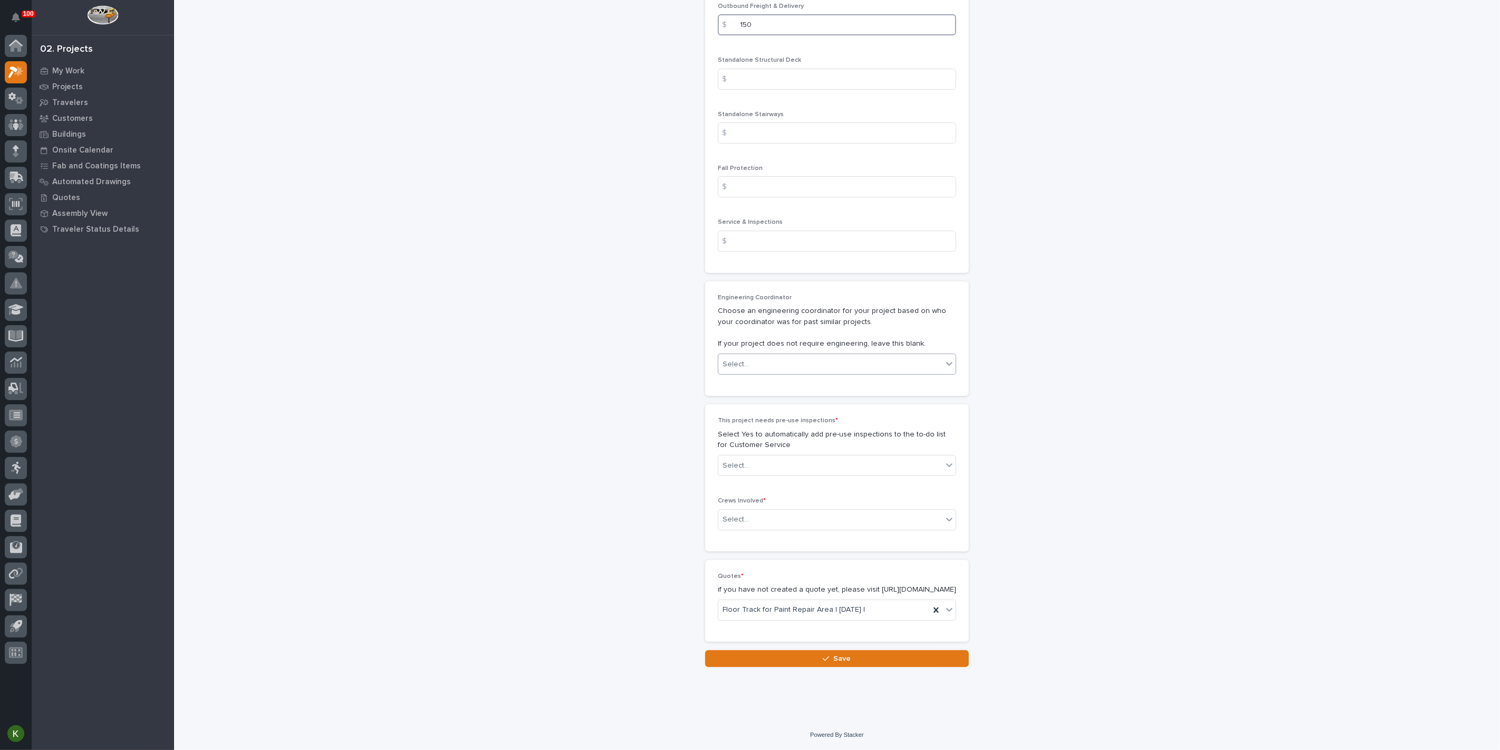
scroll to position [1993, 0]
type input "150"
click at [790, 474] on div "Select..." at bounding box center [831, 465] width 224 height 17
click at [788, 584] on div "No" at bounding box center [832, 584] width 231 height 18
click at [790, 528] on div "Select..." at bounding box center [831, 519] width 224 height 17
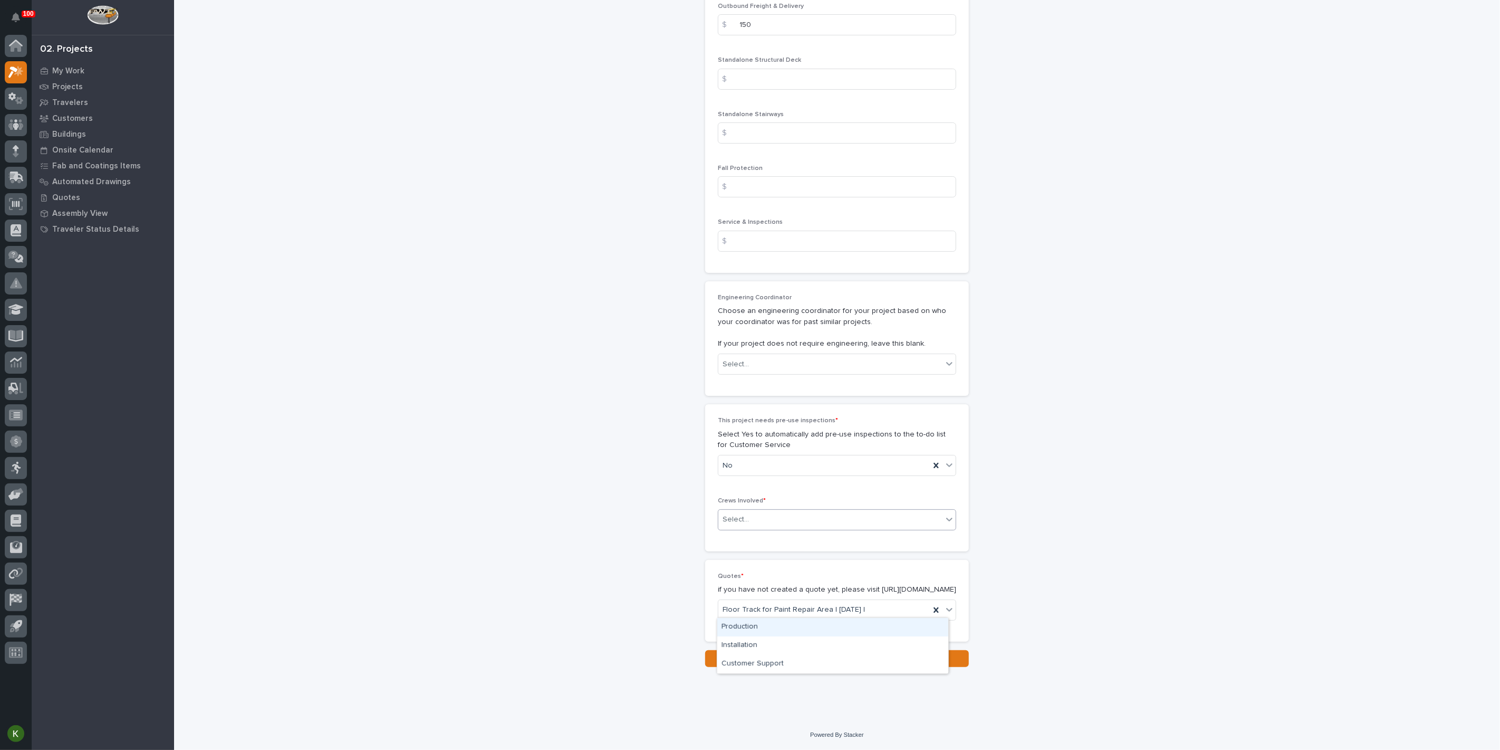
click at [772, 631] on div "Production" at bounding box center [832, 627] width 231 height 18
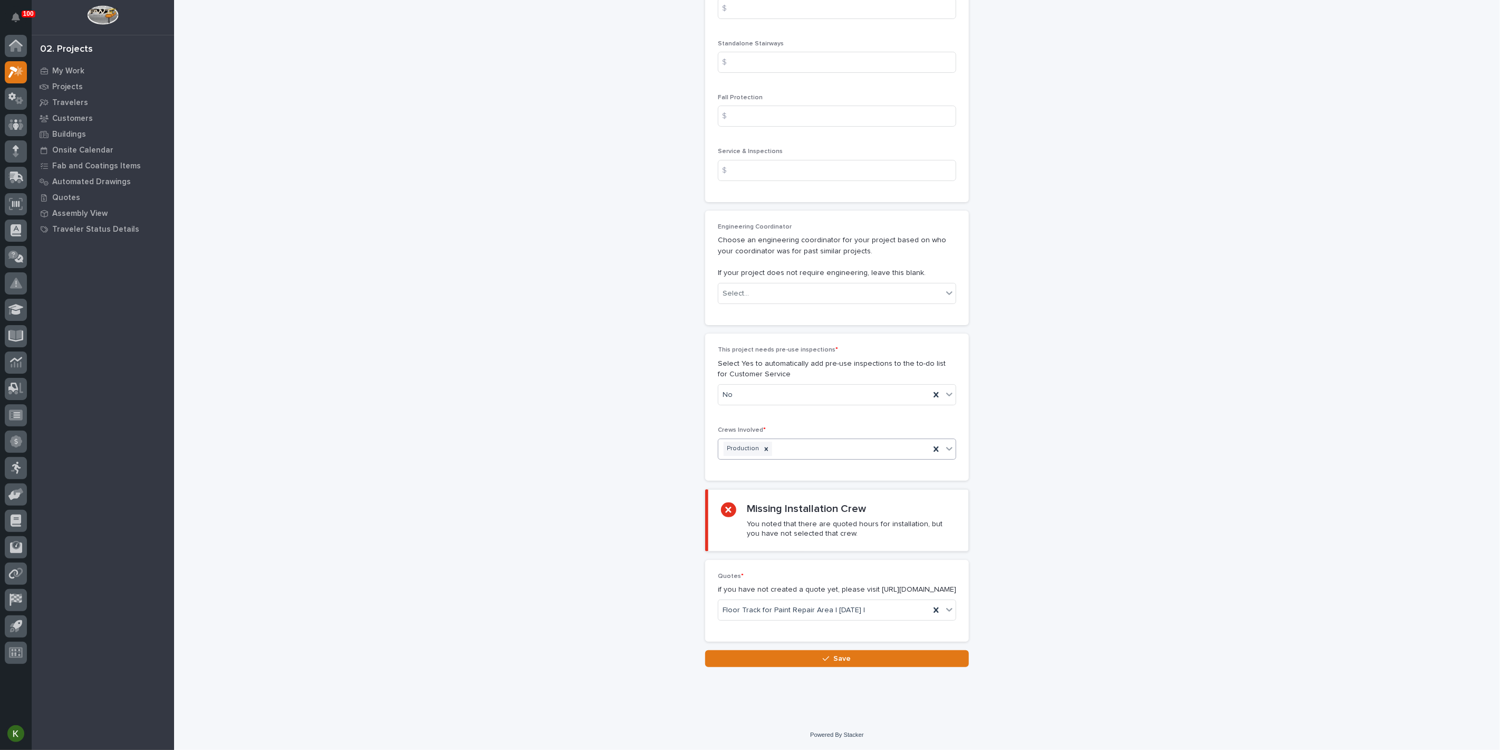
click at [787, 458] on div "Production" at bounding box center [825, 448] width 212 height 18
click at [774, 632] on div "Installation" at bounding box center [832, 628] width 231 height 18
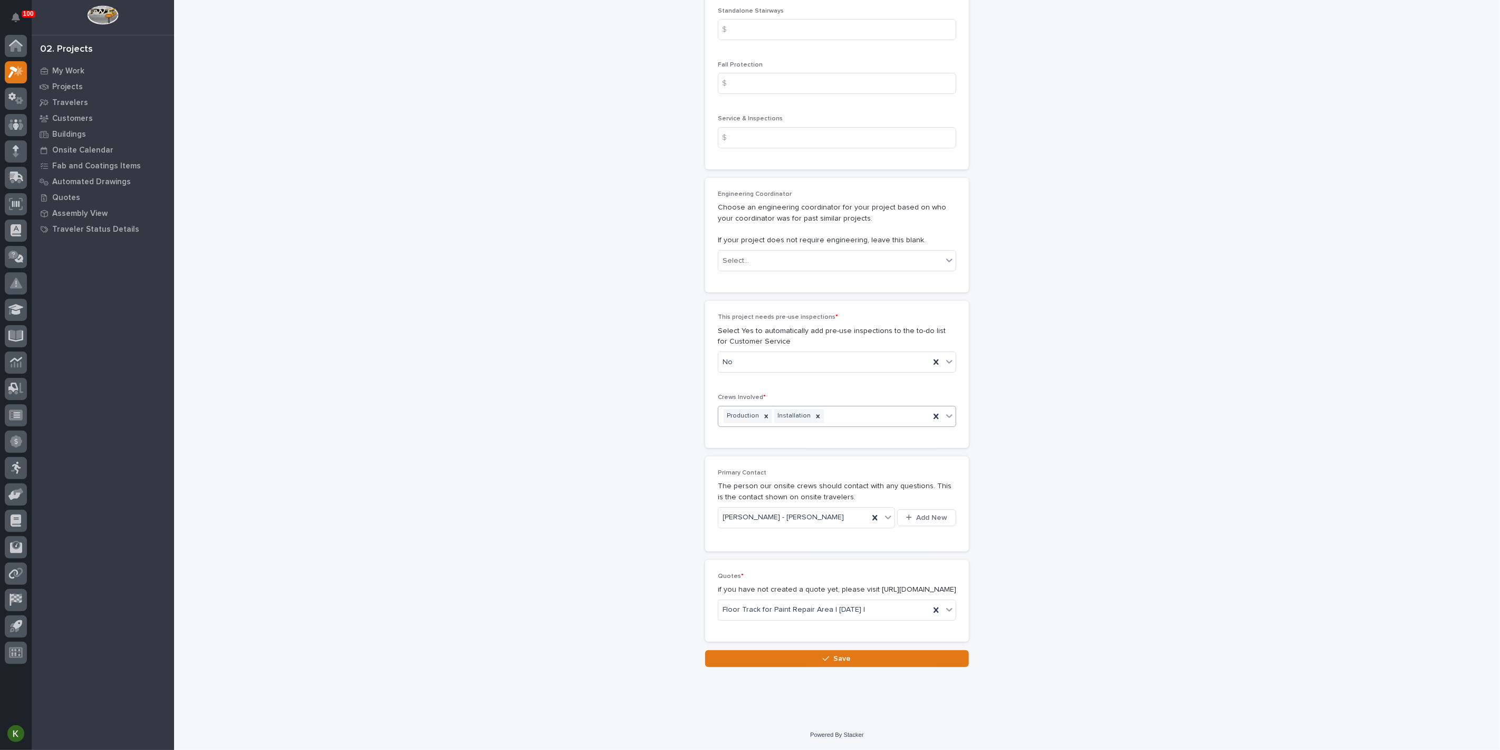
scroll to position [2244, 0]
click at [814, 655] on button "Save" at bounding box center [837, 658] width 264 height 17
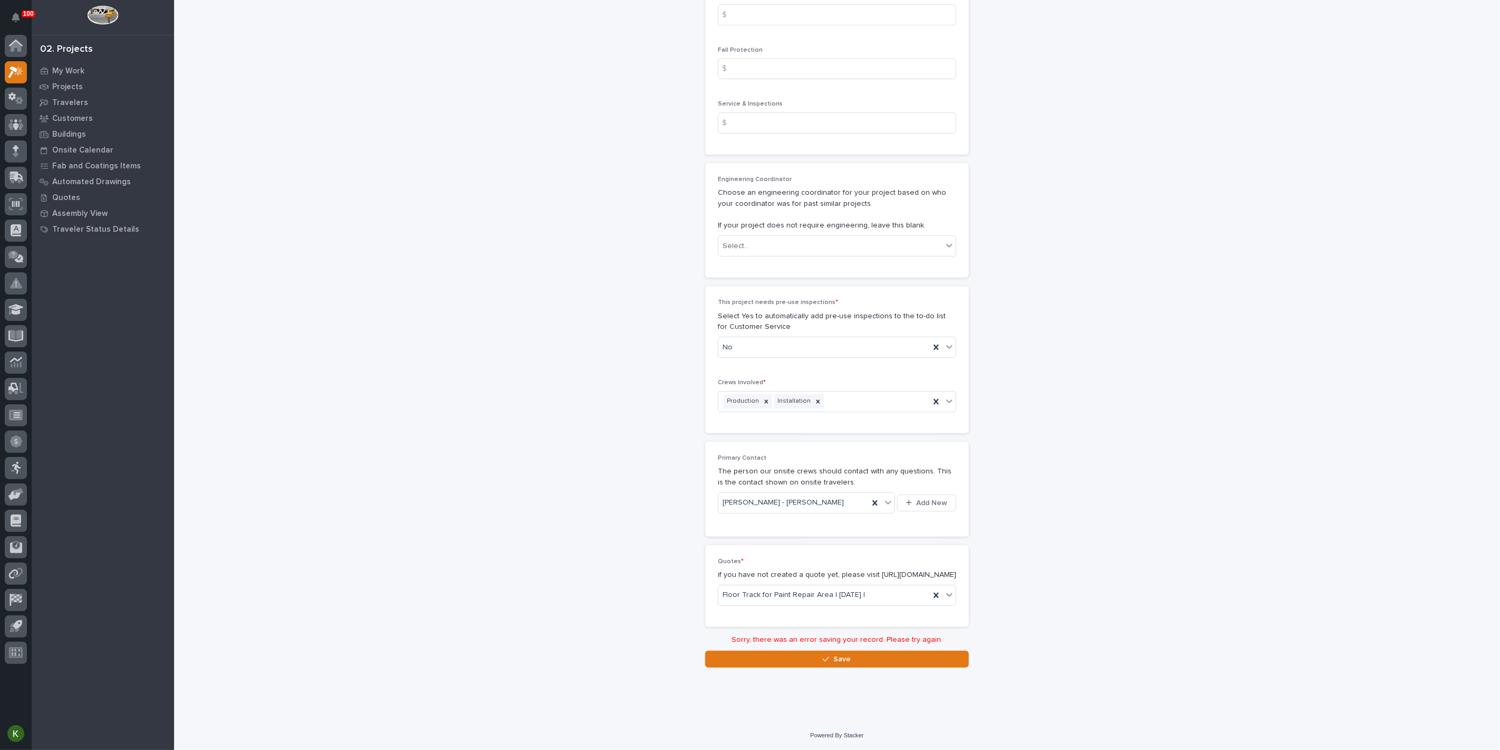
scroll to position [2264, 0]
click at [850, 658] on button "Save" at bounding box center [837, 658] width 264 height 17
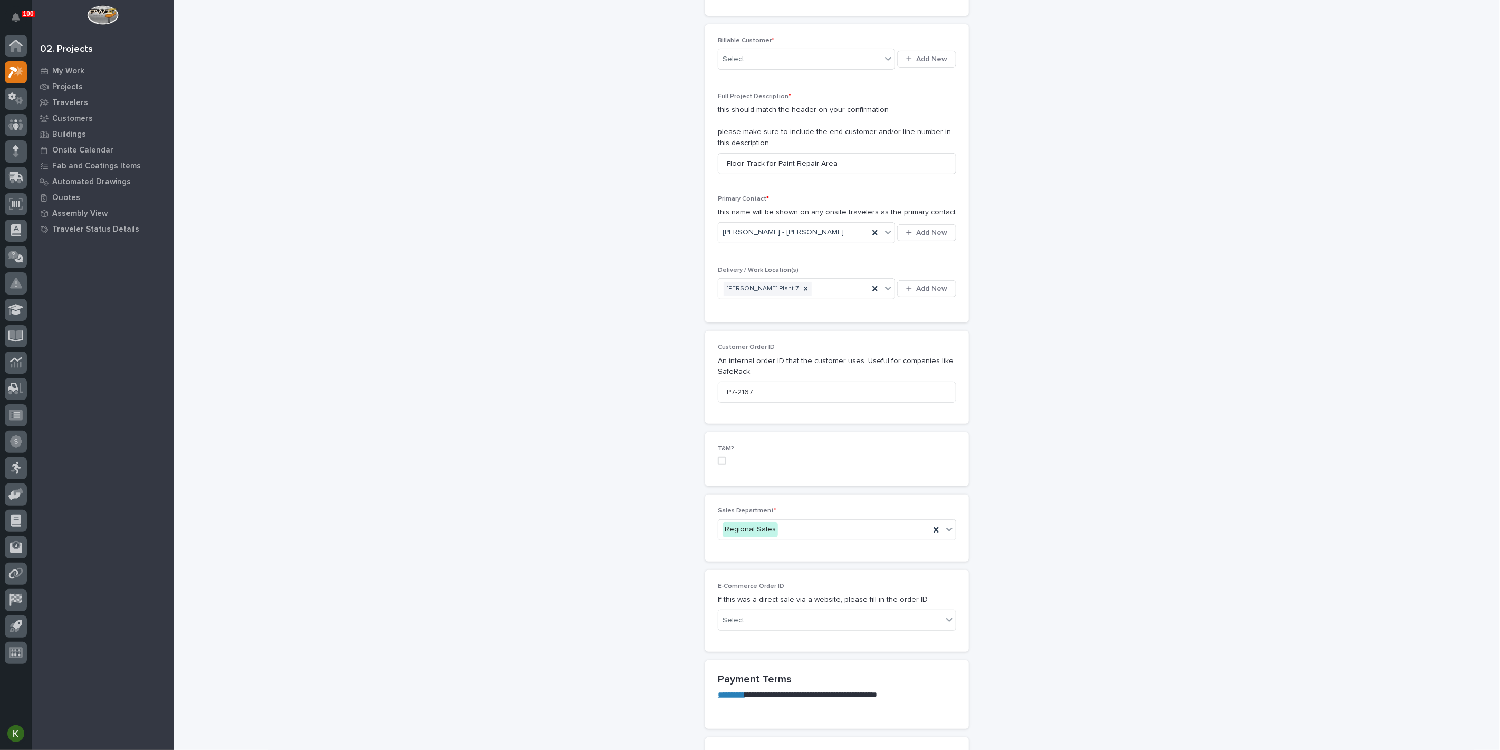
scroll to position [154, 0]
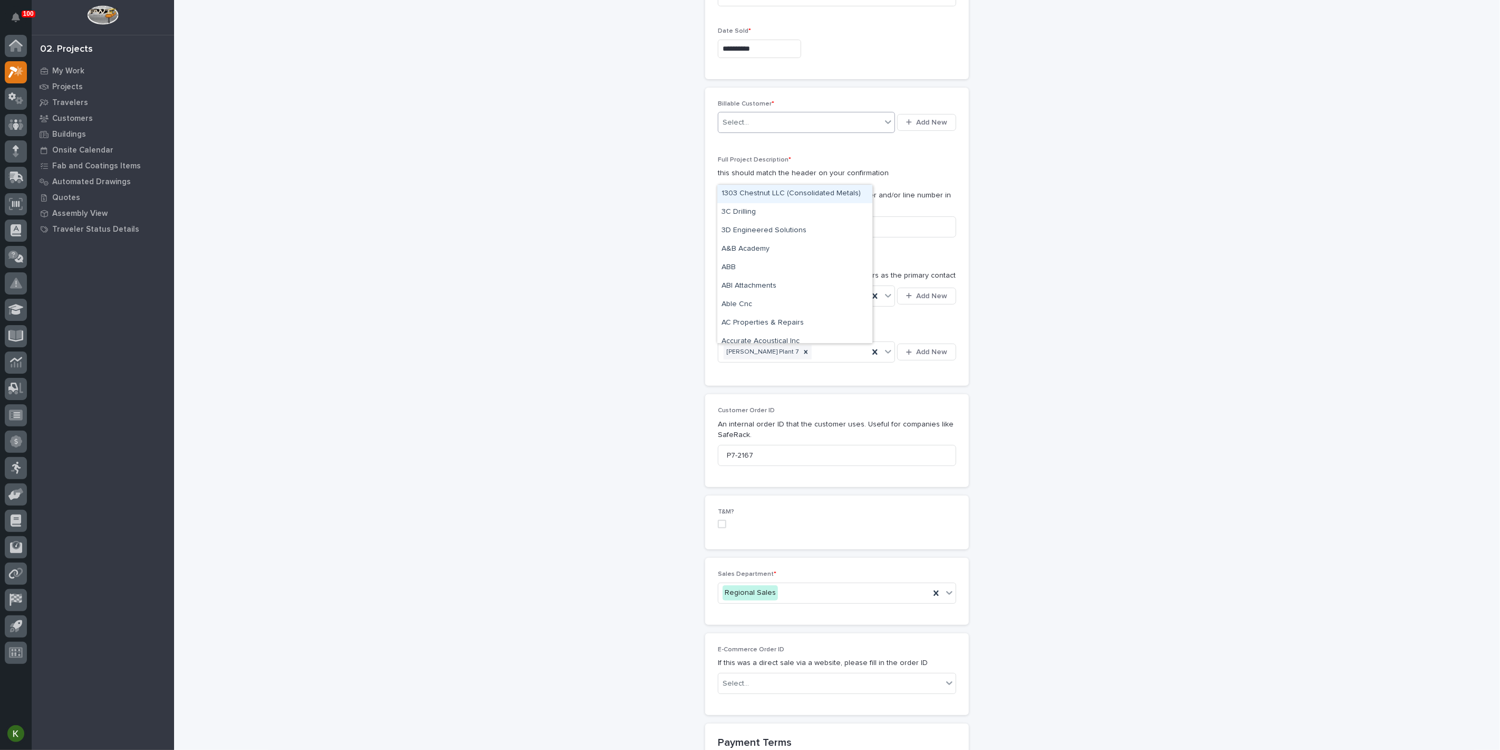
click at [883, 127] on icon at bounding box center [888, 122] width 11 height 11
type input "*****"
click at [838, 194] on div "[PERSON_NAME]" at bounding box center [794, 194] width 155 height 18
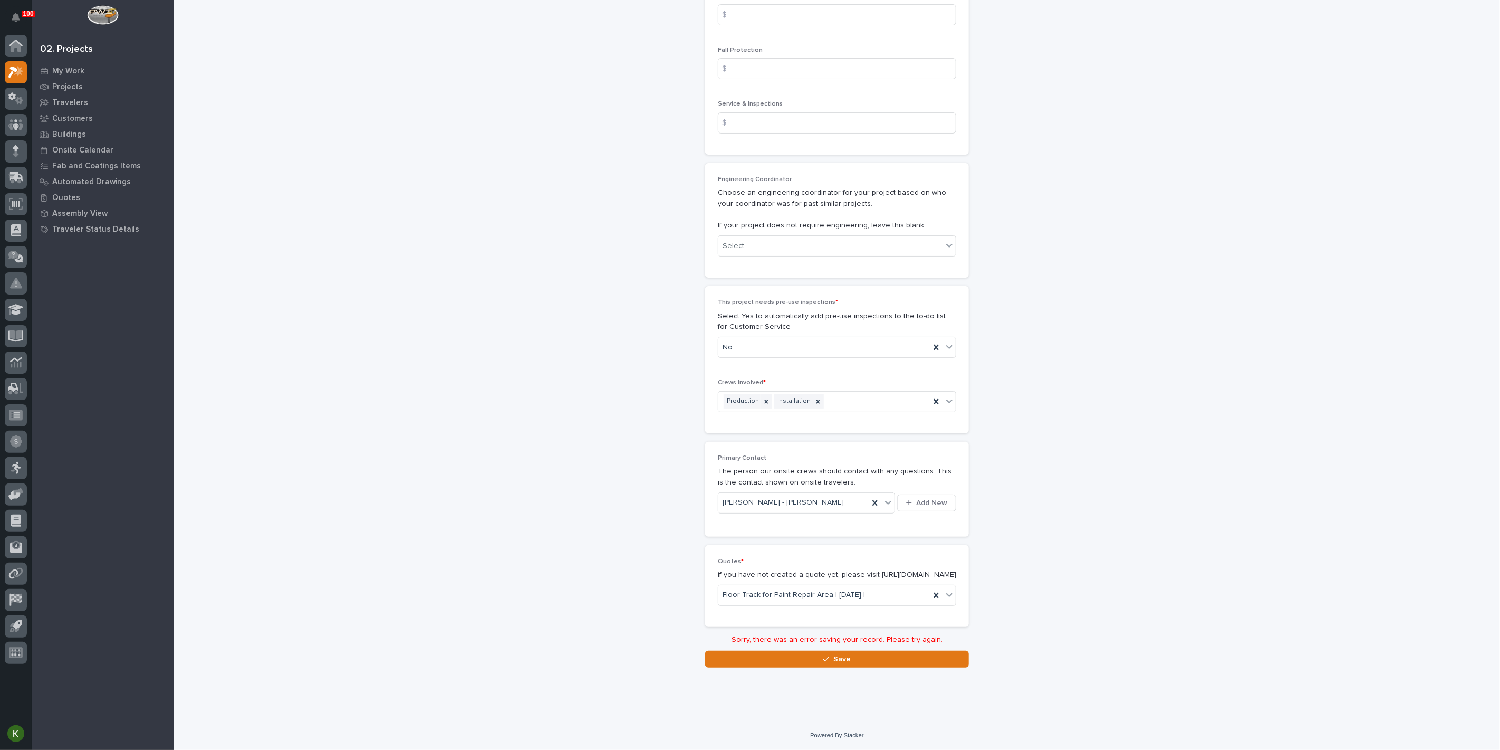
scroll to position [2264, 0]
click at [823, 659] on icon "button" at bounding box center [826, 658] width 6 height 7
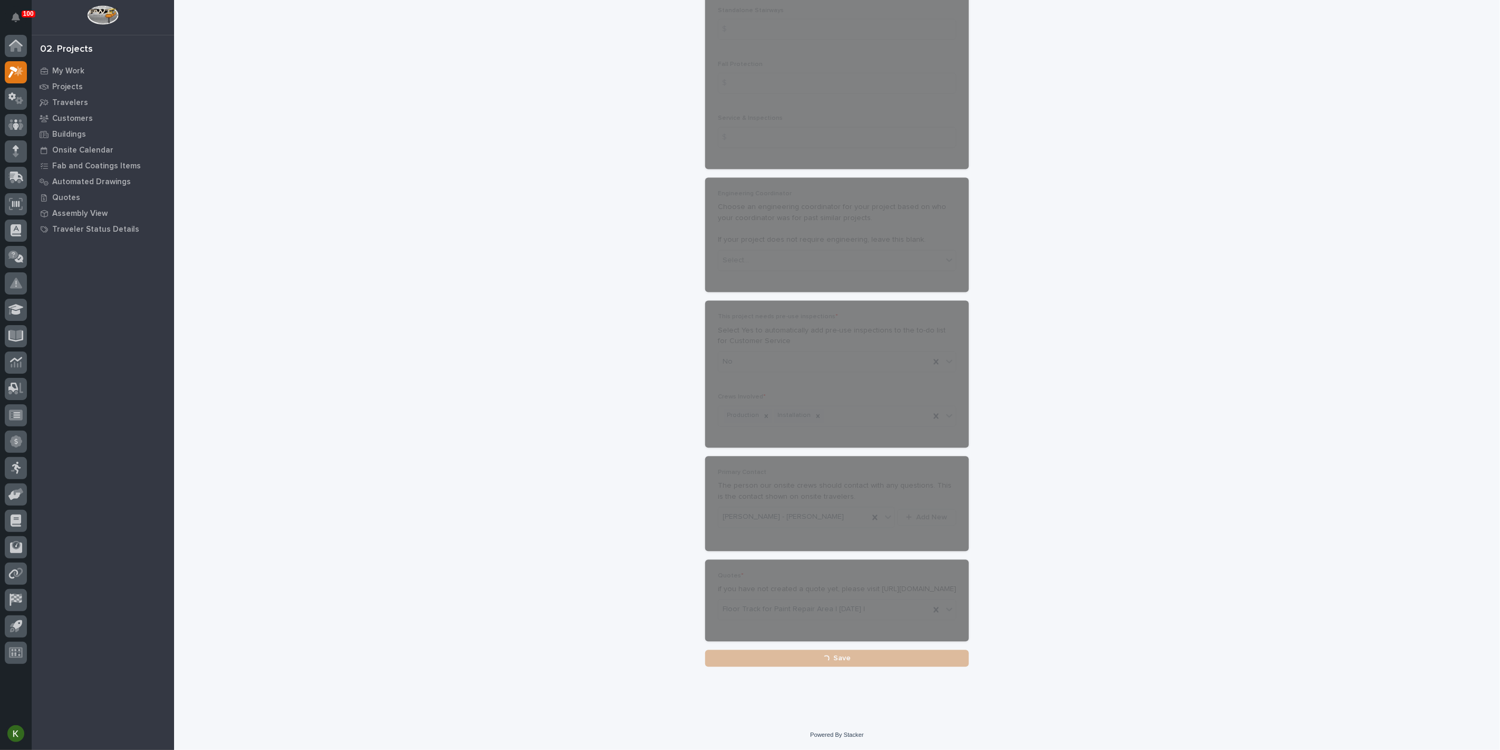
scroll to position [2244, 0]
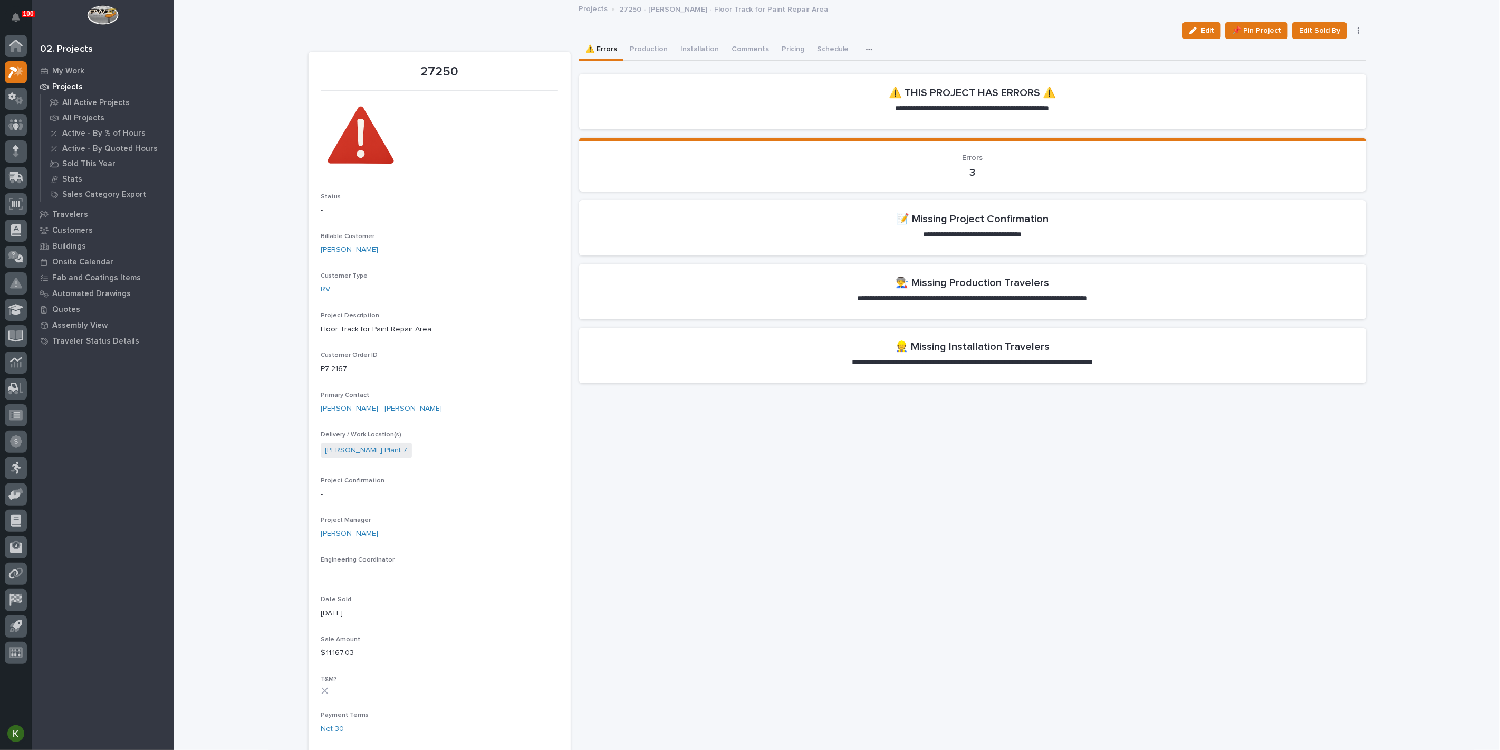
drag, startPoint x: 1188, startPoint y: 40, endPoint x: 1488, endPoint y: 243, distance: 362.3
click at [1201, 35] on span "Edit" at bounding box center [1207, 30] width 13 height 9
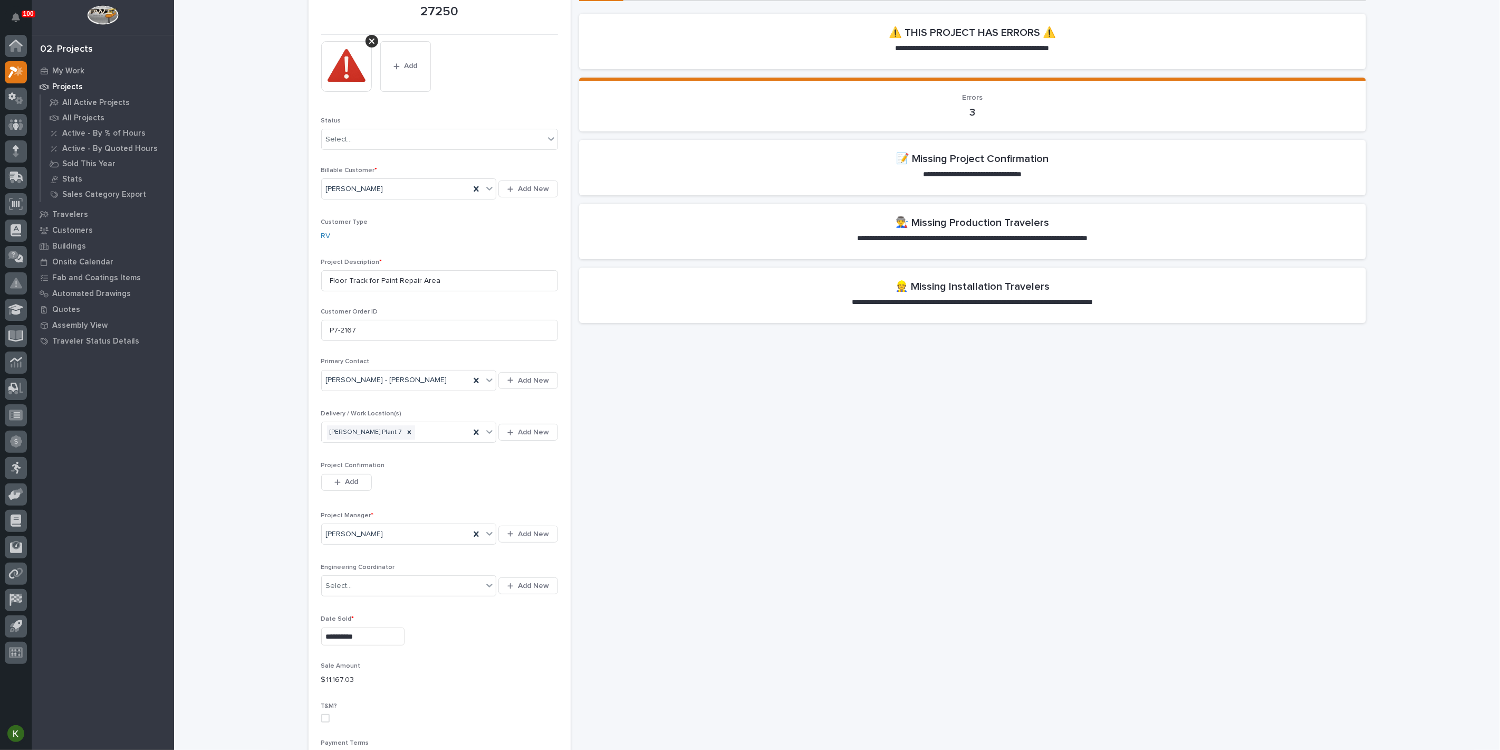
scroll to position [117, 0]
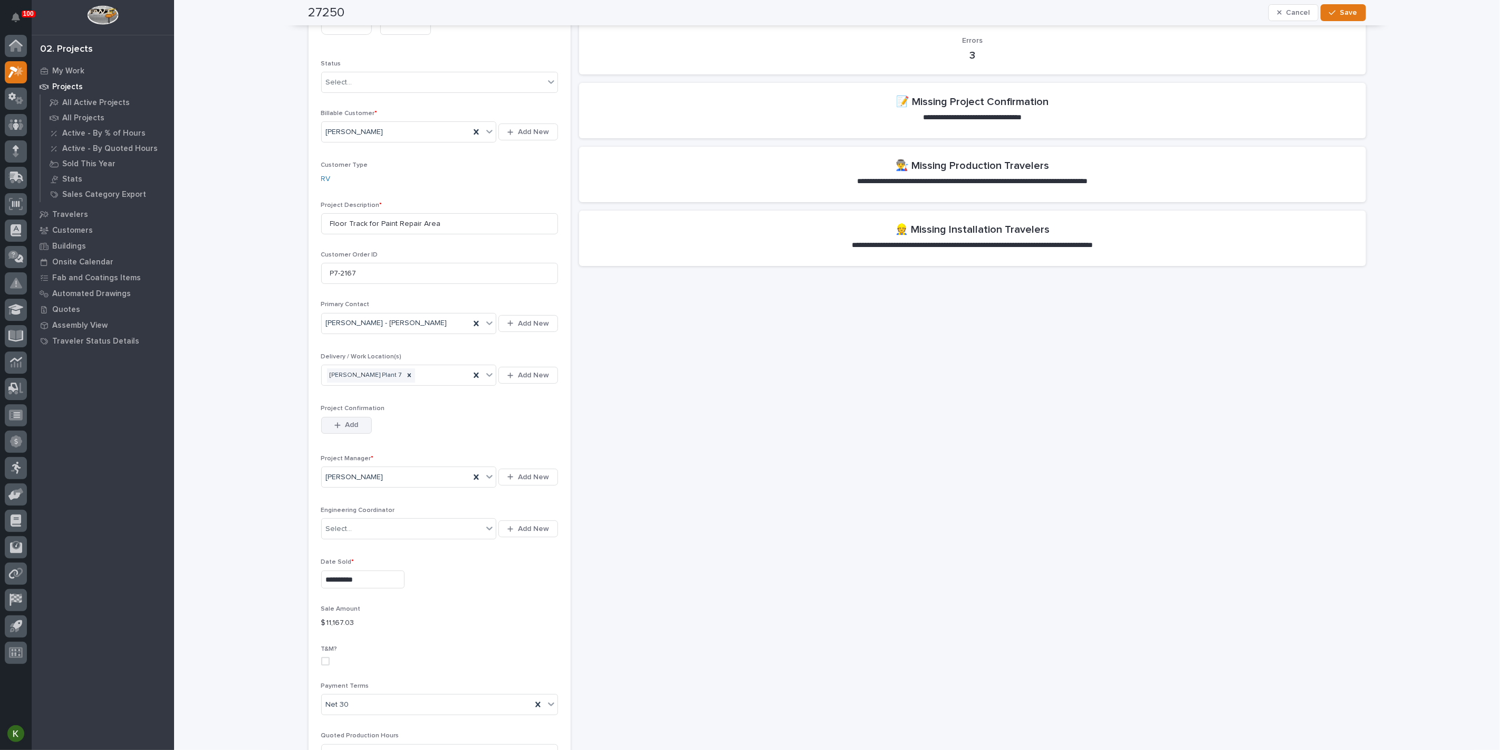
click at [355, 429] on span "Add" at bounding box center [351, 424] width 13 height 9
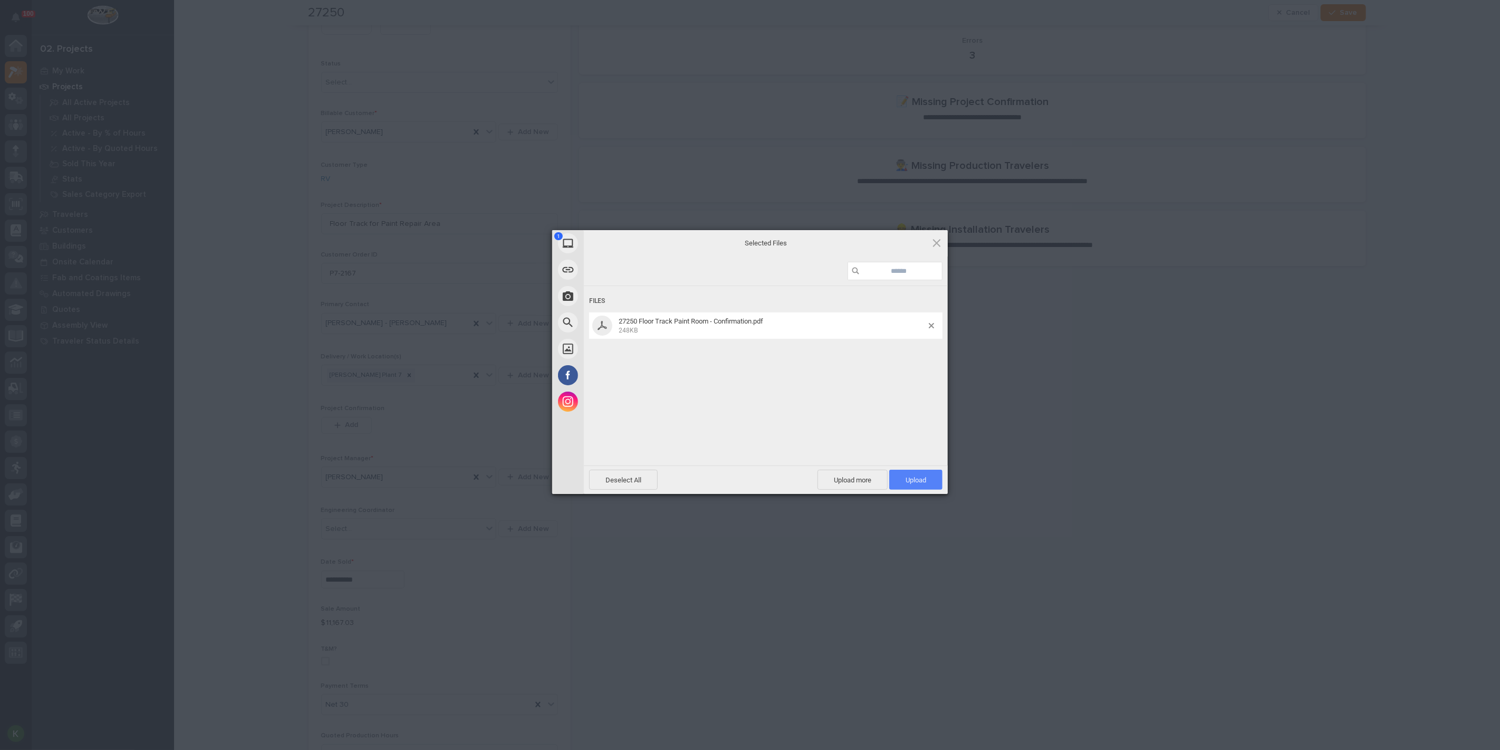
click at [915, 476] on span "Upload 1" at bounding box center [916, 480] width 21 height 8
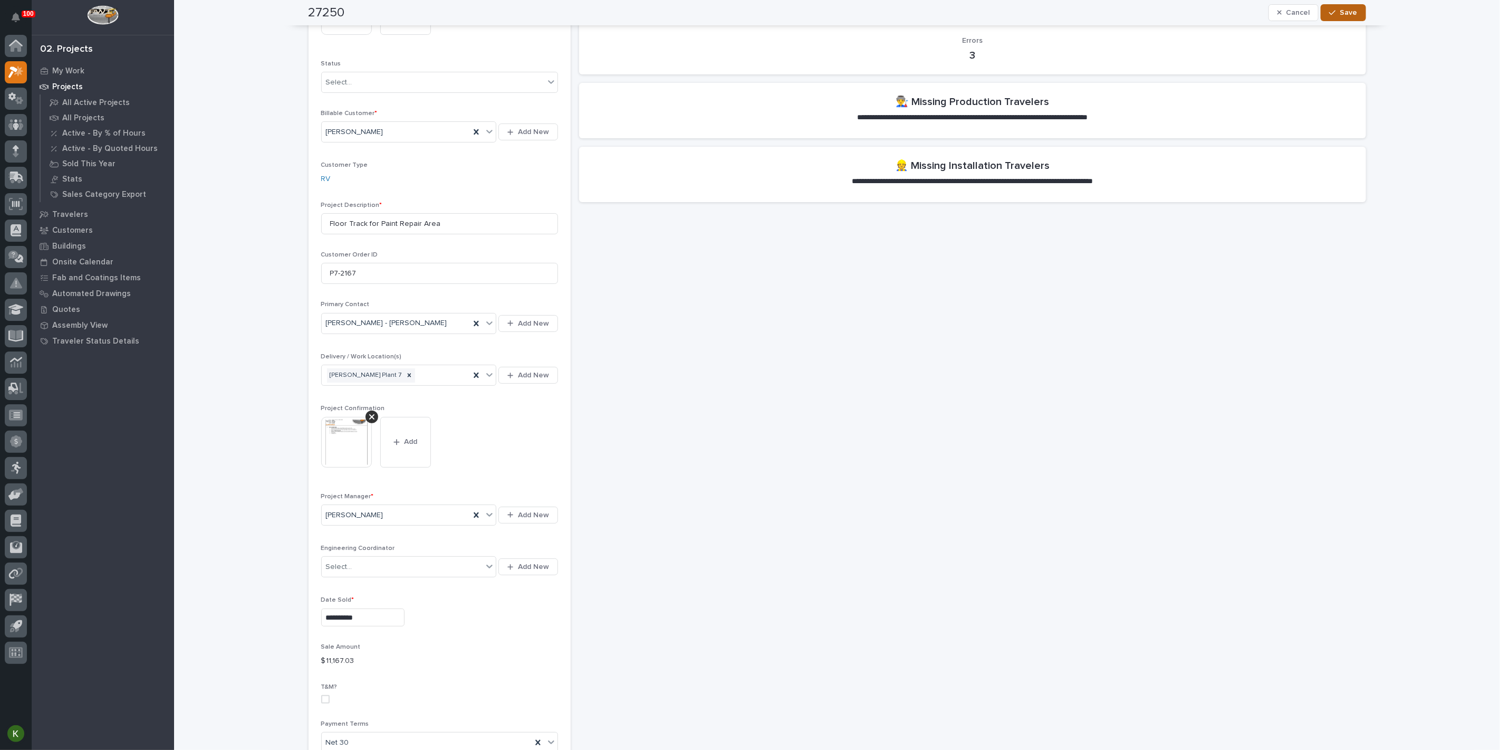
click at [1341, 14] on span "Save" at bounding box center [1349, 12] width 17 height 9
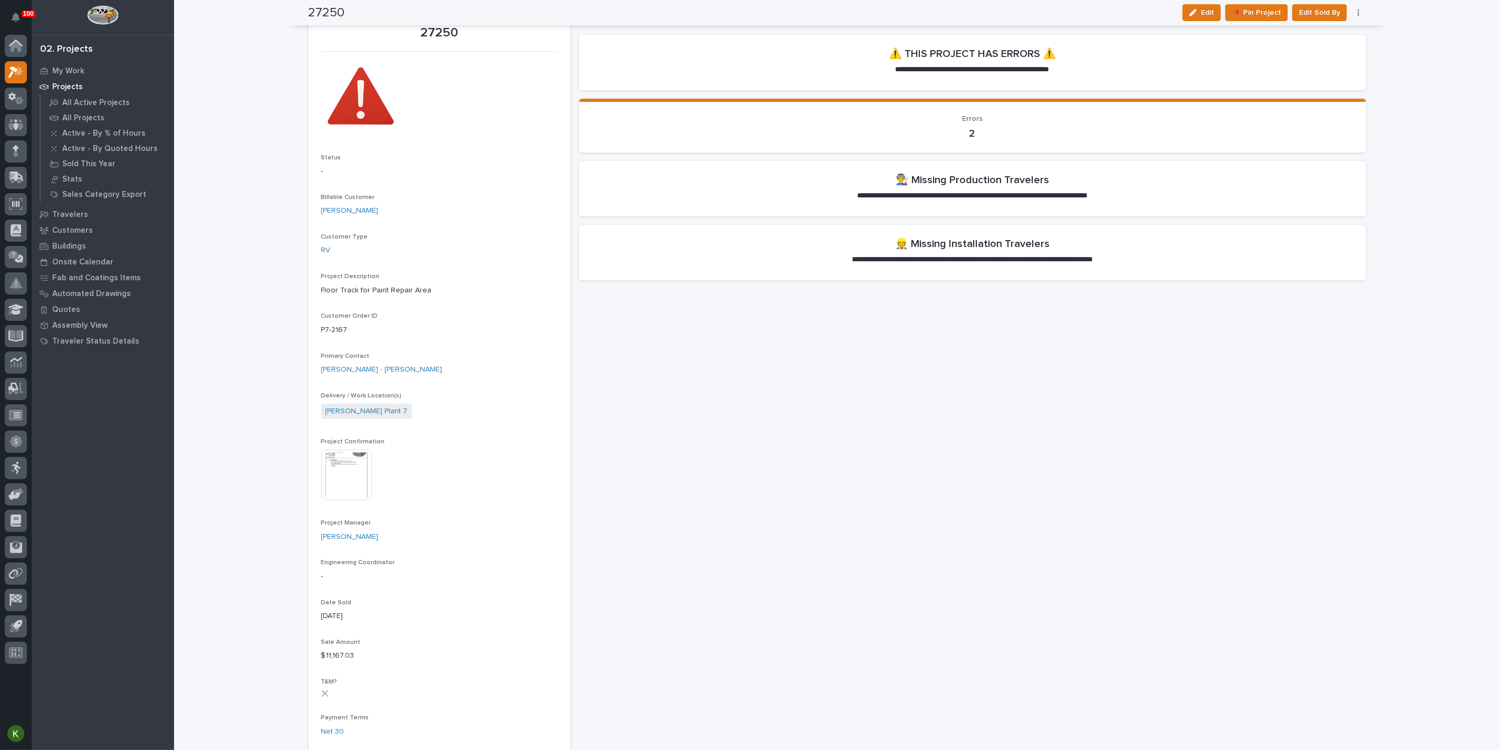
scroll to position [0, 0]
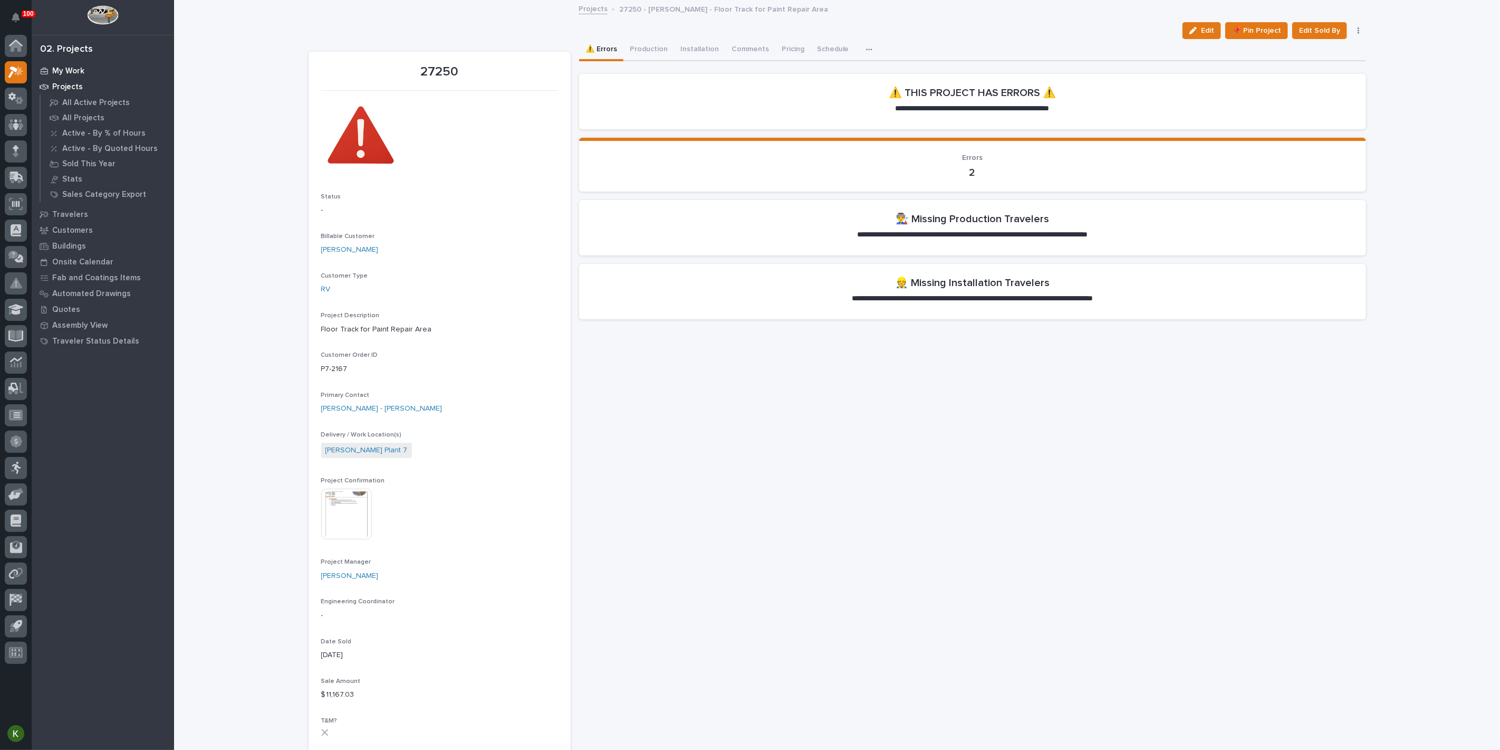
click at [78, 73] on p "My Work" at bounding box center [68, 70] width 32 height 9
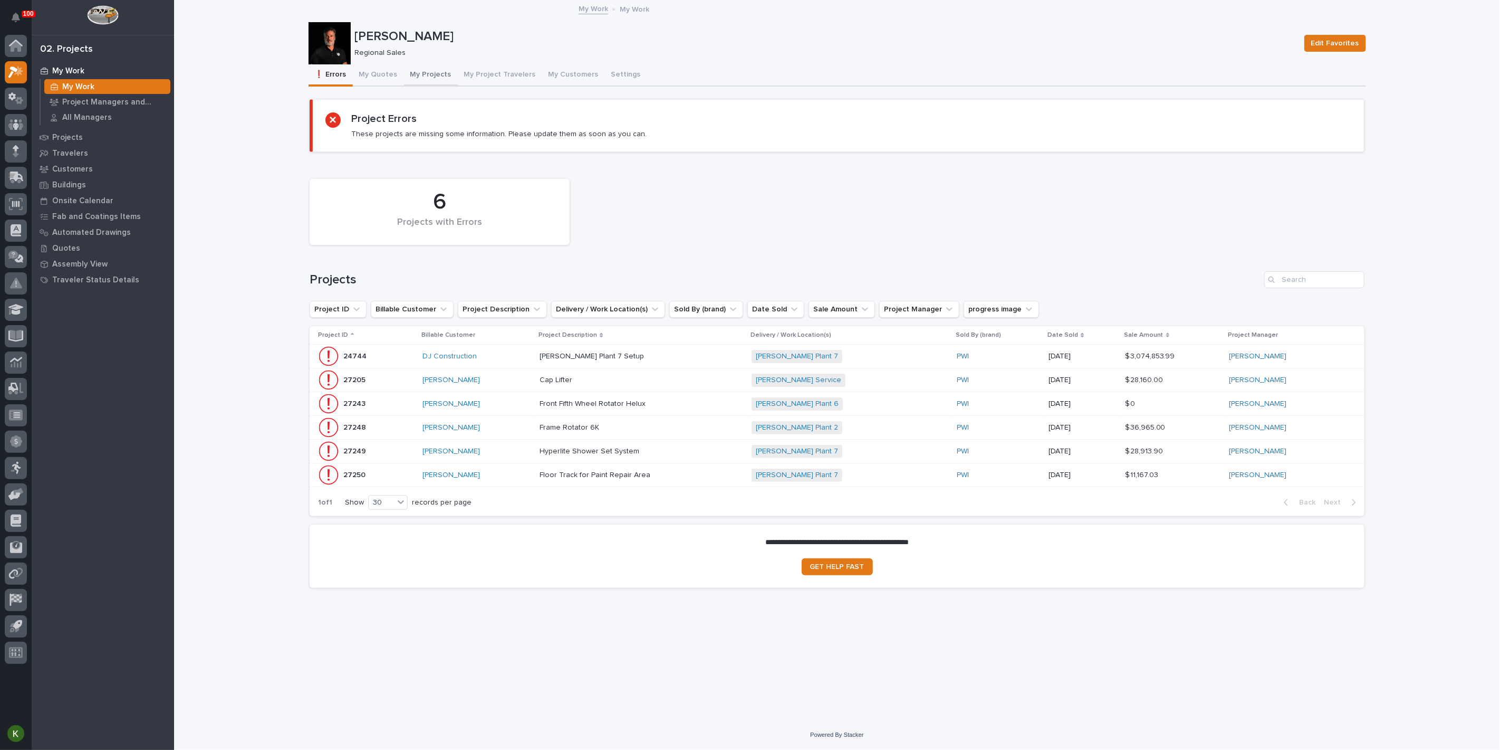
click at [442, 85] on button "My Projects" at bounding box center [431, 75] width 54 height 22
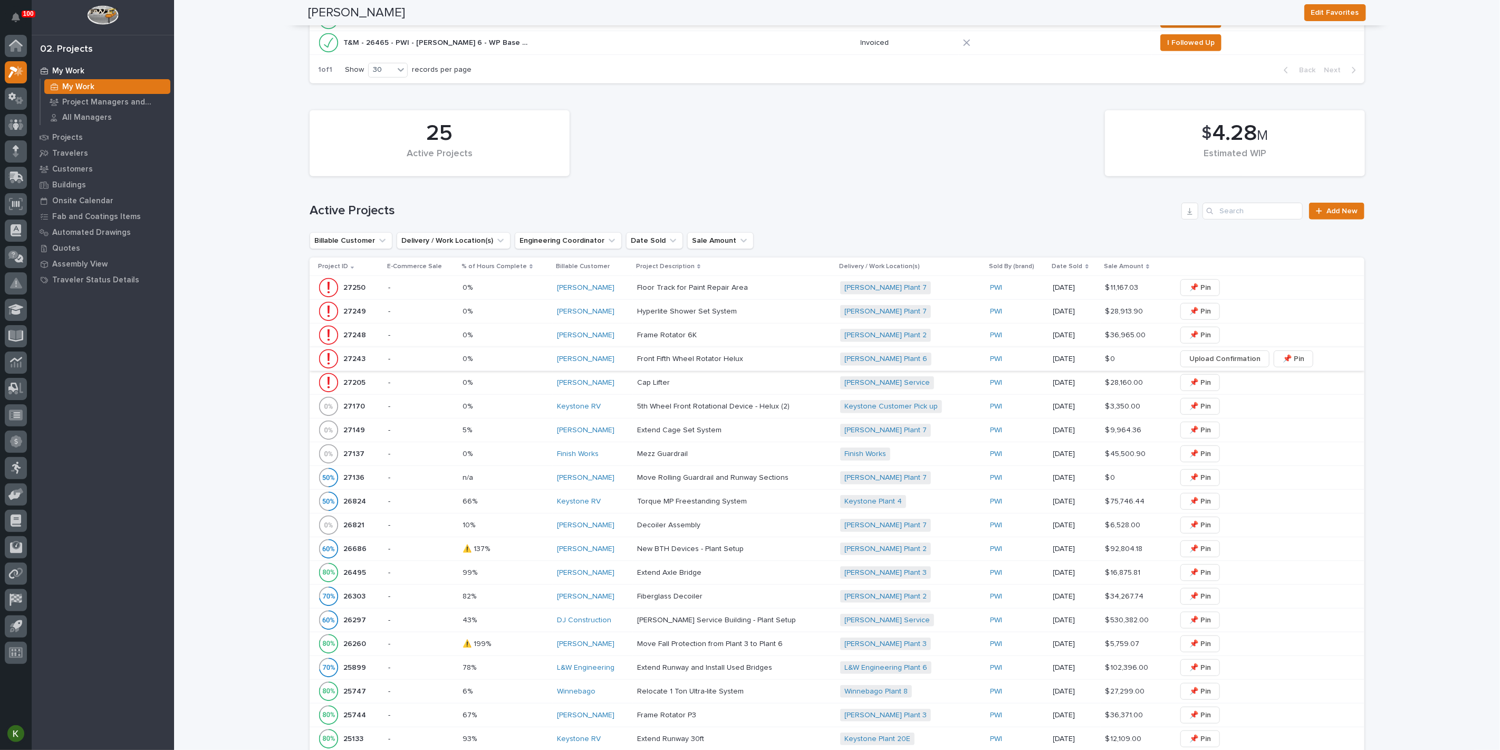
scroll to position [528, 0]
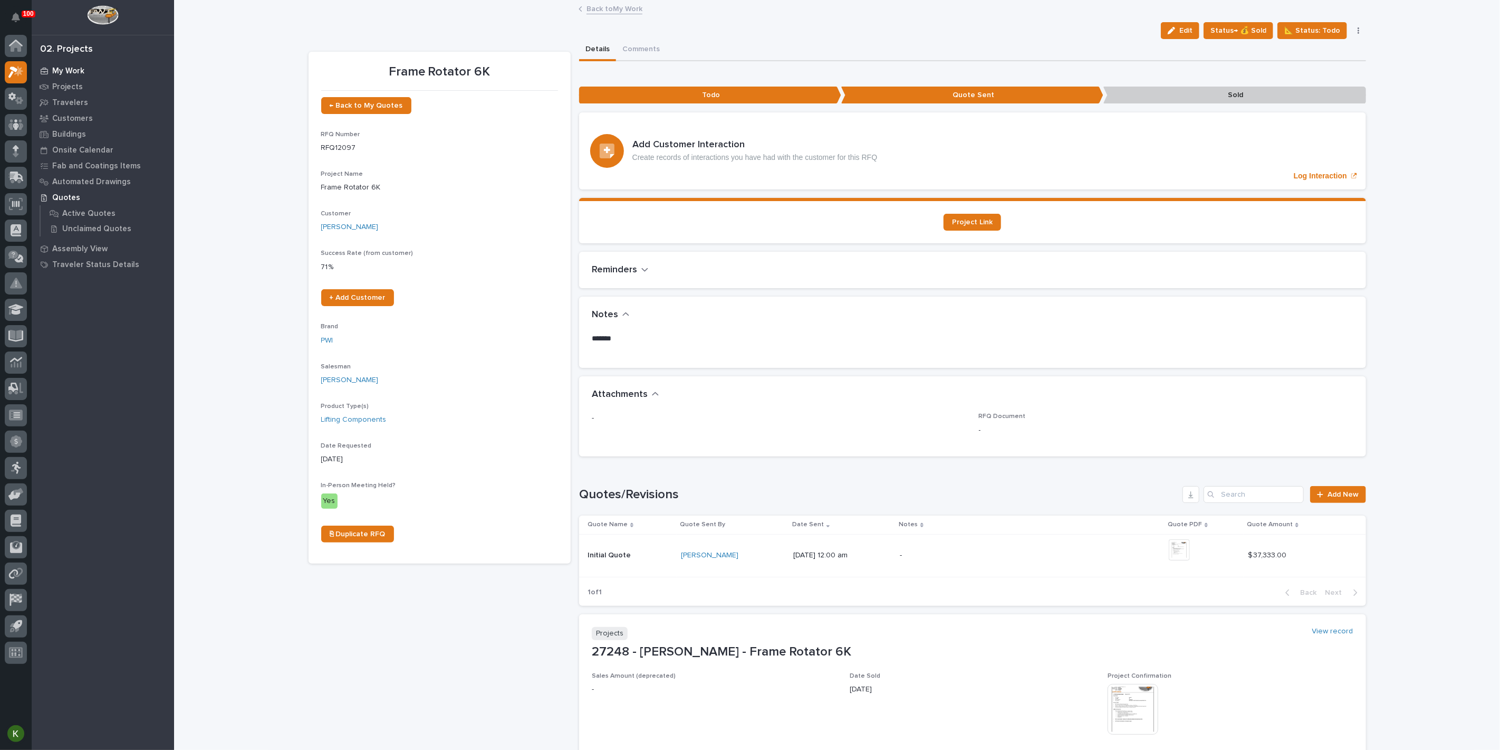
click at [100, 70] on div "My Work" at bounding box center [102, 70] width 137 height 15
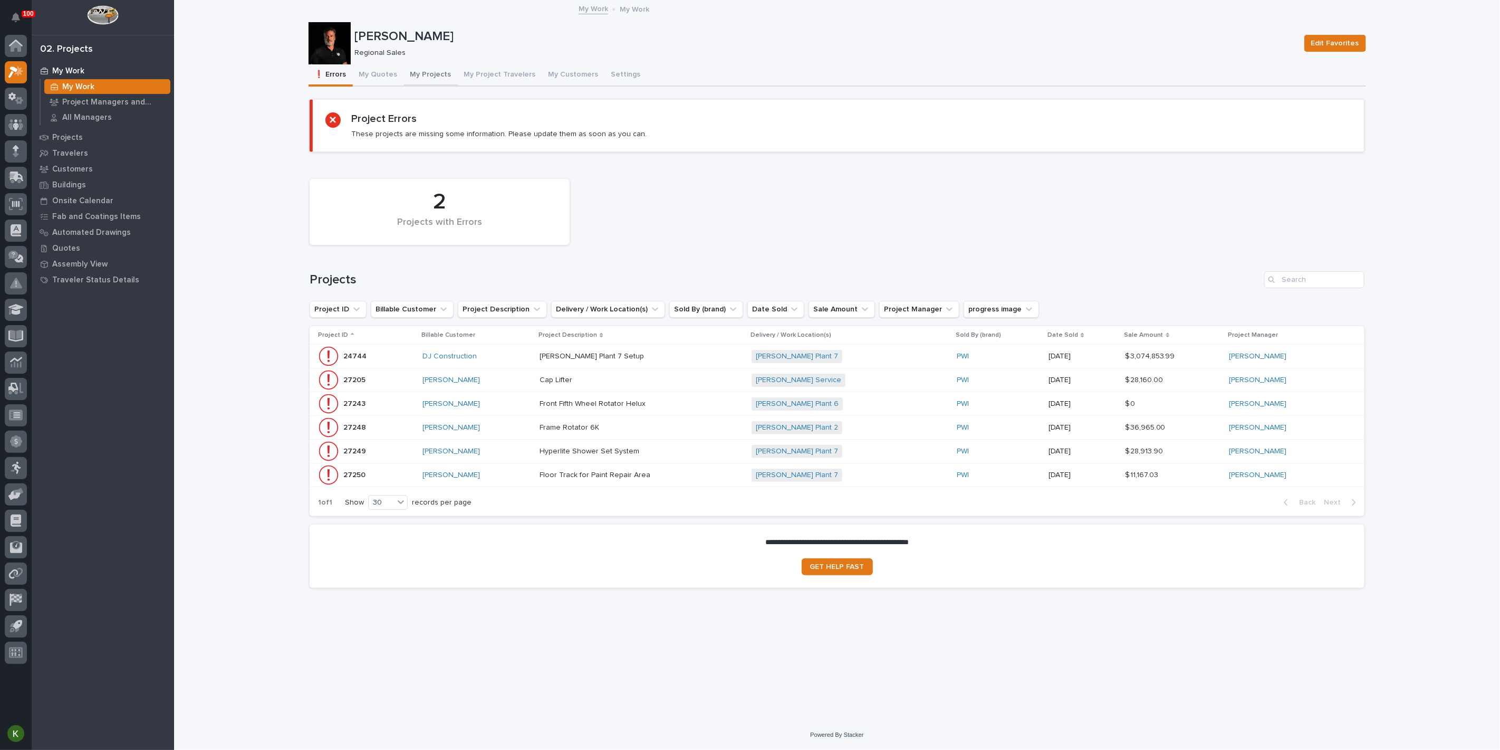
click at [439, 79] on button "My Projects" at bounding box center [431, 75] width 54 height 22
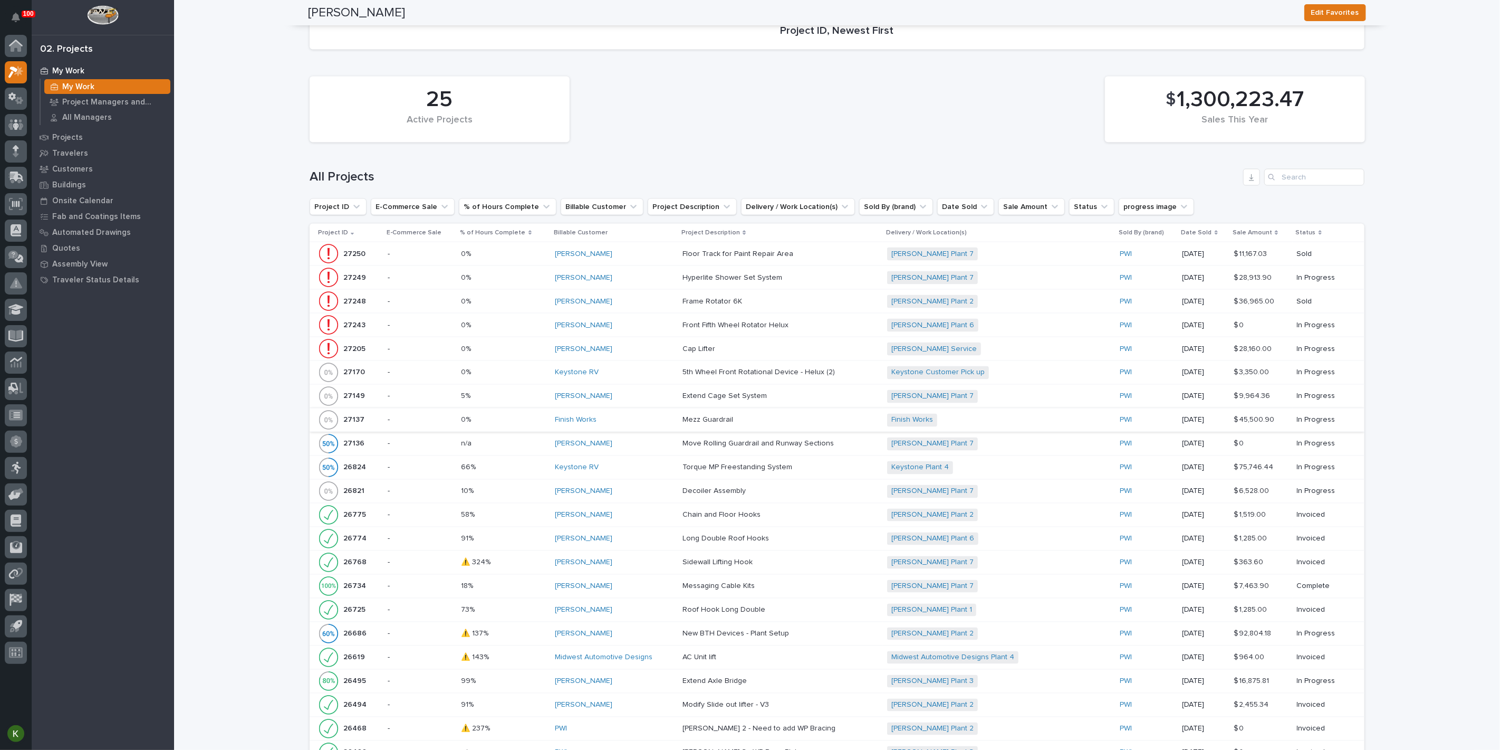
scroll to position [1615, 0]
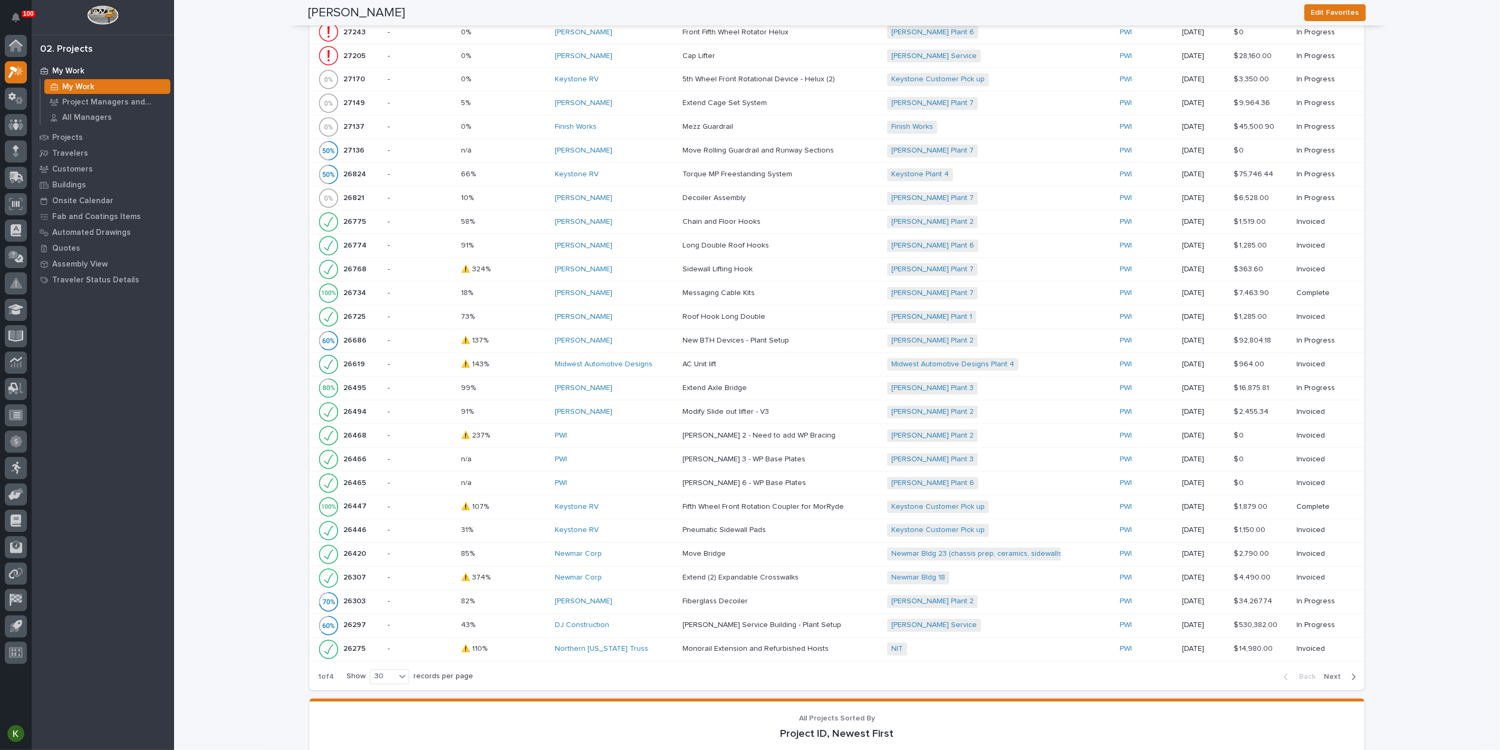
click at [412, 84] on p "-" at bounding box center [420, 79] width 65 height 9
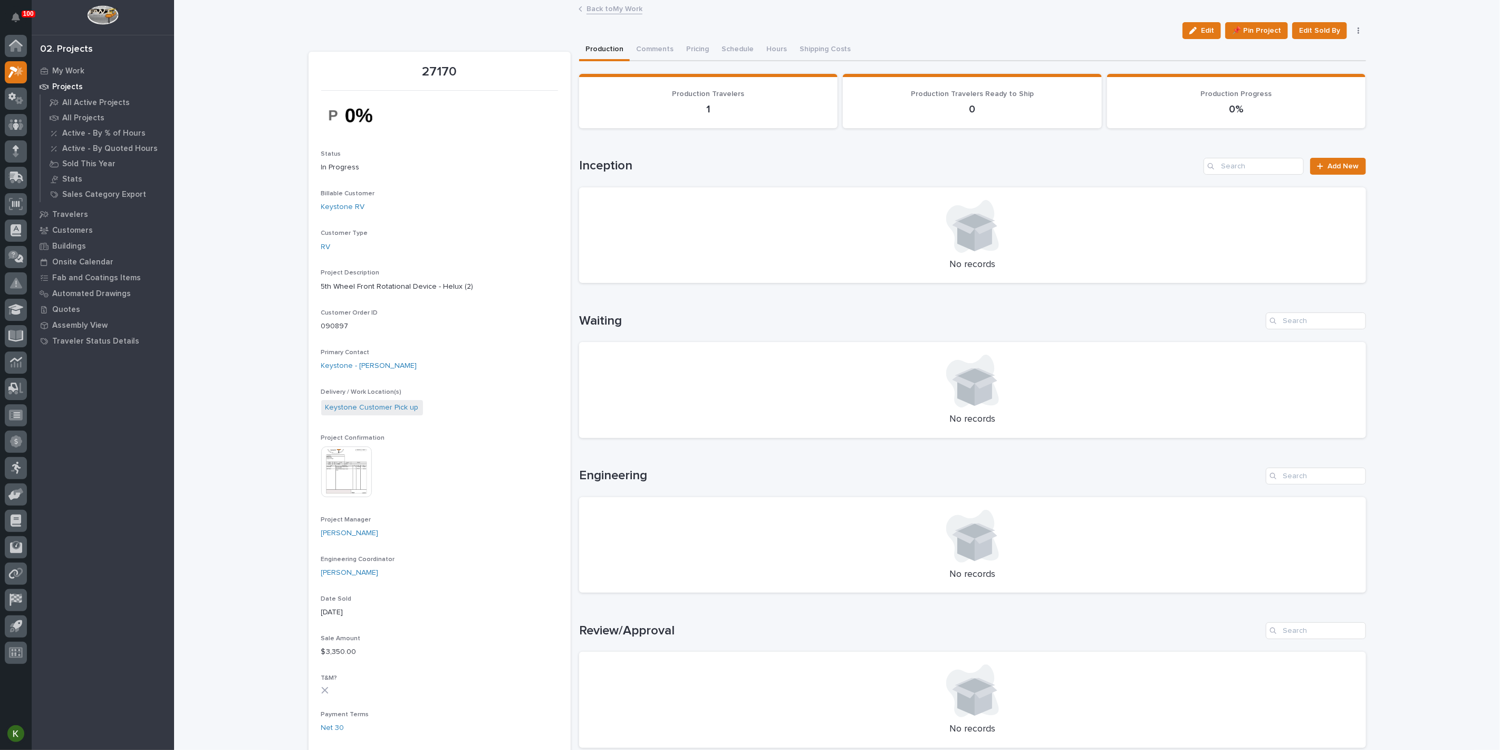
click at [354, 497] on img at bounding box center [346, 471] width 51 height 51
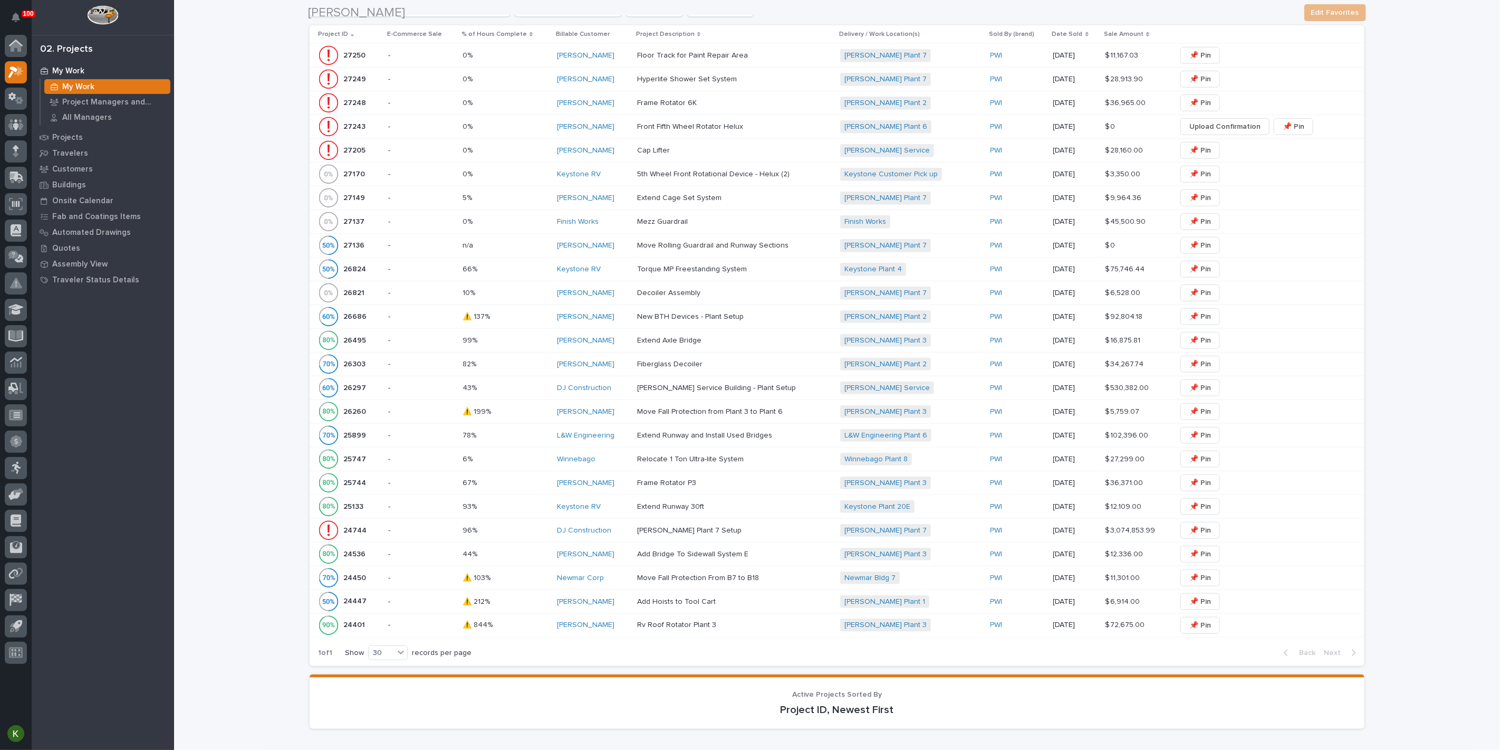
scroll to position [703, 0]
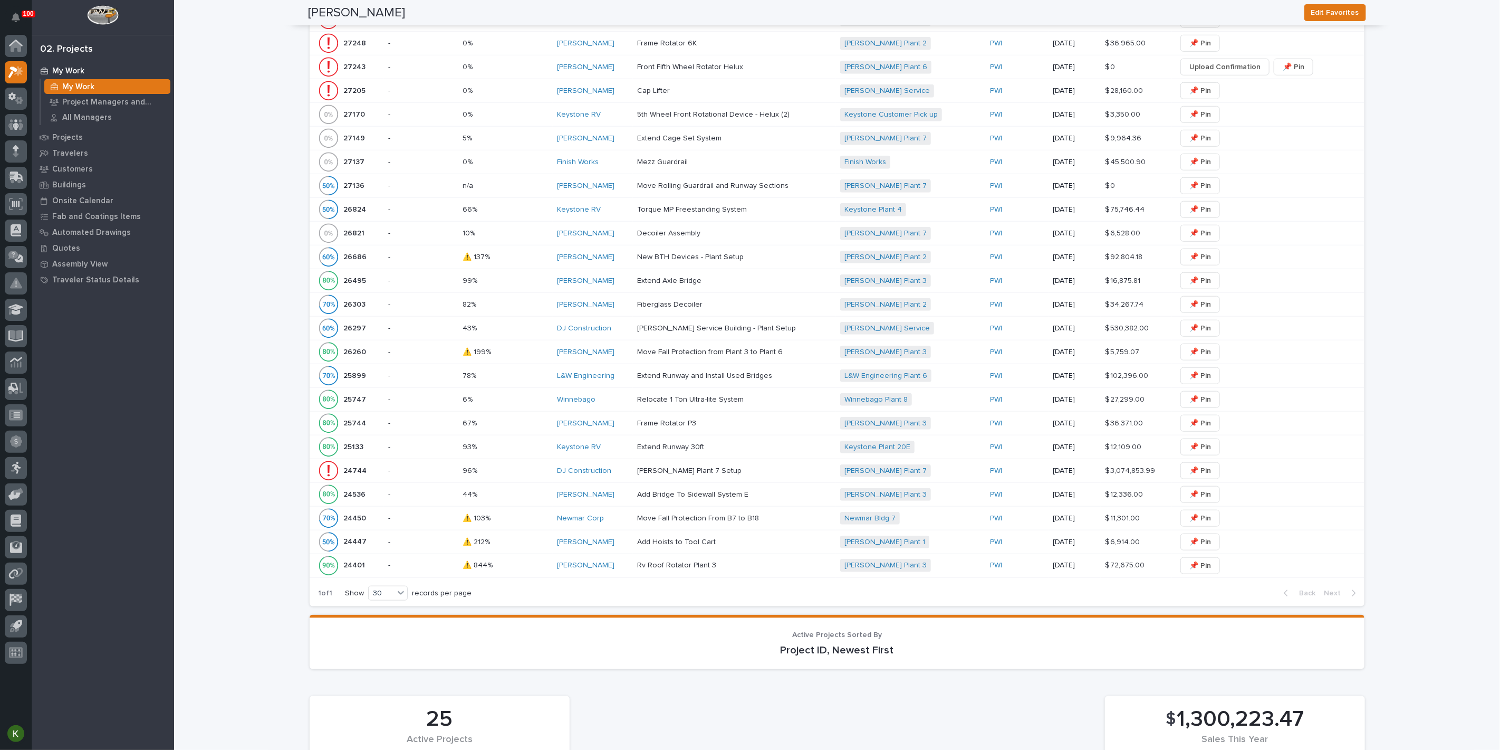
click at [427, 119] on p "-" at bounding box center [421, 114] width 66 height 9
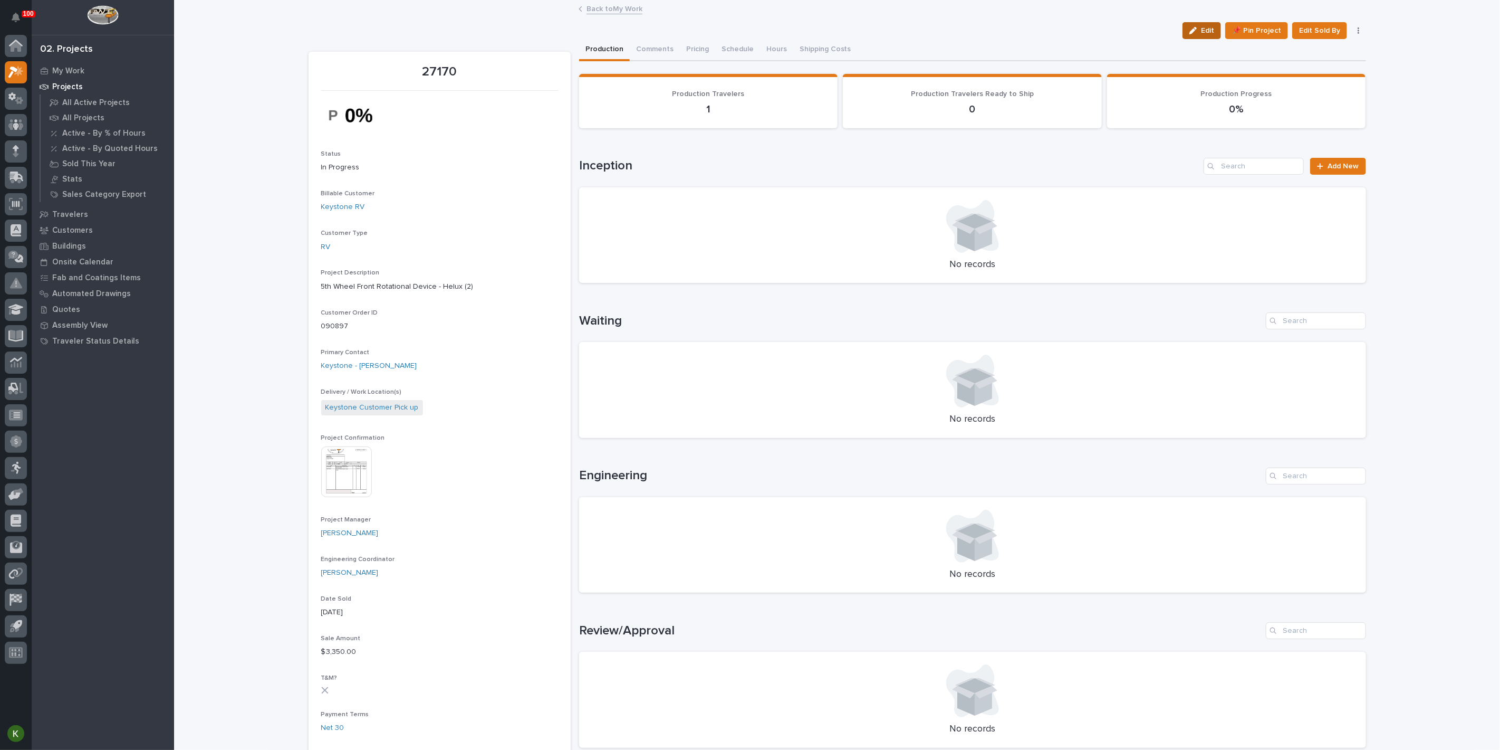
click at [1184, 39] on button "Edit" at bounding box center [1202, 30] width 39 height 17
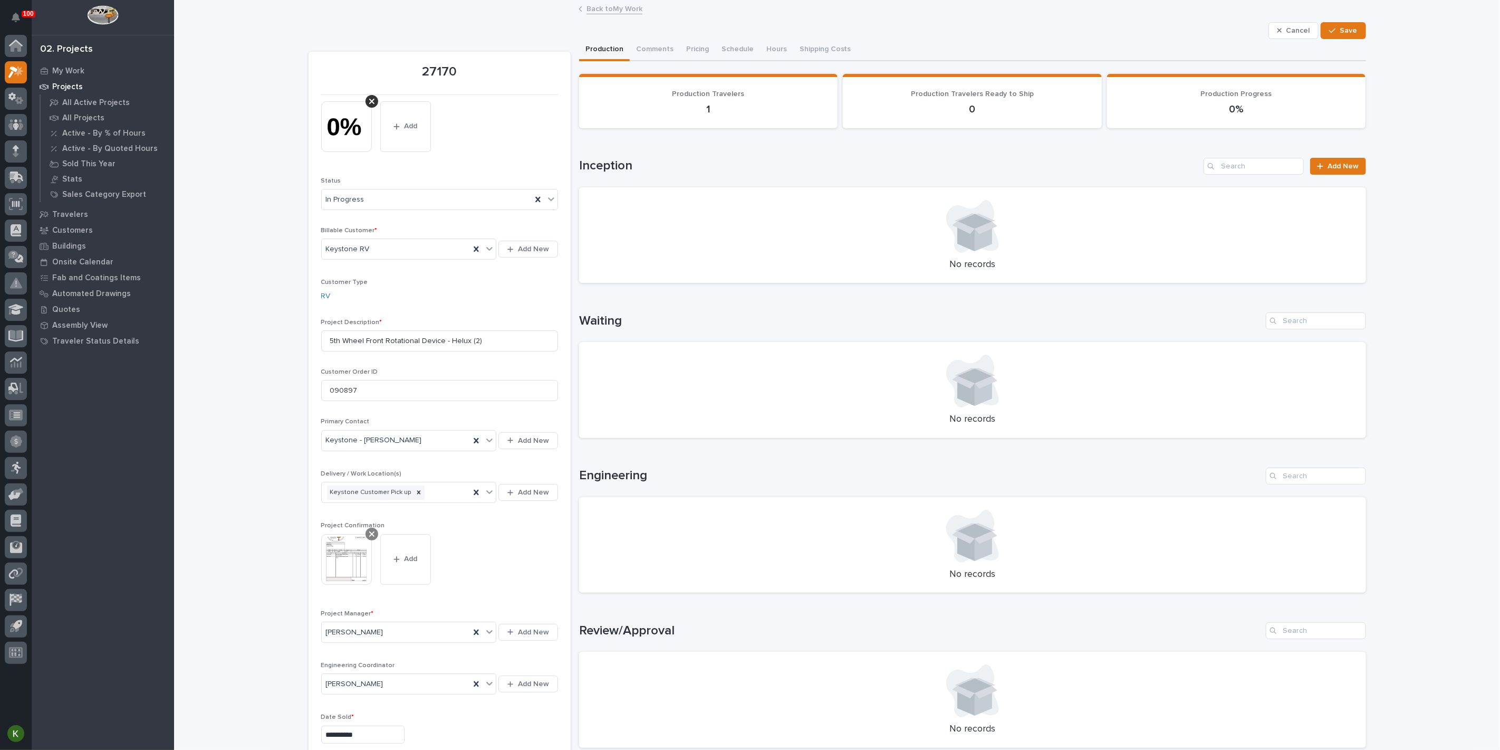
click at [371, 538] on icon at bounding box center [371, 534] width 5 height 8
click at [353, 547] on span "Add" at bounding box center [351, 541] width 13 height 9
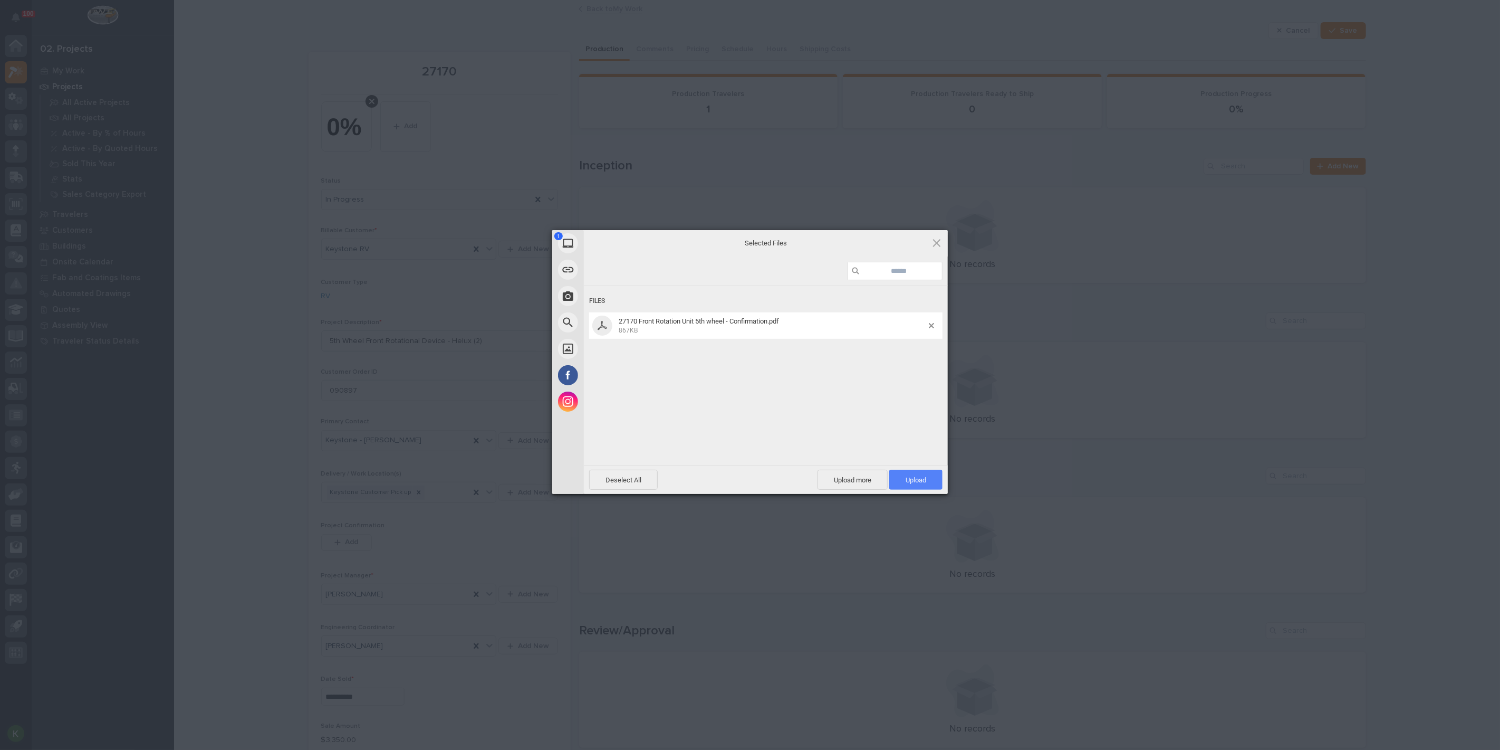
click at [908, 483] on span "Upload 1" at bounding box center [916, 480] width 21 height 8
